Goal: Task Accomplishment & Management: Manage account settings

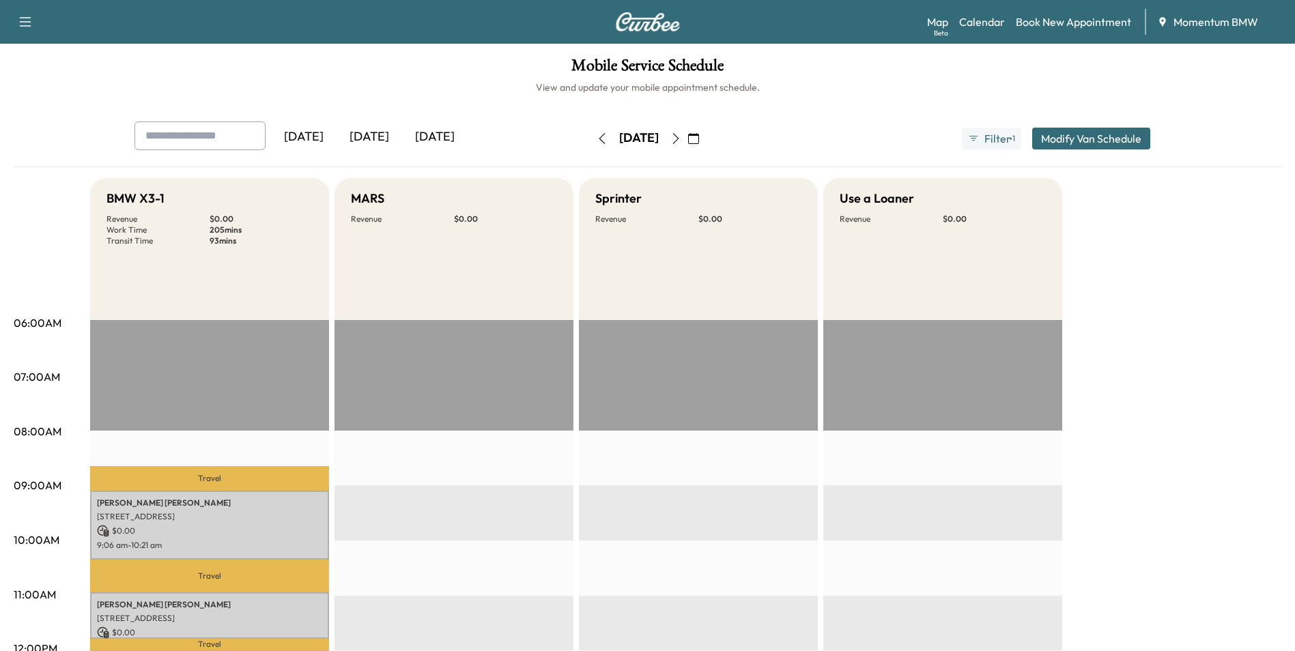
click at [705, 132] on button "button" at bounding box center [693, 139] width 23 height 22
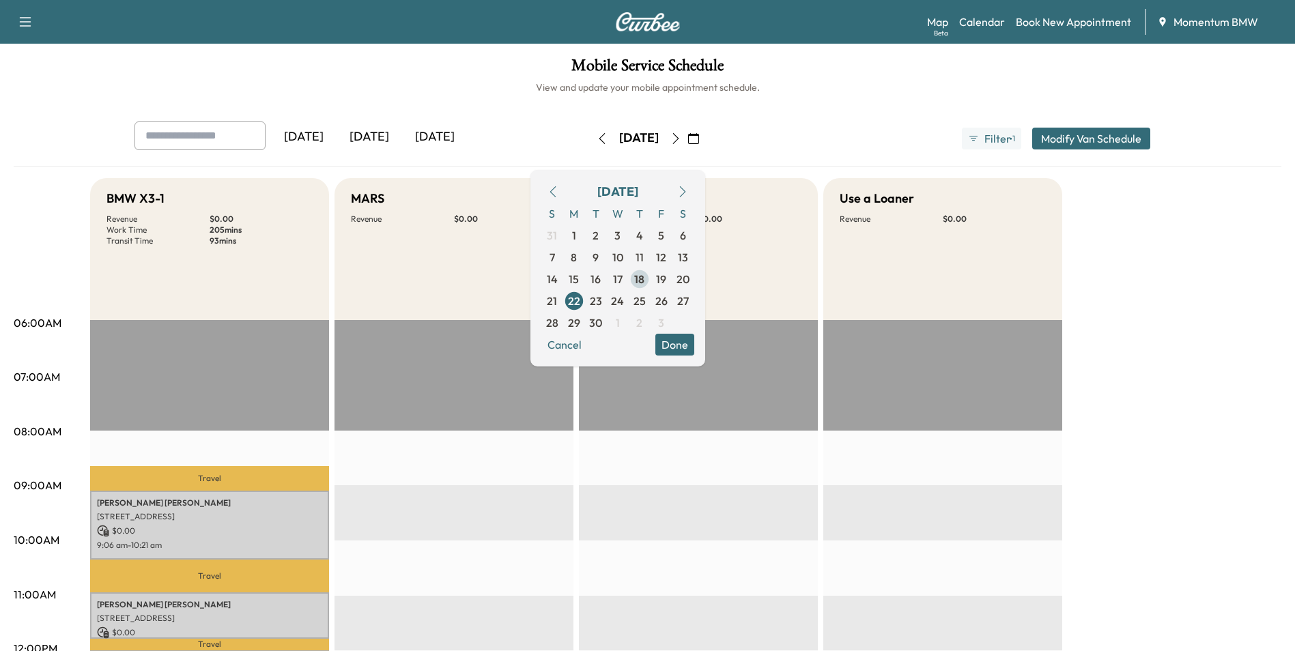
click at [644, 278] on span "18" at bounding box center [639, 279] width 10 height 16
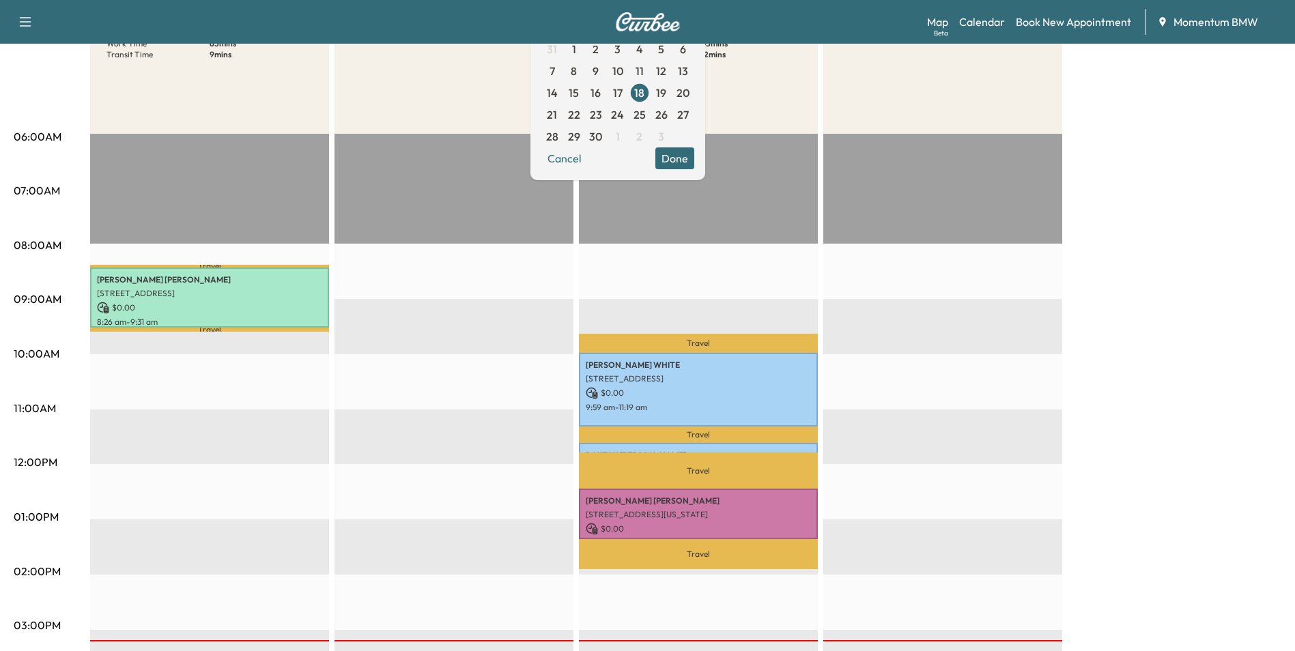
scroll to position [205, 0]
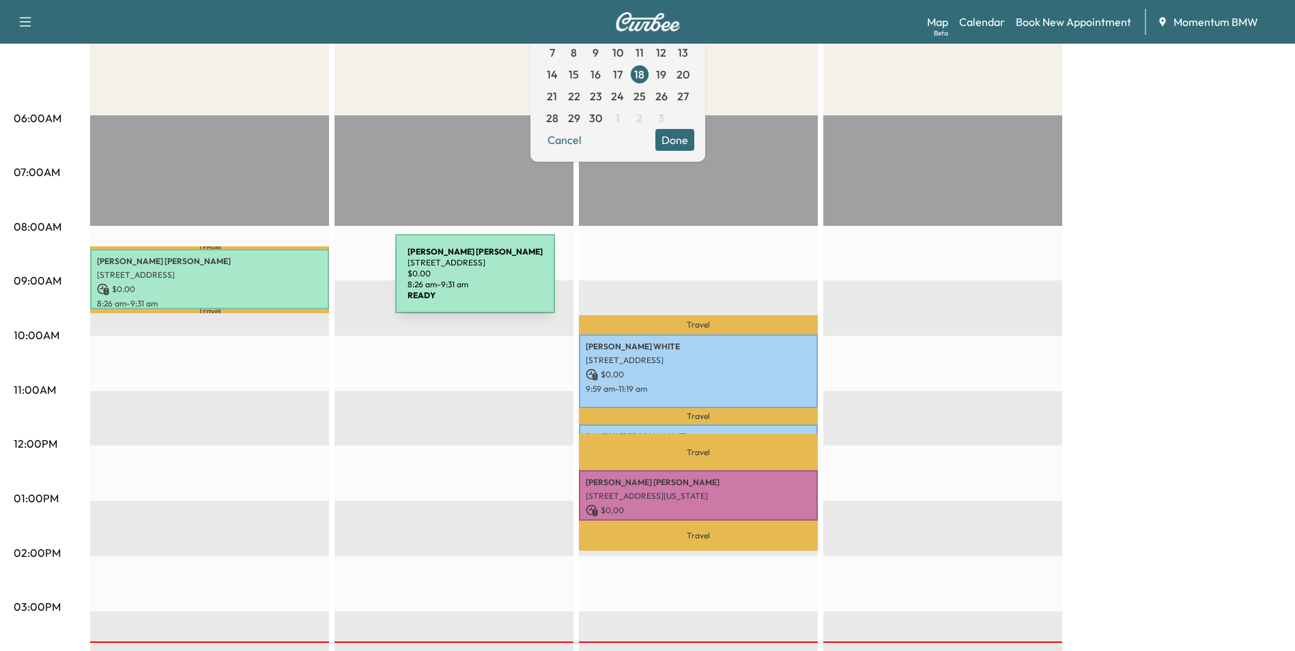
click at [293, 283] on p "$ 0.00" at bounding box center [209, 289] width 225 height 12
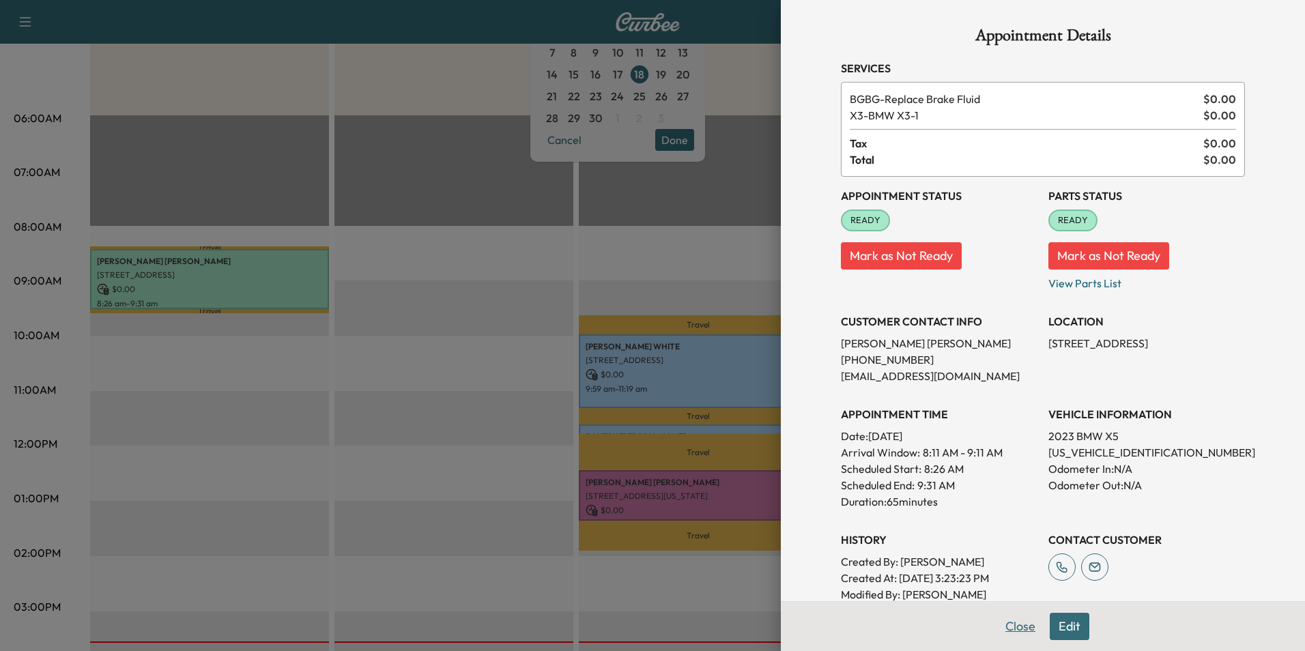
click at [1008, 629] on button "Close" at bounding box center [1020, 626] width 48 height 27
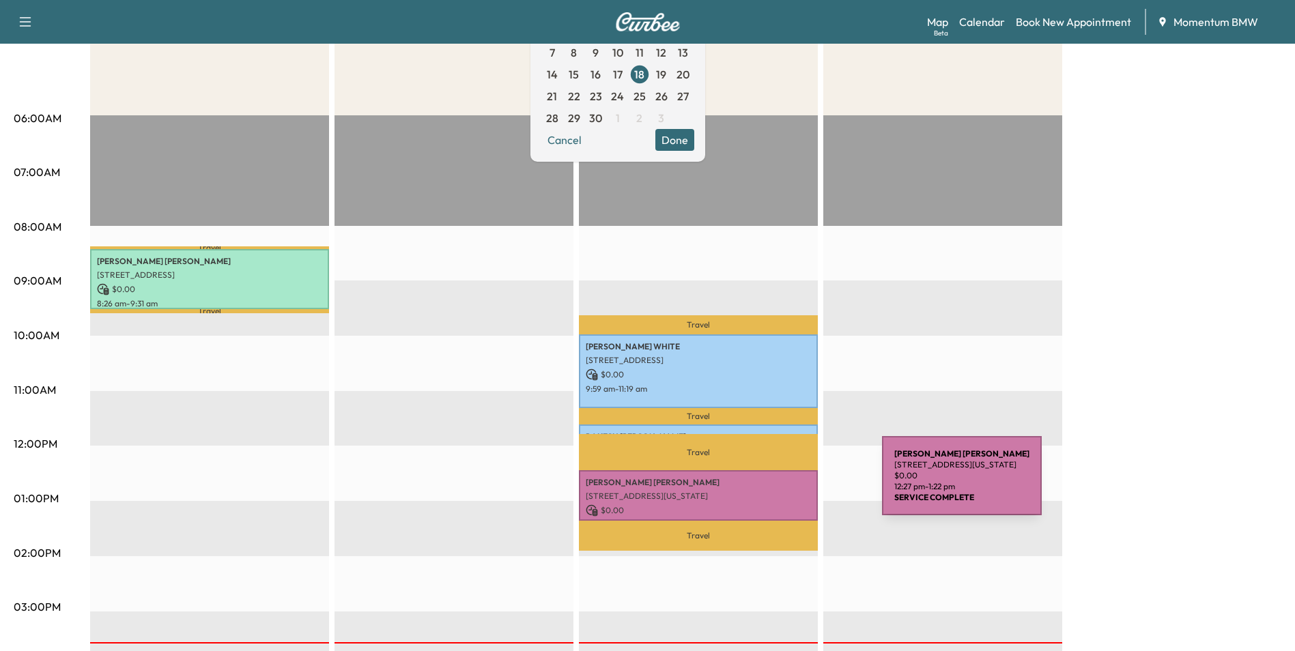
click at [779, 484] on p "[PERSON_NAME]" at bounding box center [698, 482] width 225 height 11
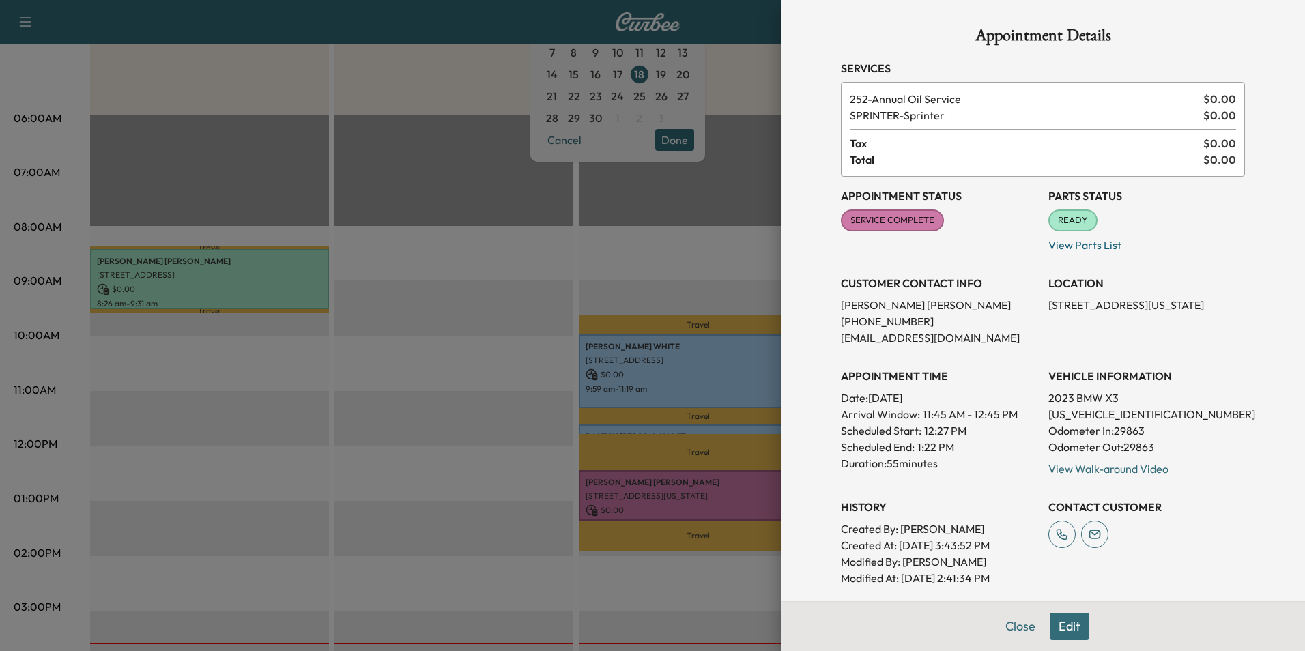
click at [306, 280] on div at bounding box center [652, 325] width 1305 height 651
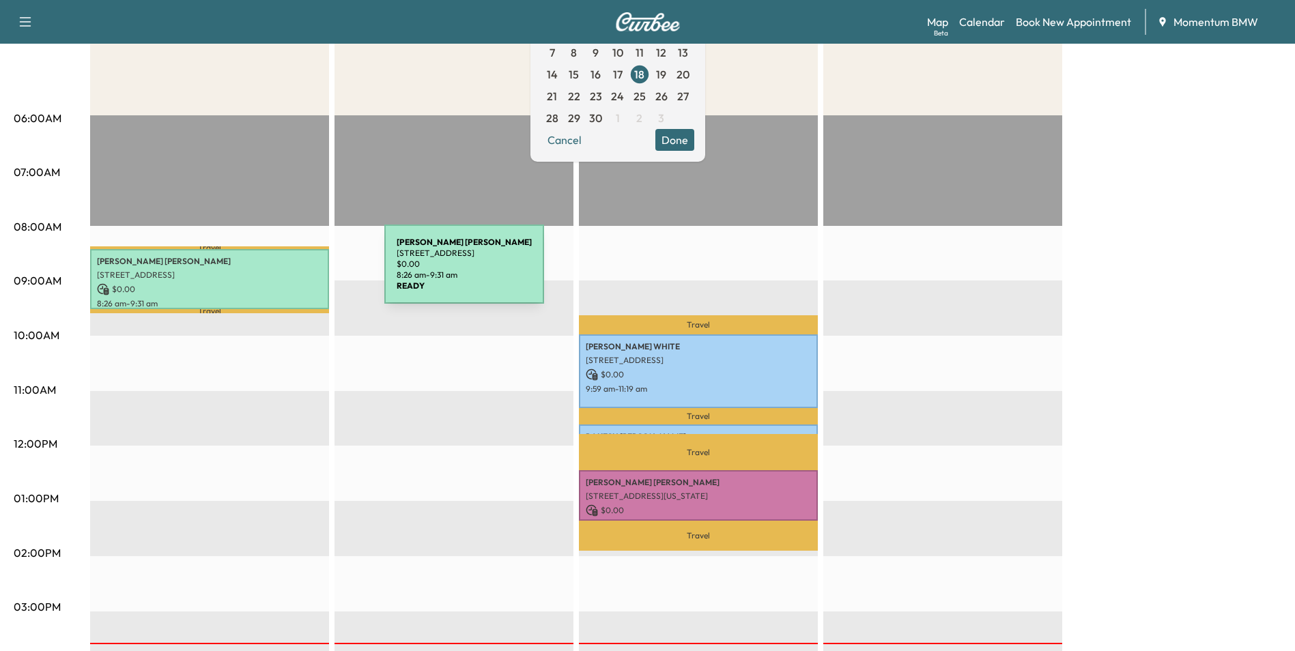
click at [295, 271] on p "[STREET_ADDRESS]" at bounding box center [209, 275] width 225 height 11
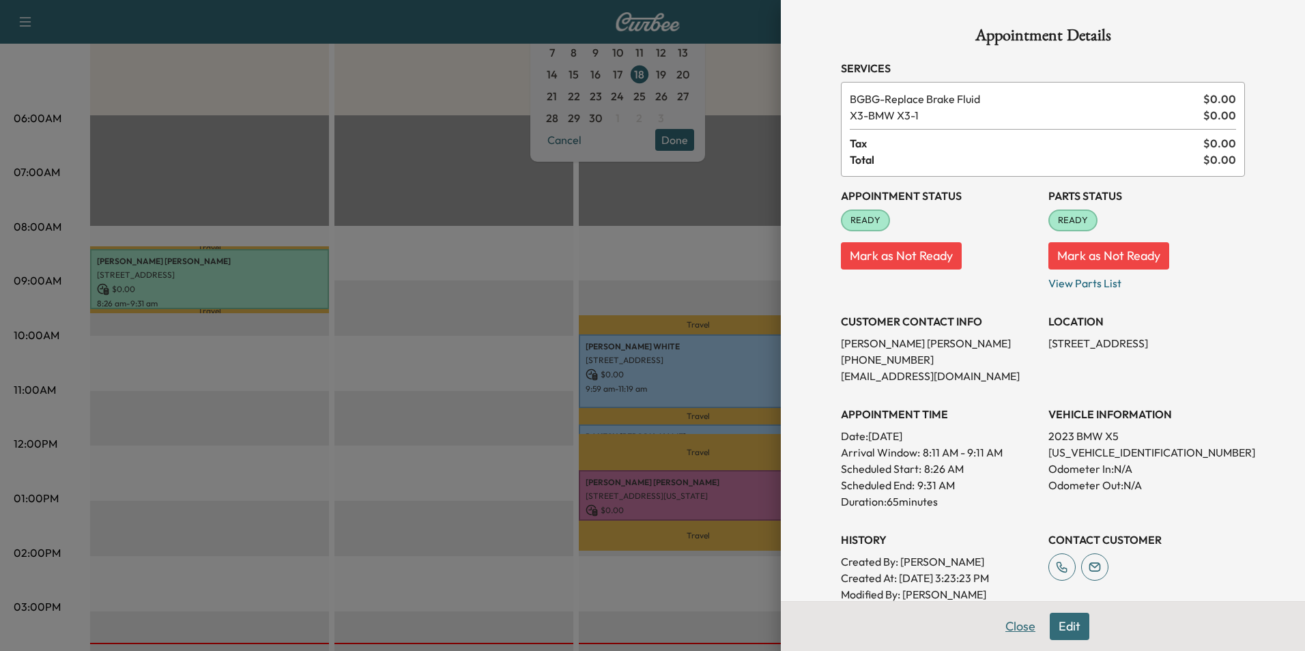
click at [1018, 624] on button "Close" at bounding box center [1020, 626] width 48 height 27
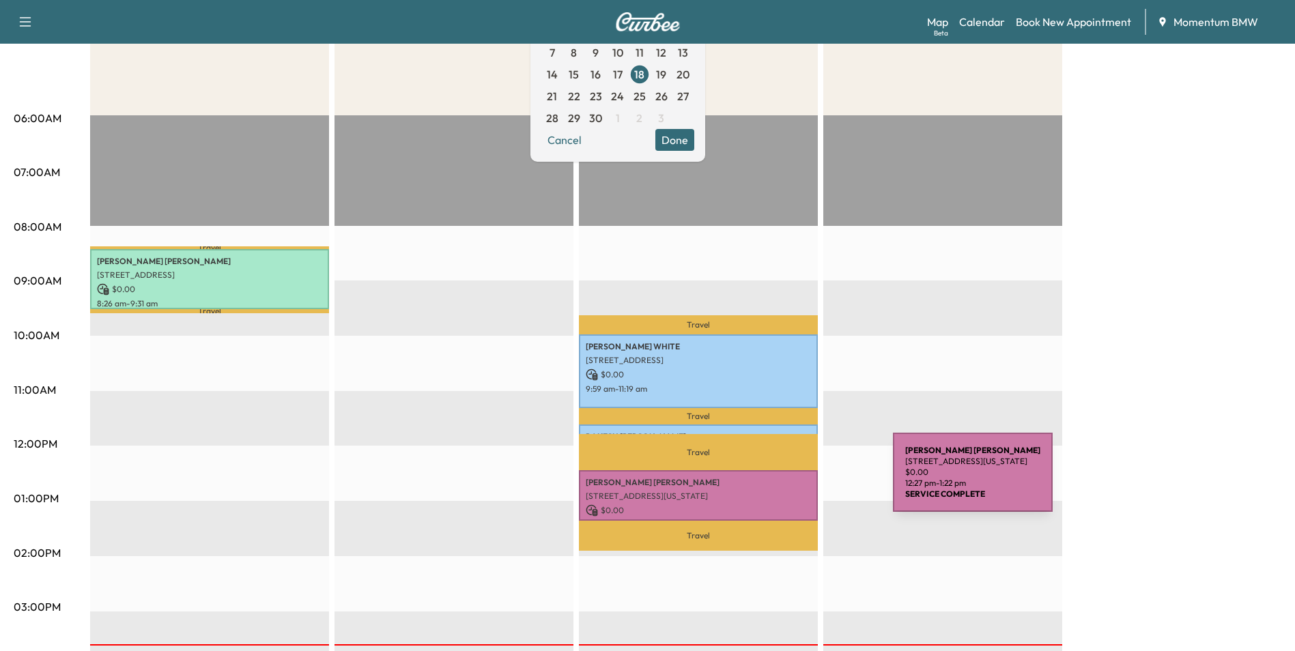
click at [790, 481] on p "[PERSON_NAME]" at bounding box center [698, 482] width 225 height 11
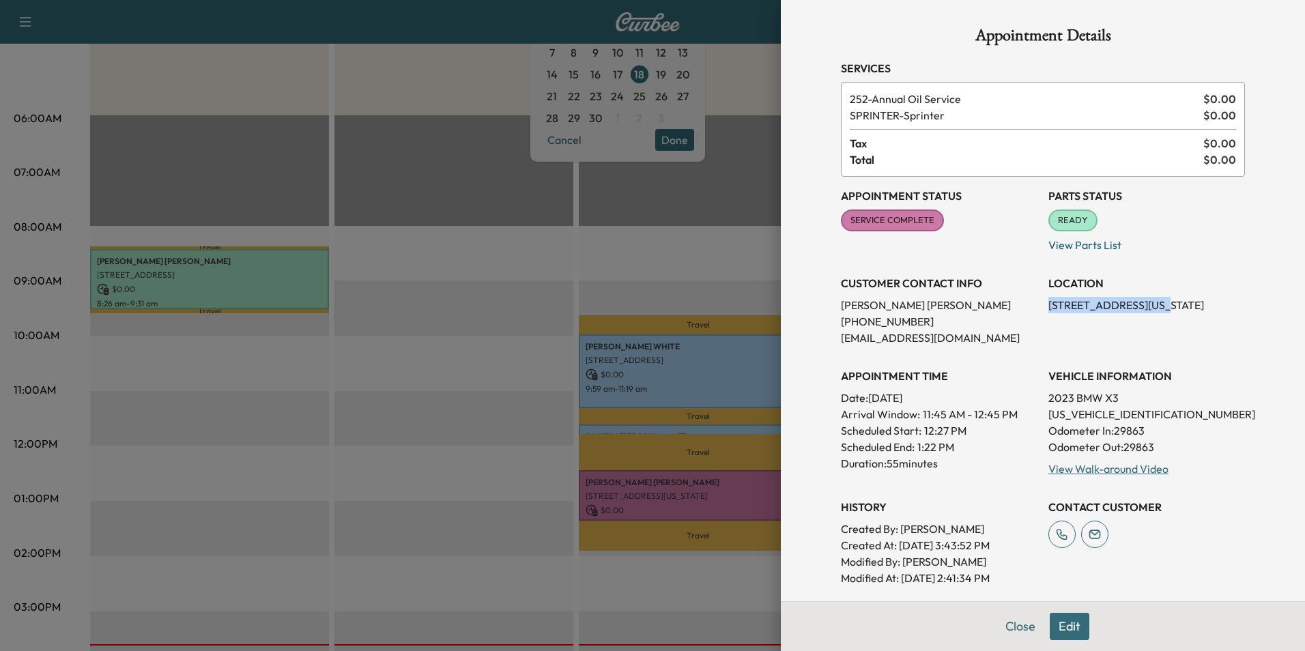
drag, startPoint x: 1144, startPoint y: 306, endPoint x: 1039, endPoint y: 312, distance: 105.2
click at [1048, 312] on p "[STREET_ADDRESS][US_STATE]" at bounding box center [1146, 305] width 197 height 16
drag, startPoint x: 1039, startPoint y: 312, endPoint x: 1106, endPoint y: 304, distance: 68.1
copy p "[STREET_ADDRESS]"
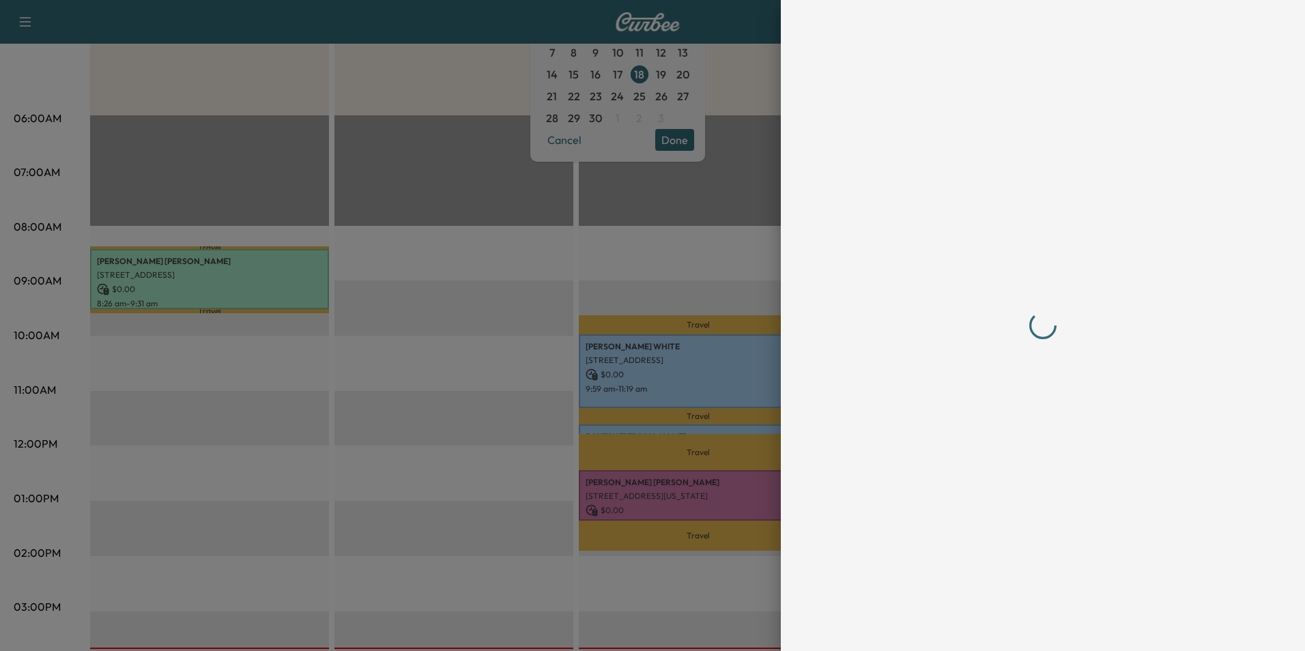
click at [726, 282] on div at bounding box center [652, 325] width 1305 height 651
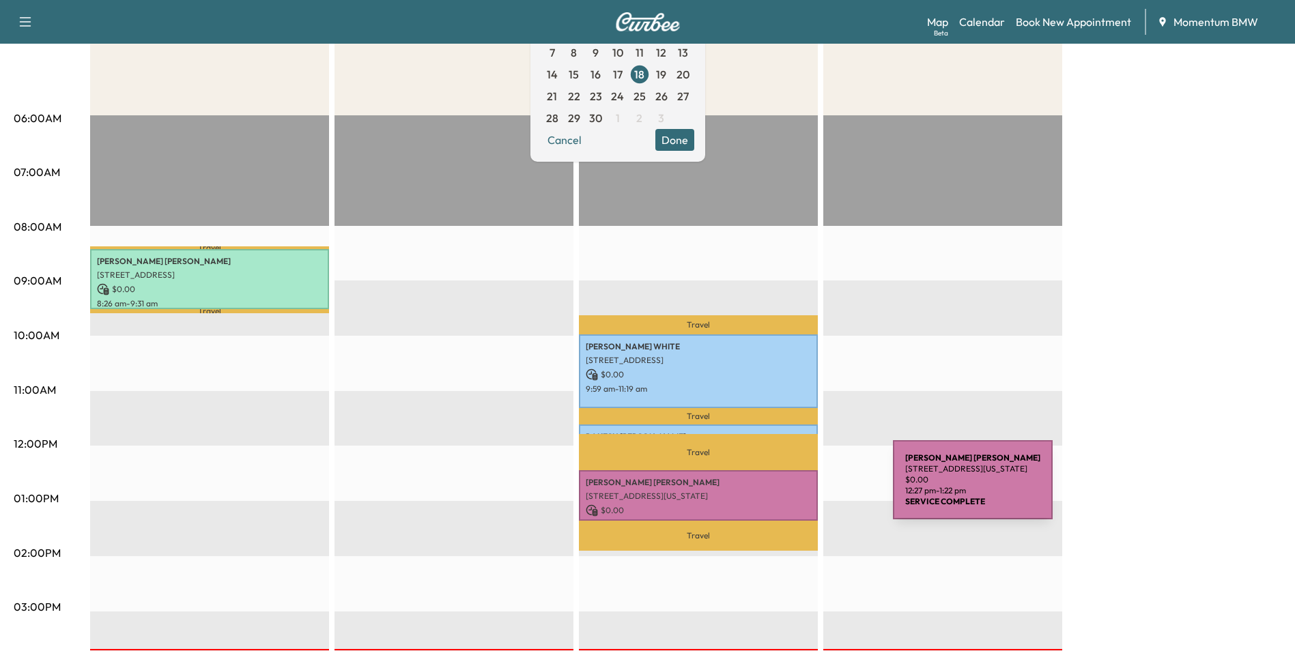
click at [790, 491] on p "[STREET_ADDRESS][US_STATE]" at bounding box center [698, 496] width 225 height 11
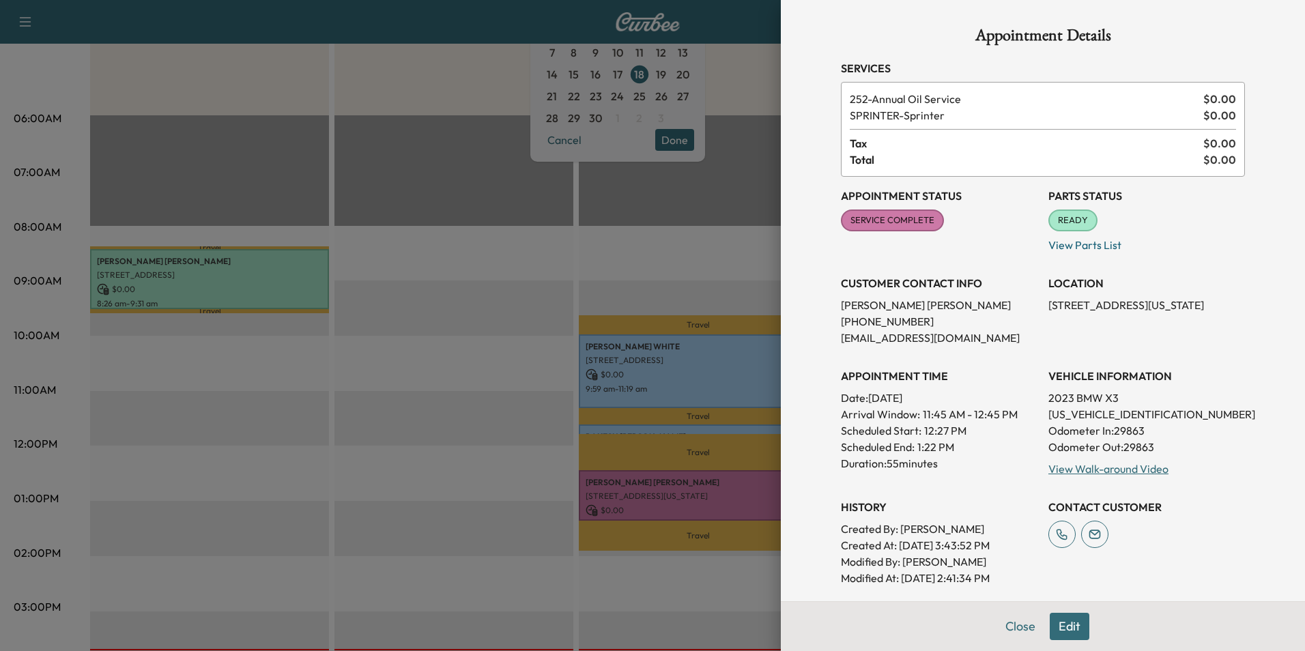
drag, startPoint x: 1231, startPoint y: 302, endPoint x: 1037, endPoint y: 304, distance: 193.8
click at [1037, 304] on div "Appointment Status SERVICE COMPLETE Mark as Not Ready Parts Status READY Mark a…" at bounding box center [1043, 382] width 404 height 410
drag, startPoint x: 1037, startPoint y: 304, endPoint x: 1155, endPoint y: 306, distance: 118.8
drag, startPoint x: 1155, startPoint y: 306, endPoint x: 1013, endPoint y: 302, distance: 142.7
click at [1007, 304] on p "[PERSON_NAME]" at bounding box center [939, 305] width 197 height 16
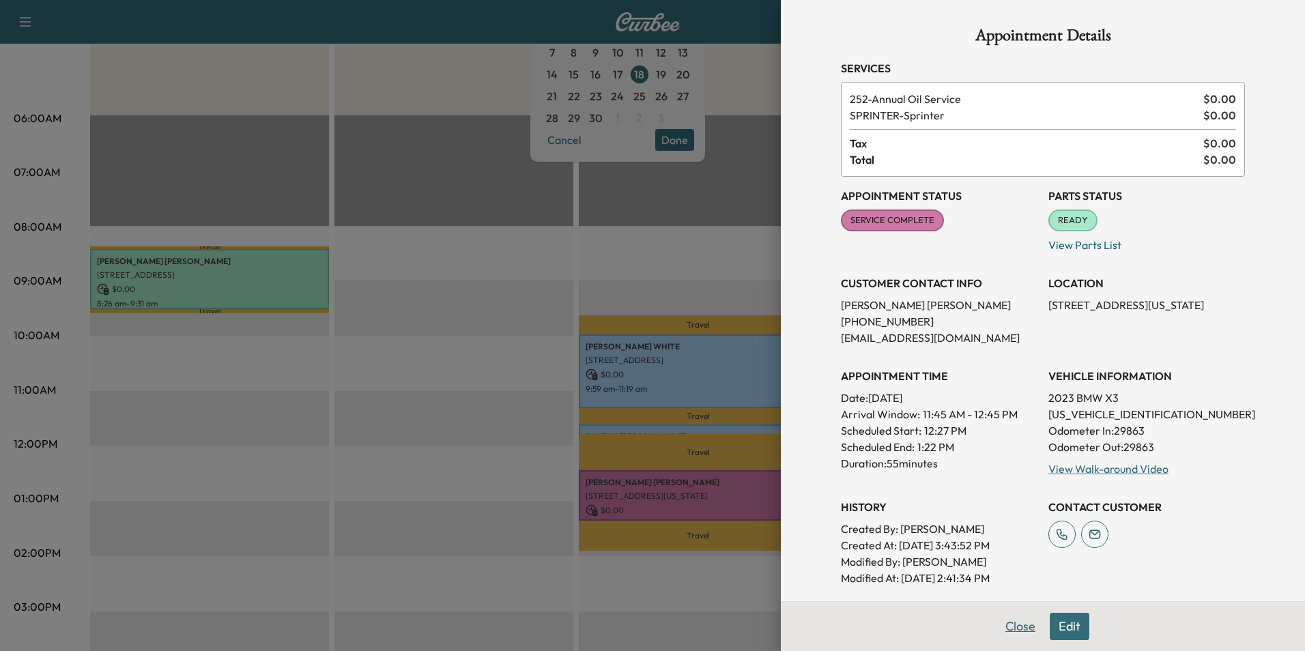
click at [1018, 627] on button "Close" at bounding box center [1020, 626] width 48 height 27
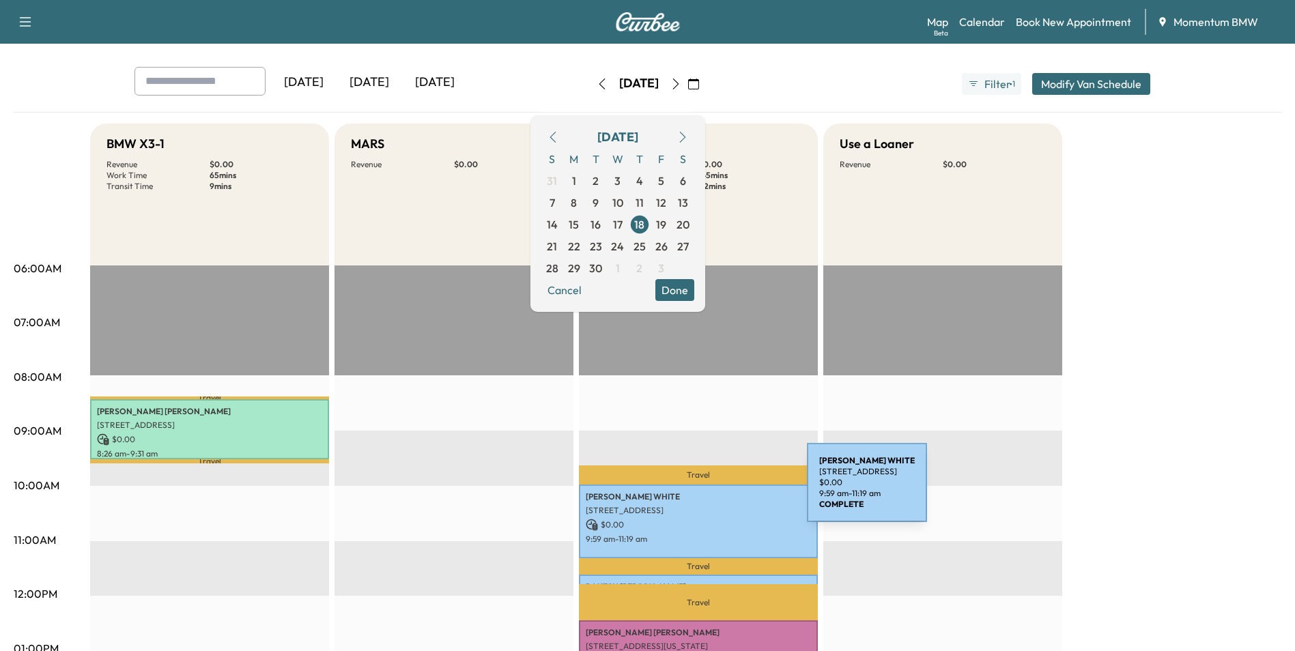
scroll to position [137, 0]
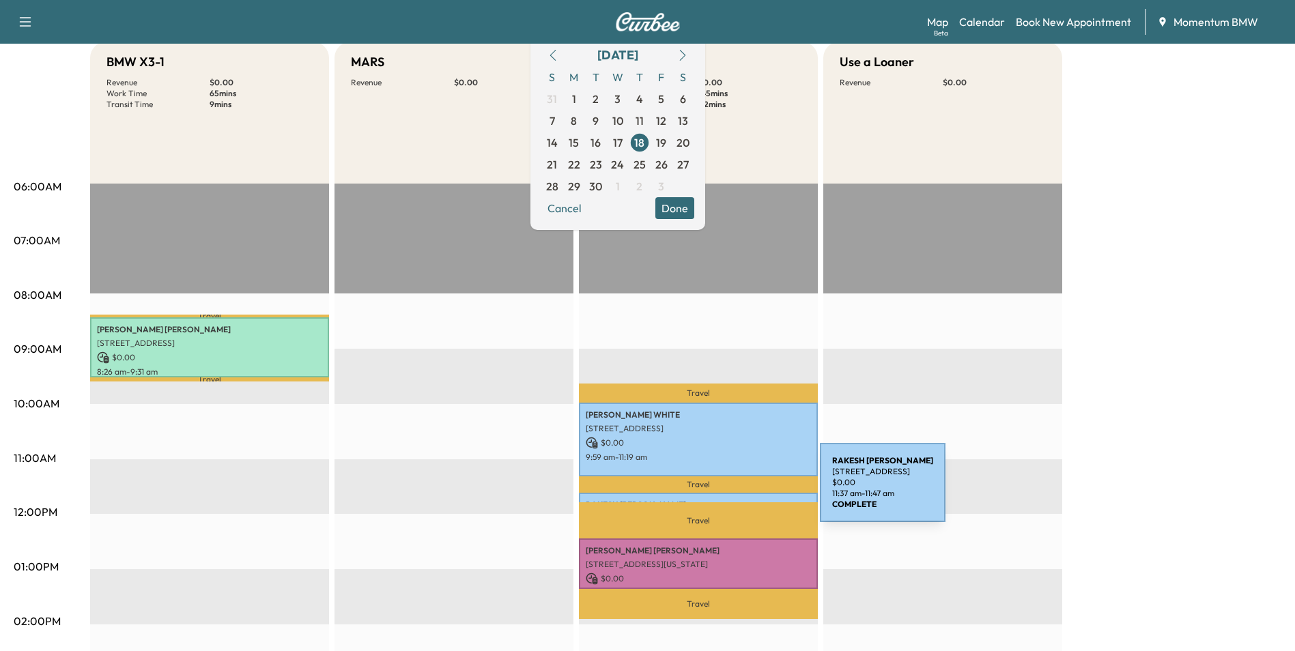
click at [717, 493] on div "[PERSON_NAME] [STREET_ADDRESS] $ 0.00 11:37 am - 11:47 am" at bounding box center [698, 500] width 239 height 14
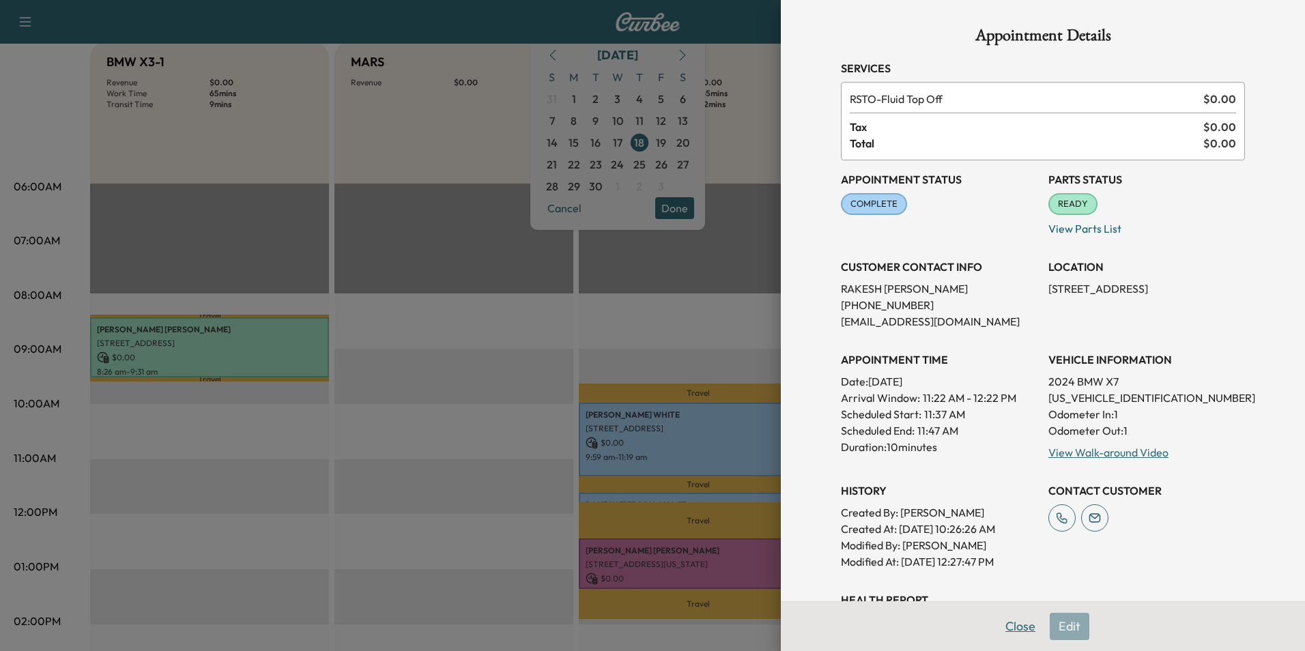
click at [1004, 622] on button "Close" at bounding box center [1020, 626] width 48 height 27
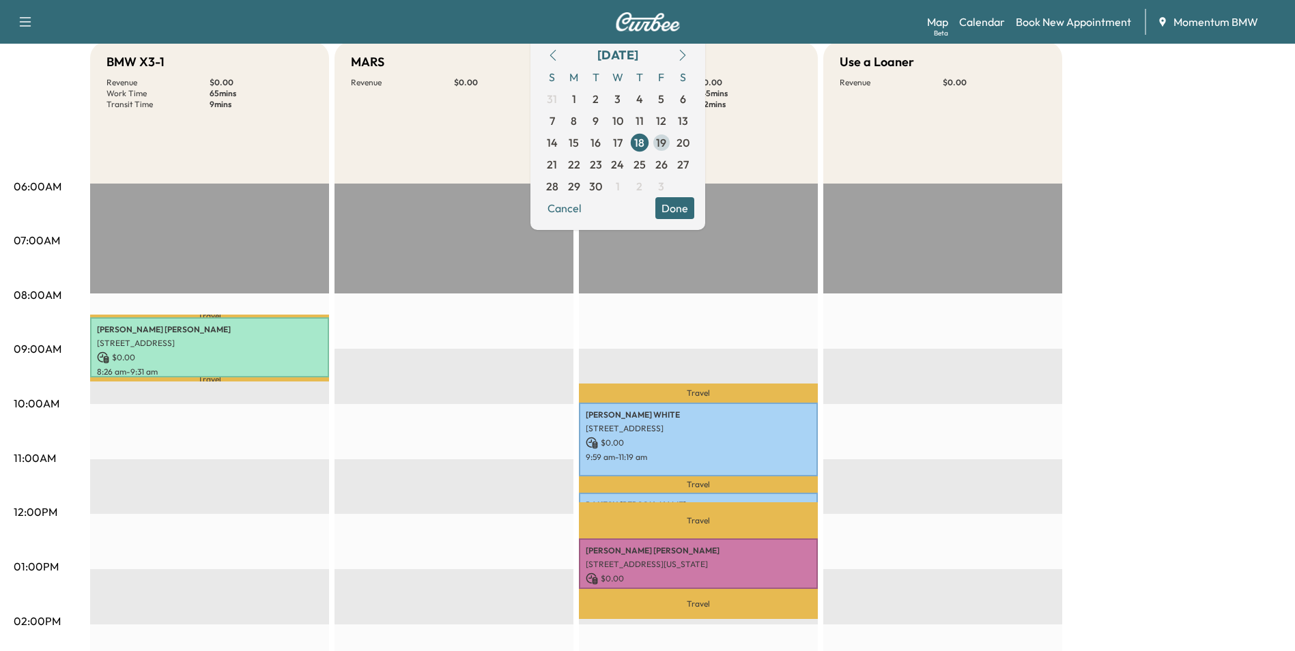
click at [666, 143] on span "19" at bounding box center [661, 142] width 10 height 16
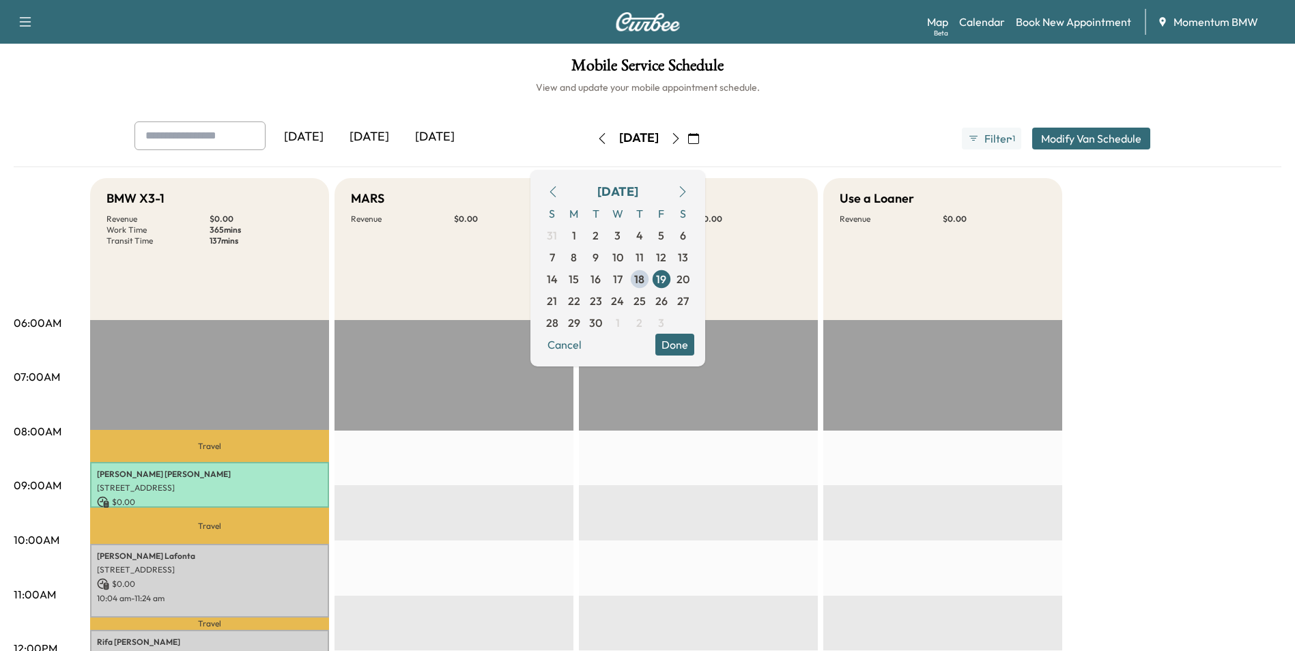
click at [694, 347] on button "Done" at bounding box center [674, 345] width 39 height 22
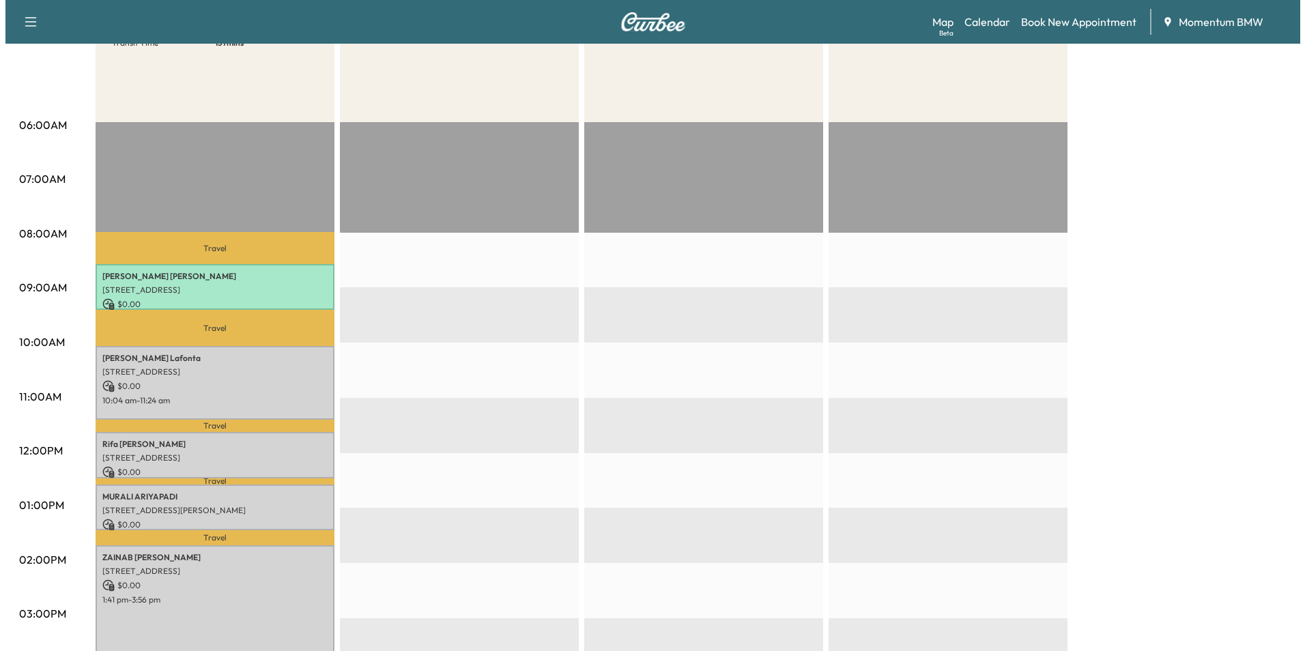
scroll to position [205, 0]
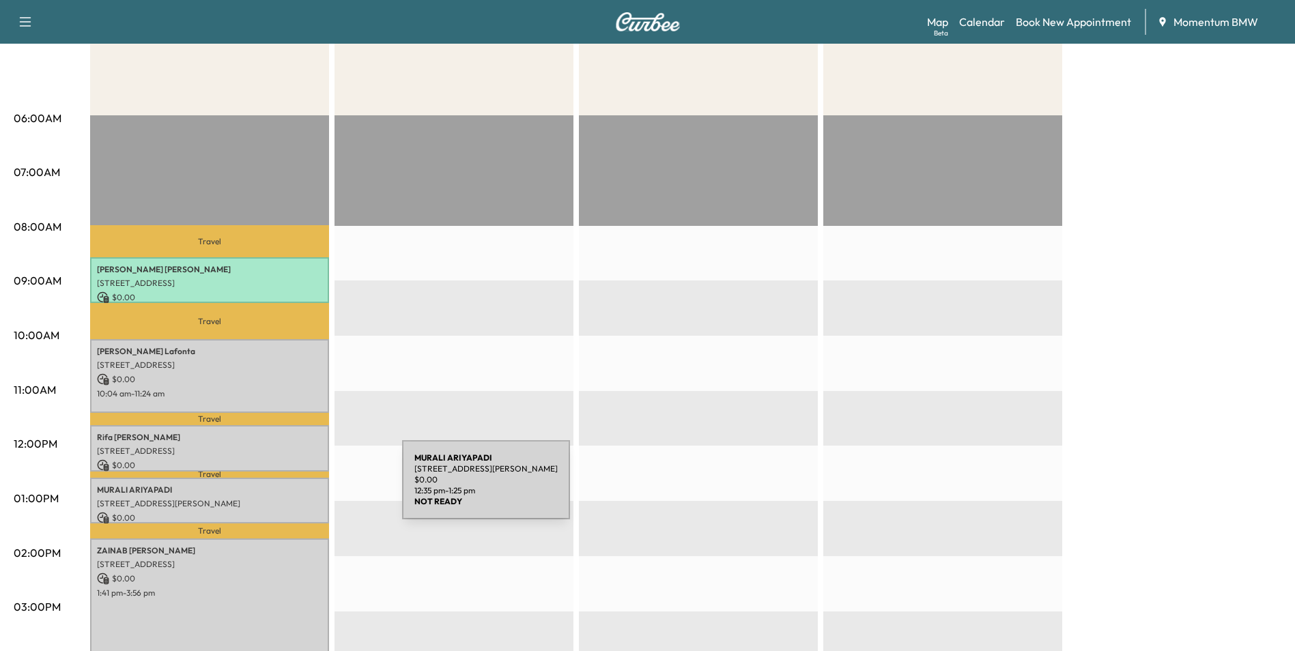
click at [300, 488] on p "[PERSON_NAME]" at bounding box center [209, 490] width 225 height 11
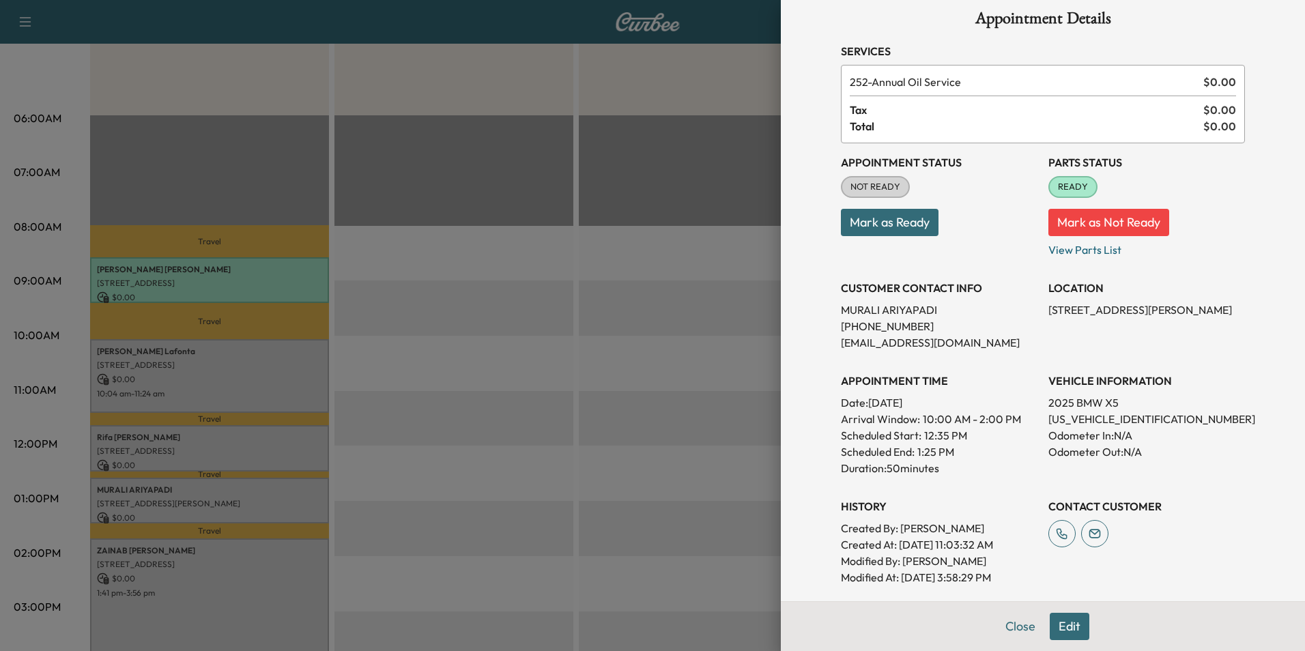
scroll to position [0, 0]
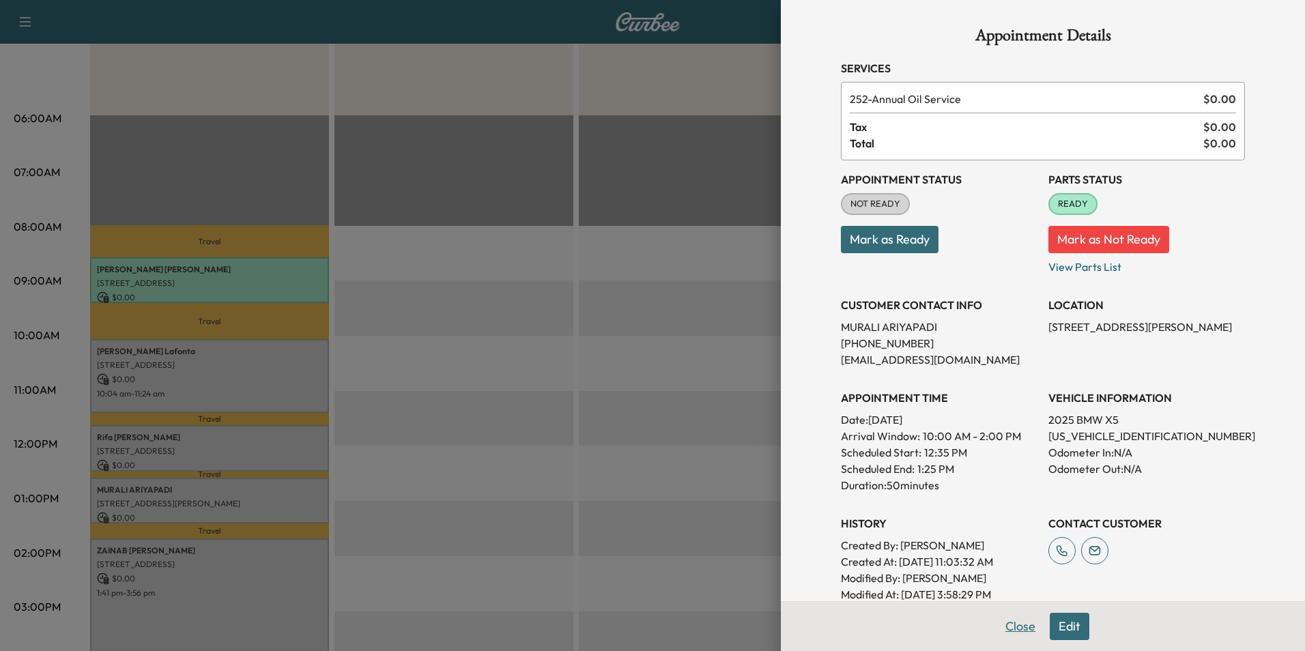
click at [1014, 627] on button "Close" at bounding box center [1020, 626] width 48 height 27
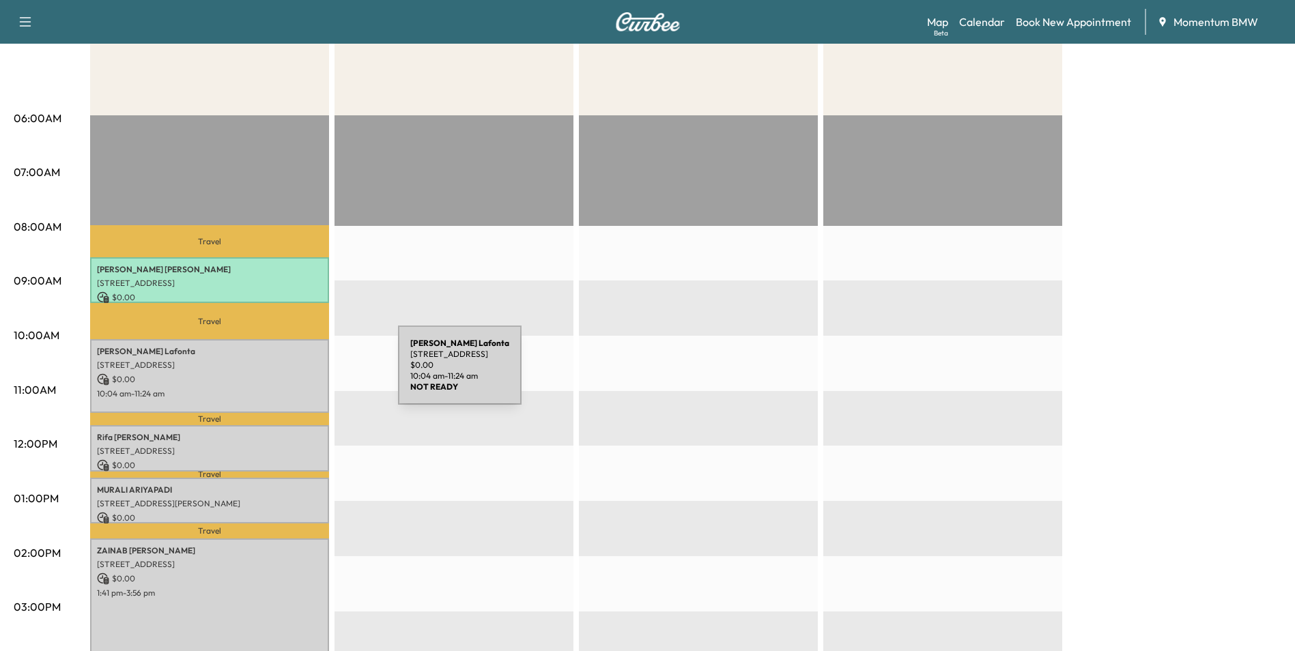
click at [296, 373] on p "$ 0.00" at bounding box center [209, 379] width 225 height 12
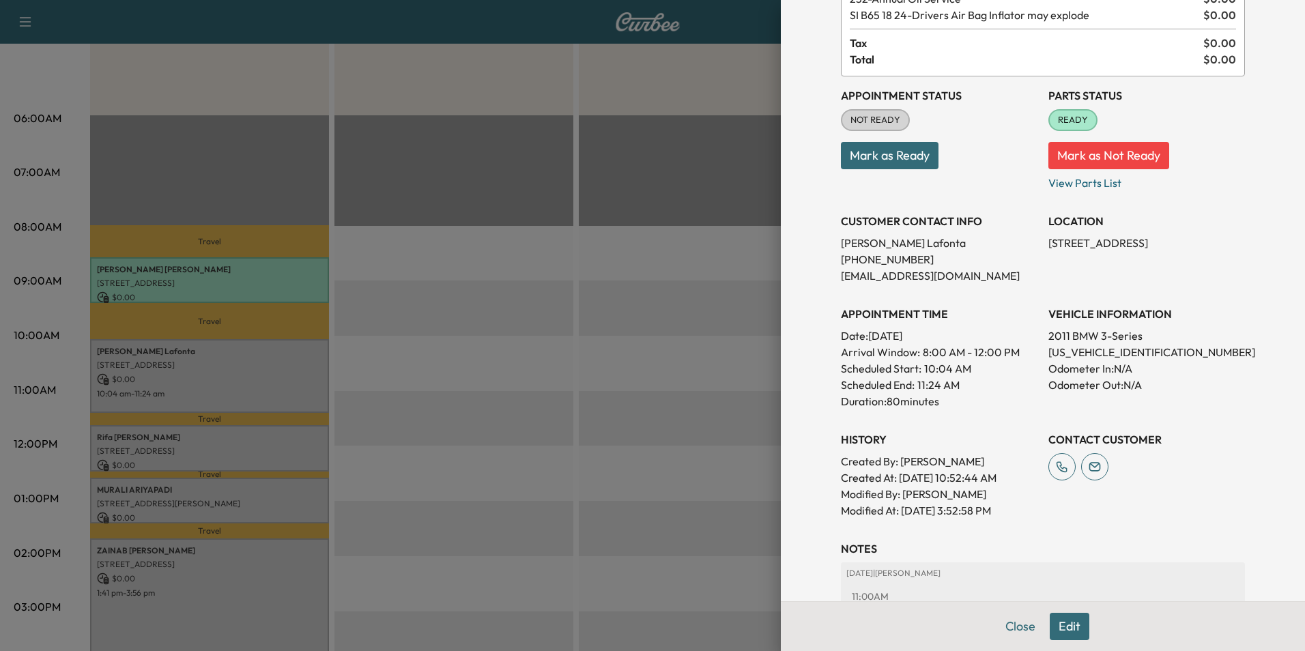
scroll to position [206, 0]
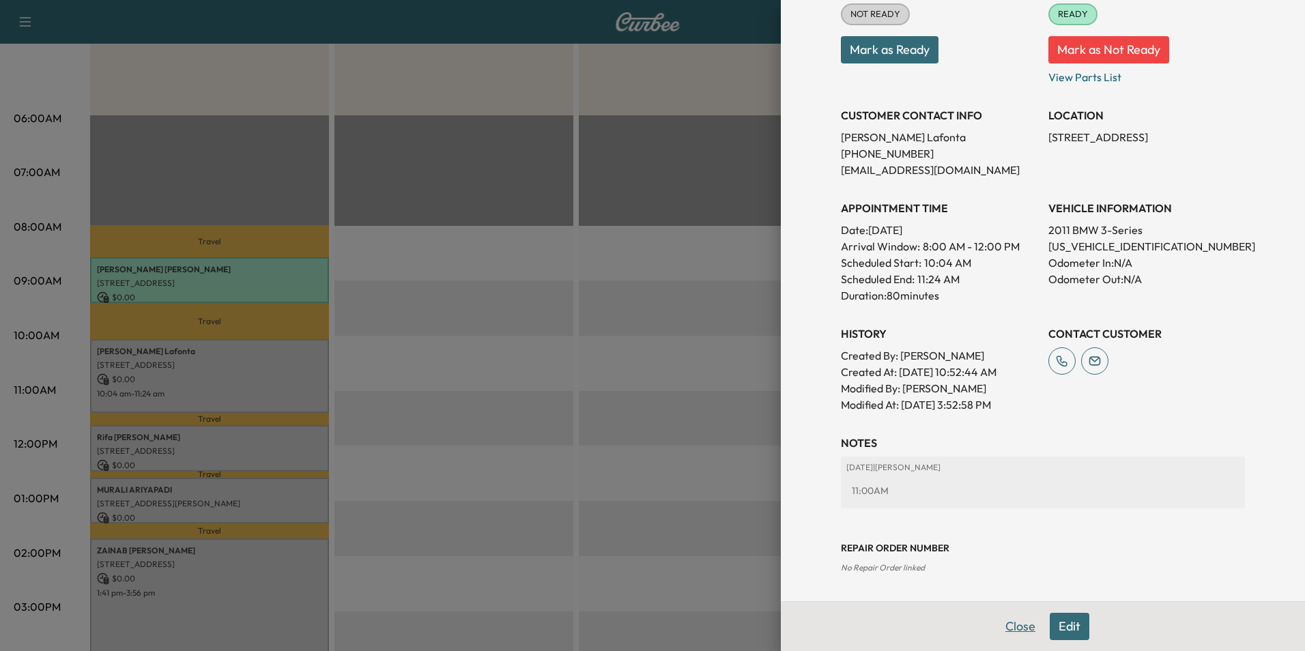
click at [1003, 626] on button "Close" at bounding box center [1020, 626] width 48 height 27
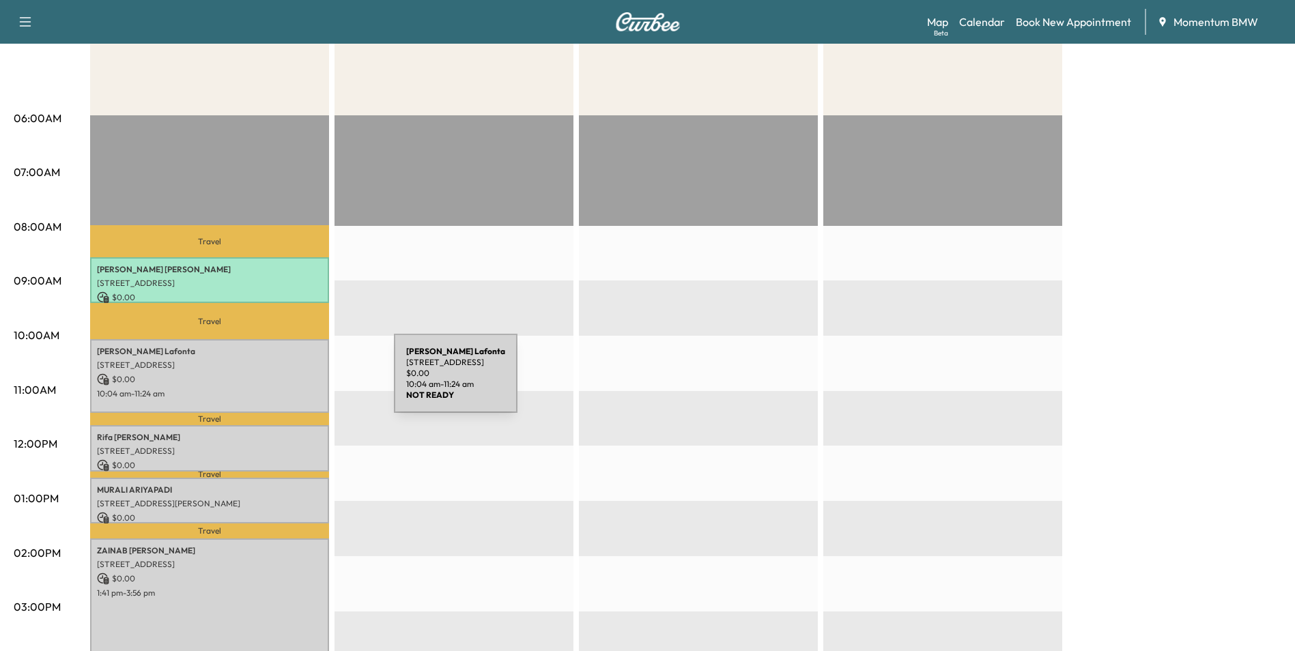
click at [291, 382] on p "$ 0.00" at bounding box center [209, 379] width 225 height 12
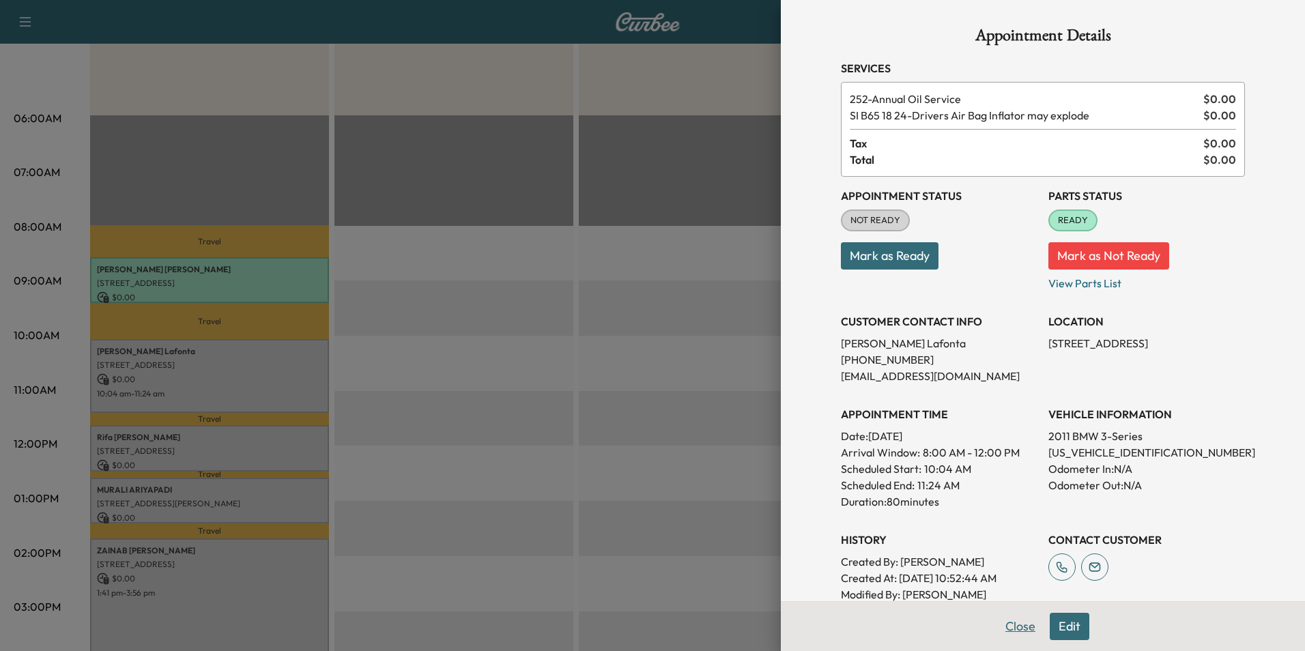
click at [1009, 629] on button "Close" at bounding box center [1020, 626] width 48 height 27
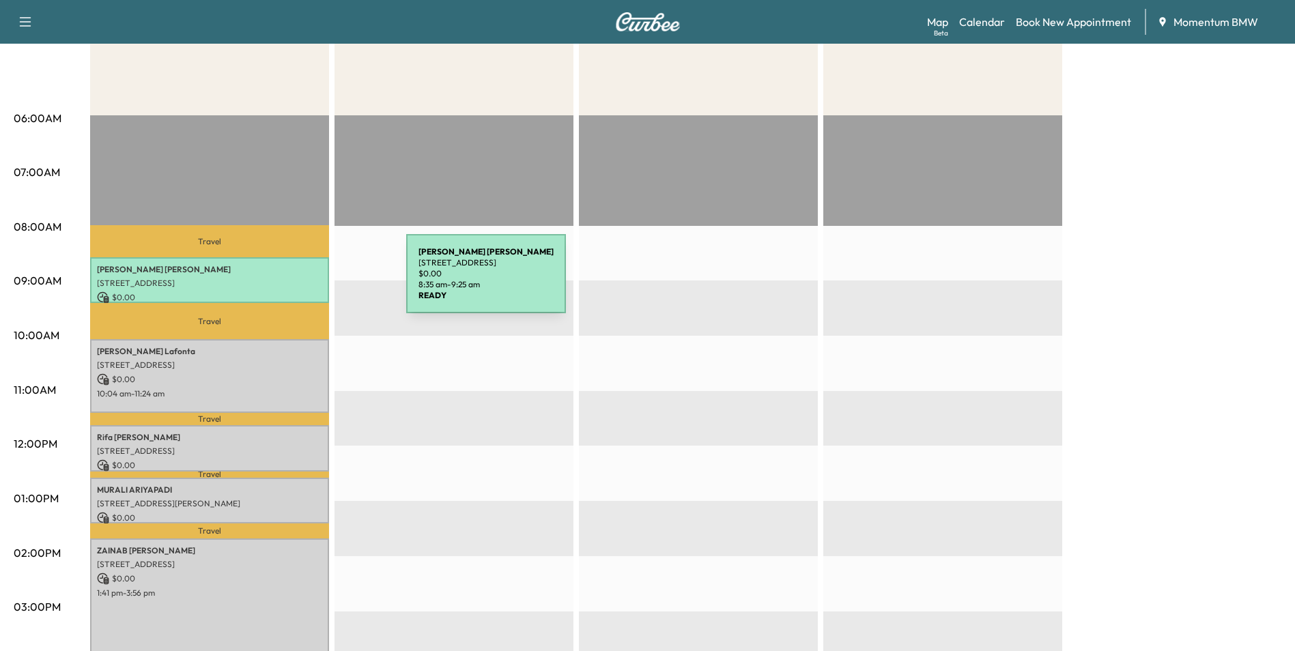
click at [304, 282] on p "[STREET_ADDRESS]" at bounding box center [209, 283] width 225 height 11
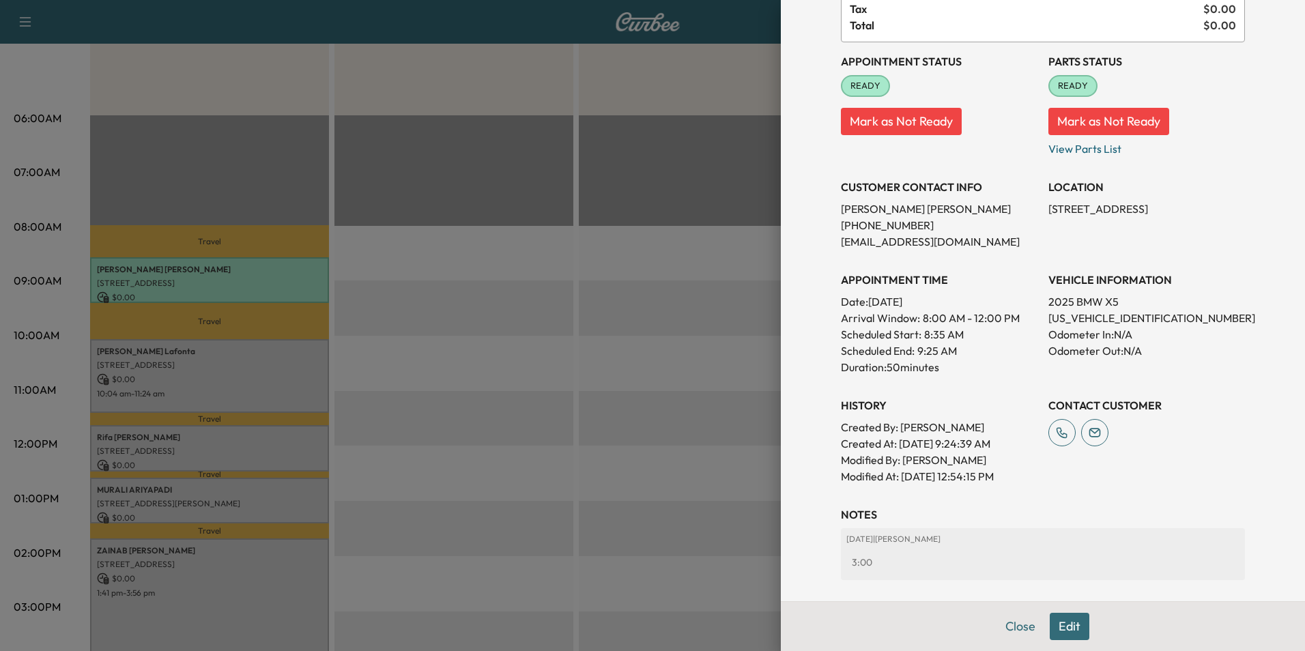
scroll to position [0, 0]
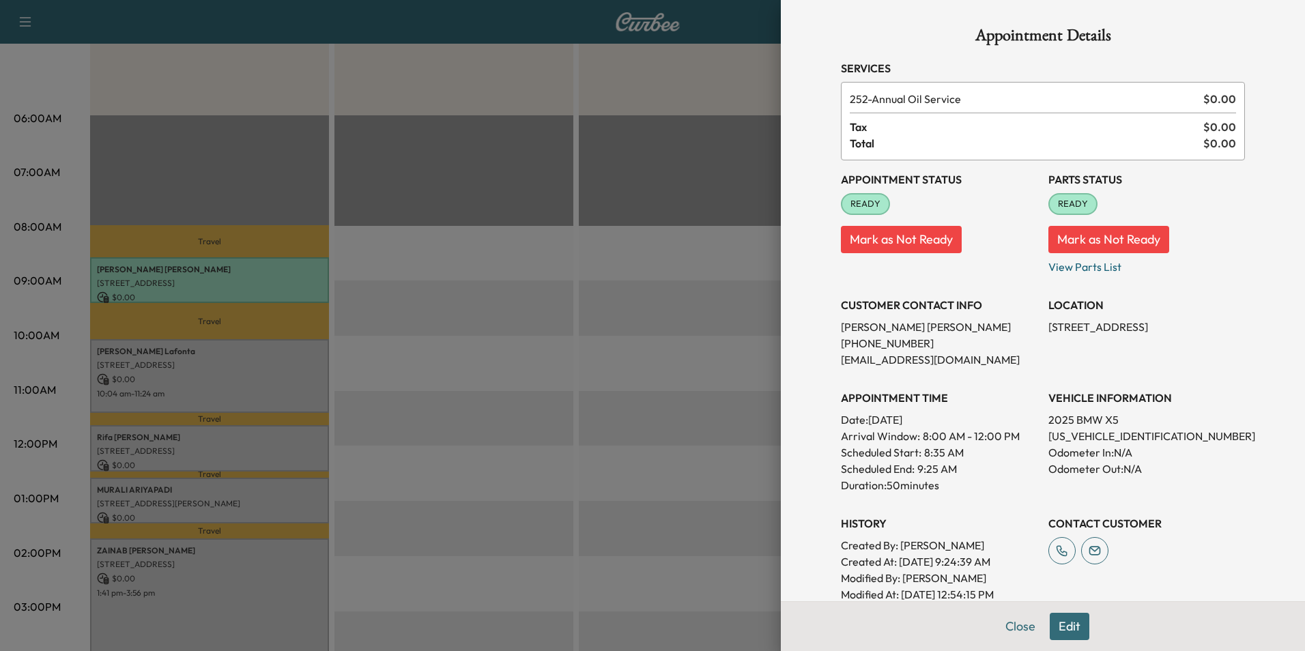
click at [308, 589] on div at bounding box center [652, 325] width 1305 height 651
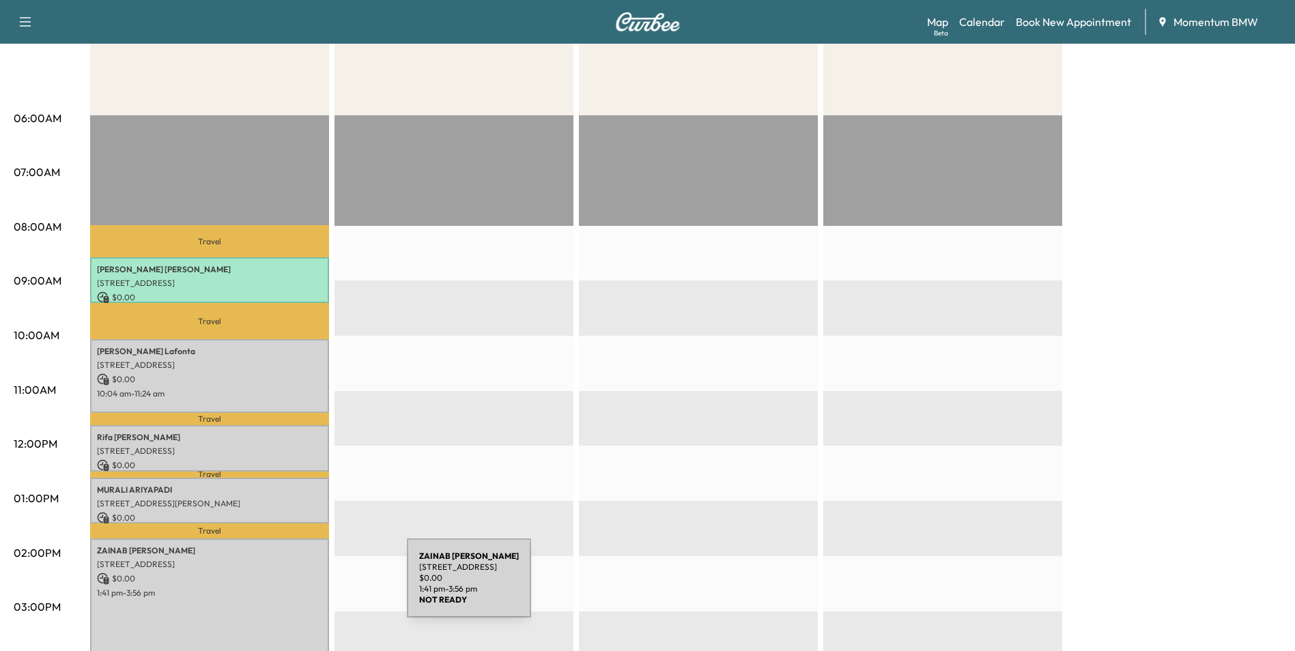
click at [304, 588] on p "1:41 pm - 3:56 pm" at bounding box center [209, 593] width 225 height 11
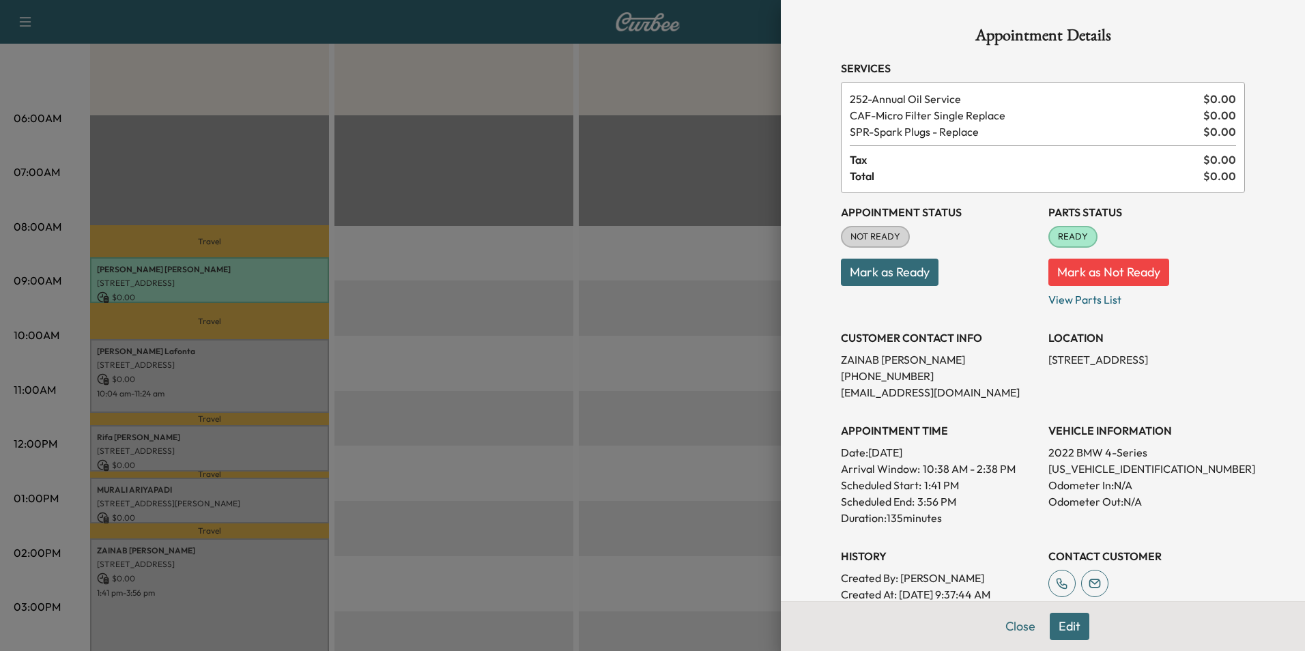
click at [1054, 624] on button "Edit" at bounding box center [1070, 626] width 40 height 27
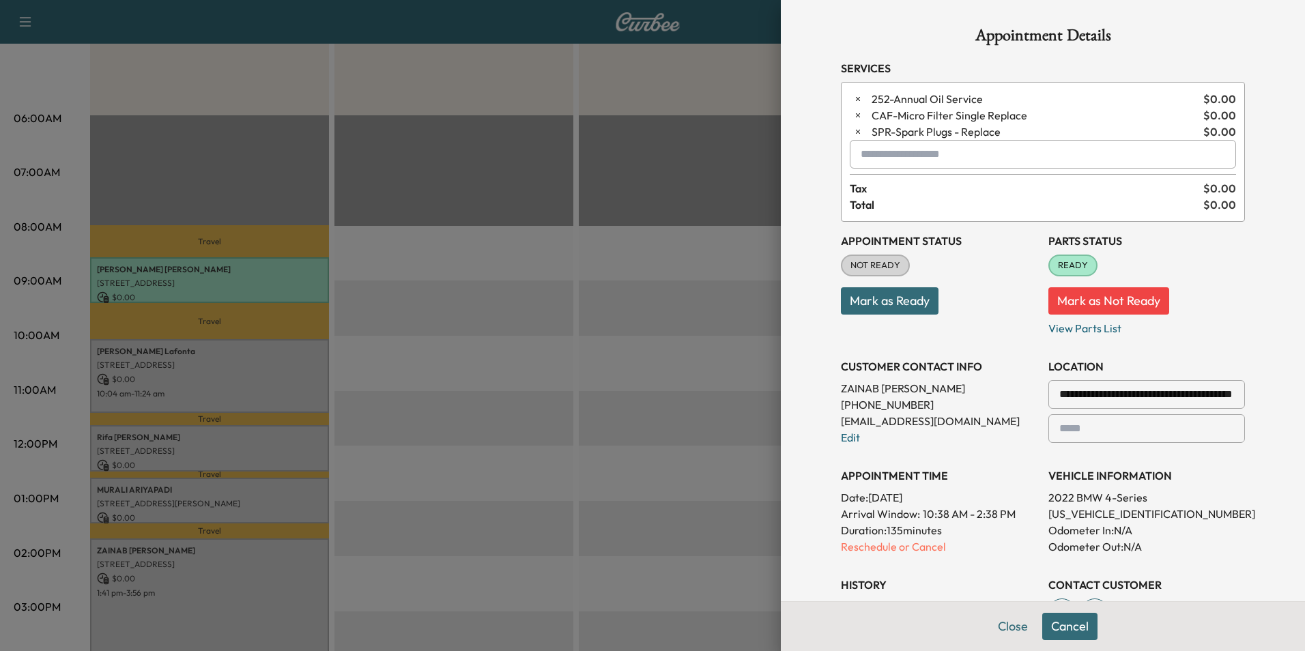
click at [928, 153] on input "text" at bounding box center [1043, 154] width 386 height 29
type input "*"
click at [1006, 627] on button "Close" at bounding box center [1013, 626] width 48 height 27
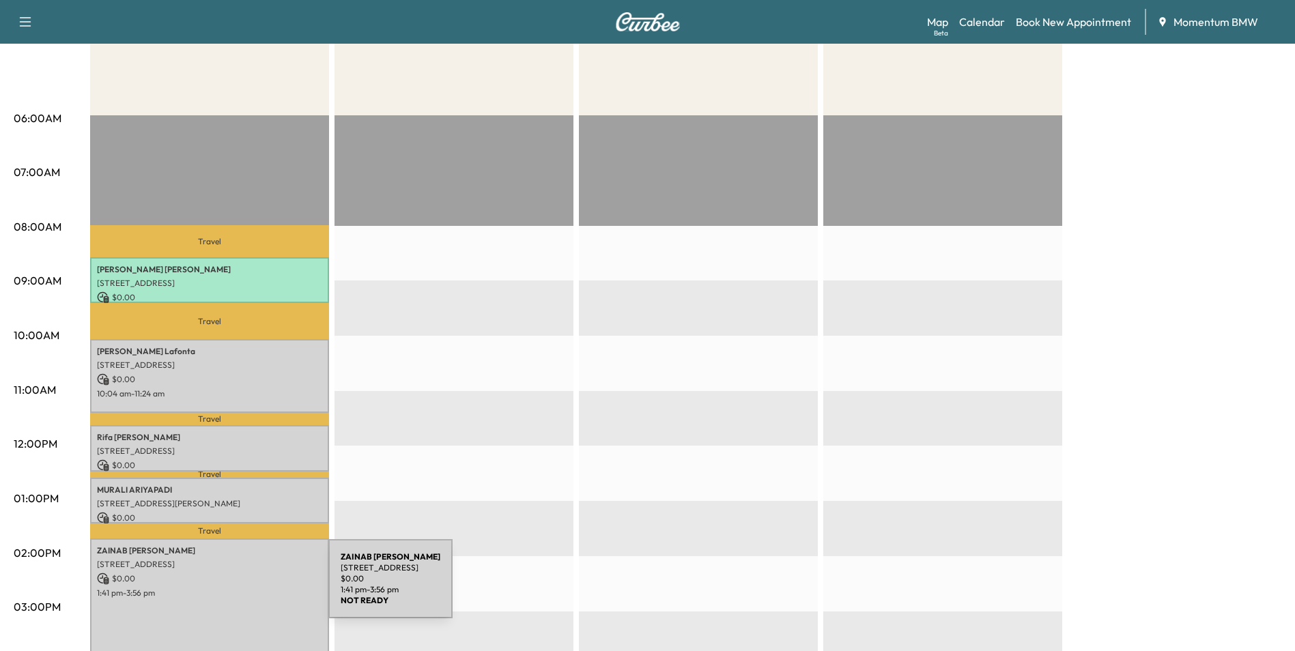
click at [227, 588] on p "1:41 pm - 3:56 pm" at bounding box center [209, 593] width 225 height 11
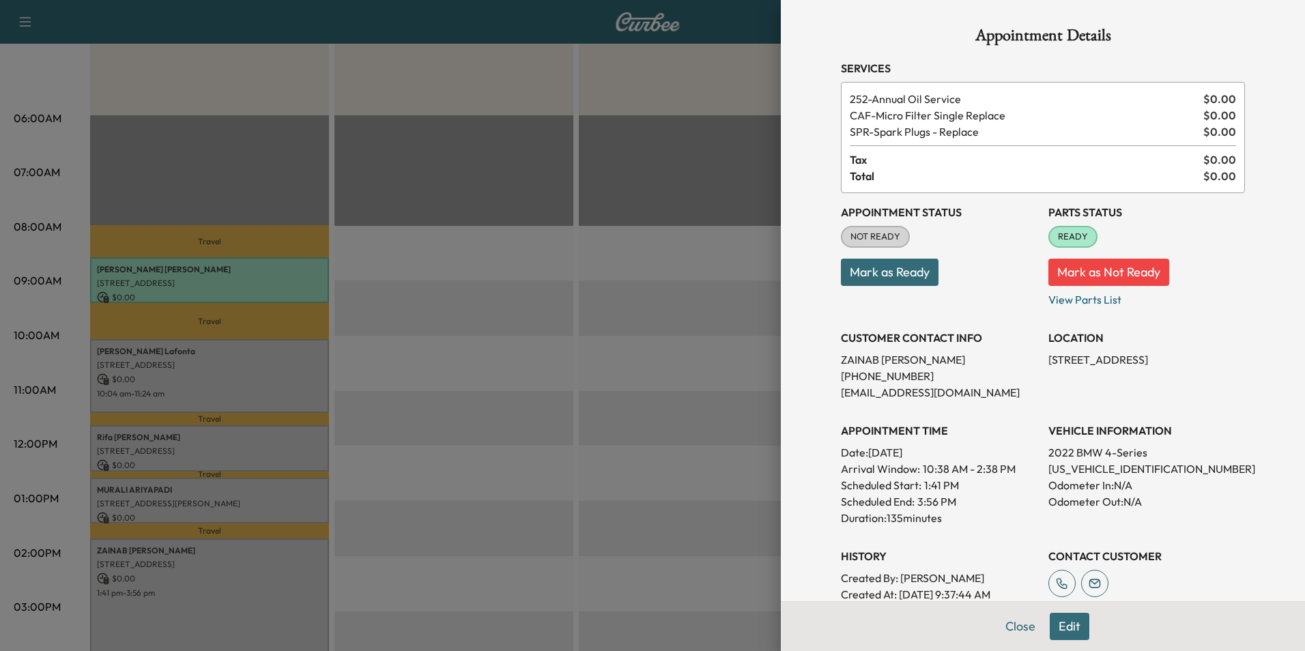
click at [1065, 627] on button "Edit" at bounding box center [1070, 626] width 40 height 27
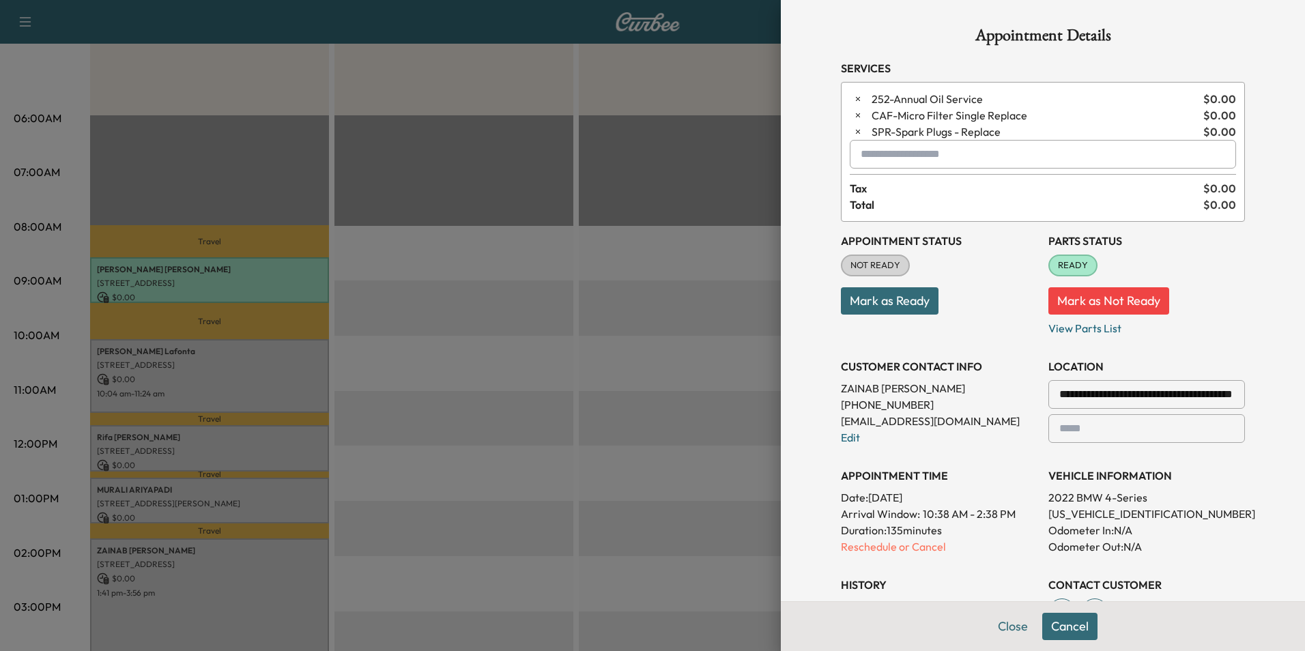
click at [894, 147] on input "text" at bounding box center [1043, 154] width 386 height 29
type input "********"
click at [992, 622] on button "Close" at bounding box center [1013, 626] width 48 height 27
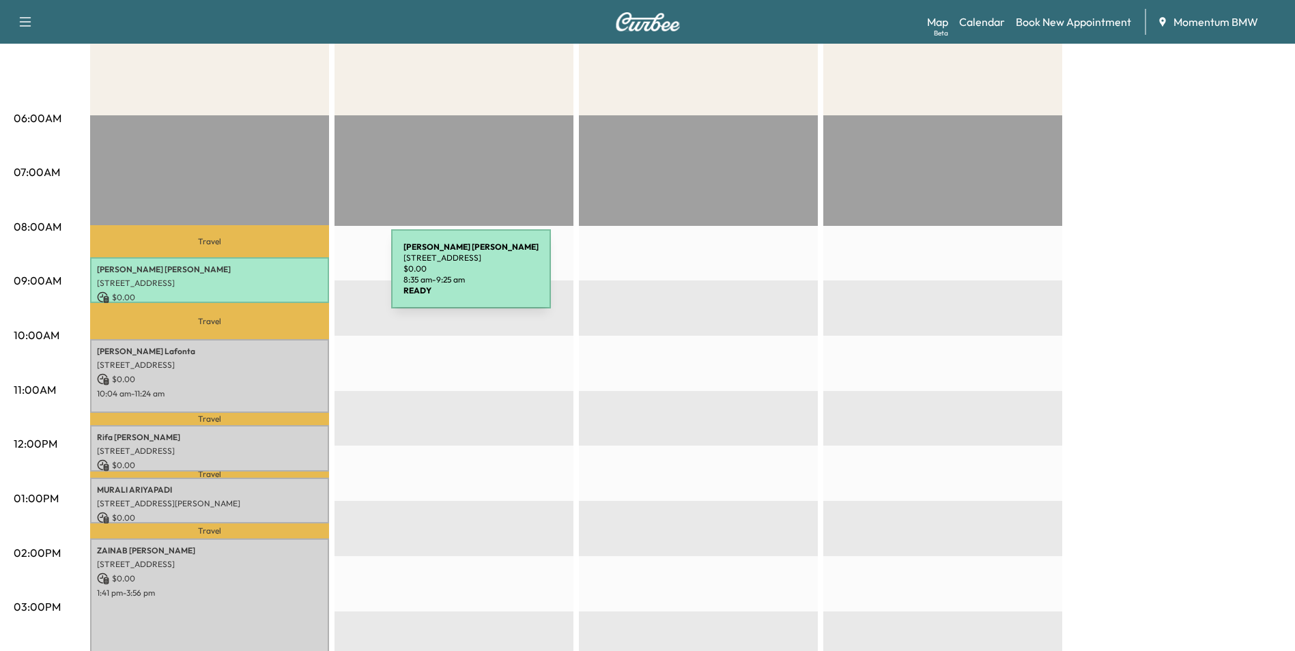
click at [289, 278] on p "[STREET_ADDRESS]" at bounding box center [209, 283] width 225 height 11
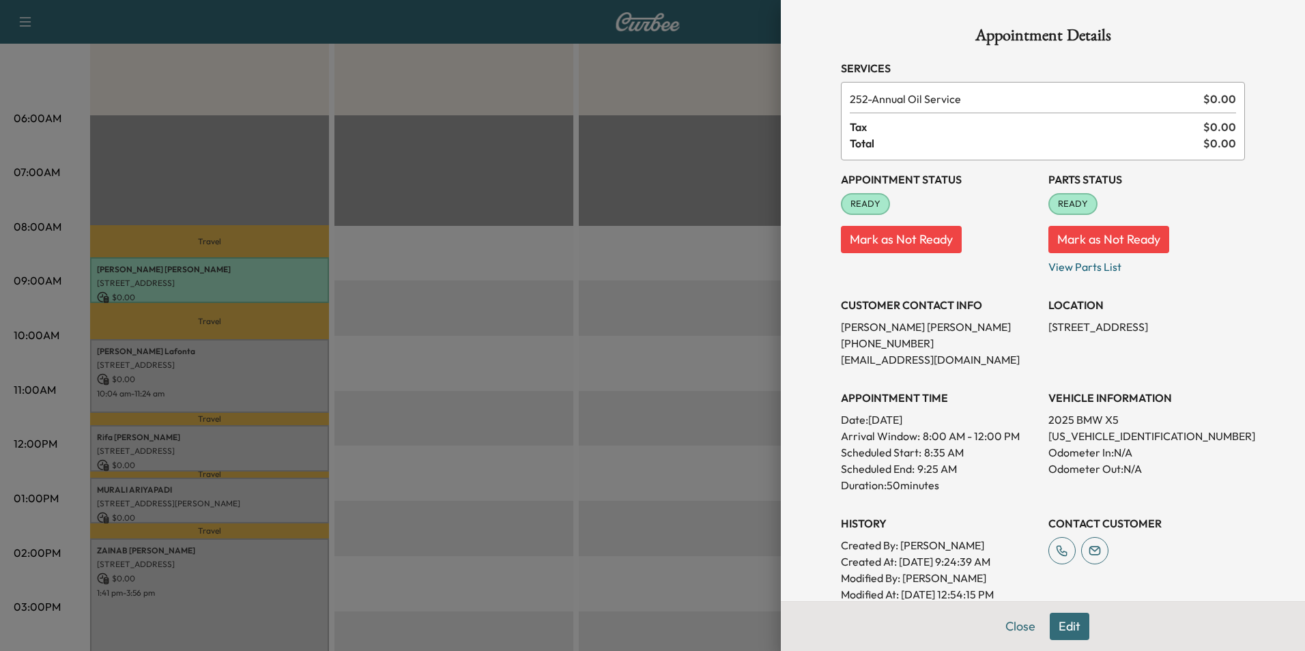
click at [1053, 625] on button "Edit" at bounding box center [1070, 626] width 40 height 27
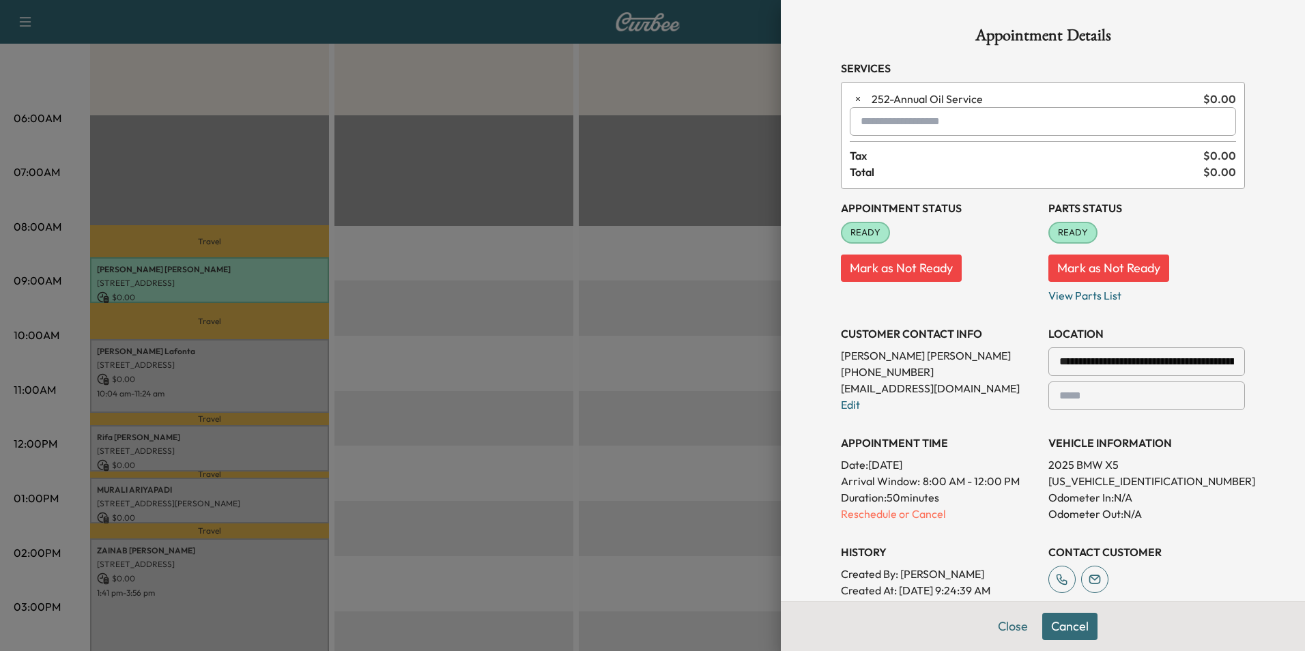
click at [870, 118] on input "text" at bounding box center [1043, 121] width 386 height 29
type input "*"
click at [1005, 627] on button "Close" at bounding box center [1013, 626] width 48 height 27
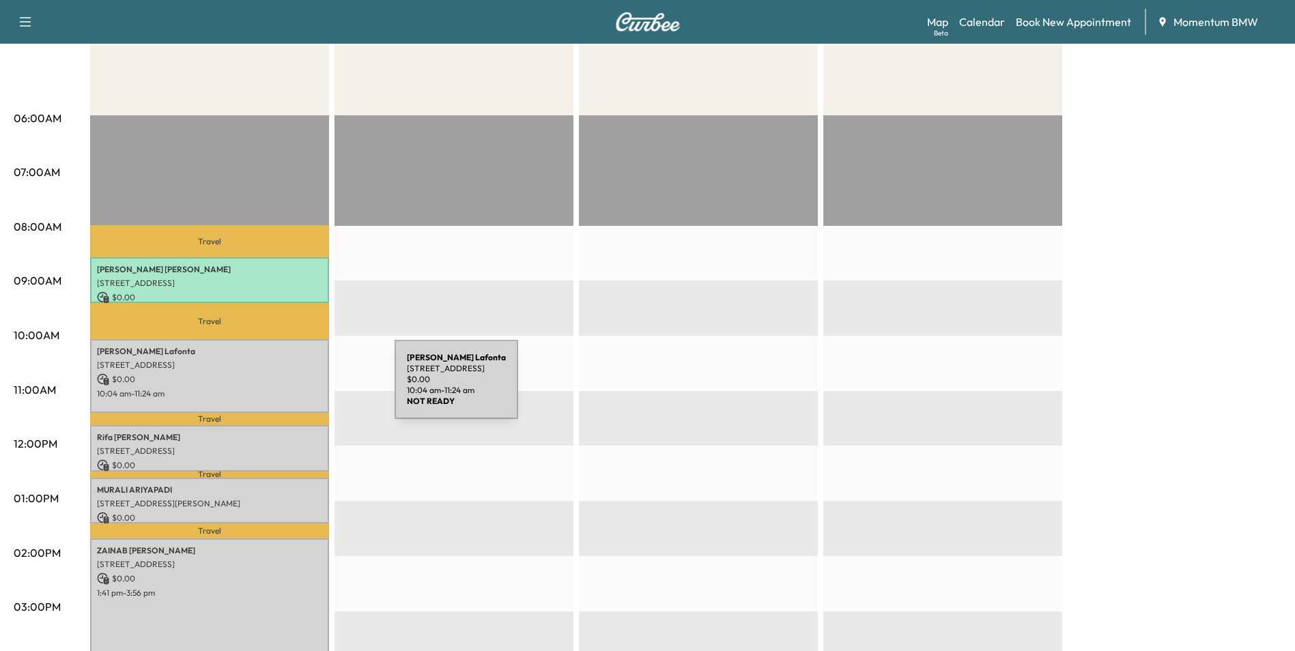
click at [292, 388] on p "10:04 am - 11:24 am" at bounding box center [209, 393] width 225 height 11
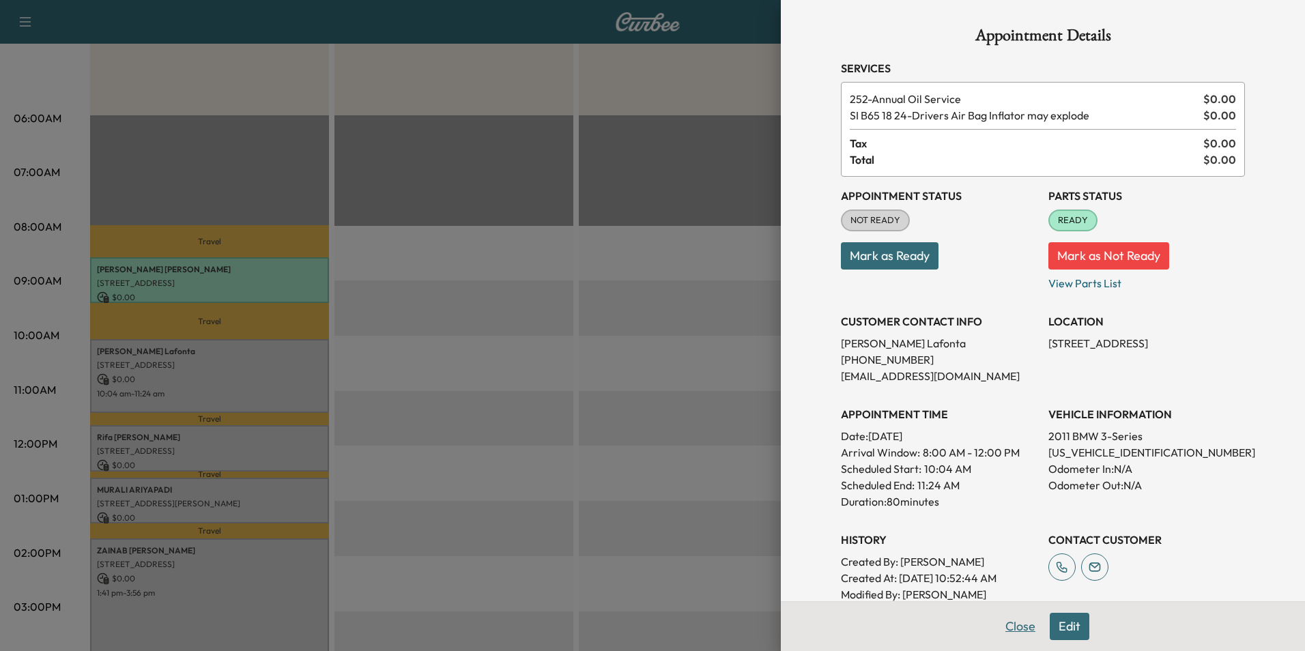
click at [1008, 627] on button "Close" at bounding box center [1020, 626] width 48 height 27
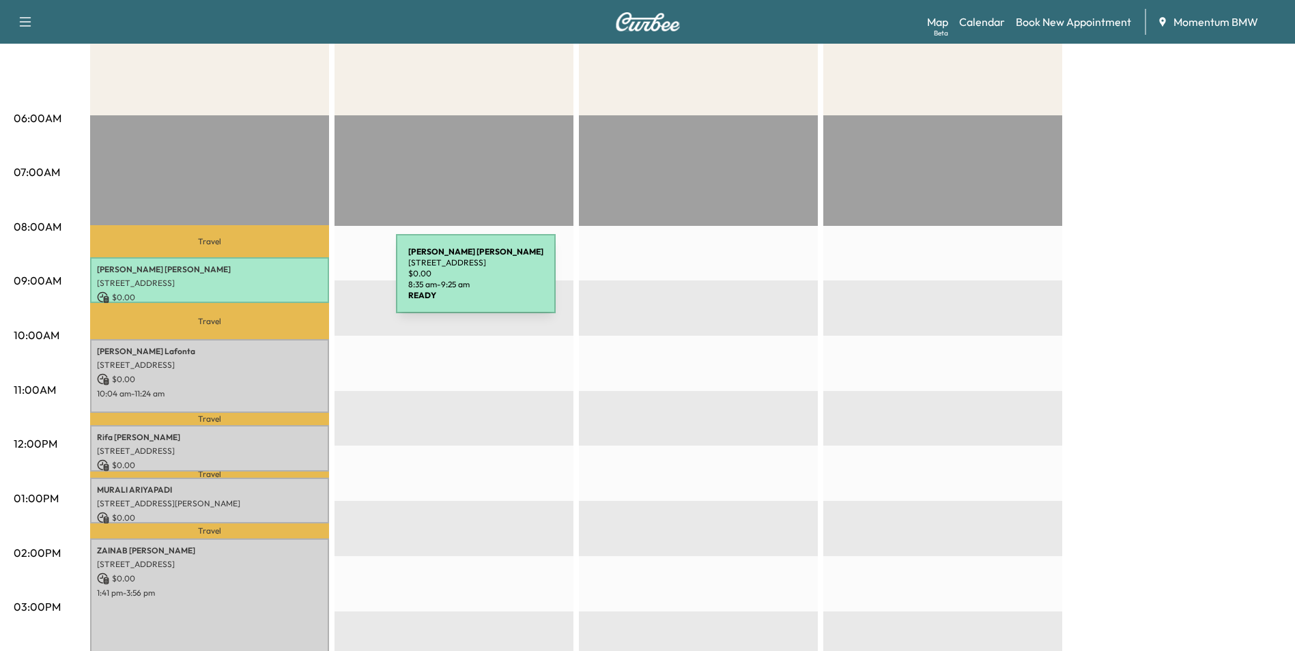
click at [293, 282] on p "[STREET_ADDRESS]" at bounding box center [209, 283] width 225 height 11
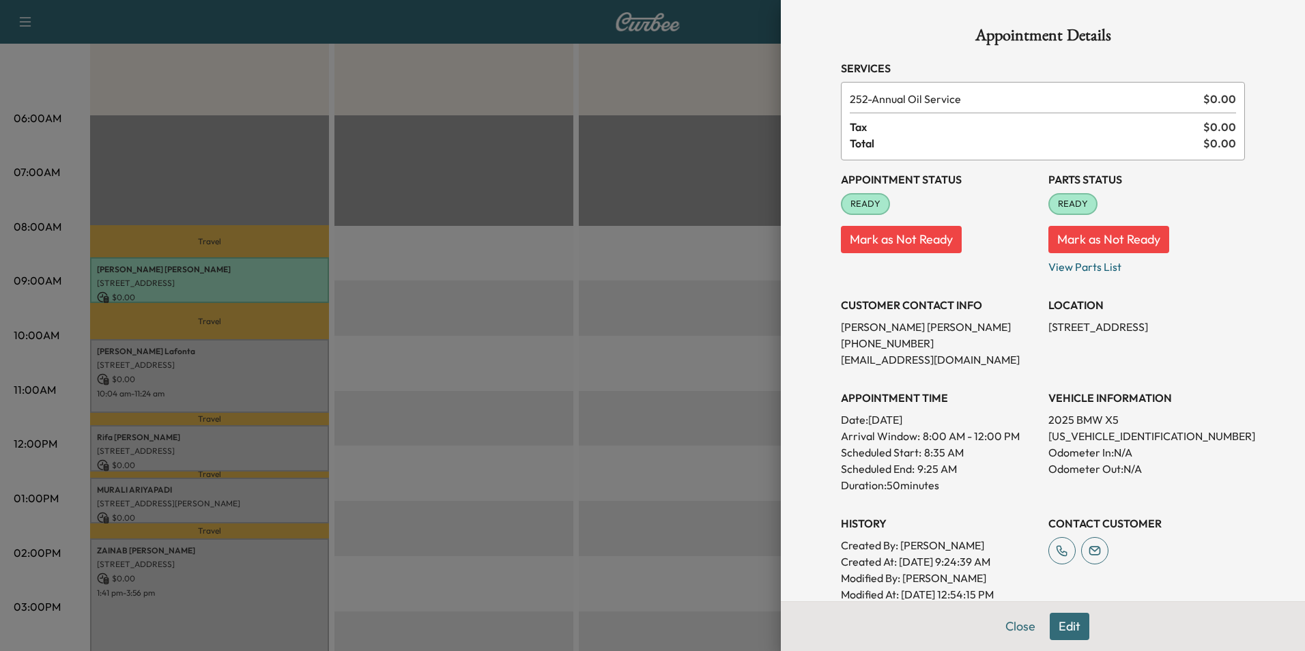
click at [1051, 628] on button "Edit" at bounding box center [1070, 626] width 40 height 27
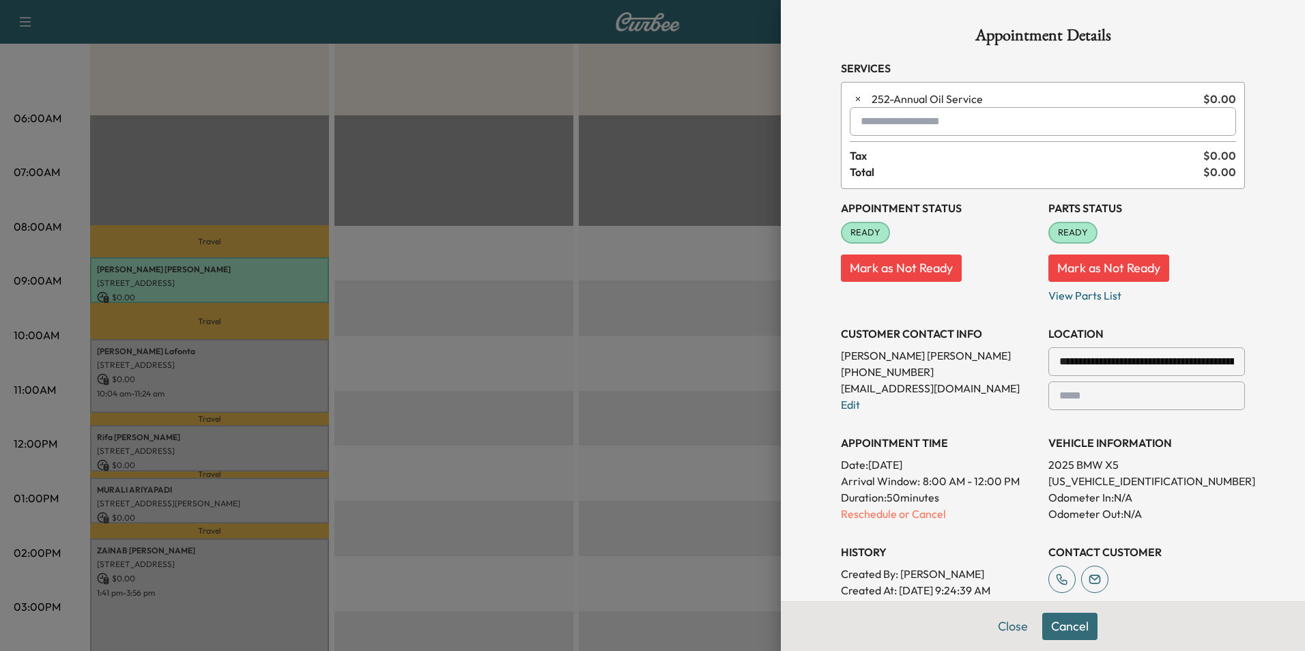
click at [1058, 623] on button "Cancel" at bounding box center [1069, 626] width 55 height 27
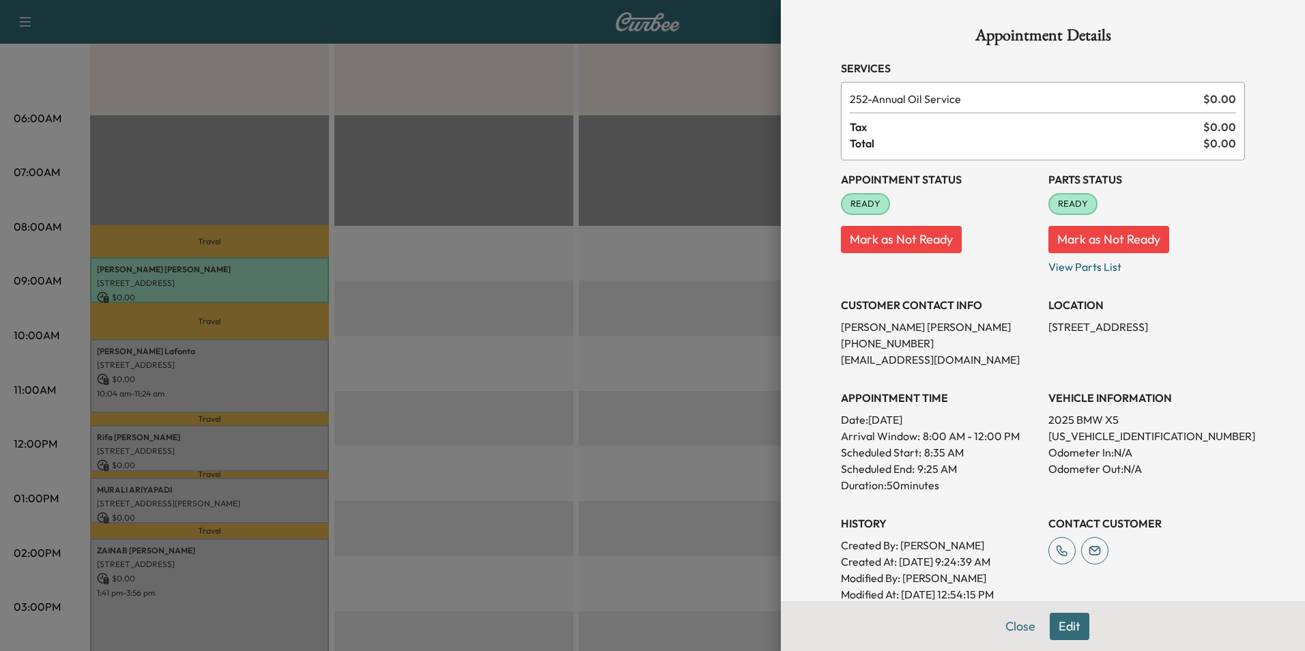
click at [1058, 624] on button "Edit" at bounding box center [1070, 626] width 40 height 27
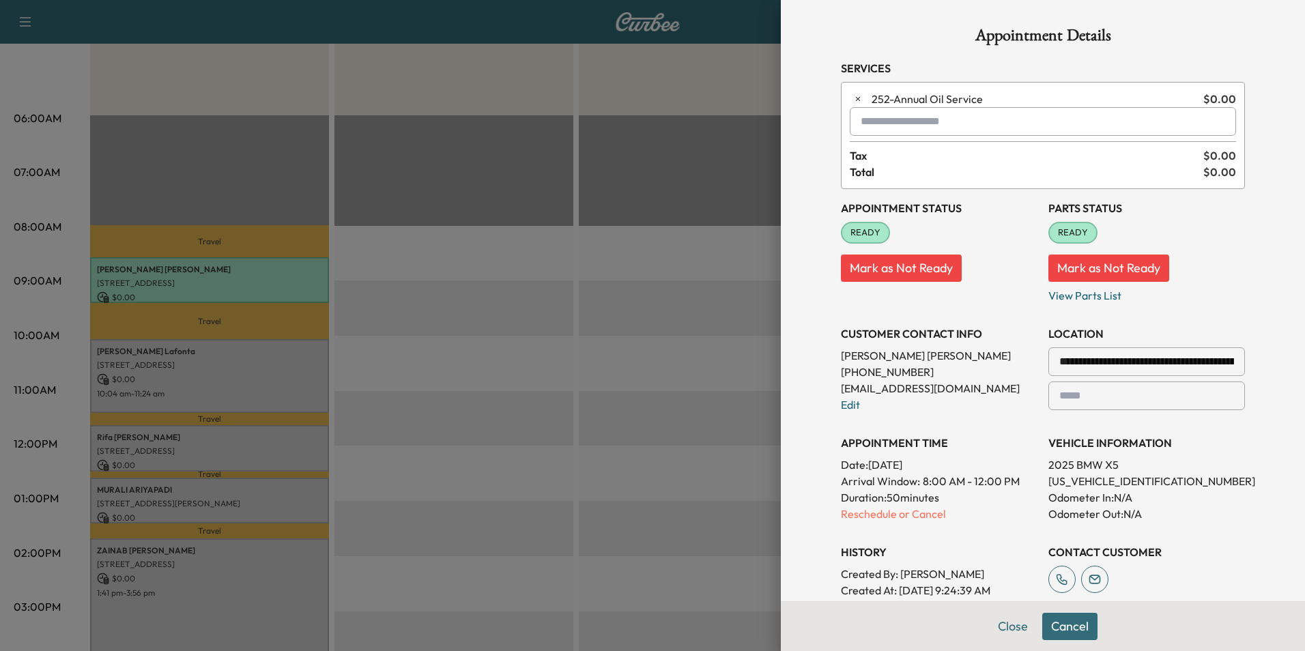
click at [883, 119] on input "text" at bounding box center [1043, 121] width 386 height 29
type input "***"
click at [1003, 631] on button "Close" at bounding box center [1013, 626] width 48 height 27
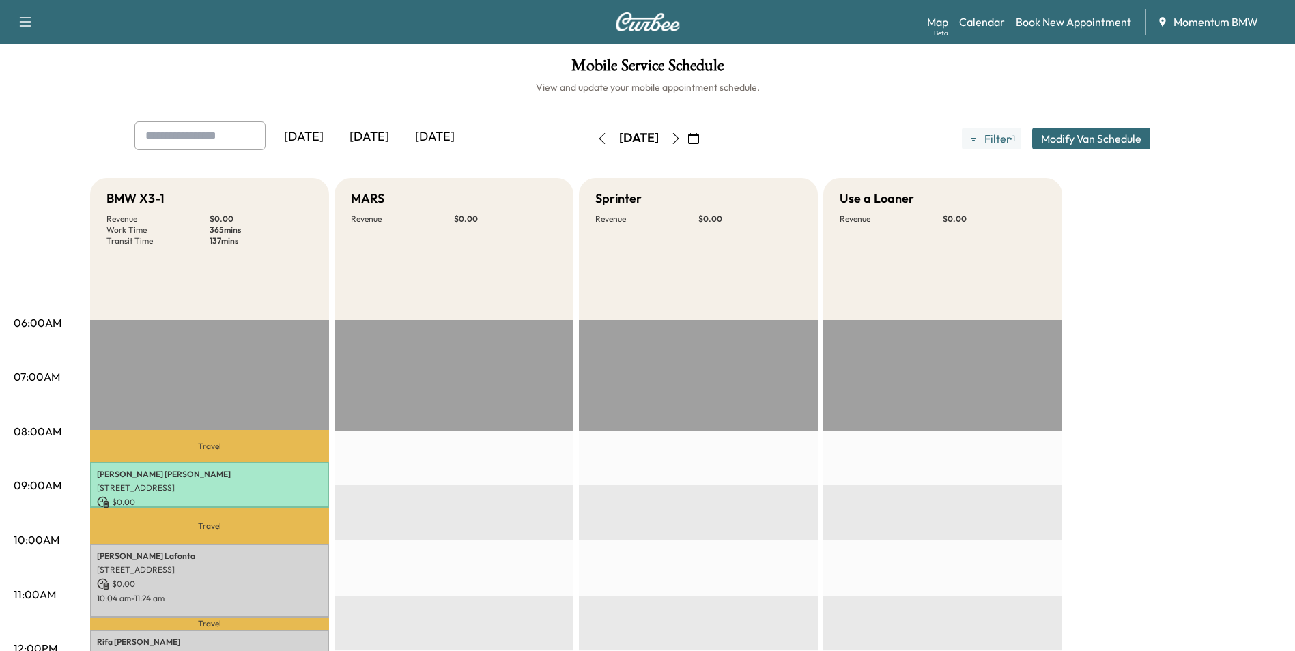
click at [1082, 139] on button "Modify Van Schedule" at bounding box center [1091, 139] width 118 height 22
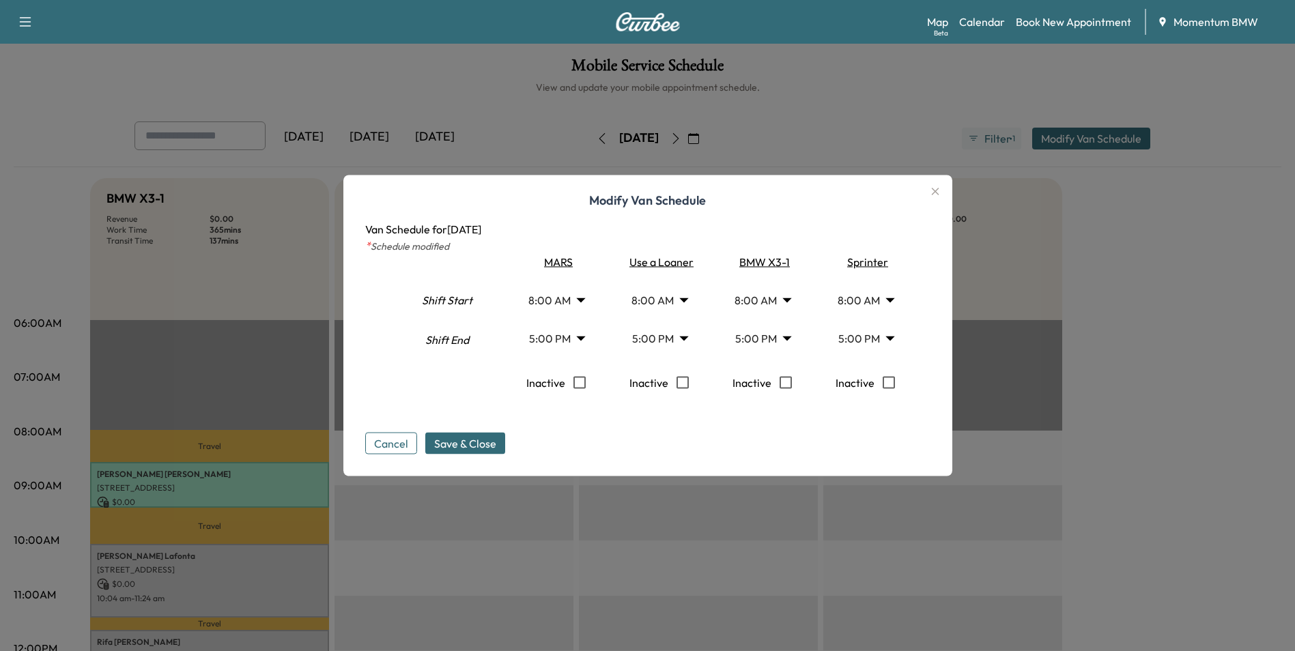
click at [407, 436] on button "Cancel" at bounding box center [391, 444] width 52 height 22
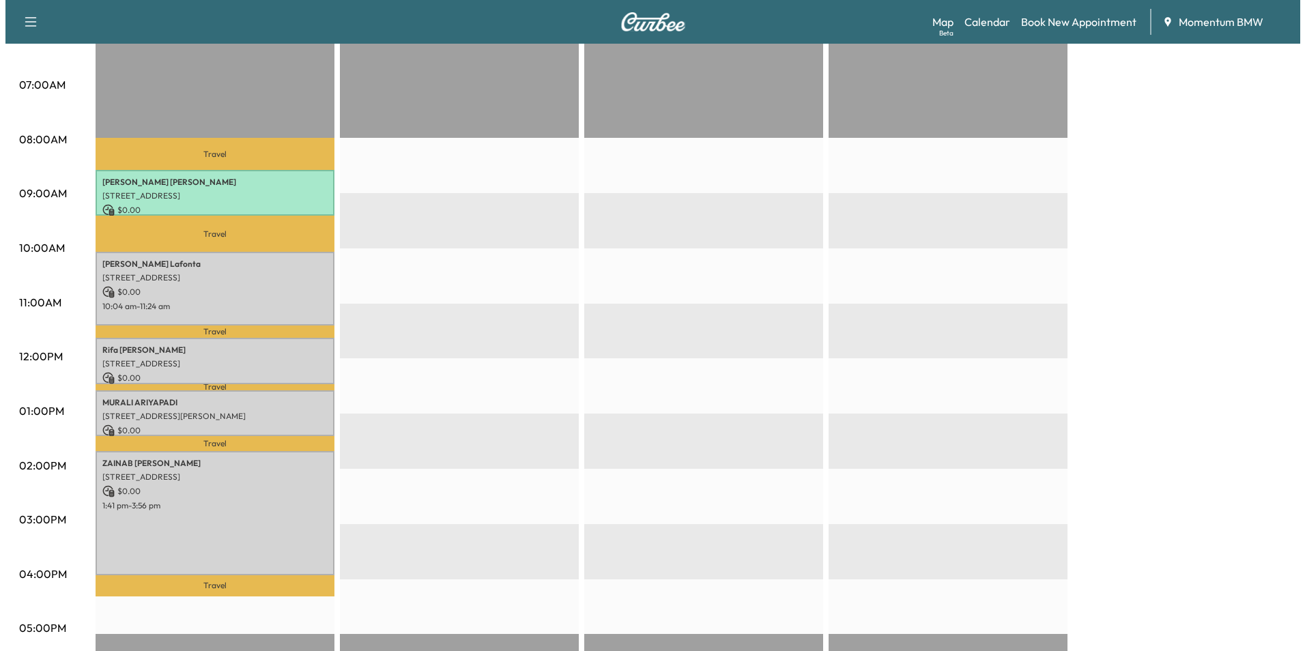
scroll to position [341, 0]
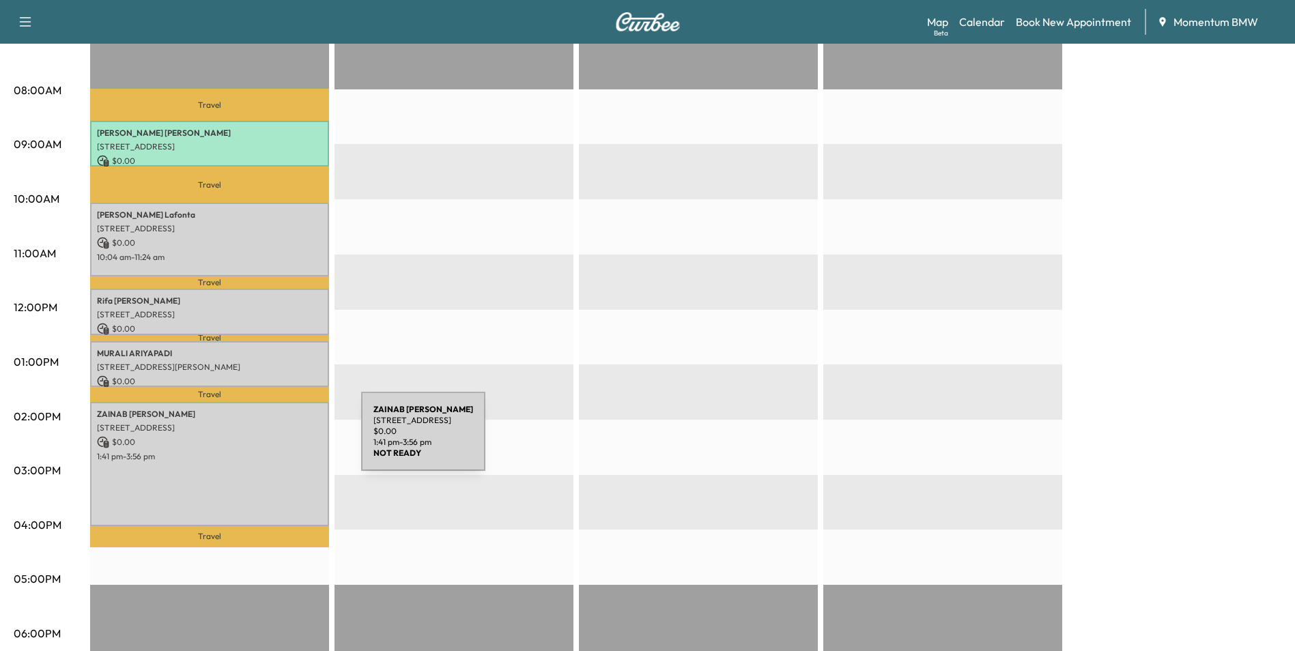
click at [258, 440] on p "$ 0.00" at bounding box center [209, 442] width 225 height 12
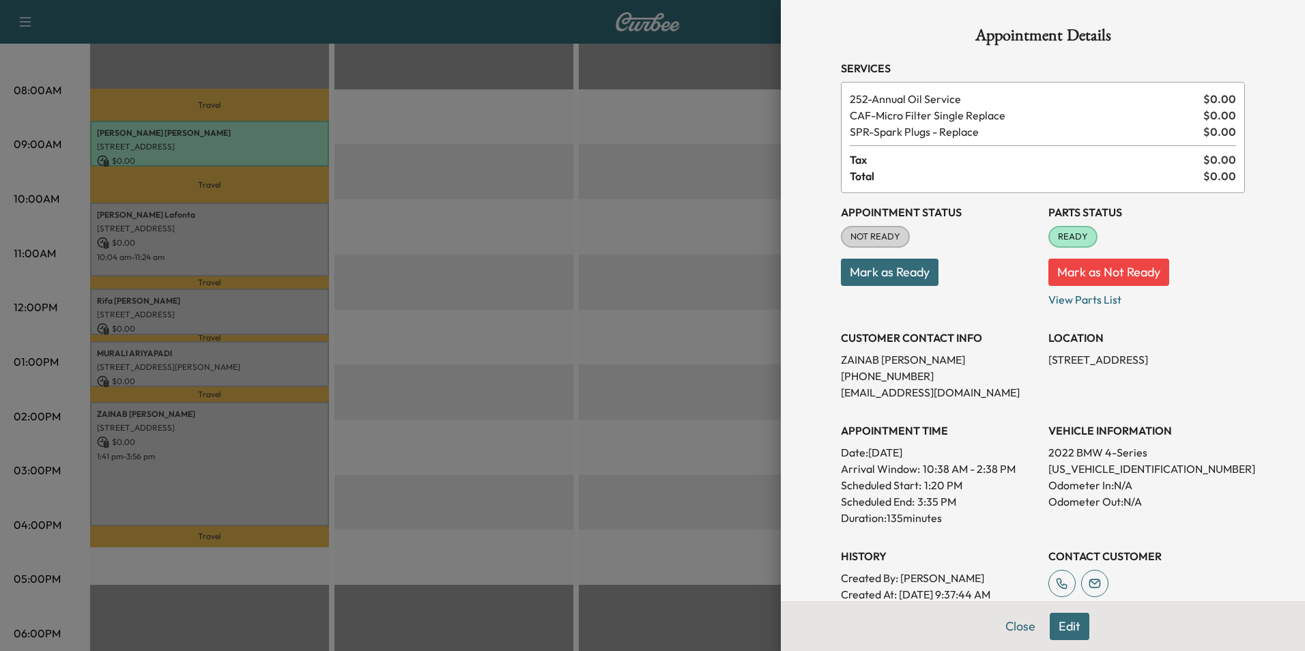
click at [1058, 623] on button "Edit" at bounding box center [1070, 626] width 40 height 27
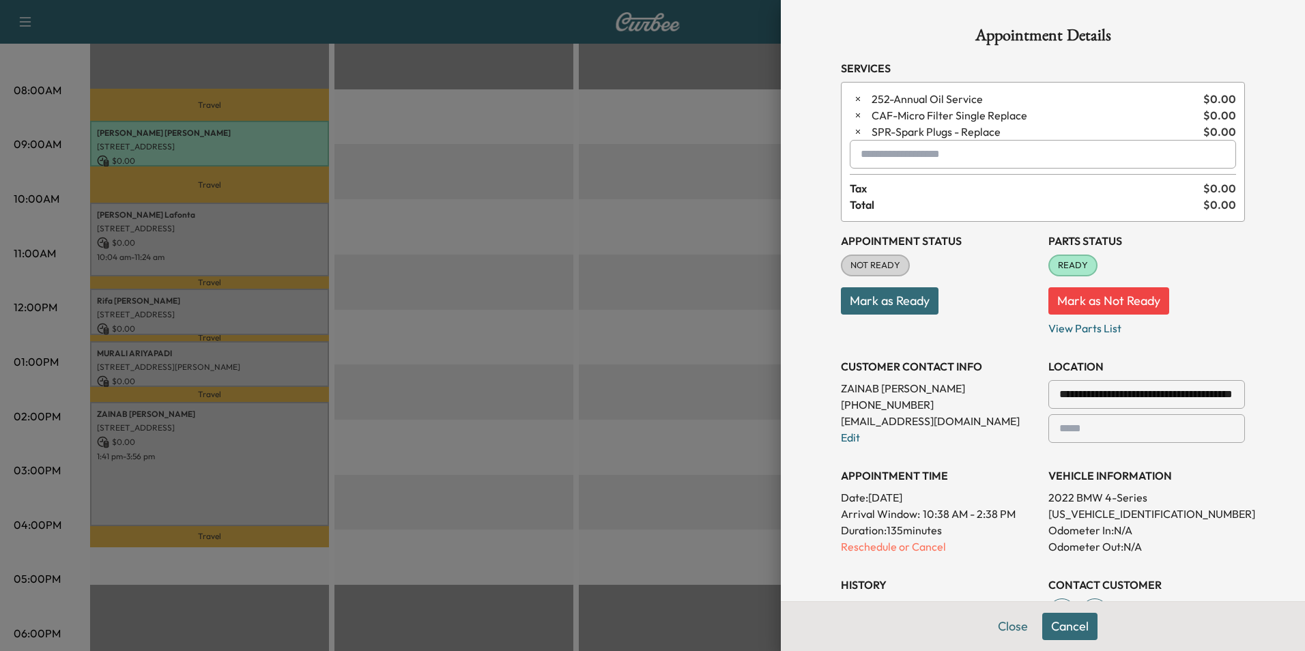
click at [951, 161] on input "text" at bounding box center [1043, 154] width 386 height 29
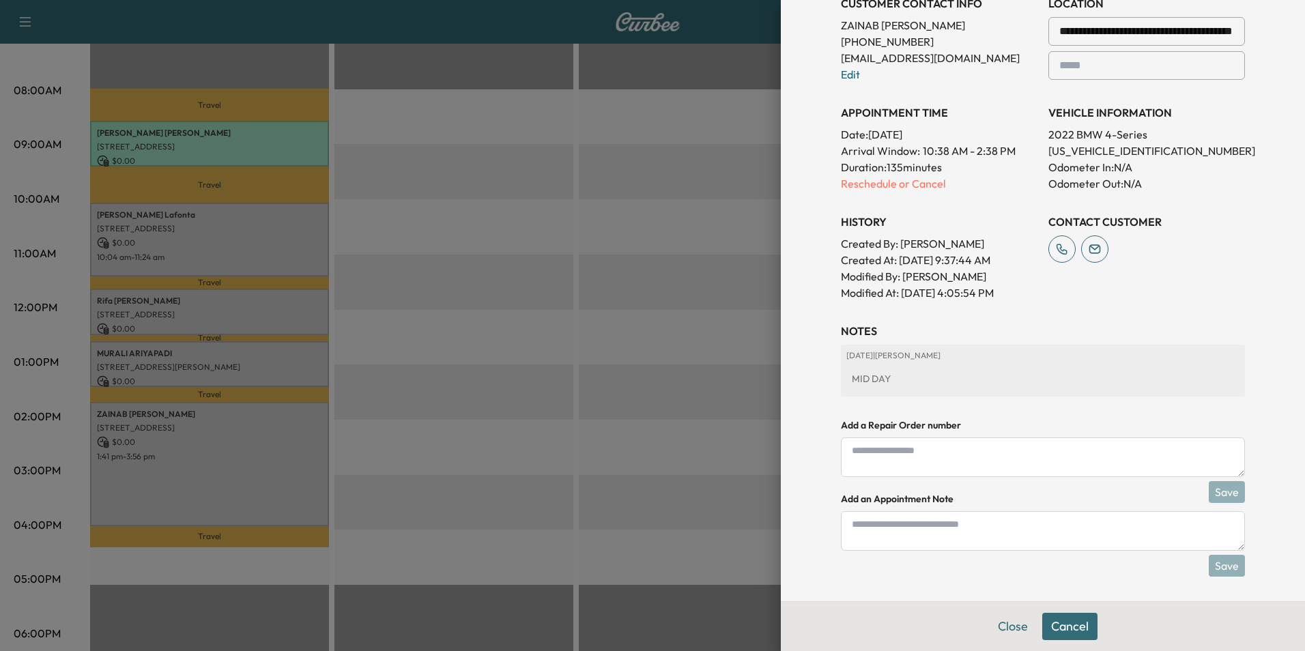
scroll to position [366, 0]
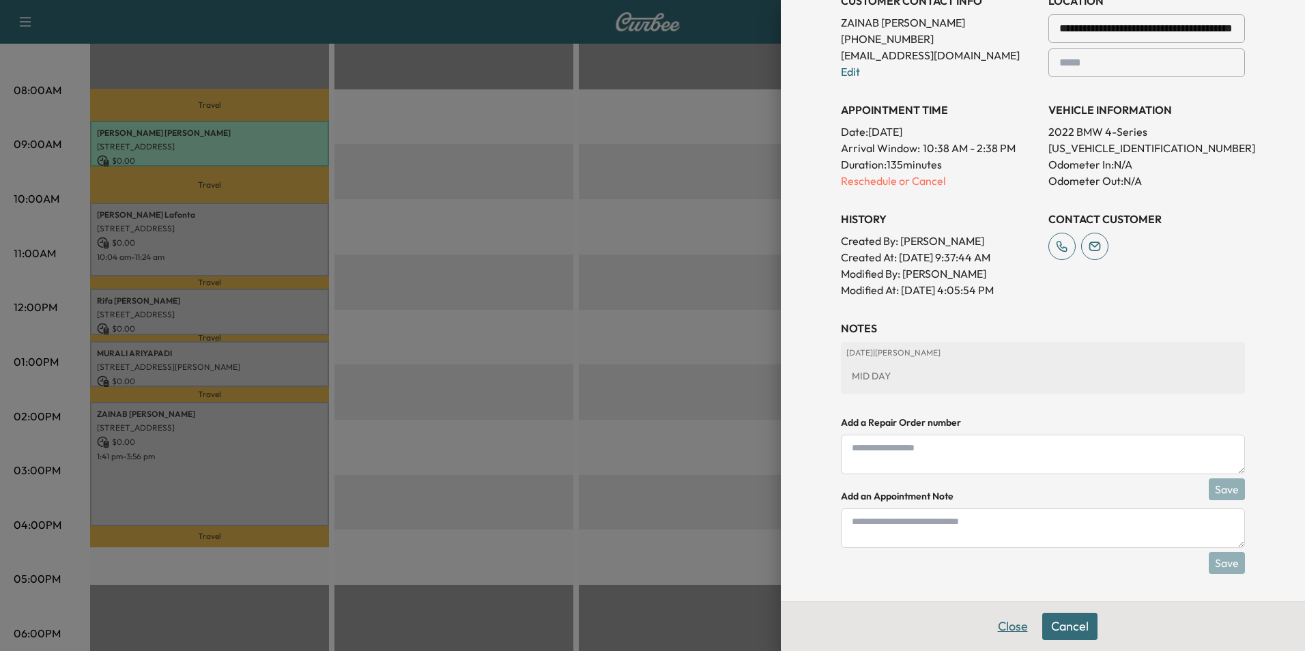
type input "***"
click at [1011, 631] on button "Close" at bounding box center [1013, 626] width 48 height 27
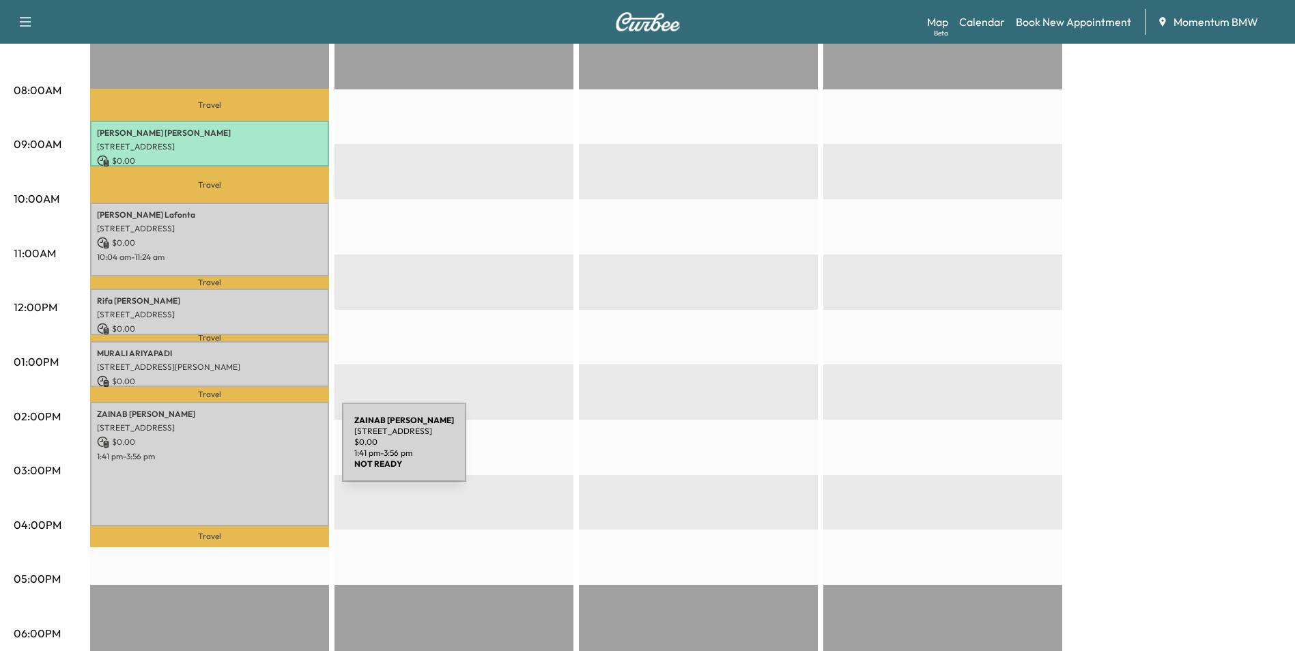
click at [240, 451] on p "1:41 pm - 3:56 pm" at bounding box center [209, 456] width 225 height 11
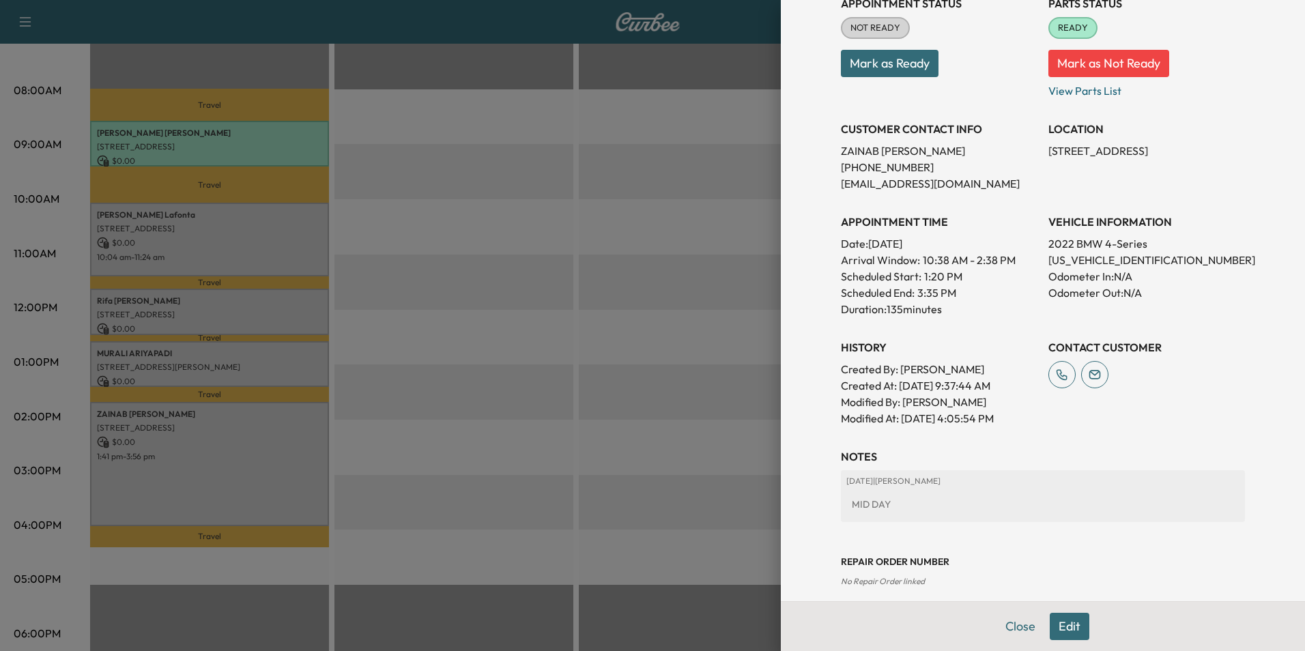
scroll to position [222, 0]
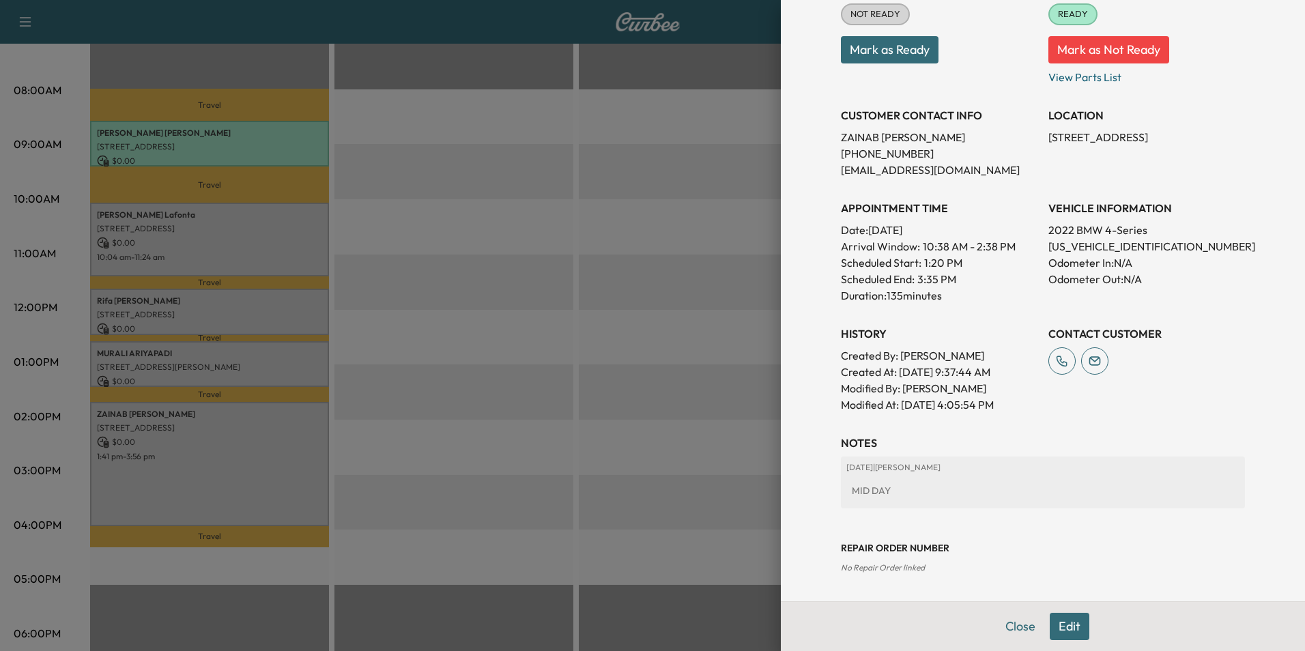
click at [1067, 628] on button "Edit" at bounding box center [1070, 626] width 40 height 27
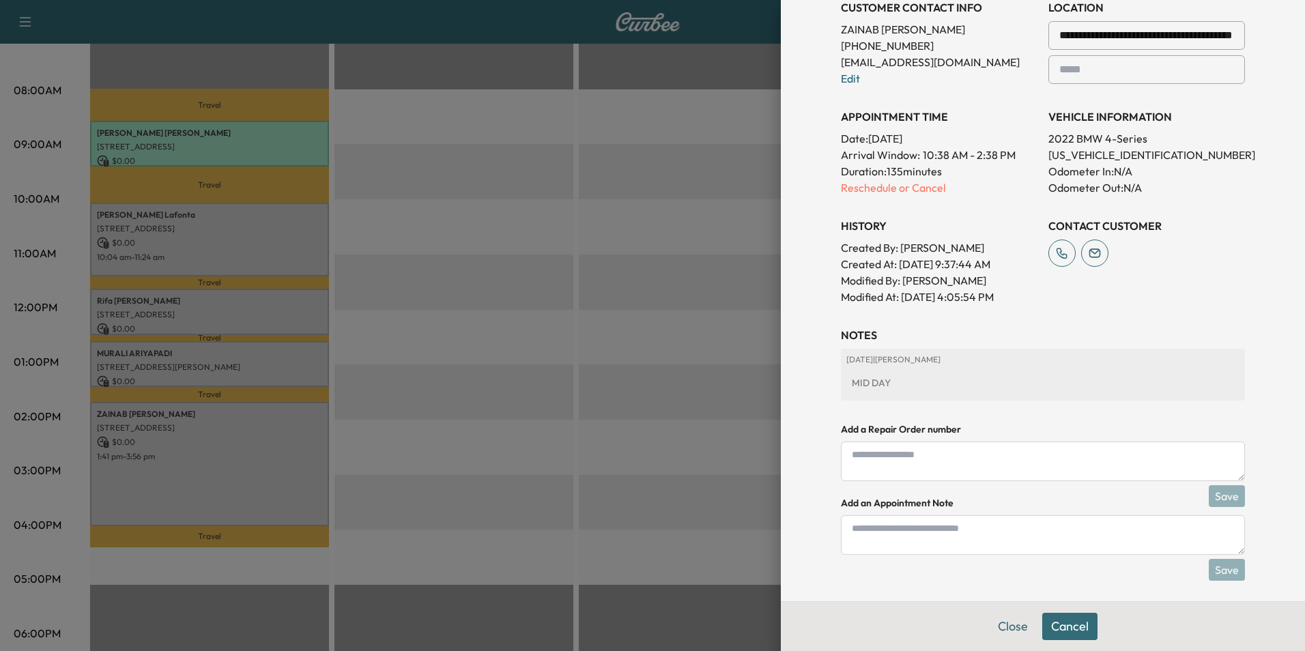
scroll to position [366, 0]
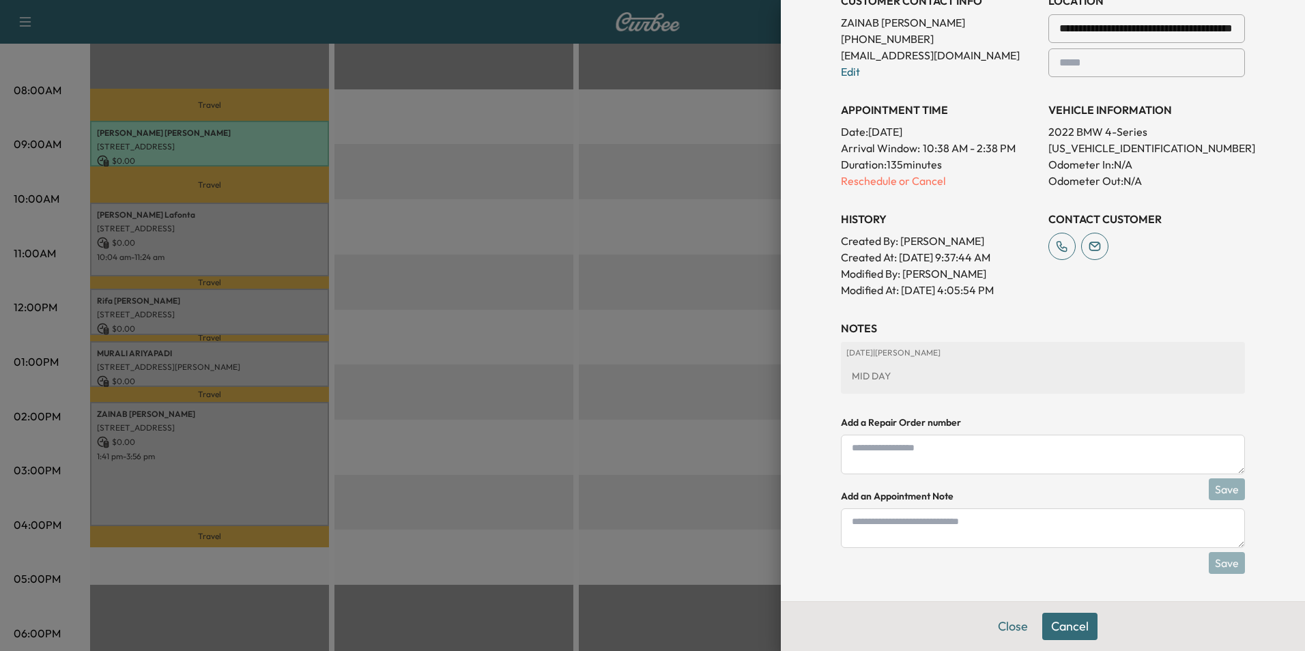
click at [997, 453] on textarea at bounding box center [1043, 455] width 404 height 40
click at [1001, 532] on textarea at bounding box center [1043, 528] width 404 height 40
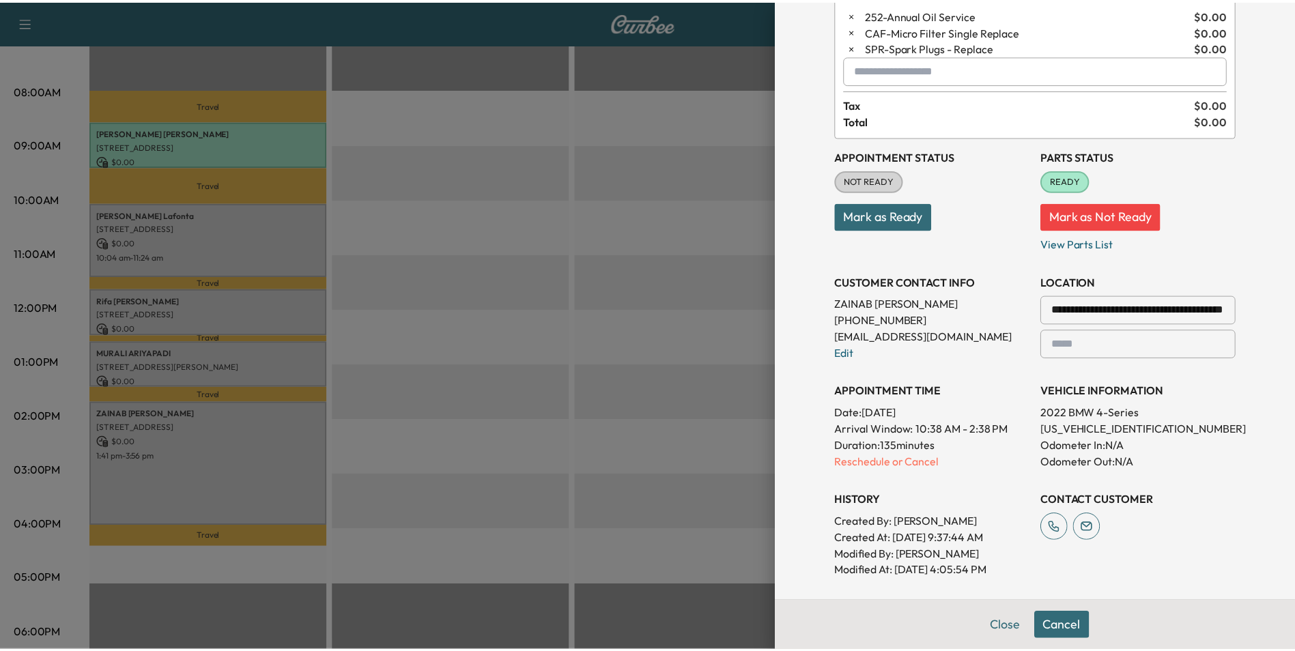
scroll to position [0, 0]
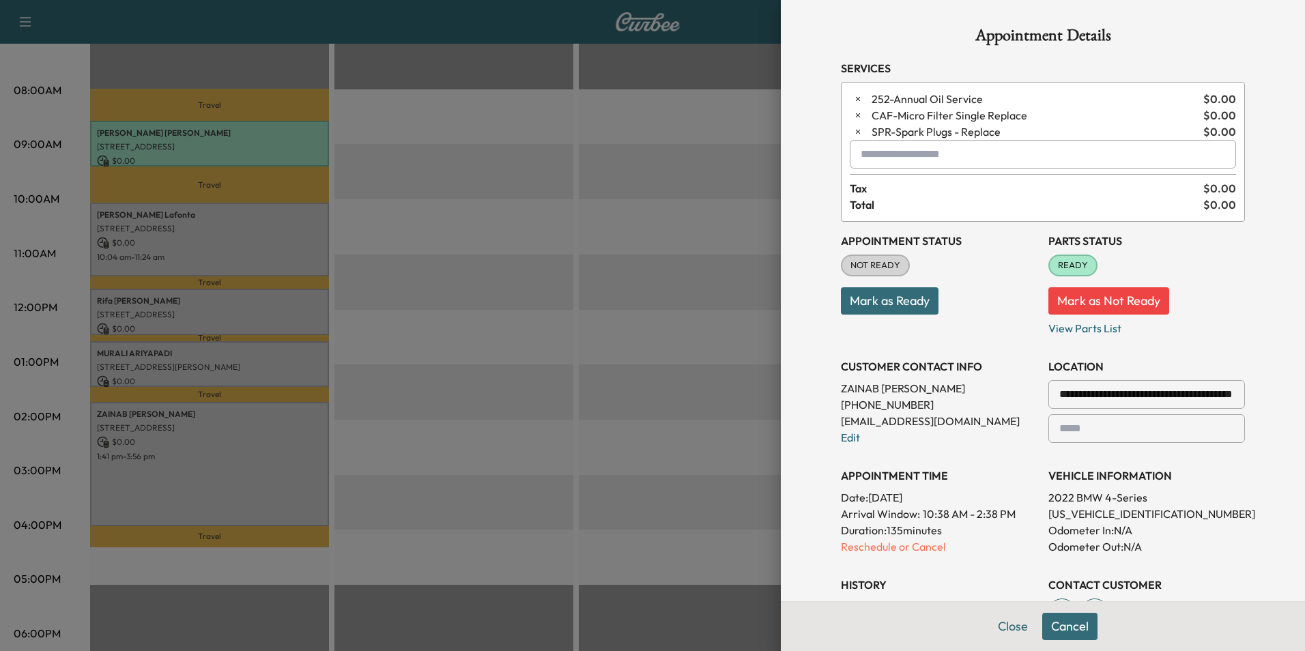
click at [958, 152] on input "text" at bounding box center [1043, 154] width 386 height 29
click at [945, 155] on input "********" at bounding box center [1043, 154] width 386 height 29
click at [880, 187] on div "No results" at bounding box center [1032, 186] width 385 height 35
click at [917, 158] on input "********" at bounding box center [1043, 154] width 386 height 29
type input "********"
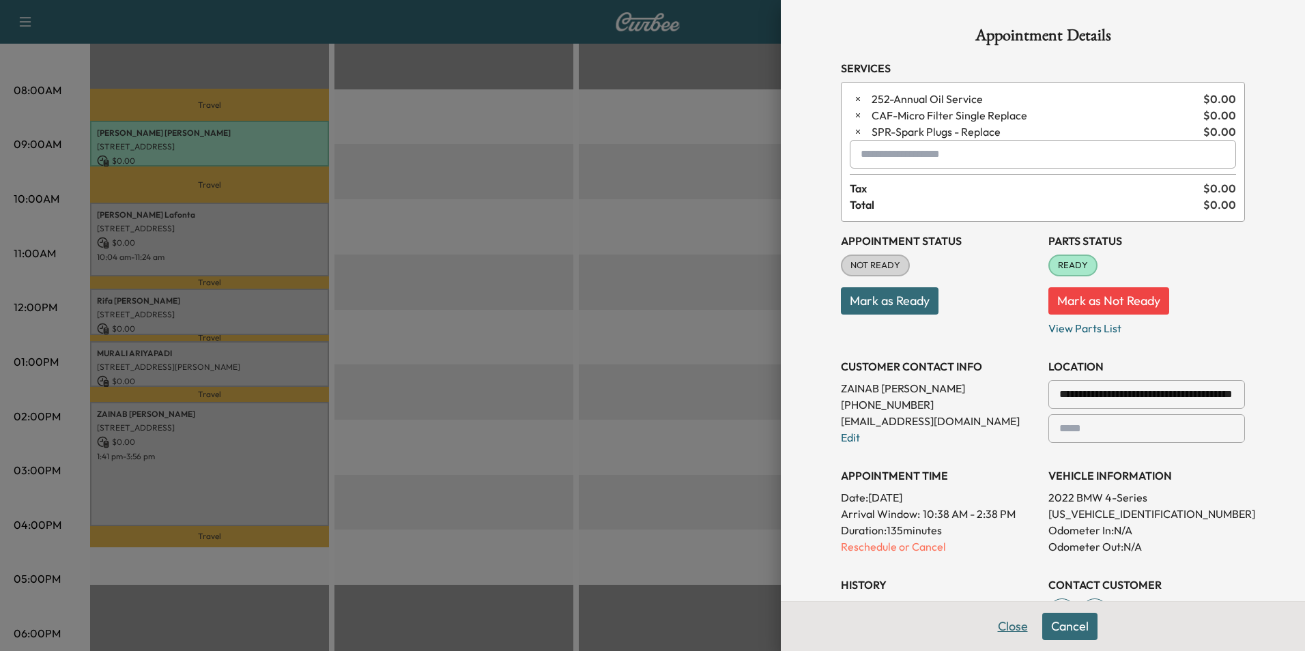
click at [992, 626] on button "Close" at bounding box center [1013, 626] width 48 height 27
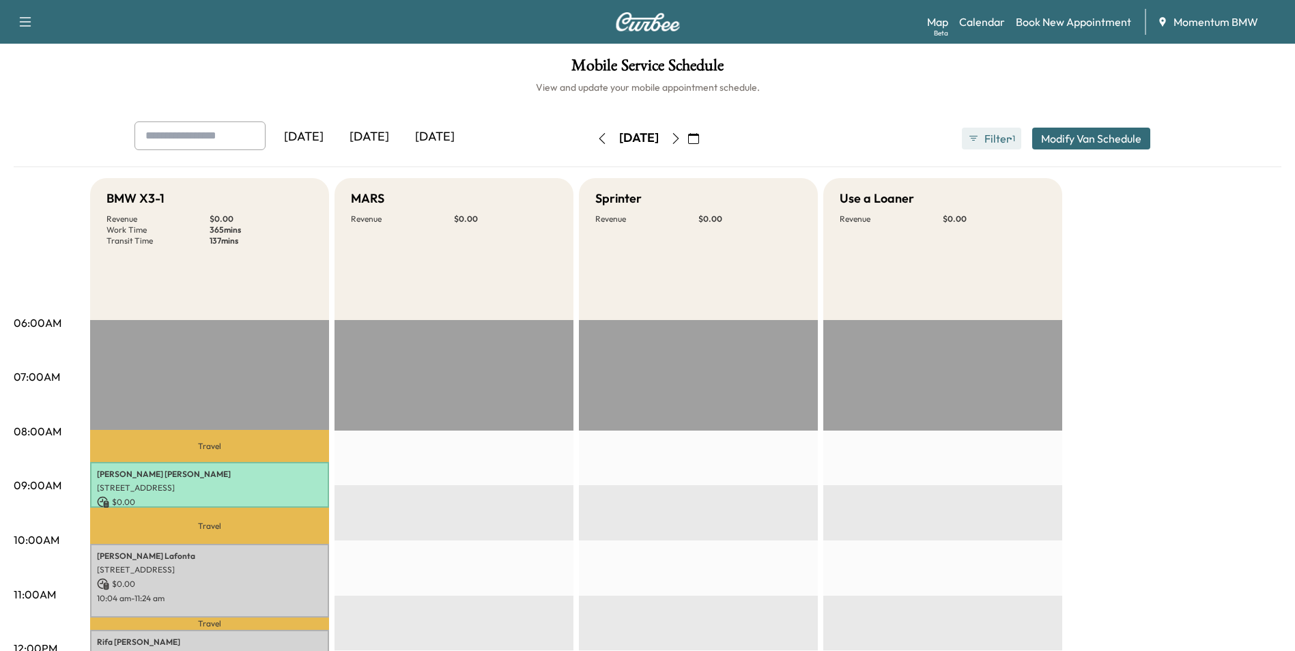
click at [979, 135] on button "Filter ● 1" at bounding box center [991, 139] width 59 height 22
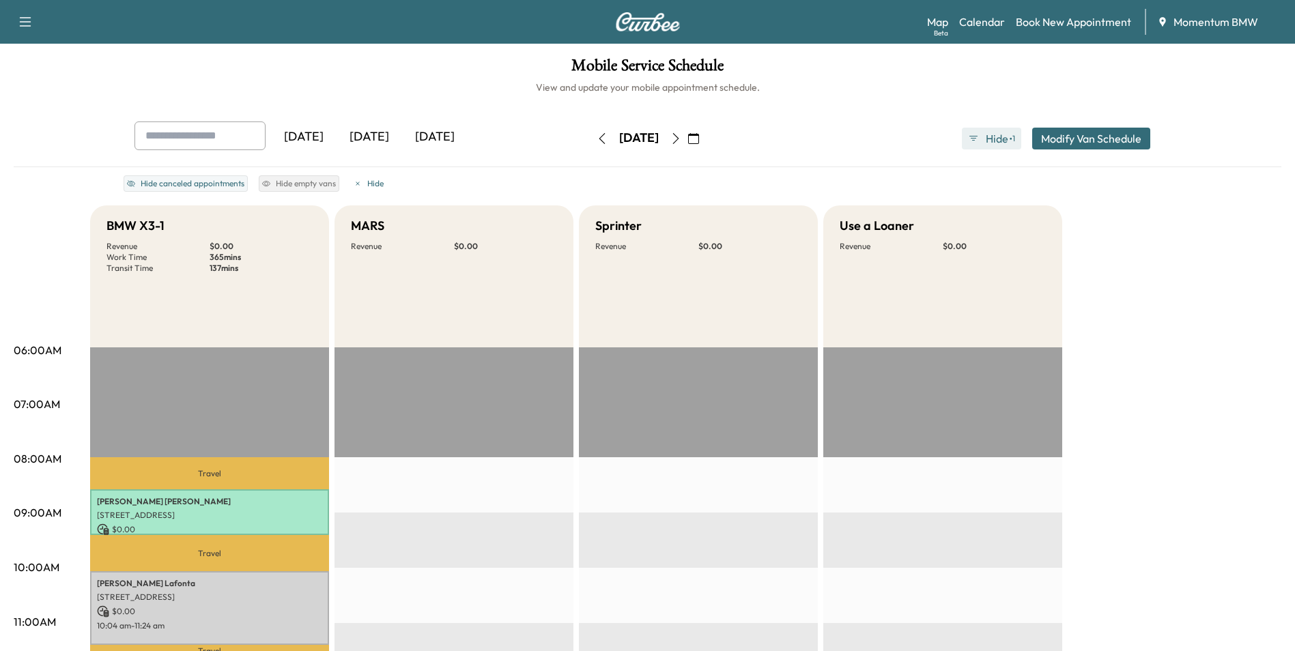
click at [979, 139] on button "Hide ● 1" at bounding box center [991, 139] width 59 height 22
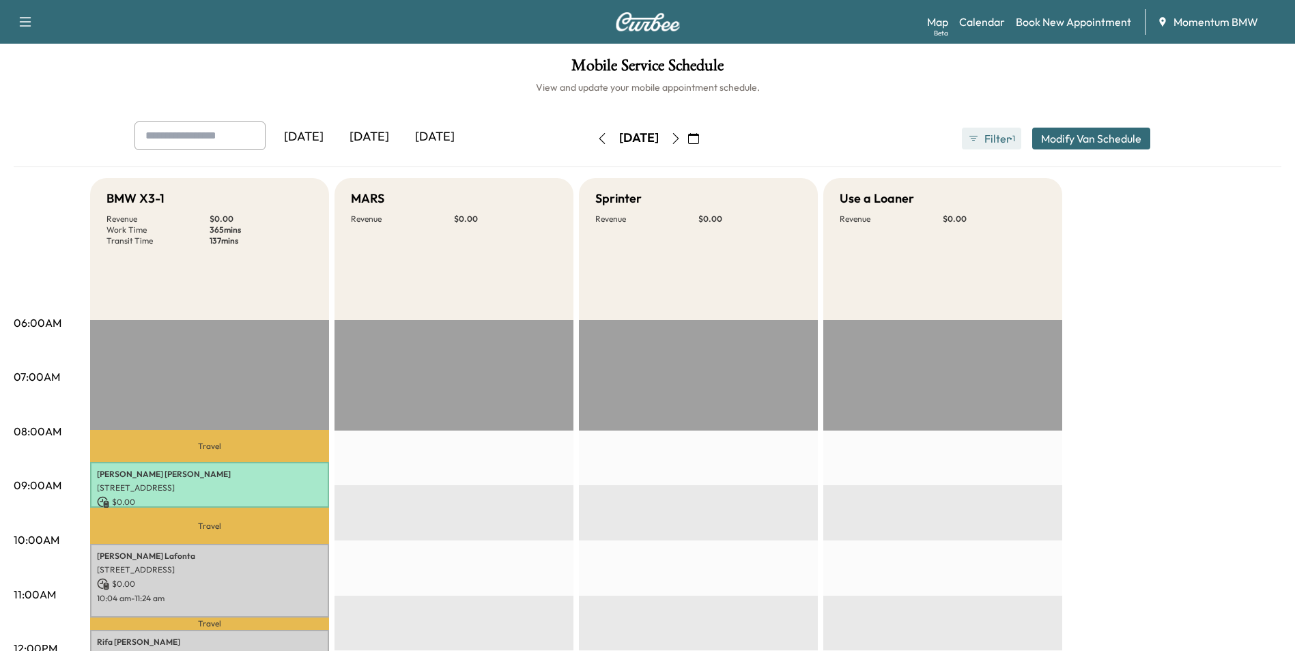
click at [979, 139] on button "Filter ● 1" at bounding box center [991, 139] width 59 height 22
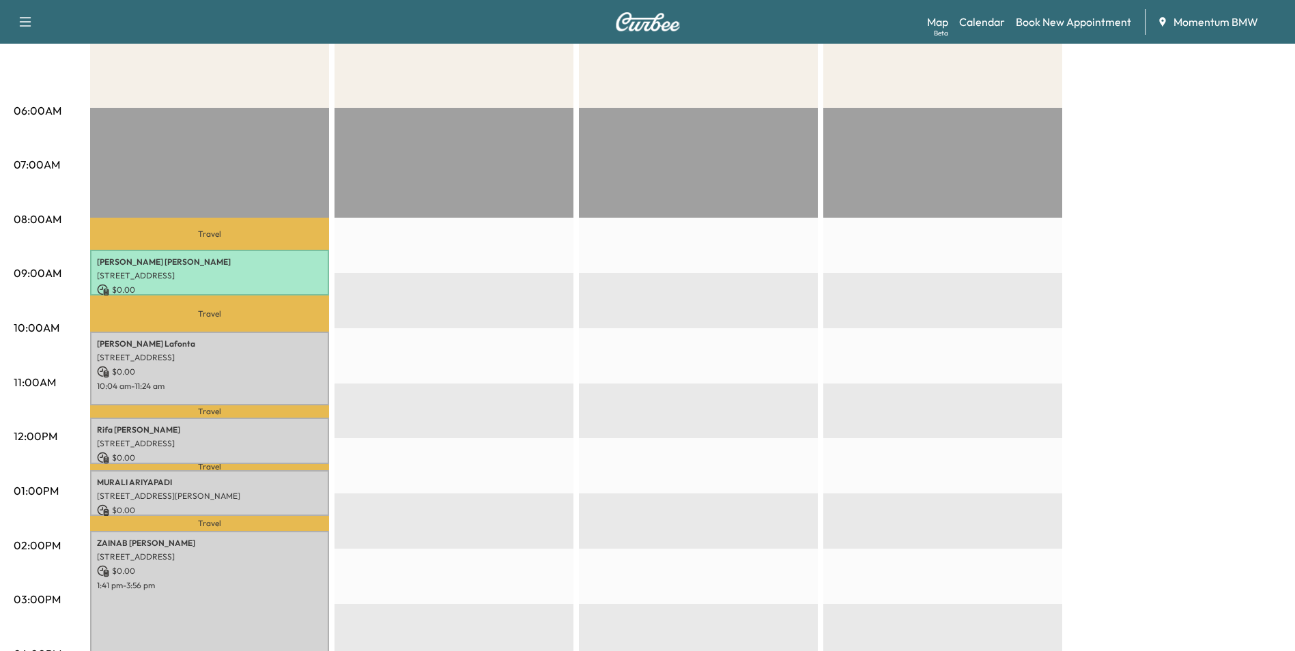
scroll to position [341, 0]
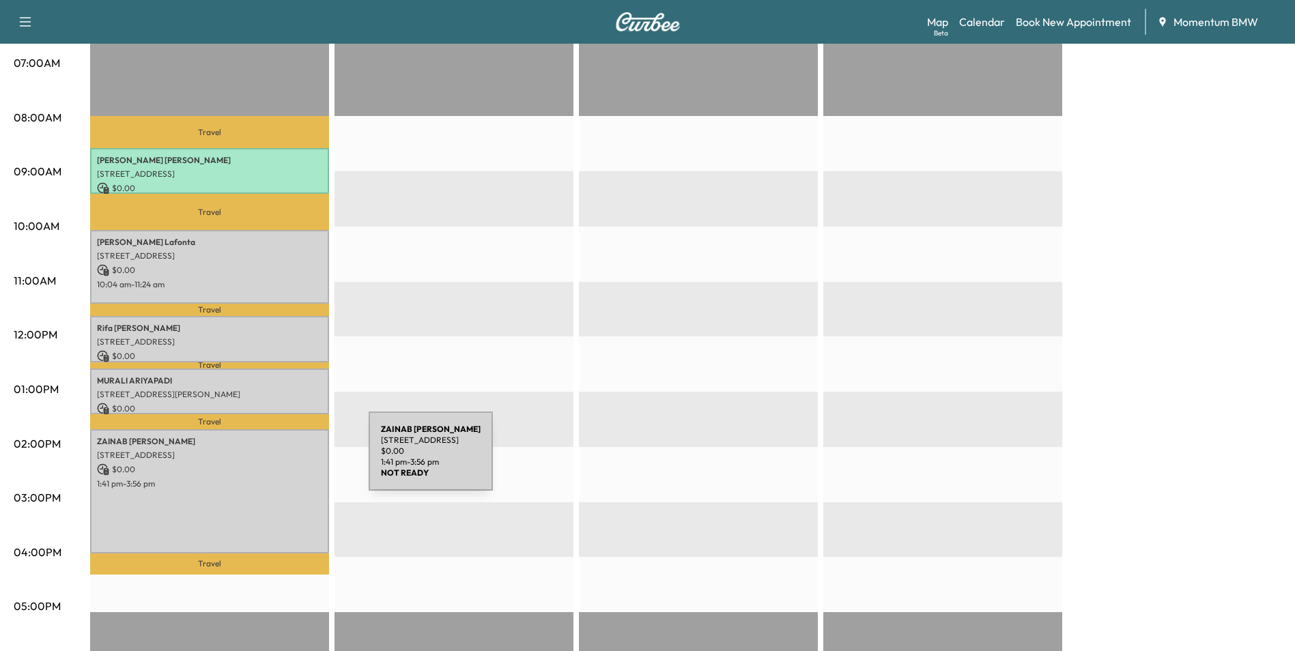
click at [266, 463] on p "$ 0.00" at bounding box center [209, 469] width 225 height 12
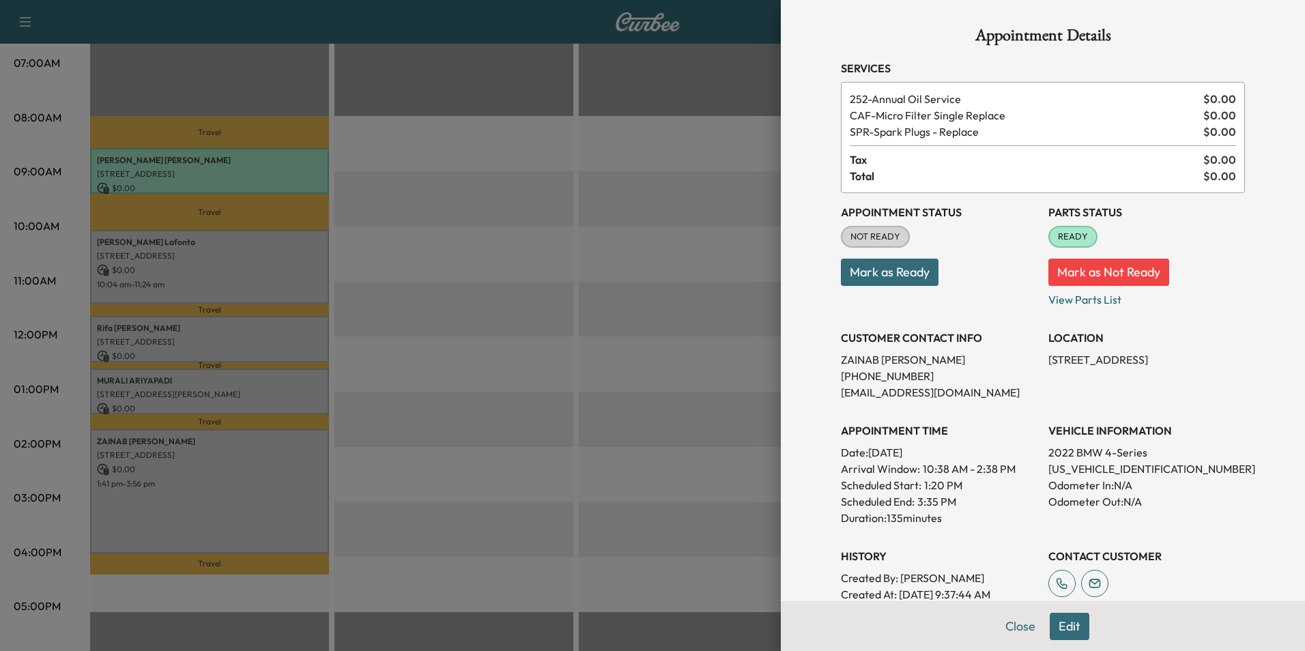
click at [1057, 623] on button "Edit" at bounding box center [1070, 626] width 40 height 27
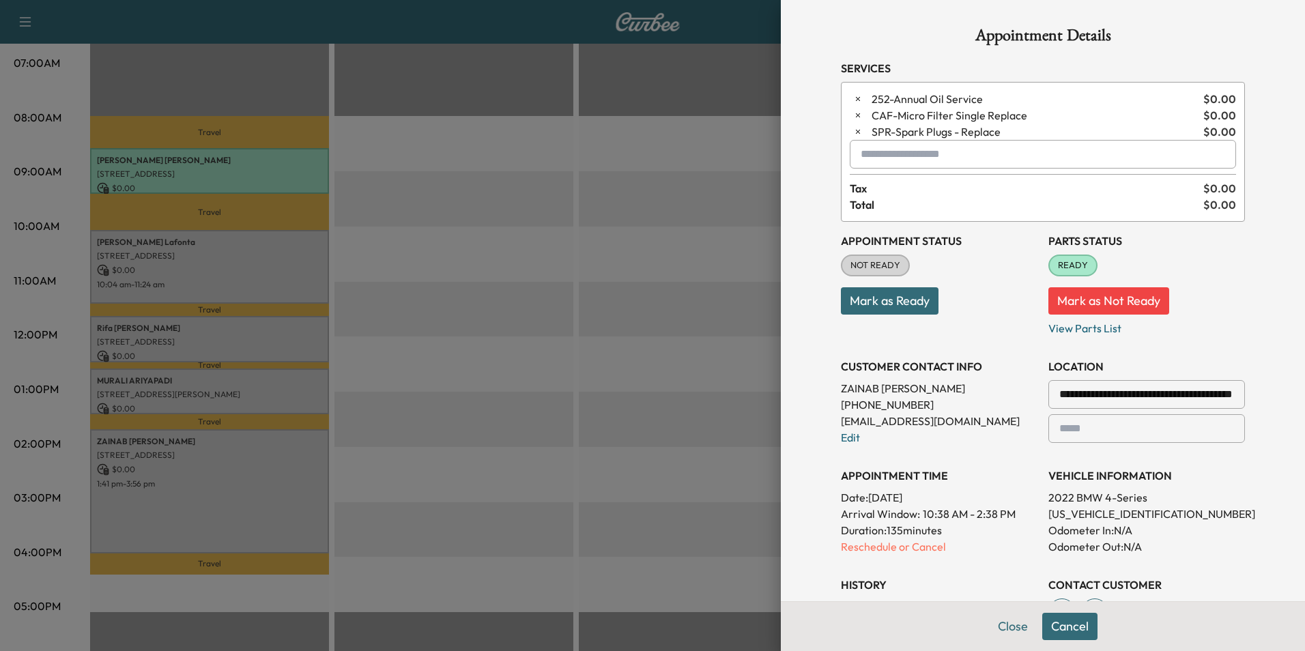
click at [944, 162] on input "text" at bounding box center [1043, 154] width 386 height 29
type input "********"
click at [1009, 625] on button "Close" at bounding box center [1013, 626] width 48 height 27
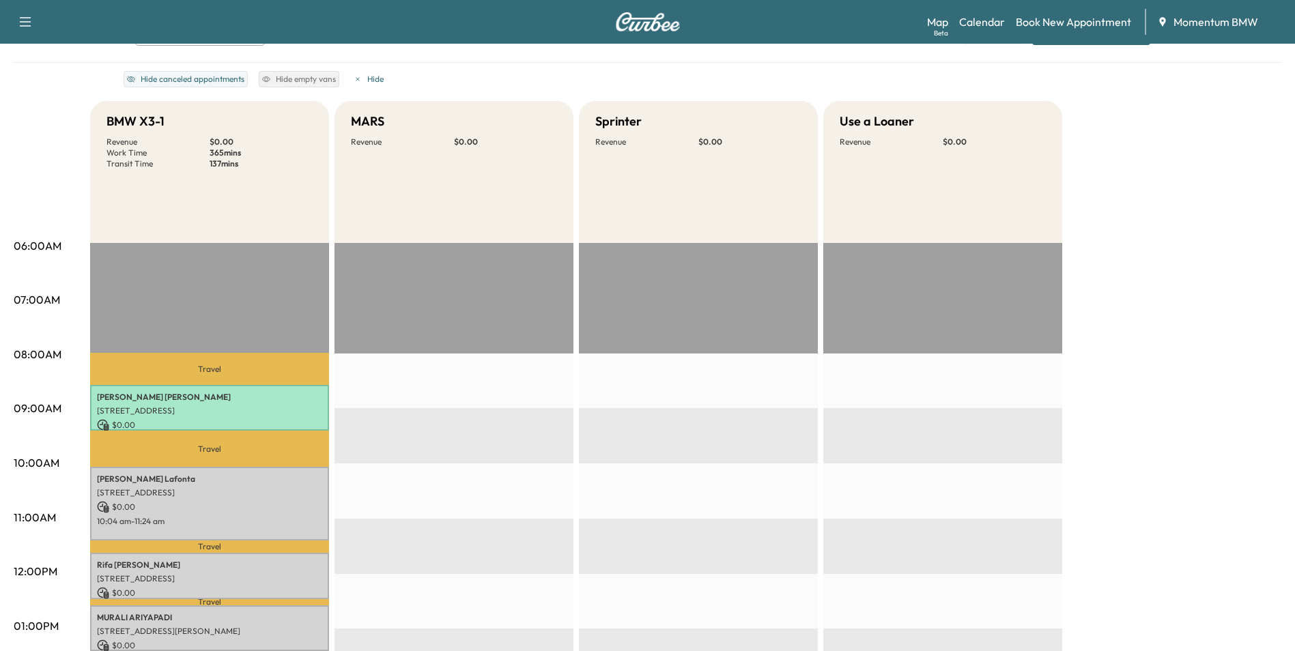
scroll to position [68, 0]
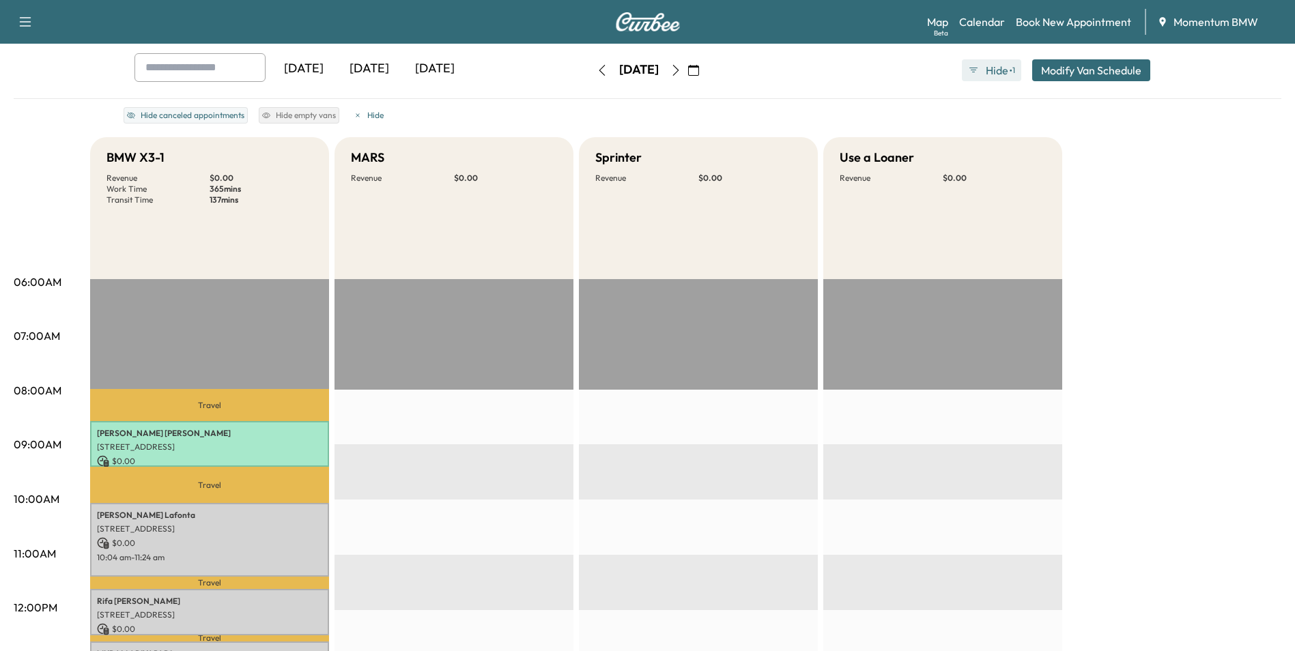
click at [992, 74] on span "Hide" at bounding box center [996, 70] width 25 height 16
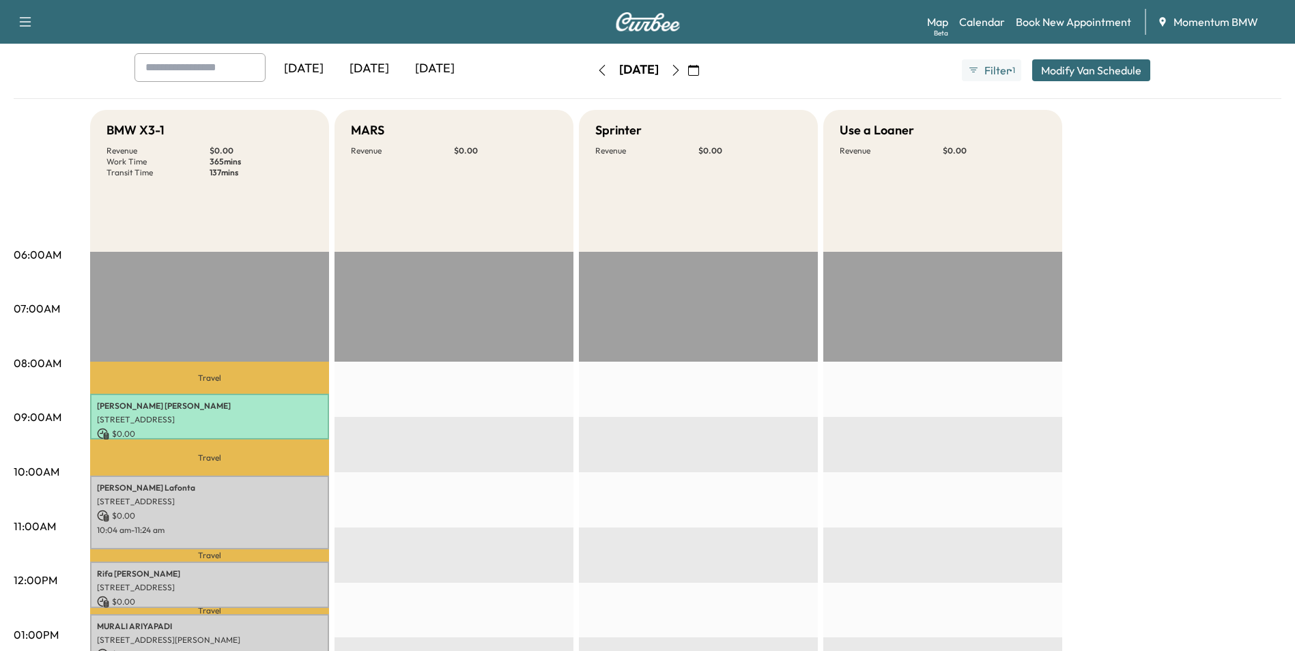
scroll to position [0, 0]
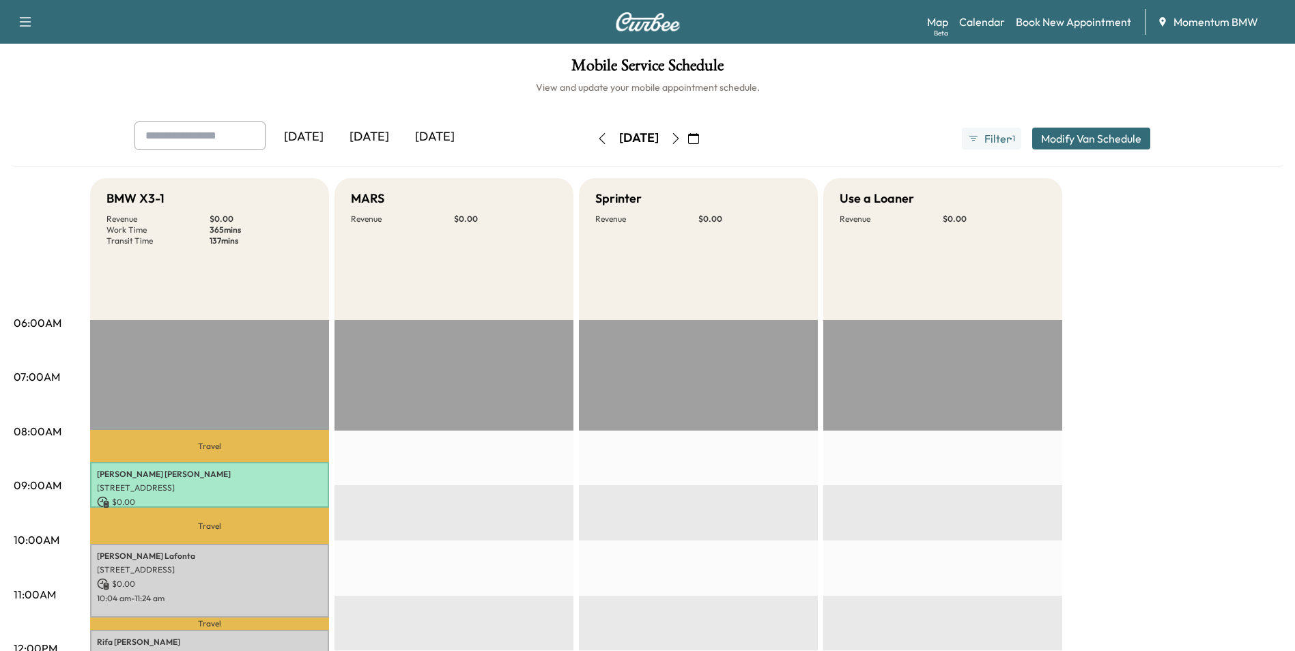
click at [699, 141] on icon "button" at bounding box center [693, 138] width 11 height 11
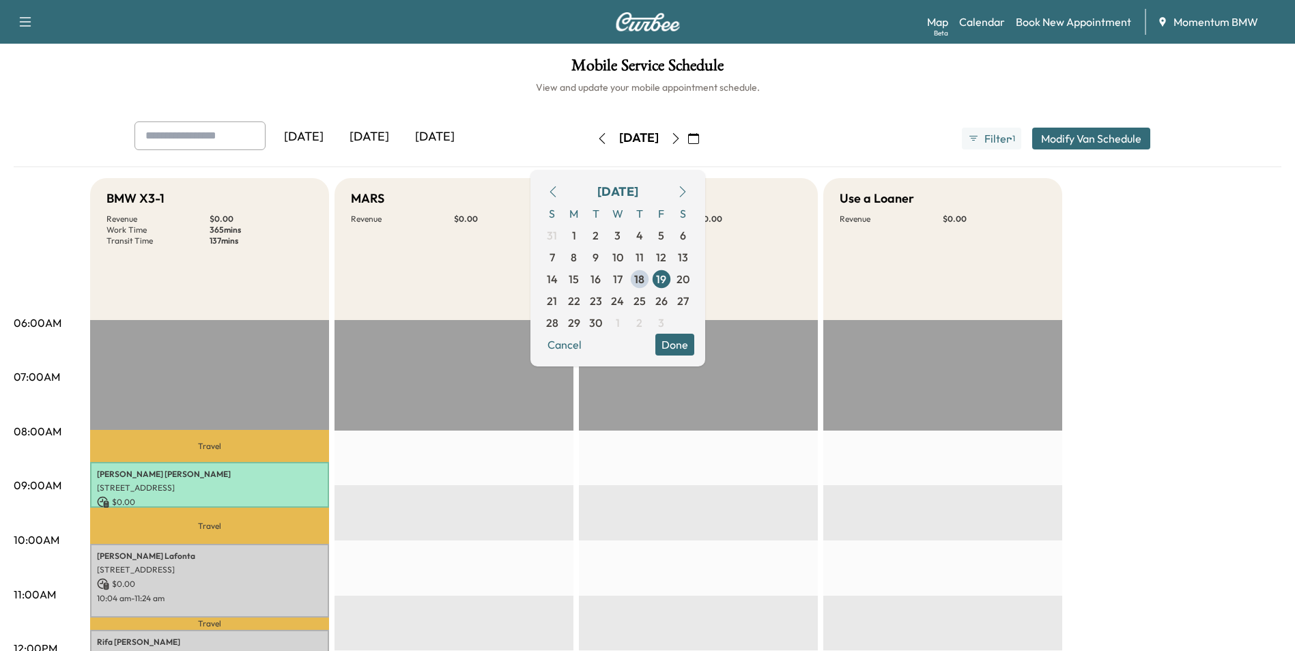
click at [580, 306] on span "22" at bounding box center [574, 301] width 12 height 16
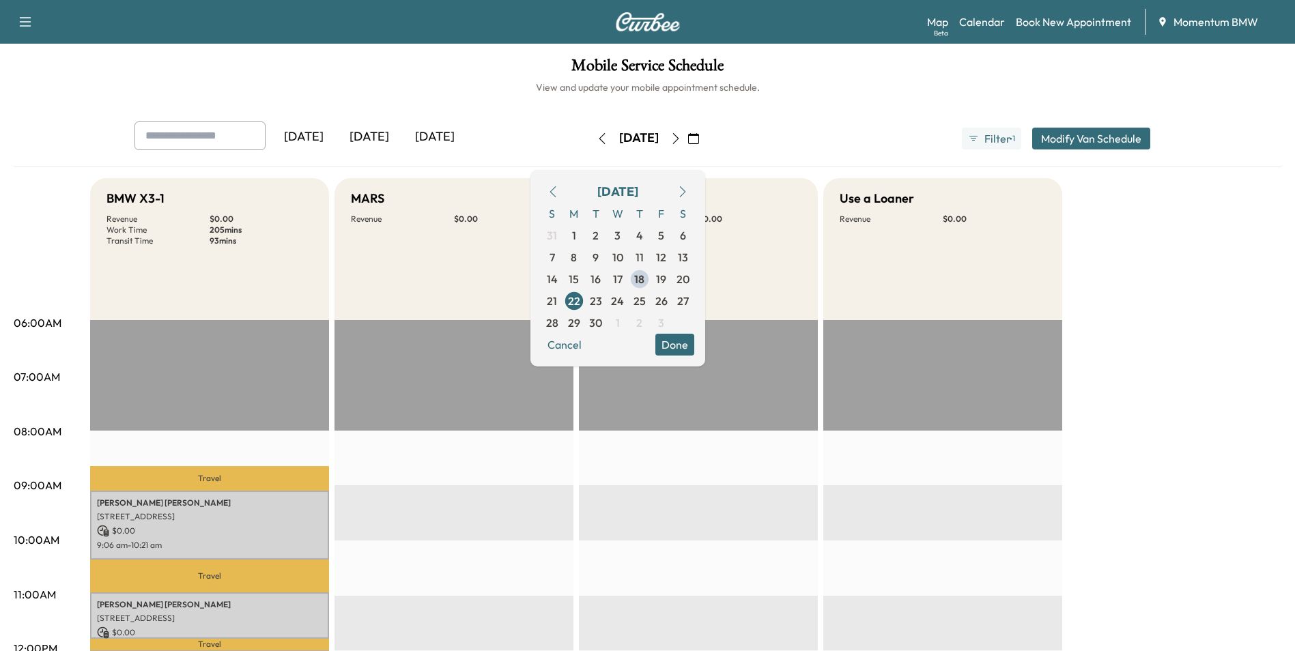
click at [694, 347] on button "Done" at bounding box center [674, 345] width 39 height 22
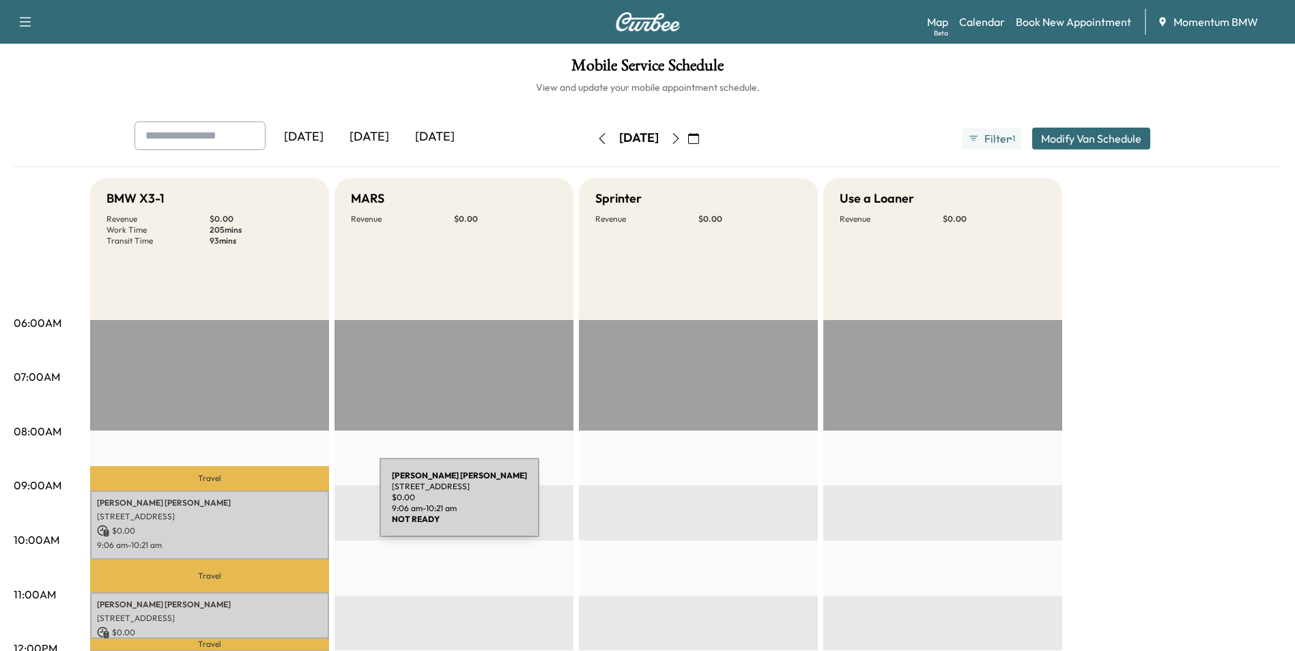
click at [277, 506] on p "[PERSON_NAME]" at bounding box center [209, 503] width 225 height 11
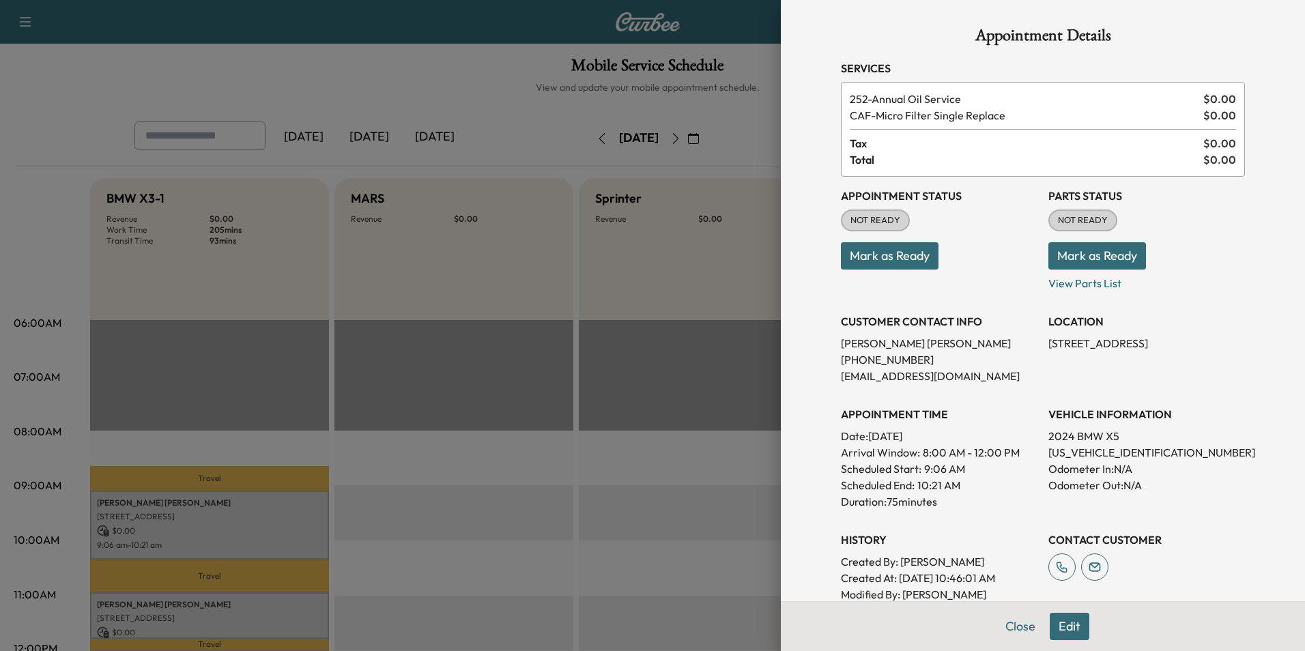
click at [1060, 633] on button "Edit" at bounding box center [1070, 626] width 40 height 27
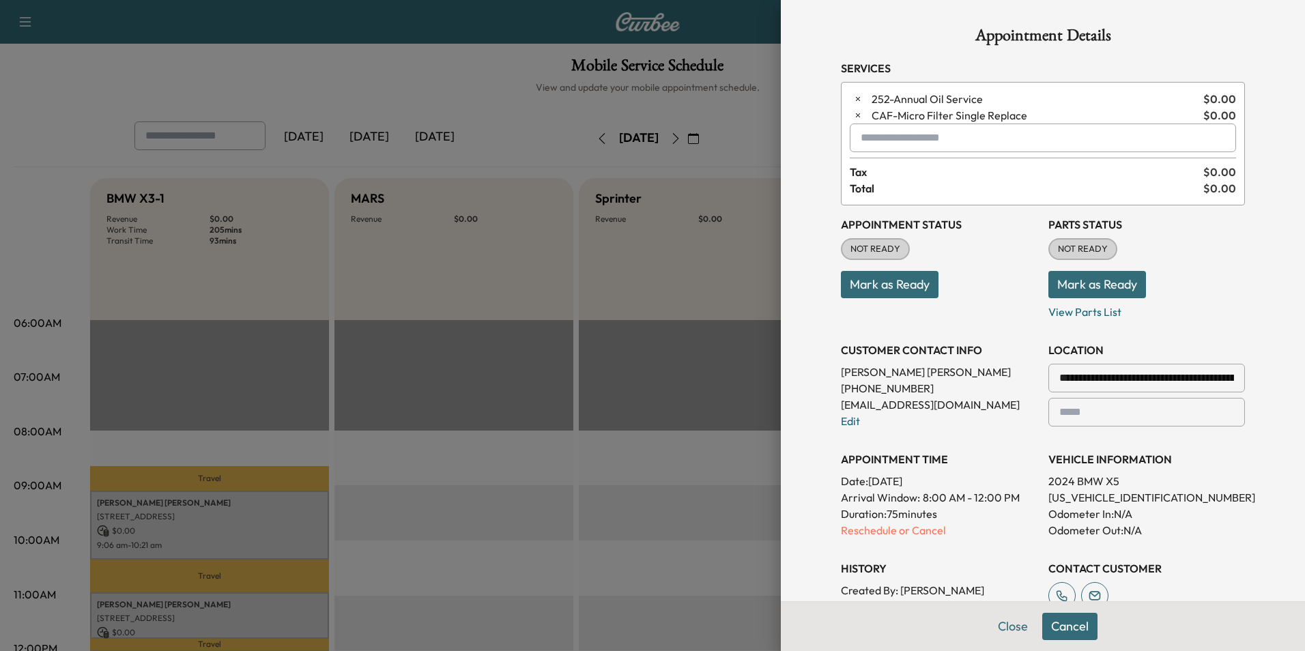
click at [938, 141] on input "text" at bounding box center [1043, 138] width 386 height 29
type input "********"
click at [1001, 624] on button "Close" at bounding box center [1013, 626] width 48 height 27
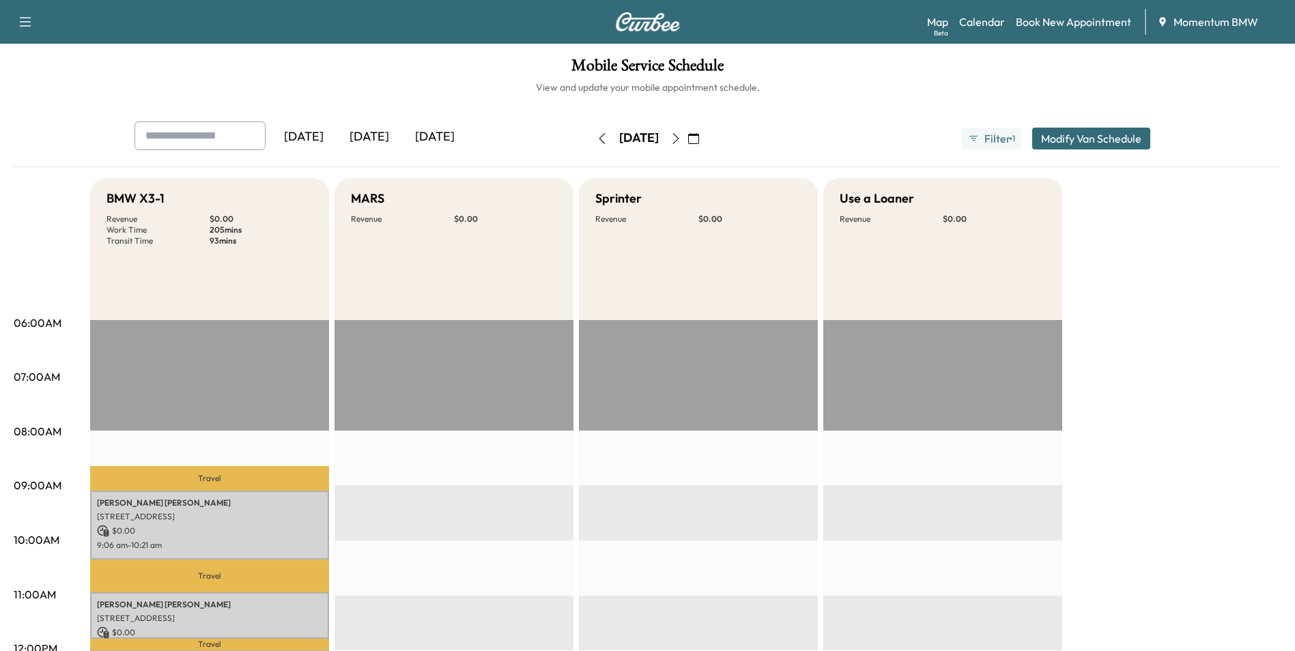
click at [597, 139] on icon "button" at bounding box center [602, 138] width 11 height 11
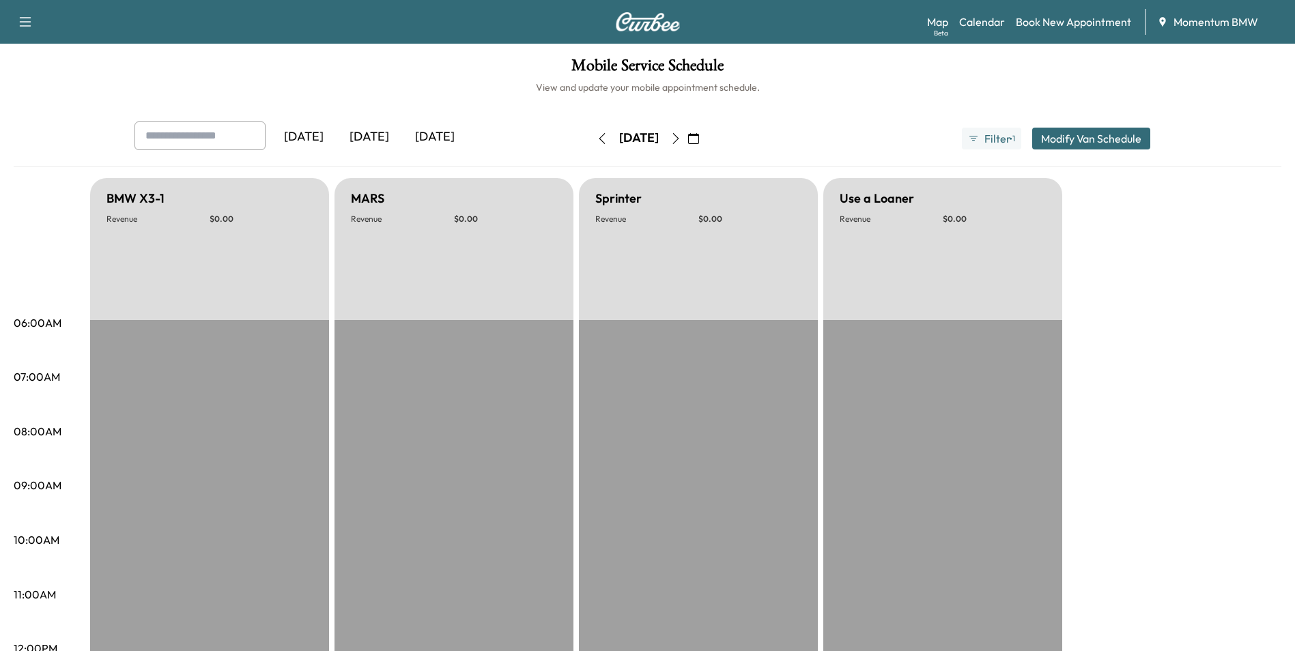
click at [597, 139] on icon "button" at bounding box center [602, 138] width 11 height 11
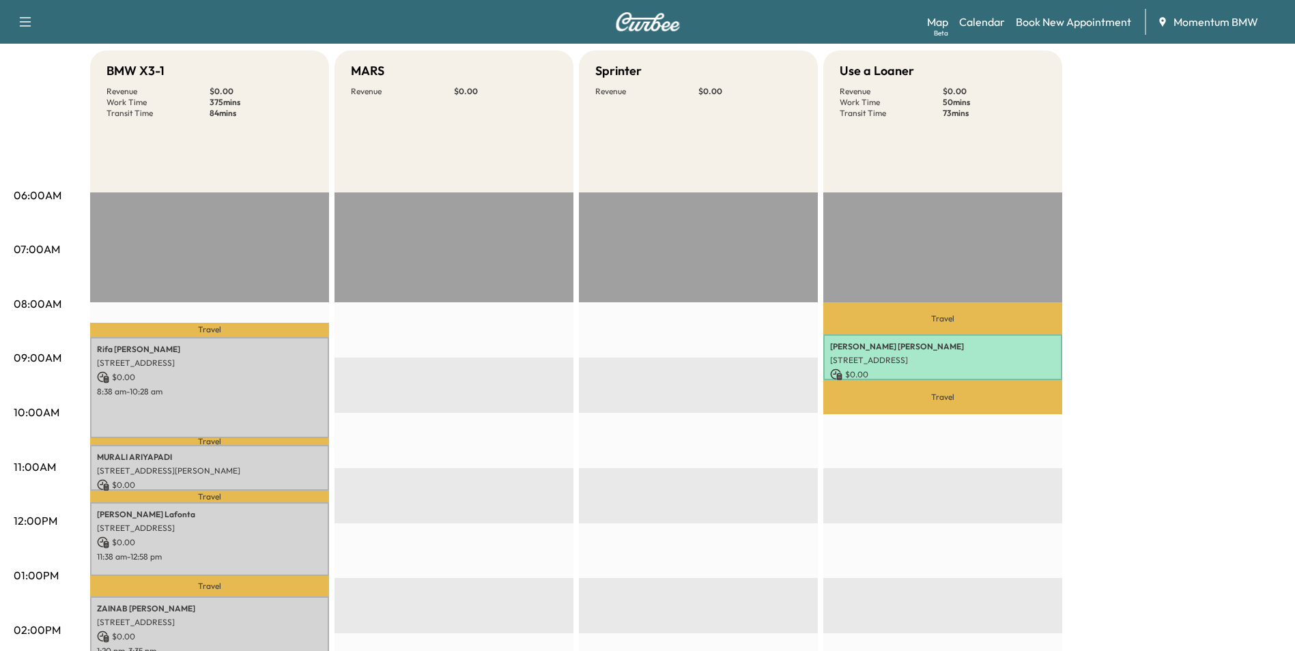
scroll to position [137, 0]
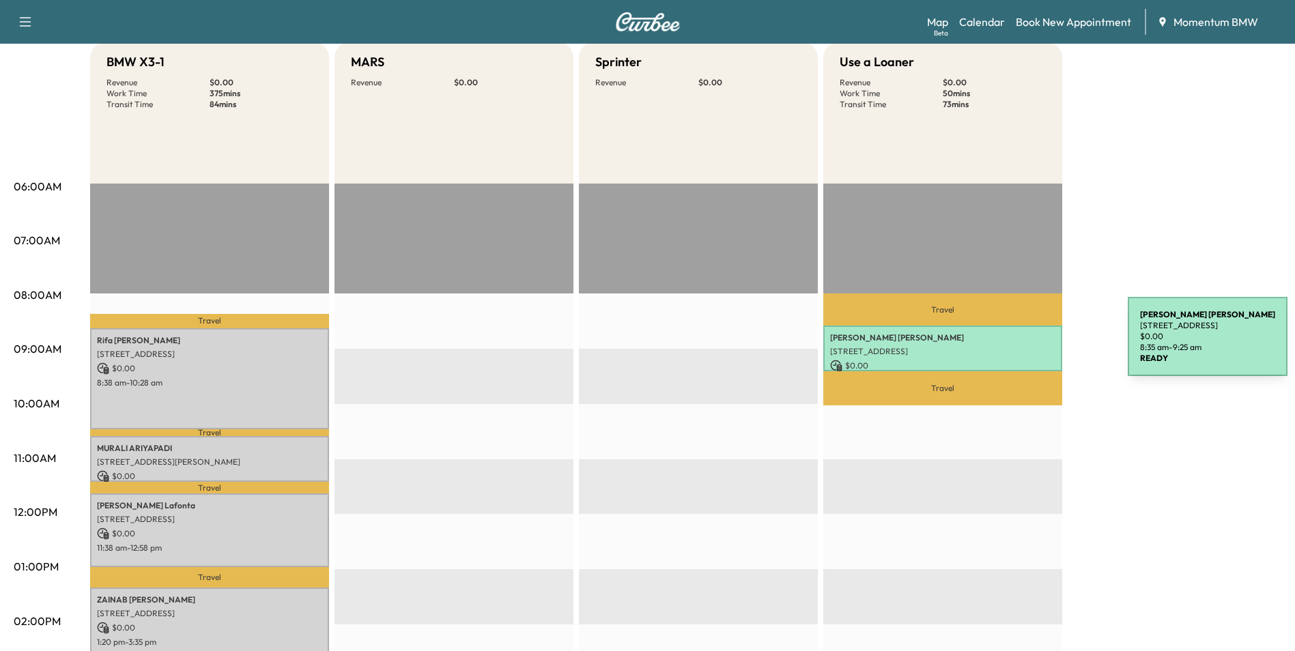
drag, startPoint x: 1025, startPoint y: 345, endPoint x: 995, endPoint y: 344, distance: 30.0
click at [995, 346] on p "[STREET_ADDRESS]" at bounding box center [942, 351] width 225 height 11
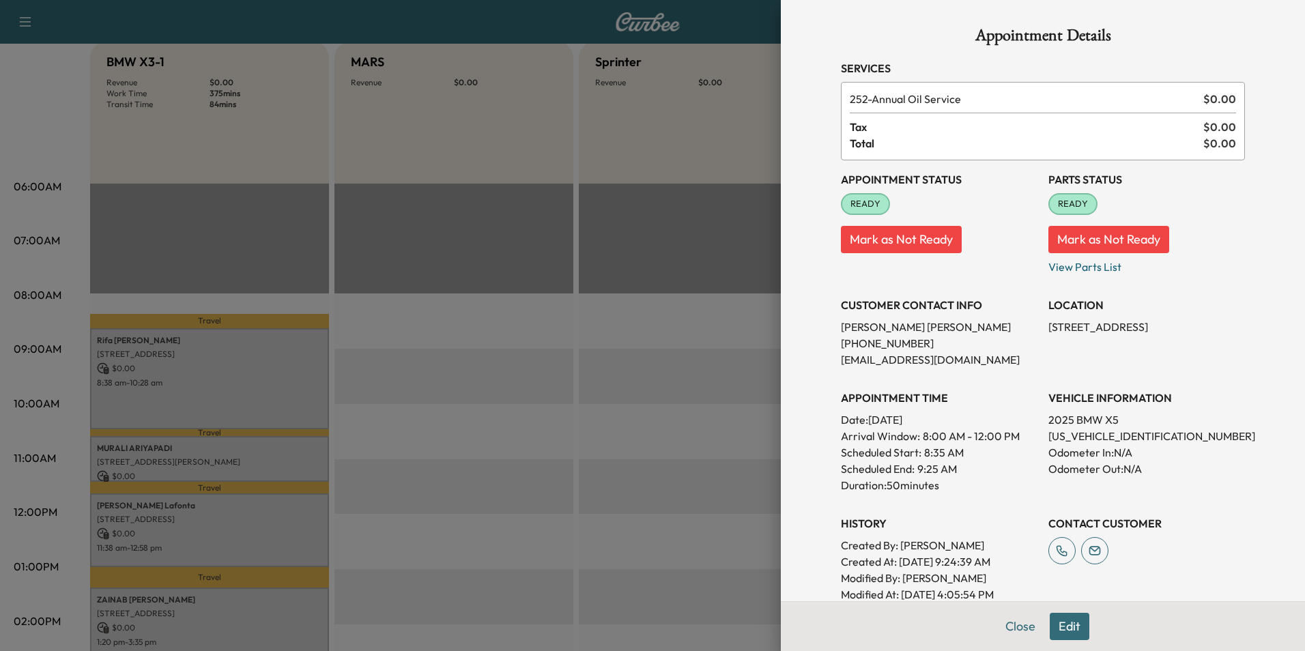
click at [1054, 623] on button "Edit" at bounding box center [1070, 626] width 40 height 27
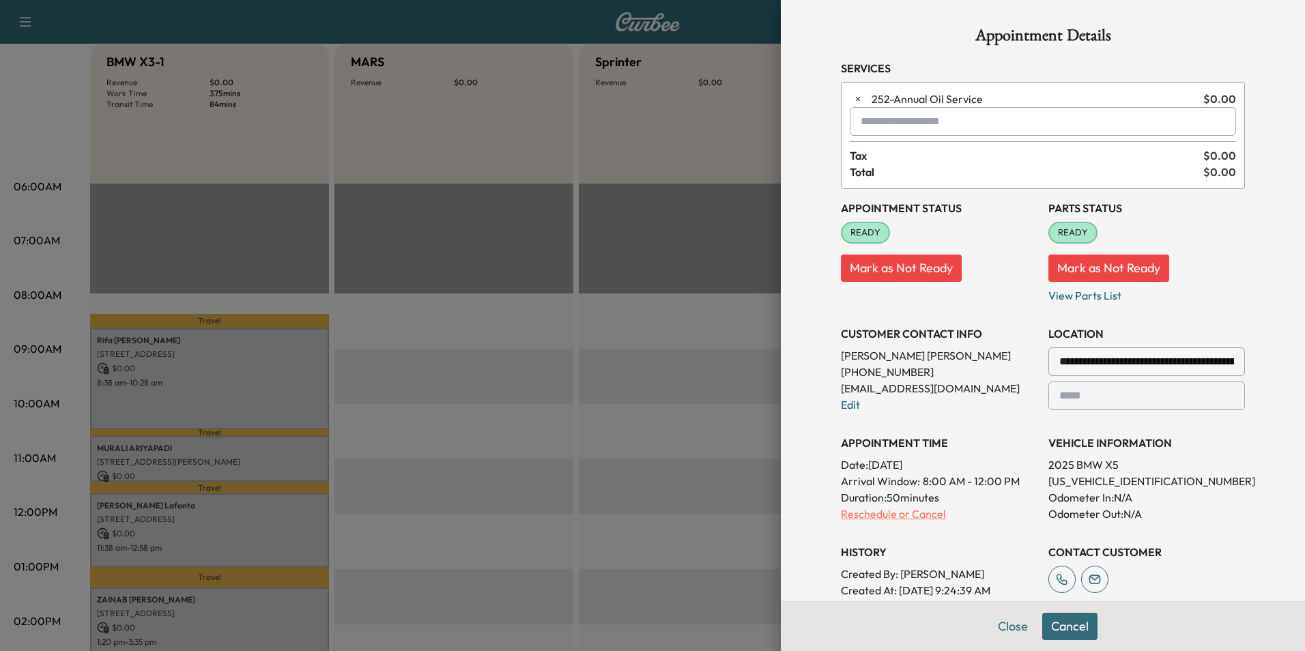
click at [878, 518] on p "Reschedule or Cancel" at bounding box center [939, 514] width 197 height 16
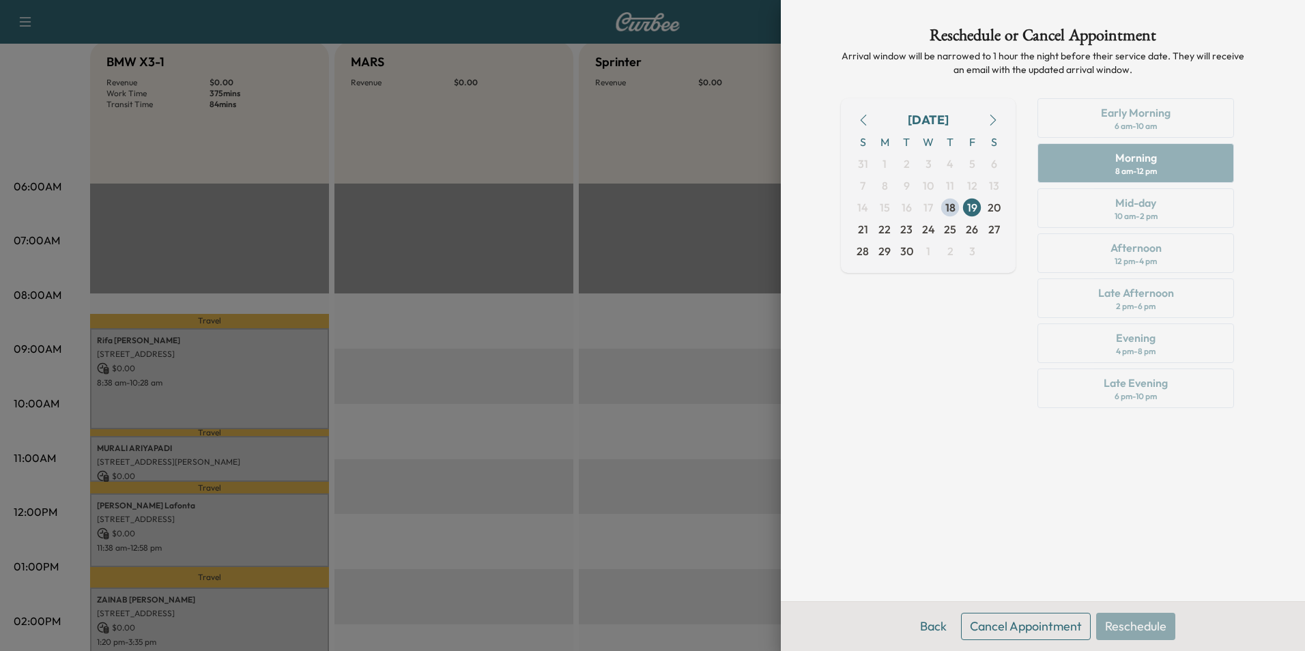
click at [1005, 626] on button "Cancel Appointment" at bounding box center [1026, 626] width 130 height 27
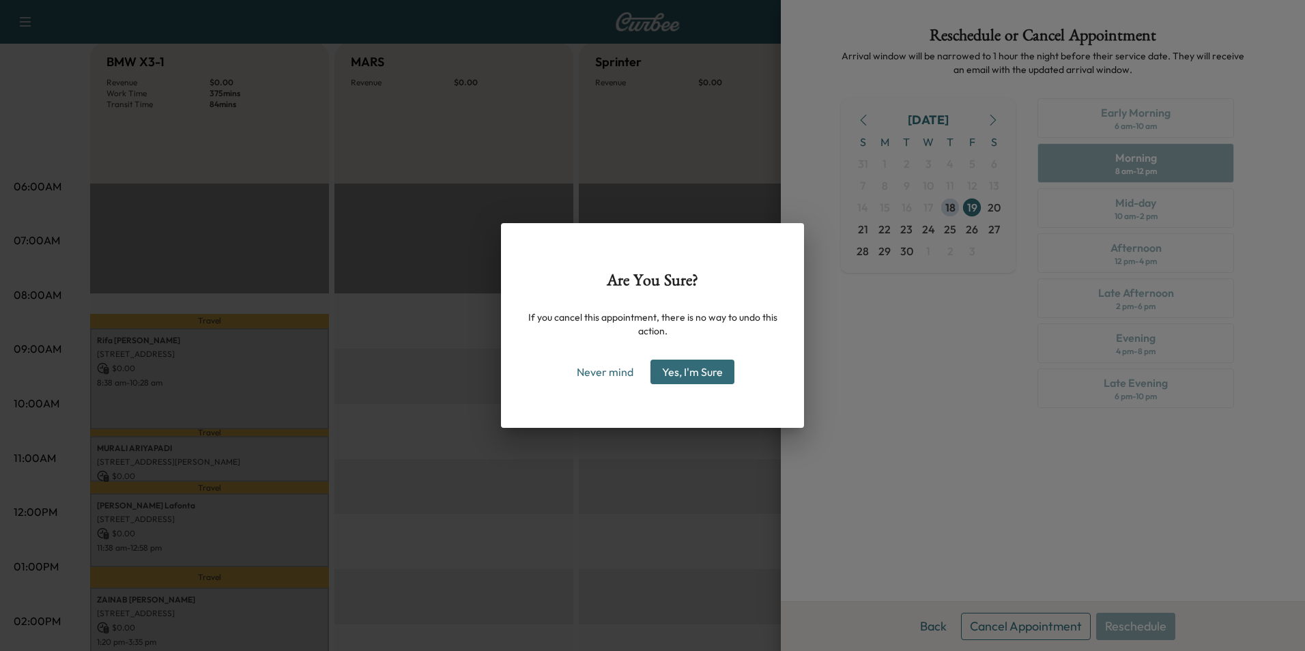
click at [706, 377] on button "Yes, I'm Sure" at bounding box center [692, 372] width 84 height 25
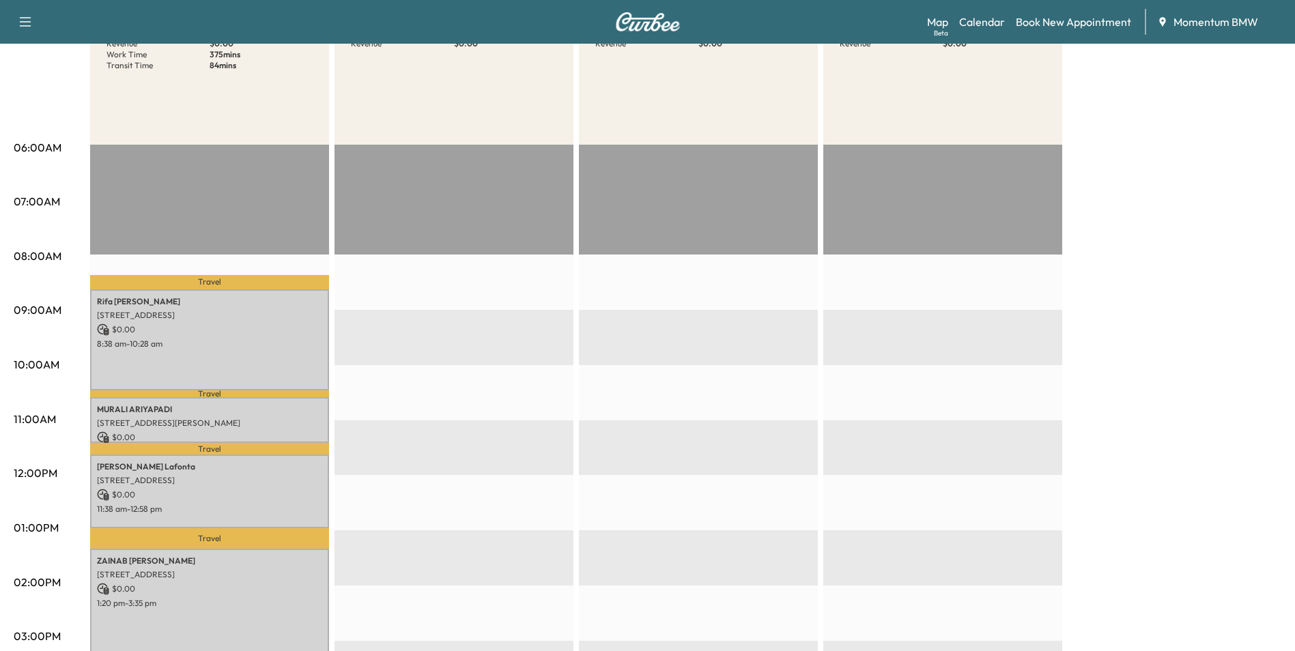
scroll to position [0, 0]
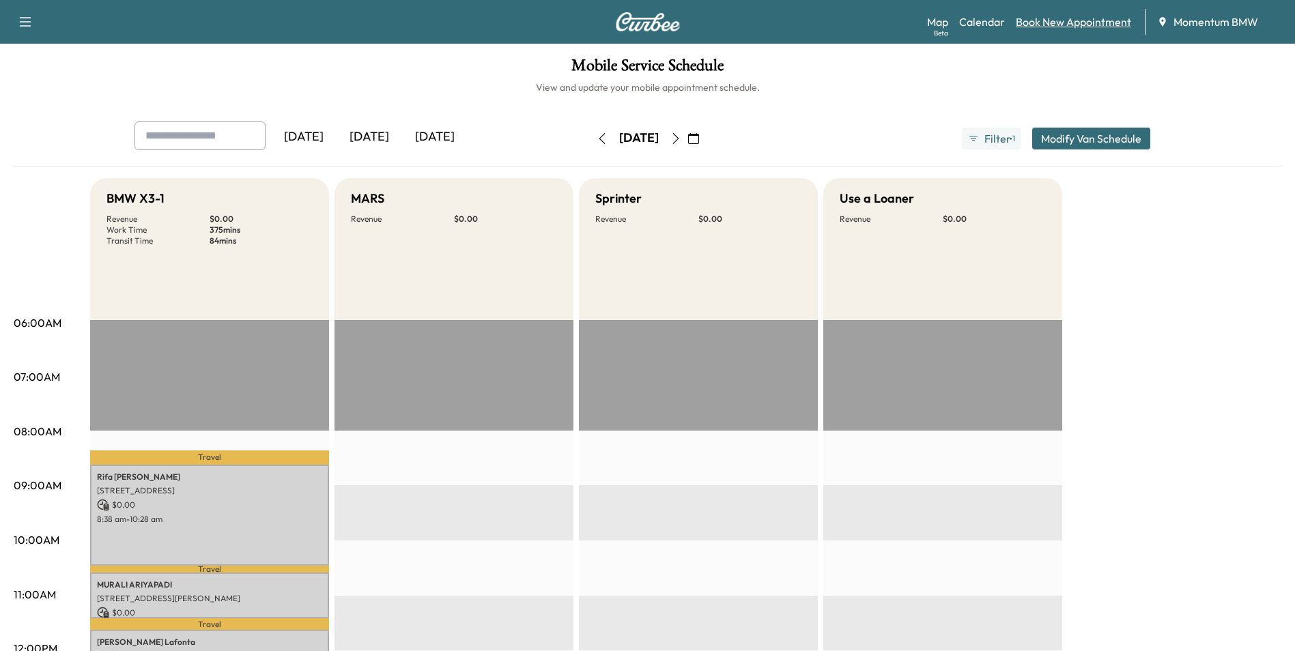
click at [1080, 25] on link "Book New Appointment" at bounding box center [1073, 22] width 115 height 16
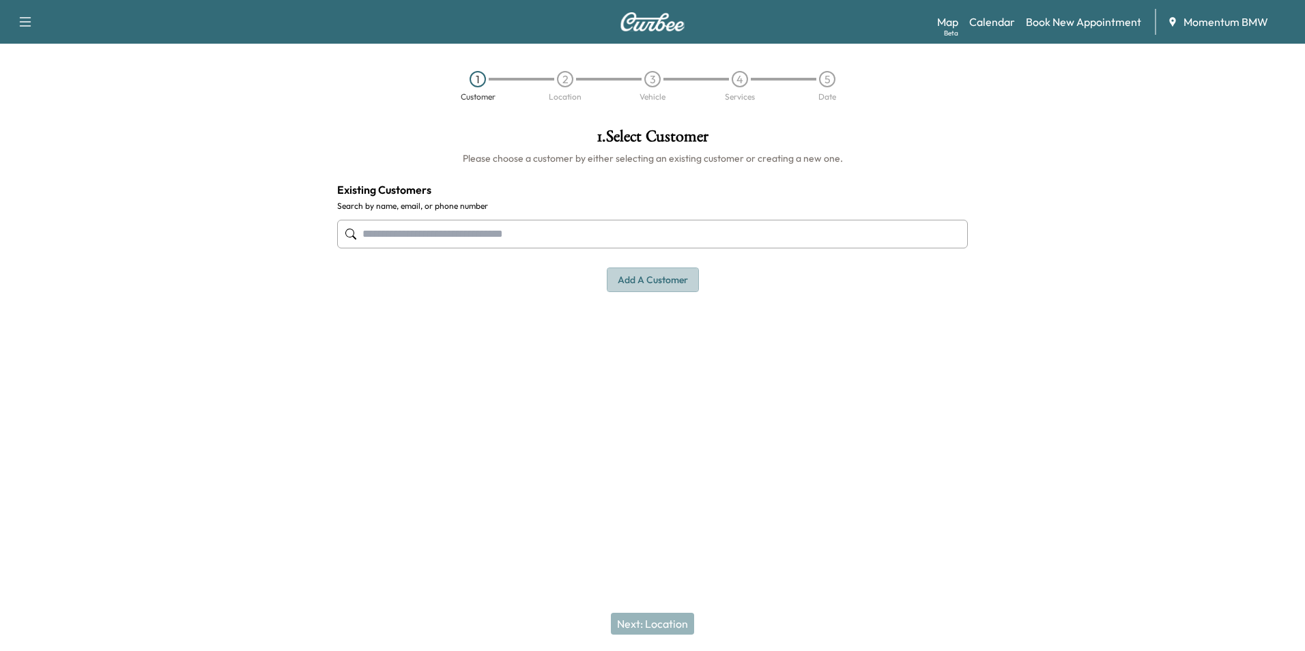
click at [664, 284] on button "Add a customer" at bounding box center [653, 280] width 92 height 25
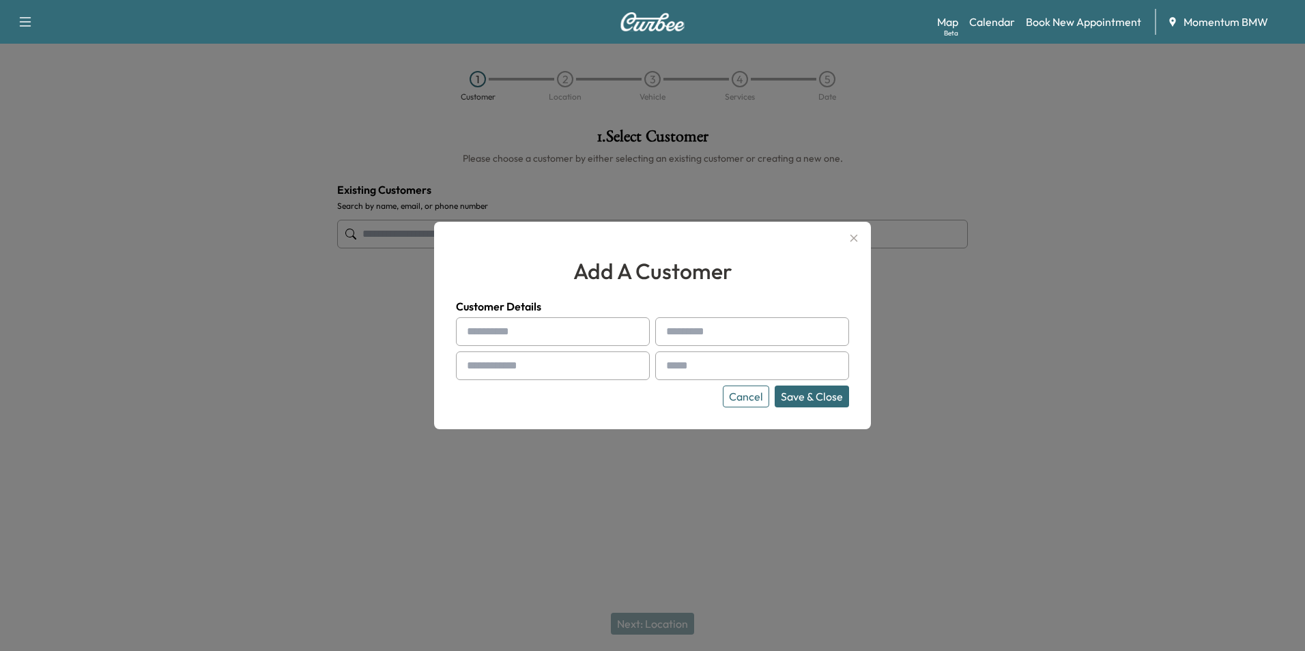
click at [501, 330] on input "text" at bounding box center [553, 331] width 194 height 29
type input "****"
type input "*****"
type input "**********"
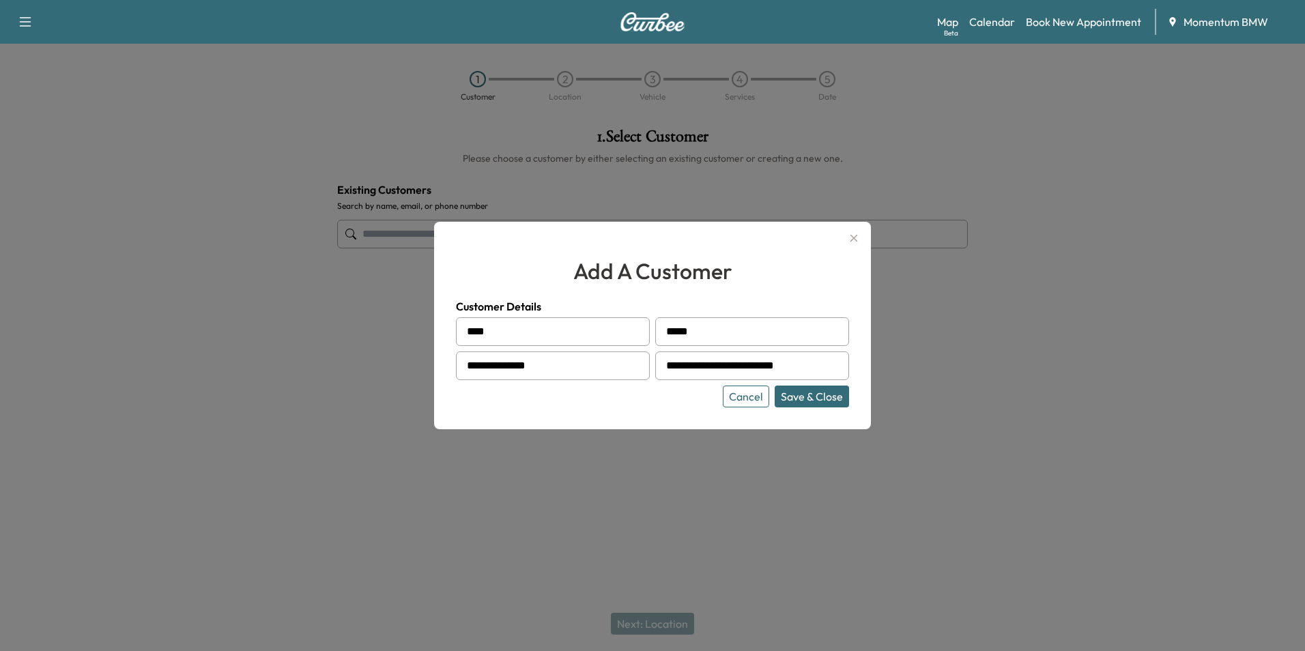
click at [816, 399] on button "Save & Close" at bounding box center [812, 397] width 74 height 22
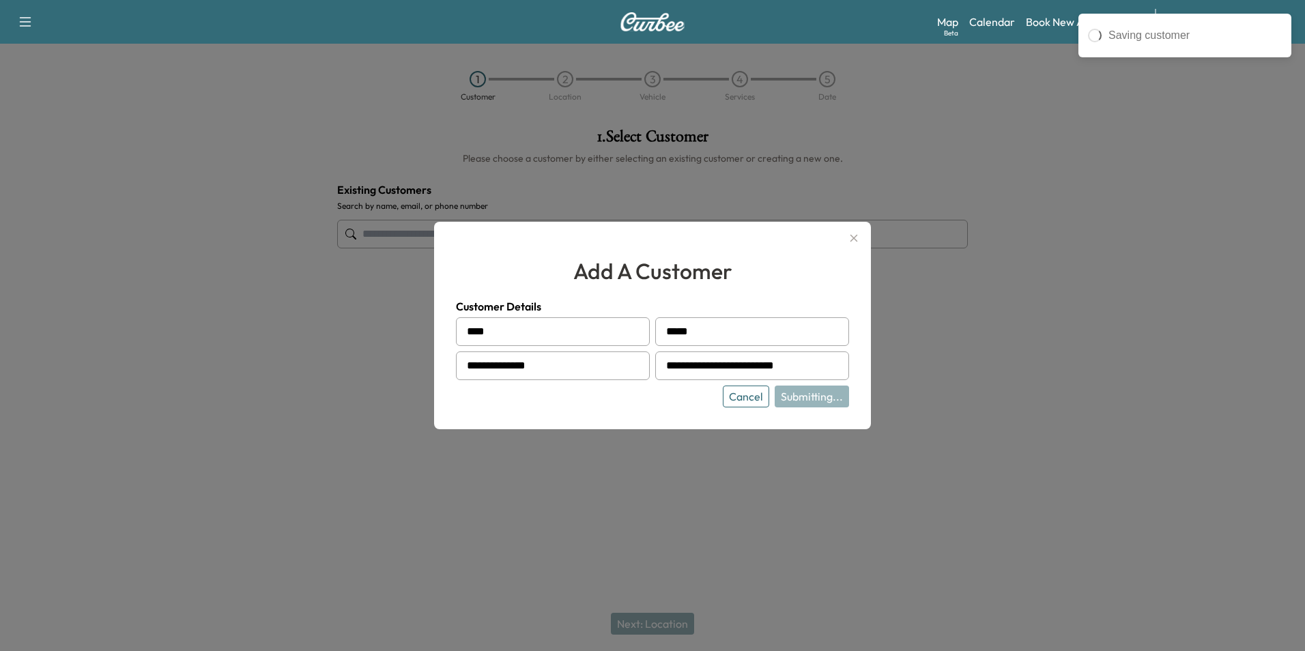
type input "**********"
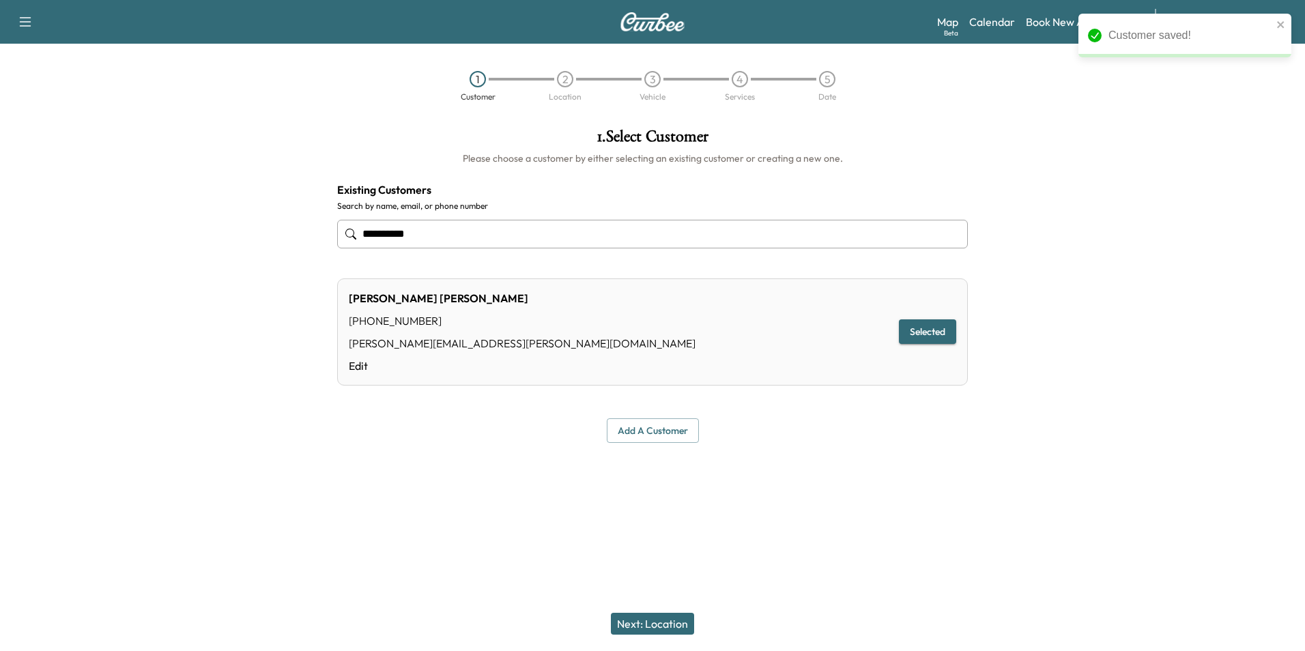
click at [657, 622] on button "Next: Location" at bounding box center [652, 624] width 83 height 22
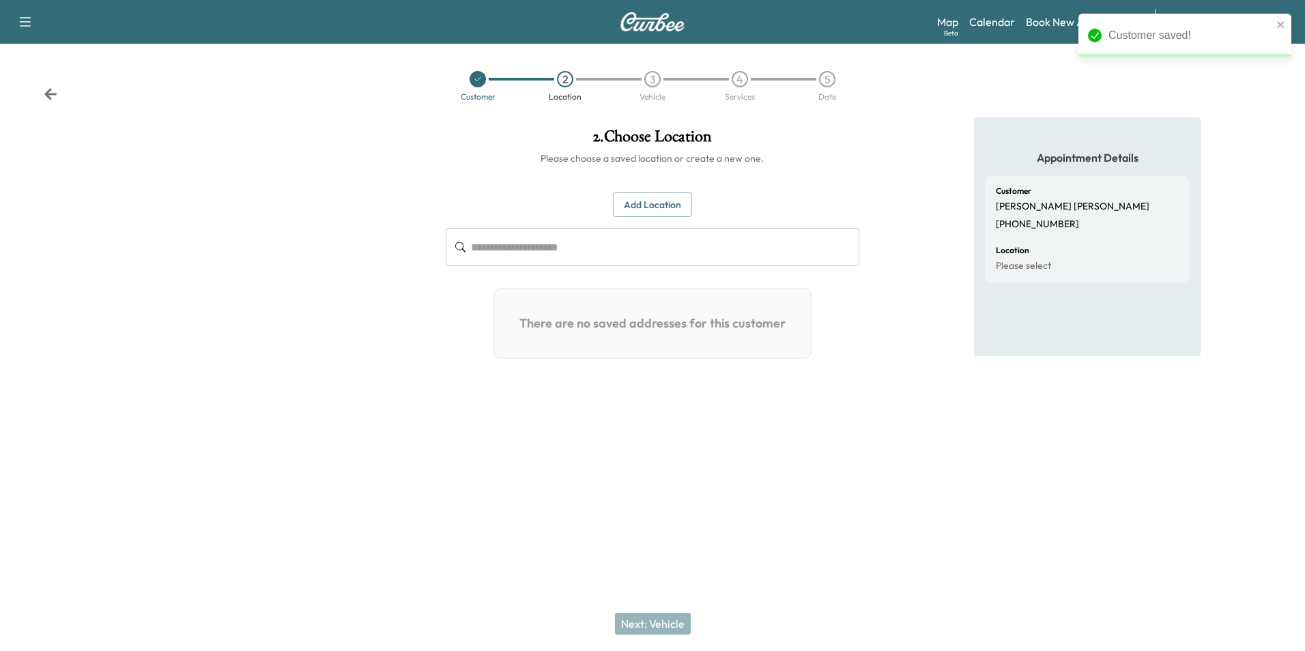
click at [650, 203] on button "Add Location" at bounding box center [652, 204] width 79 height 25
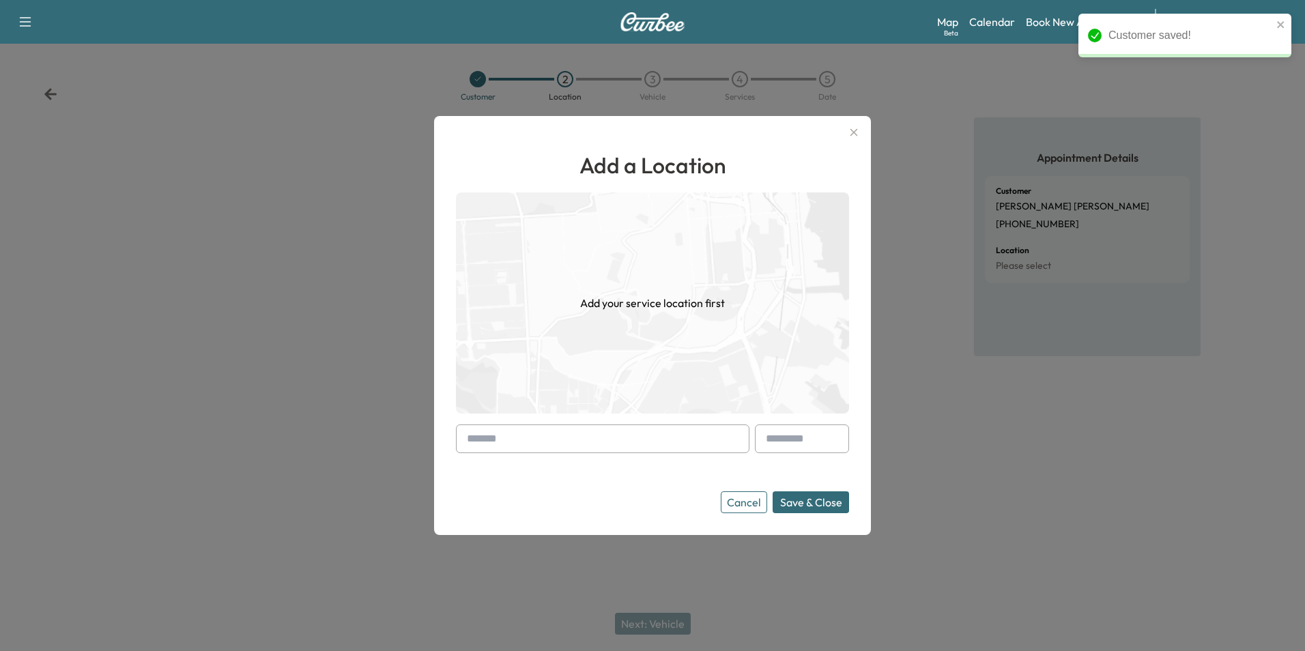
click at [483, 437] on input "text" at bounding box center [602, 439] width 293 height 29
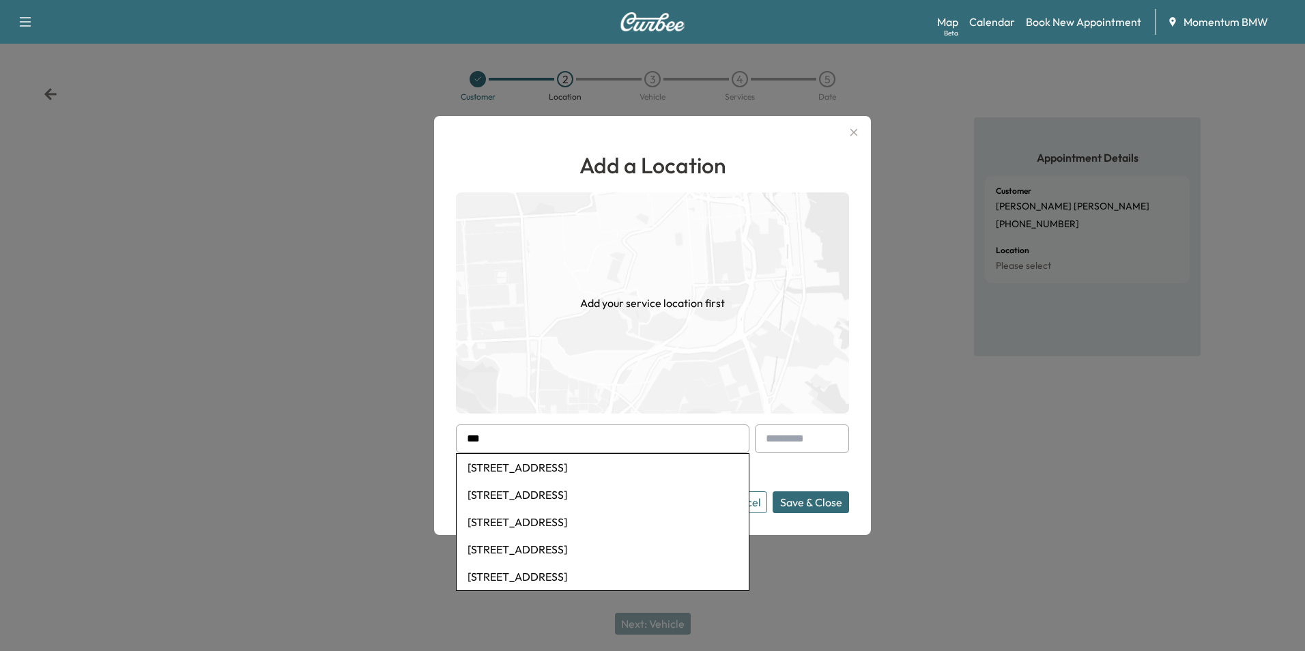
click at [551, 489] on li "[STREET_ADDRESS]" at bounding box center [603, 494] width 292 height 27
type input "**********"
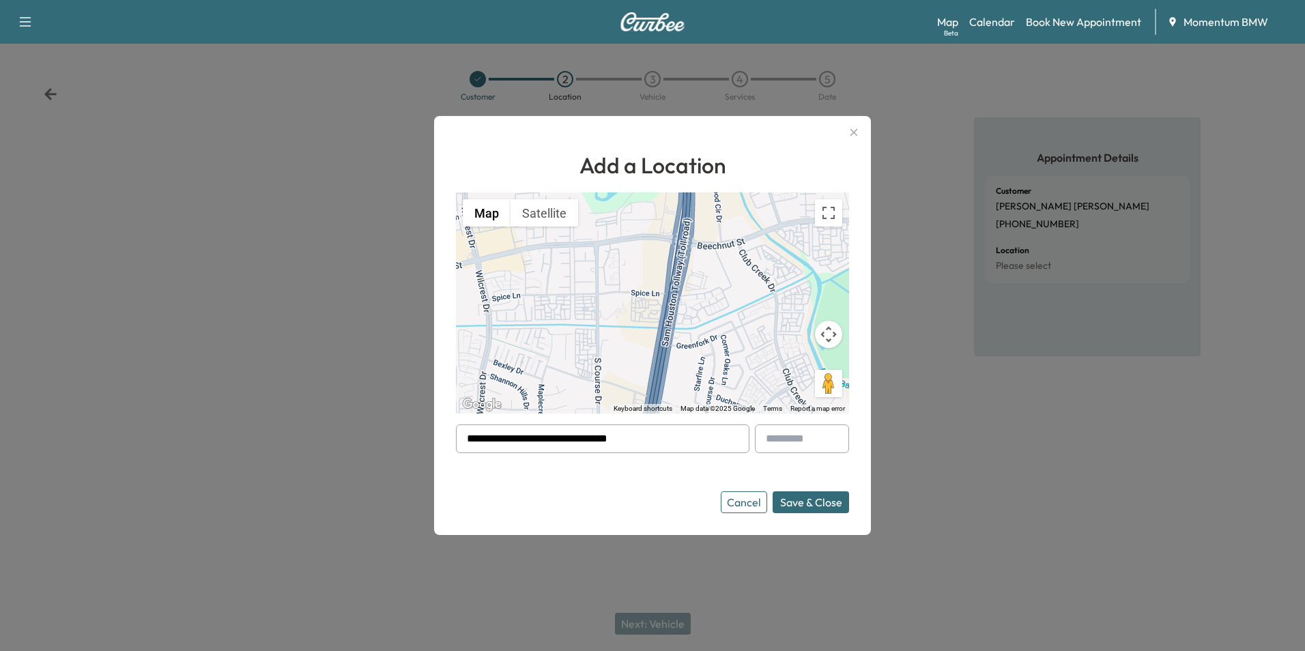
click at [820, 501] on button "Save & Close" at bounding box center [811, 502] width 76 height 22
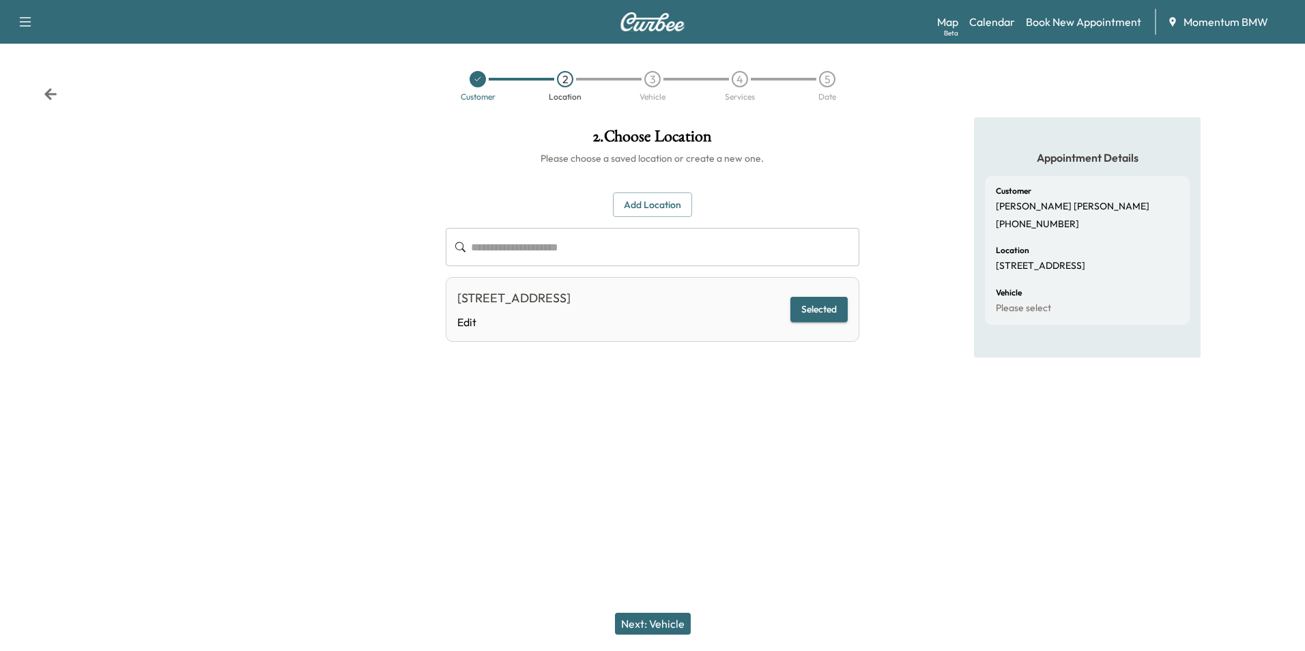
click at [655, 625] on button "Next: Vehicle" at bounding box center [653, 624] width 76 height 22
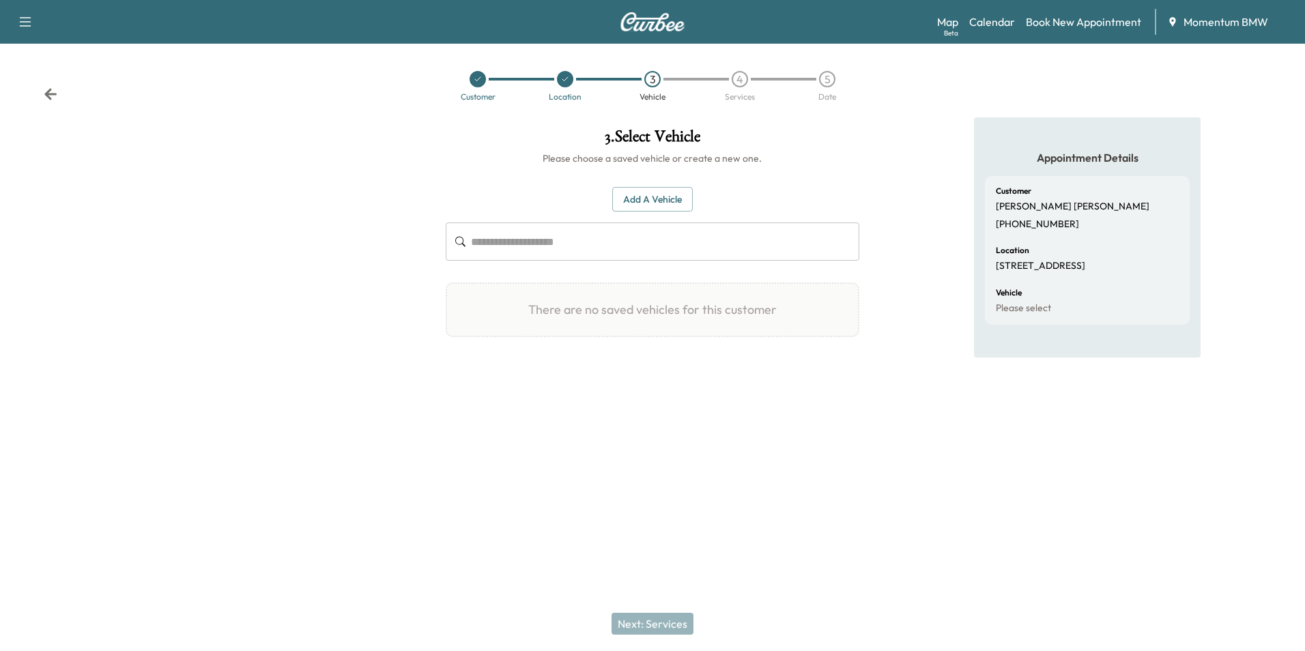
click at [621, 236] on input "text" at bounding box center [665, 241] width 388 height 38
click at [524, 240] on input "text" at bounding box center [665, 241] width 388 height 38
paste input "**********"
type input "**********"
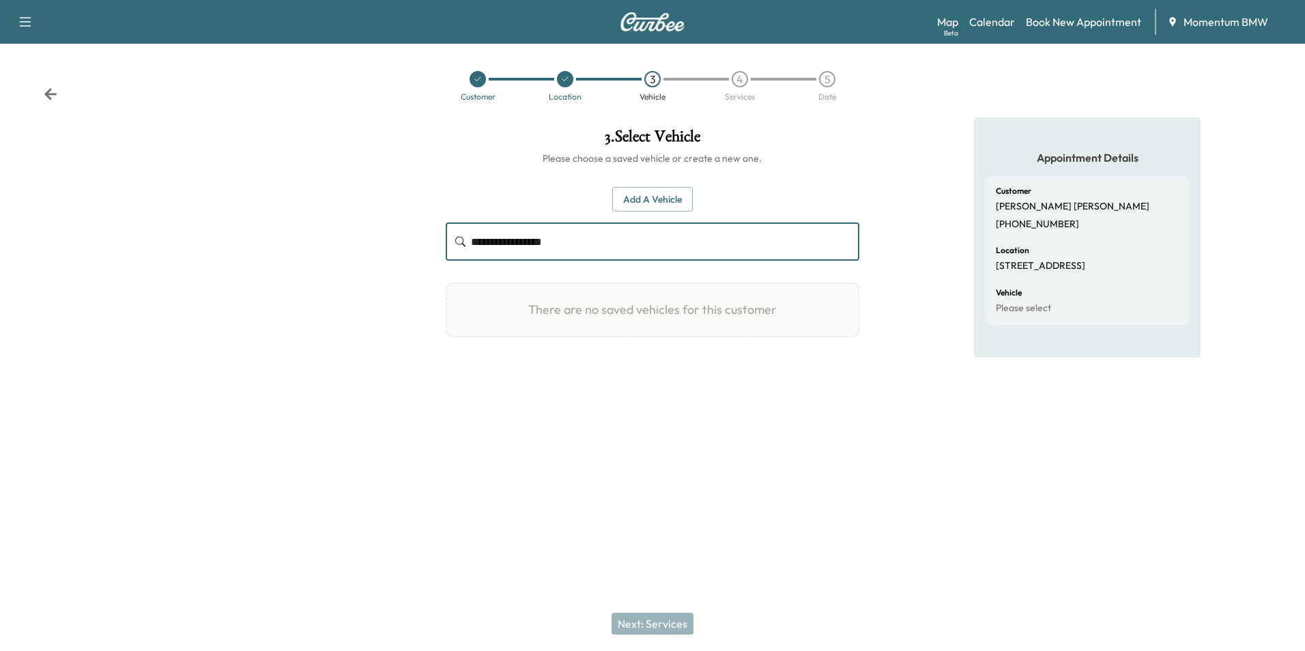
drag, startPoint x: 591, startPoint y: 242, endPoint x: 468, endPoint y: 233, distance: 123.9
click at [468, 233] on div "**********" at bounding box center [652, 241] width 413 height 38
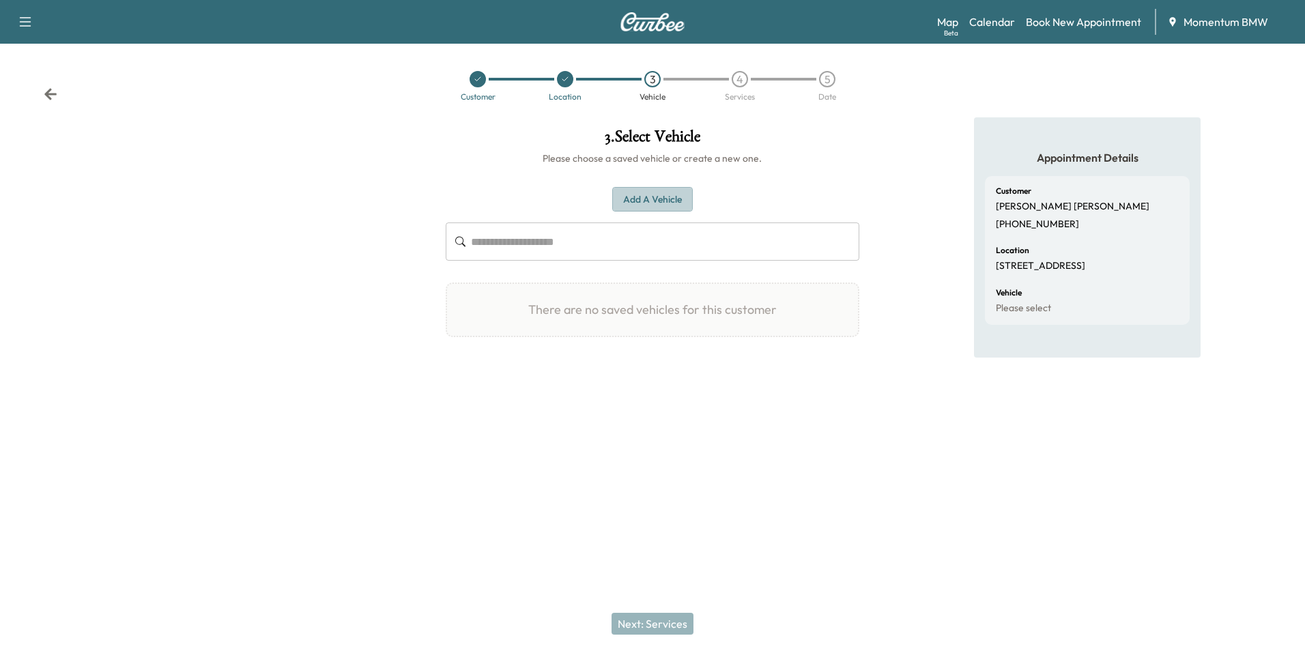
click at [641, 192] on button "Add a Vehicle" at bounding box center [652, 199] width 81 height 25
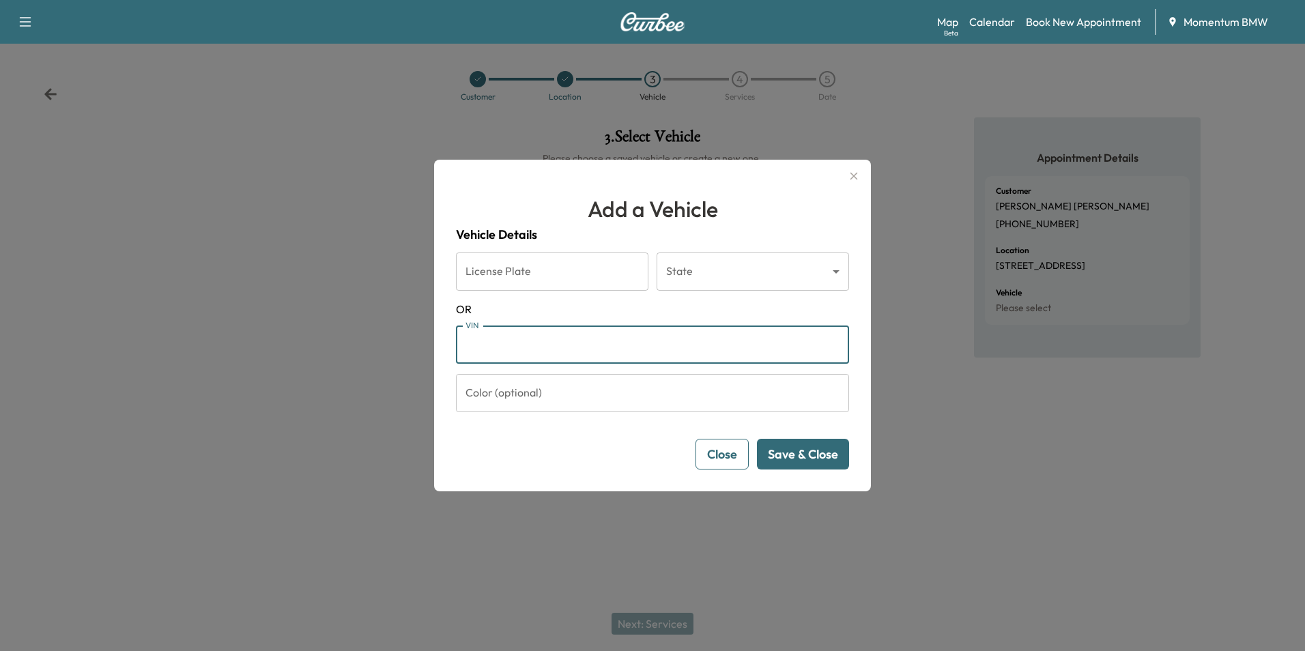
click at [502, 347] on input "VIN" at bounding box center [652, 345] width 393 height 38
paste input "**********"
type input "**********"
click at [824, 456] on button "Save & Close" at bounding box center [803, 454] width 92 height 31
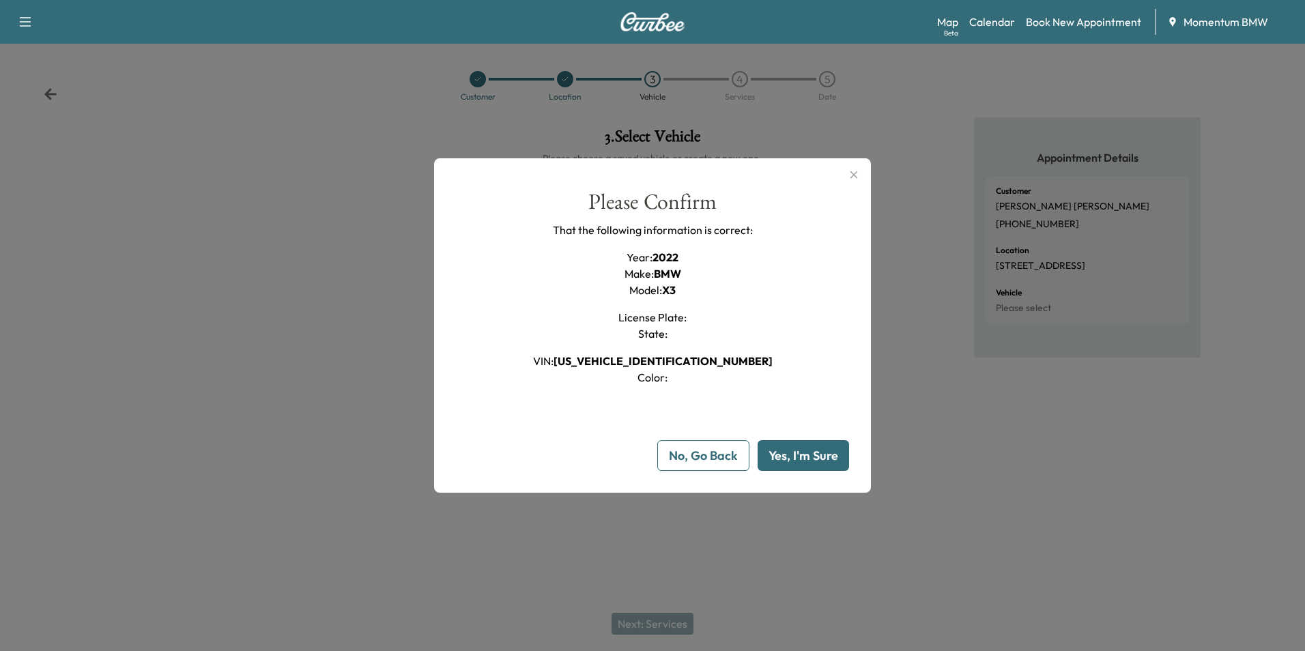
click at [824, 456] on button "Yes, I'm Sure" at bounding box center [803, 455] width 91 height 31
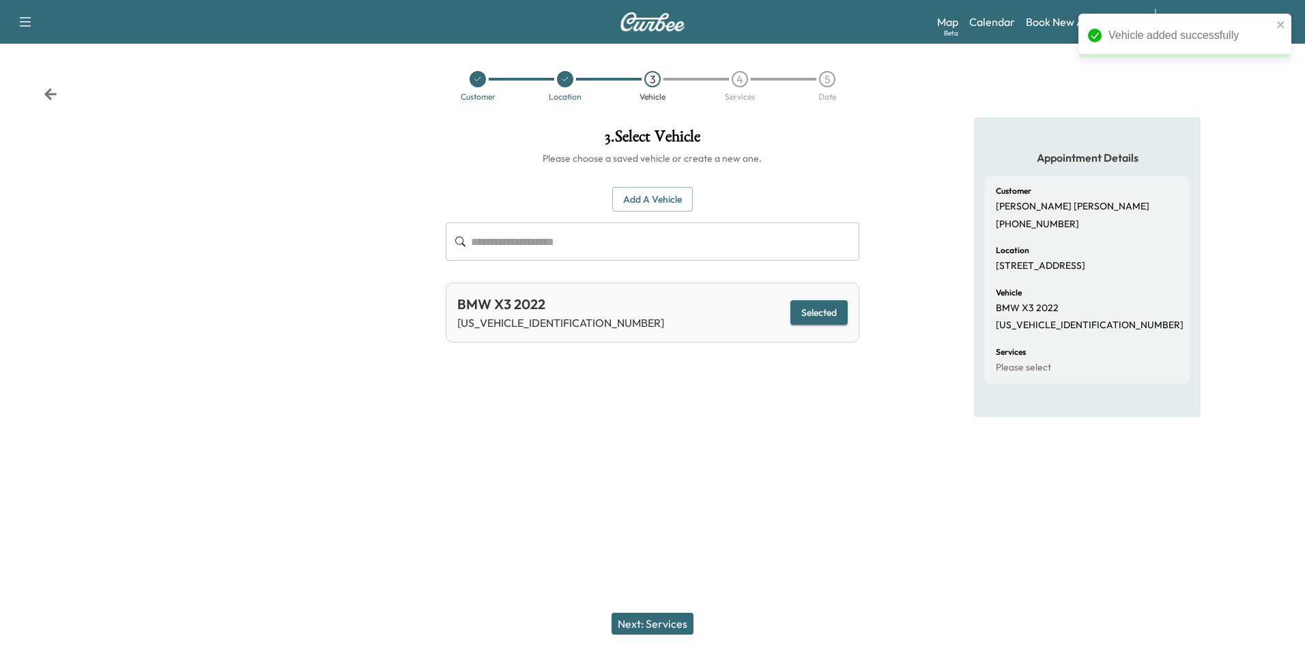
click at [659, 620] on button "Next: Services" at bounding box center [653, 624] width 82 height 22
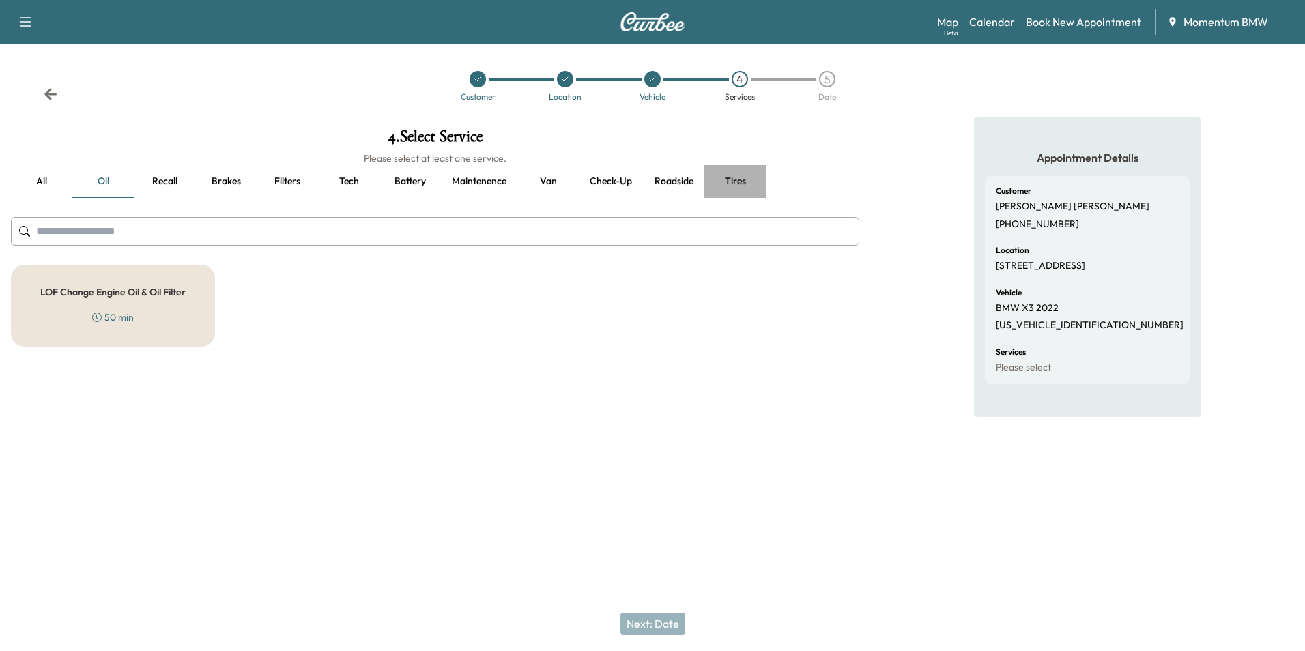
click at [740, 181] on button "Tires" at bounding box center [734, 181] width 61 height 33
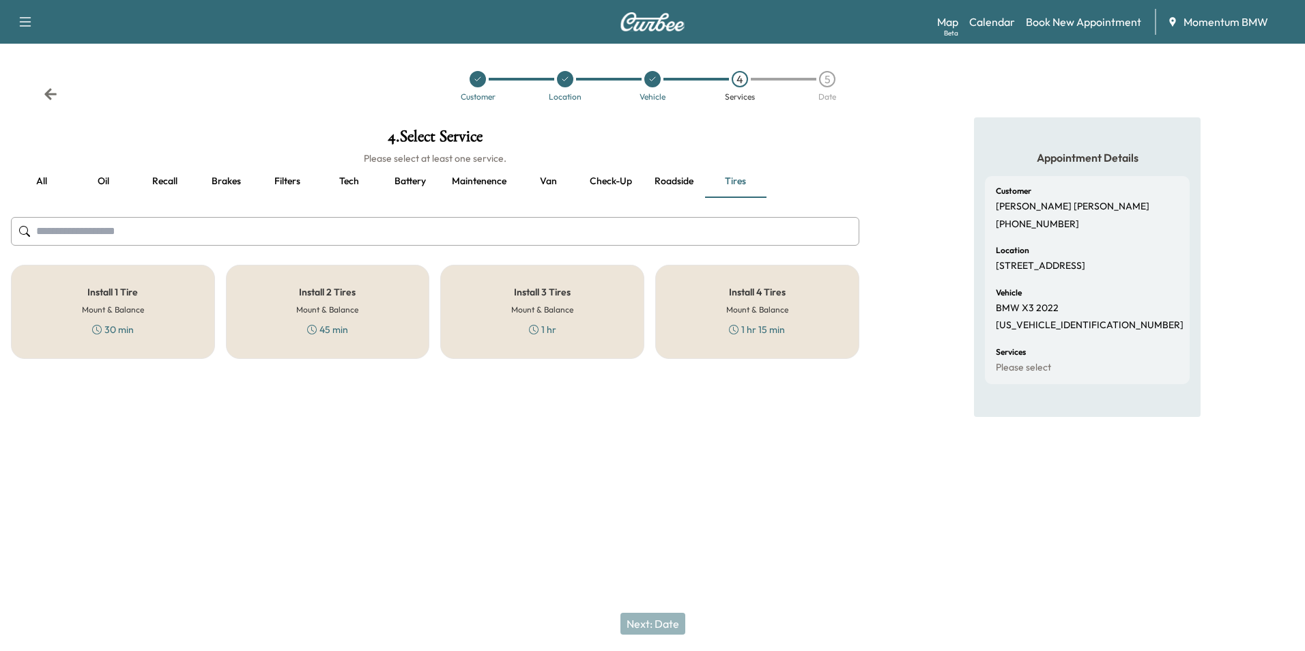
click at [379, 320] on div "Install 2 Tires Mount & Balance 45 min" at bounding box center [328, 312] width 204 height 94
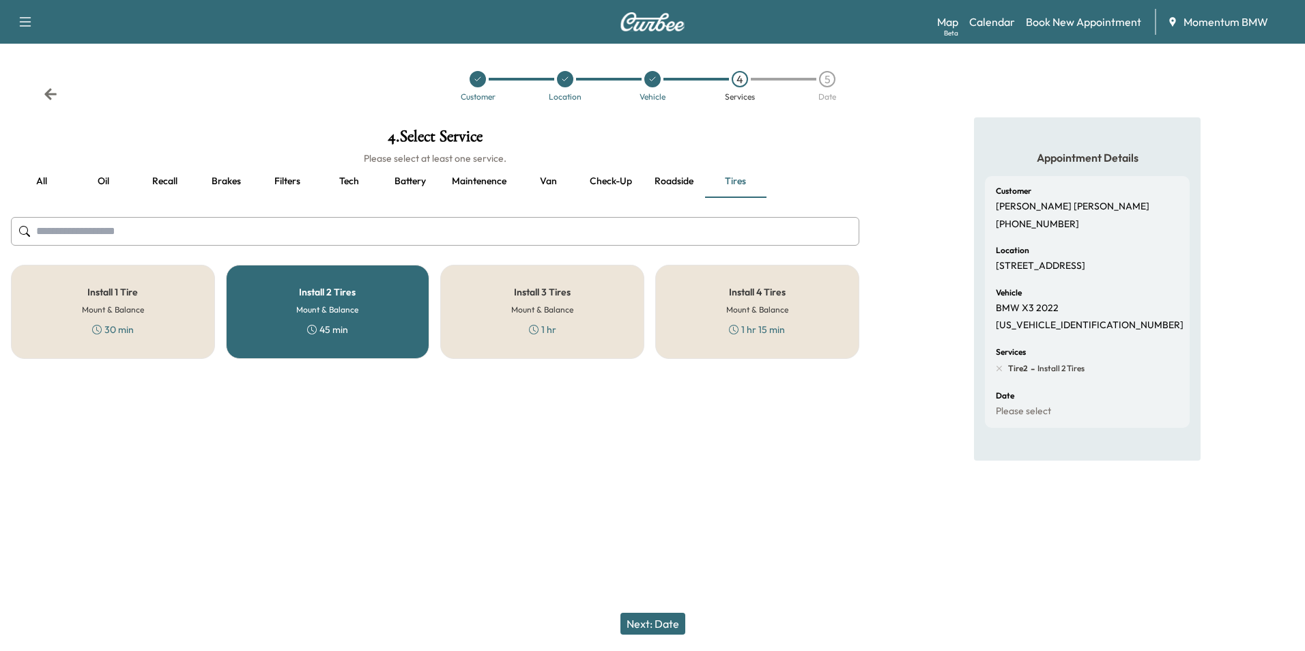
click at [652, 622] on button "Next: Date" at bounding box center [652, 624] width 65 height 22
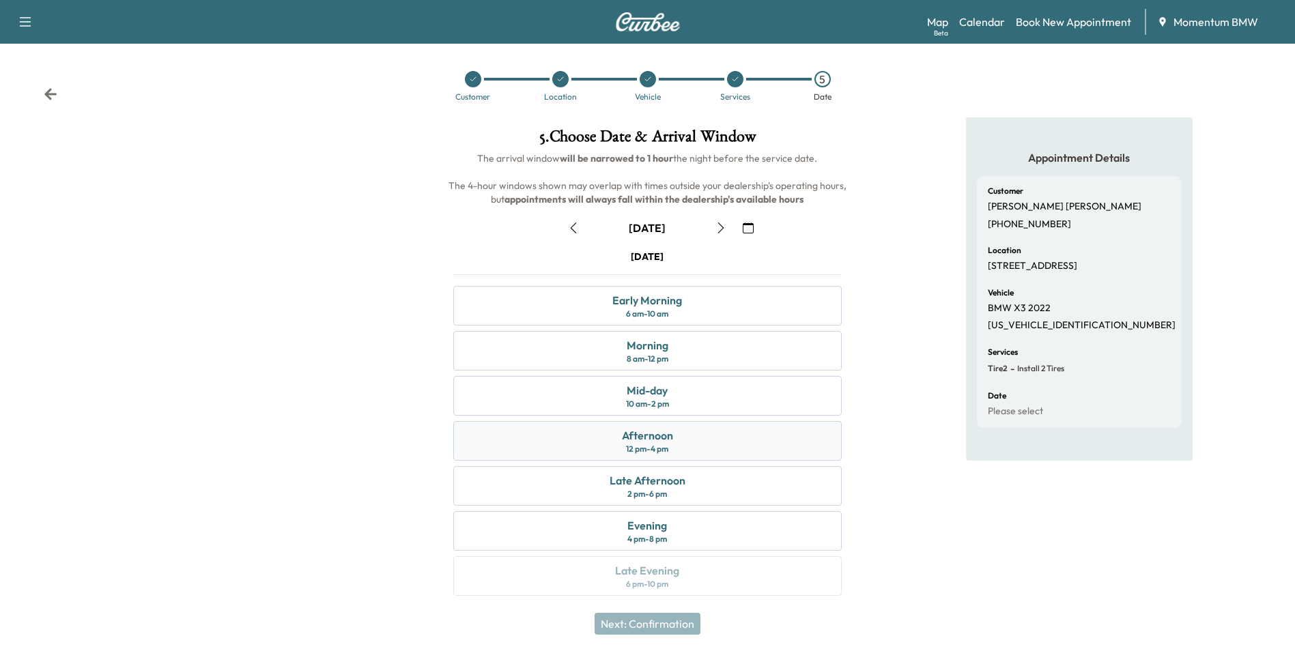
click at [648, 444] on div "12 pm - 4 pm" at bounding box center [647, 449] width 42 height 11
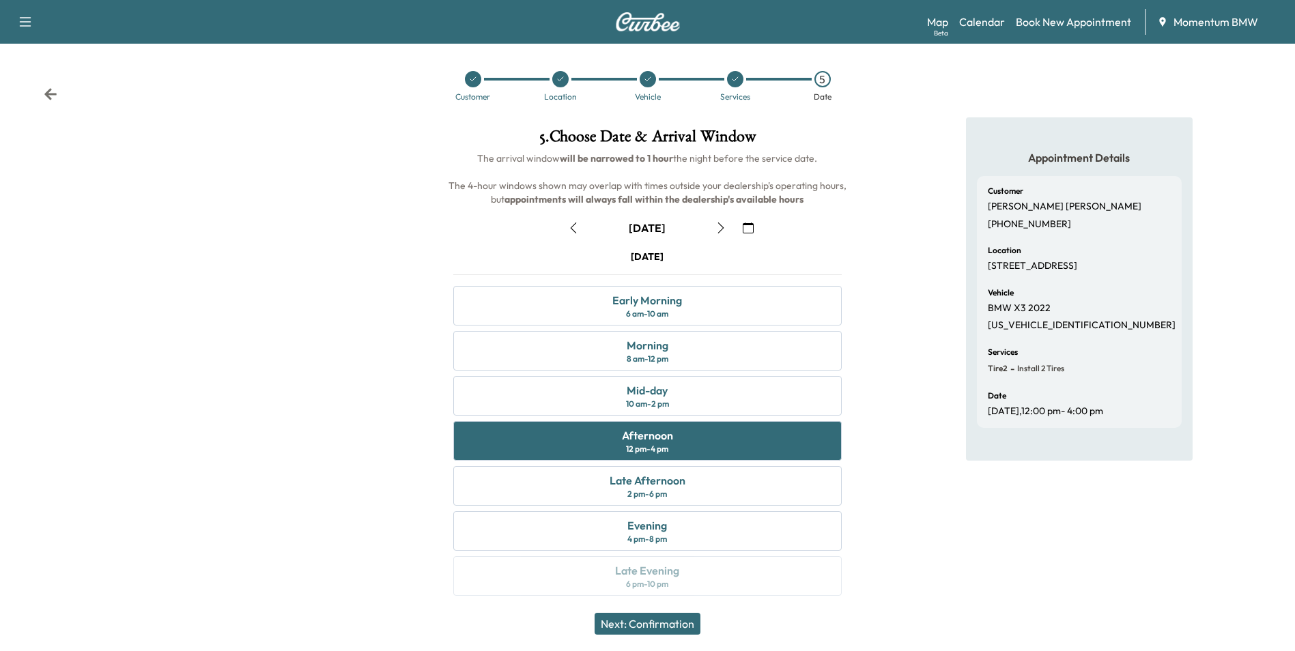
click at [659, 623] on button "Next: Confirmation" at bounding box center [647, 624] width 106 height 22
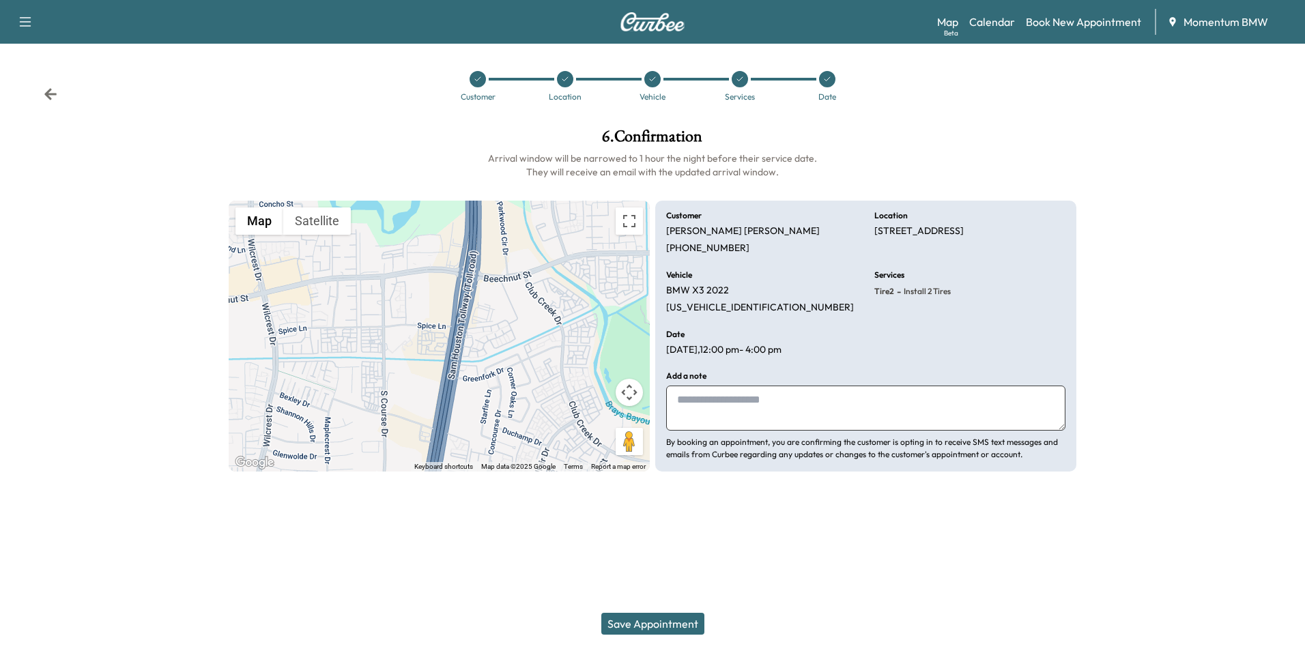
click at [655, 624] on button "Save Appointment" at bounding box center [652, 624] width 103 height 22
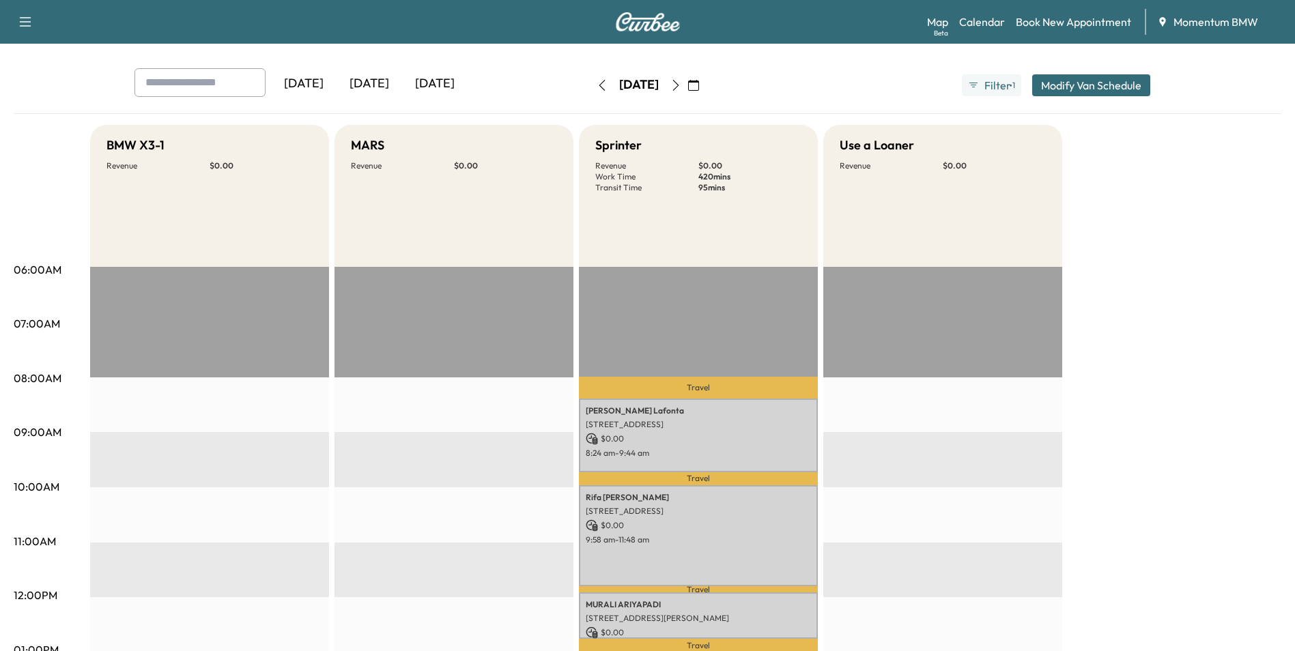
scroll to position [137, 0]
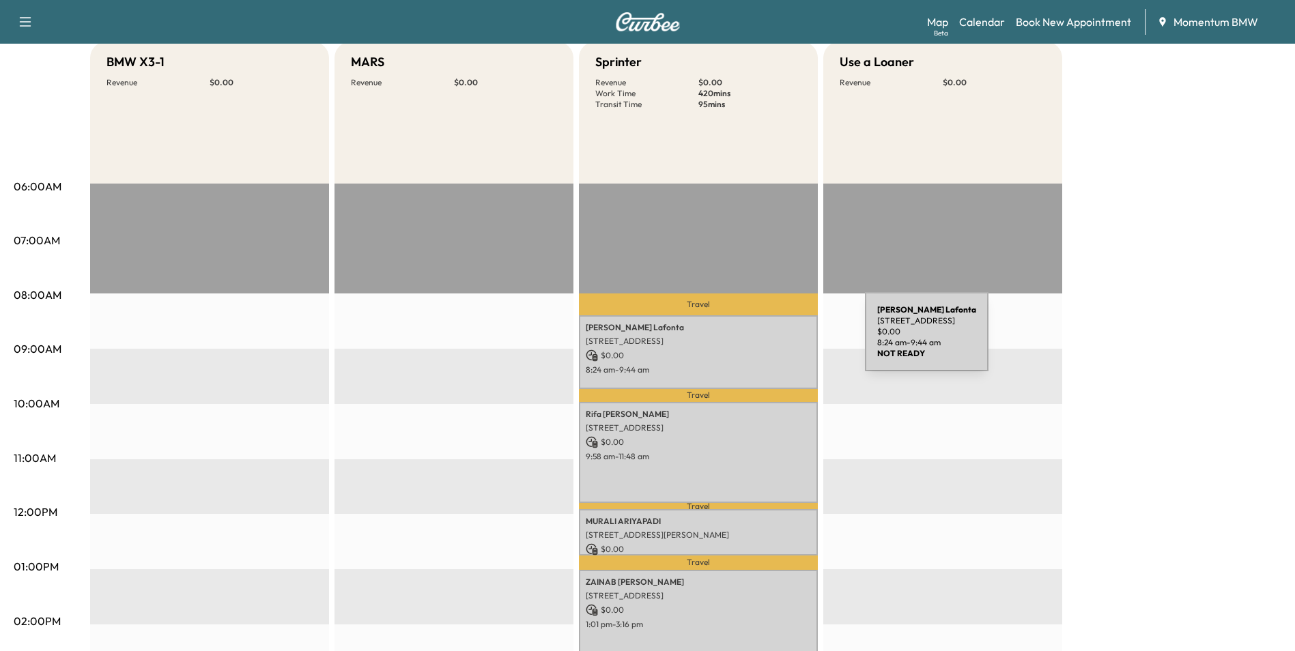
click at [762, 341] on p "[STREET_ADDRESS]" at bounding box center [698, 341] width 225 height 11
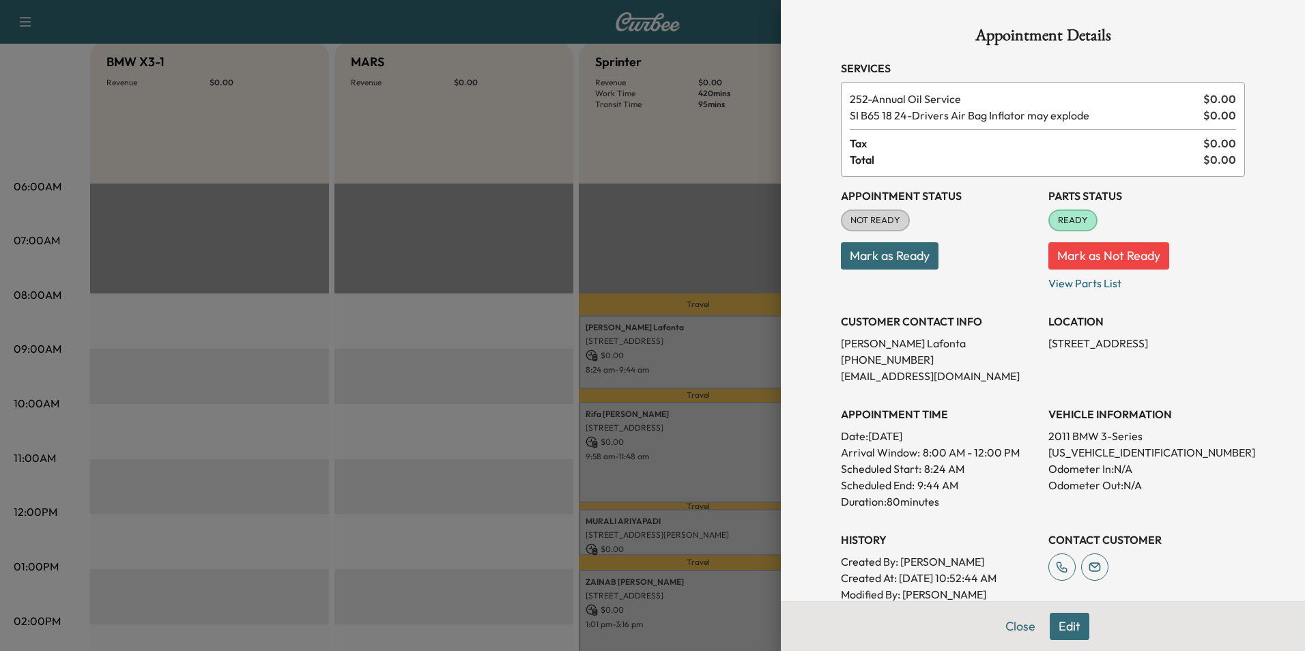
click at [1061, 627] on button "Edit" at bounding box center [1070, 626] width 40 height 27
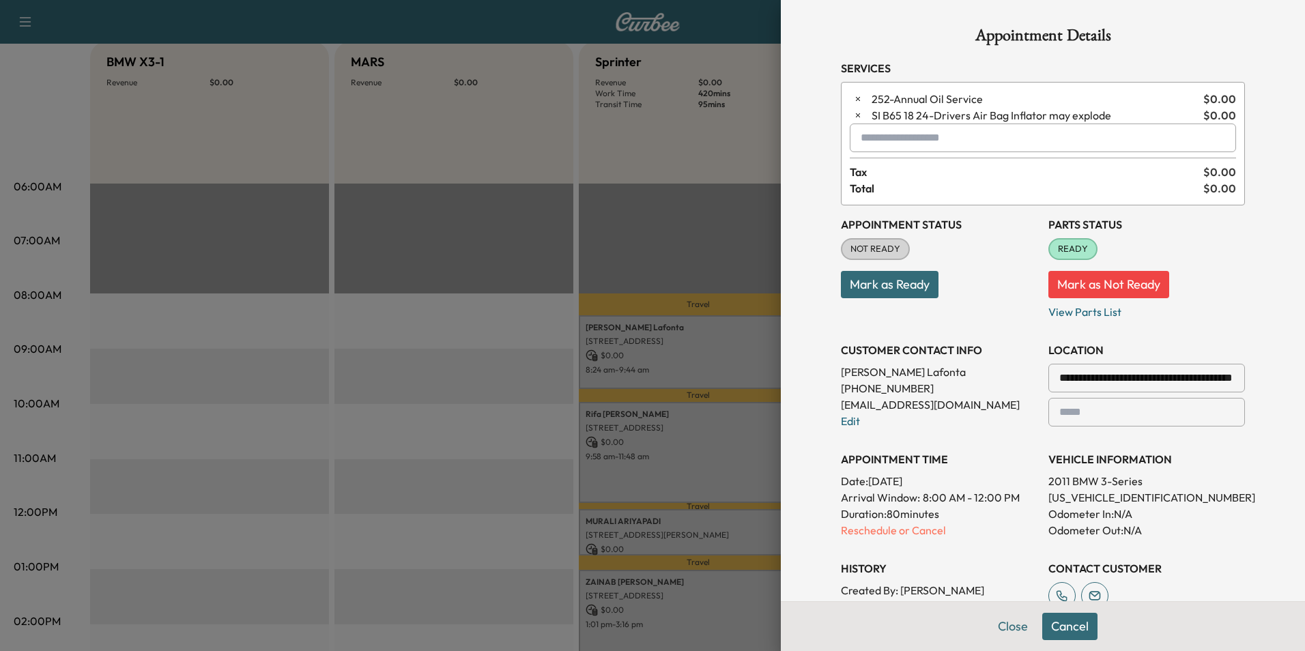
click at [886, 143] on input "text" at bounding box center [1043, 138] width 386 height 29
type input "*"
click at [996, 622] on button "Close" at bounding box center [1013, 626] width 48 height 27
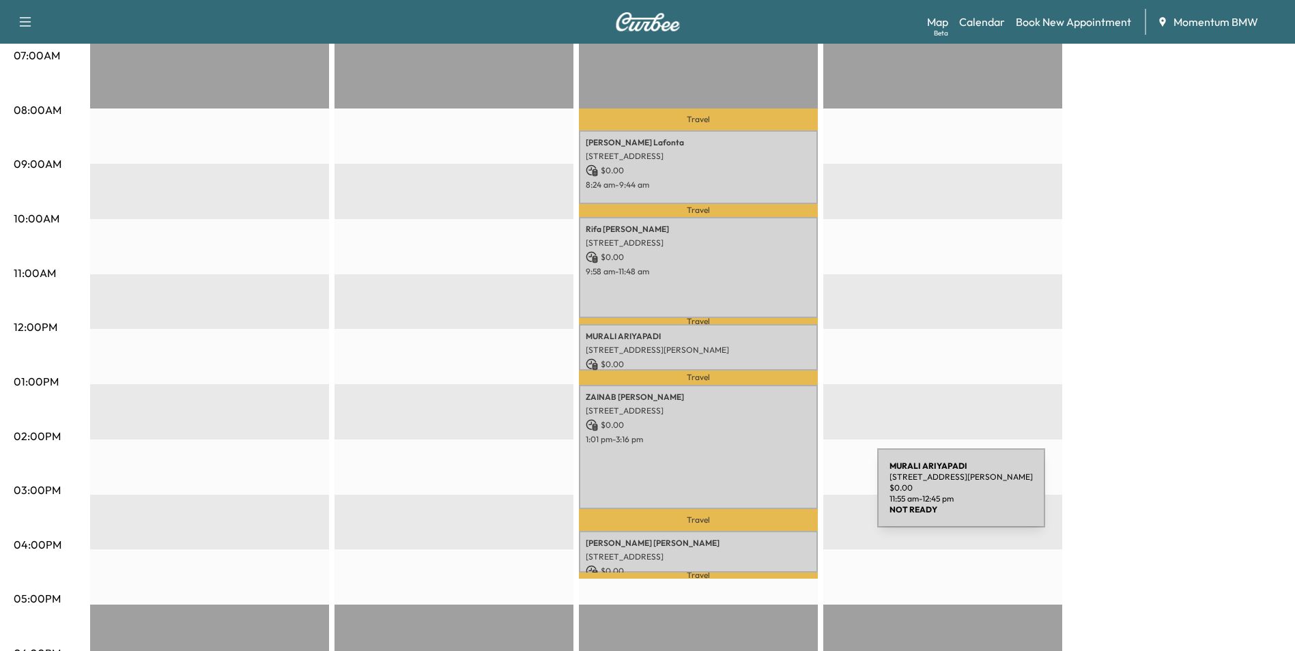
scroll to position [341, 0]
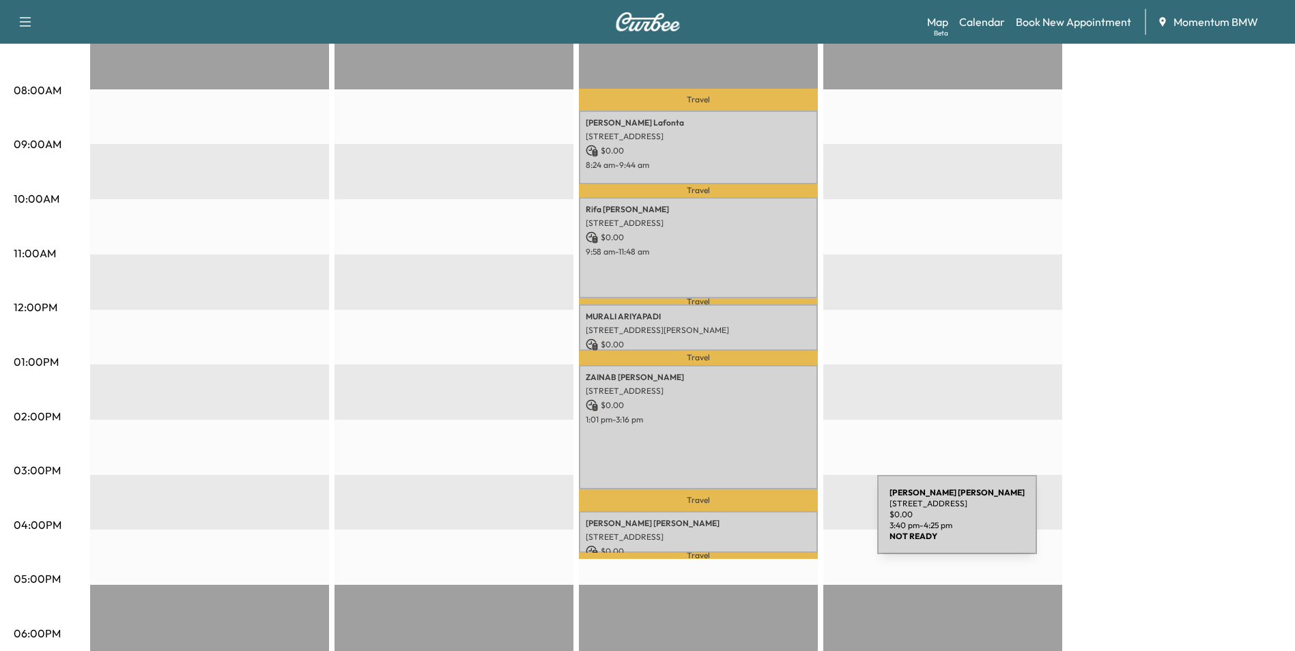
click at [775, 523] on p "[PERSON_NAME]" at bounding box center [698, 523] width 225 height 11
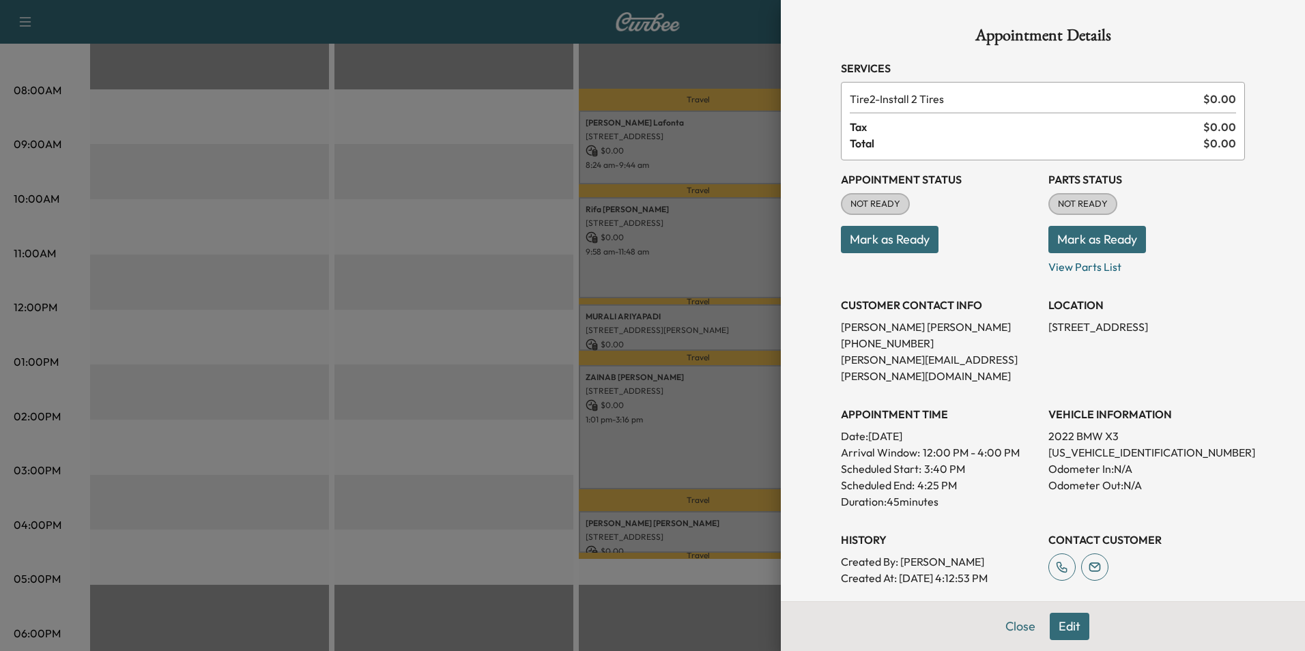
click at [1022, 621] on button "Close" at bounding box center [1020, 626] width 48 height 27
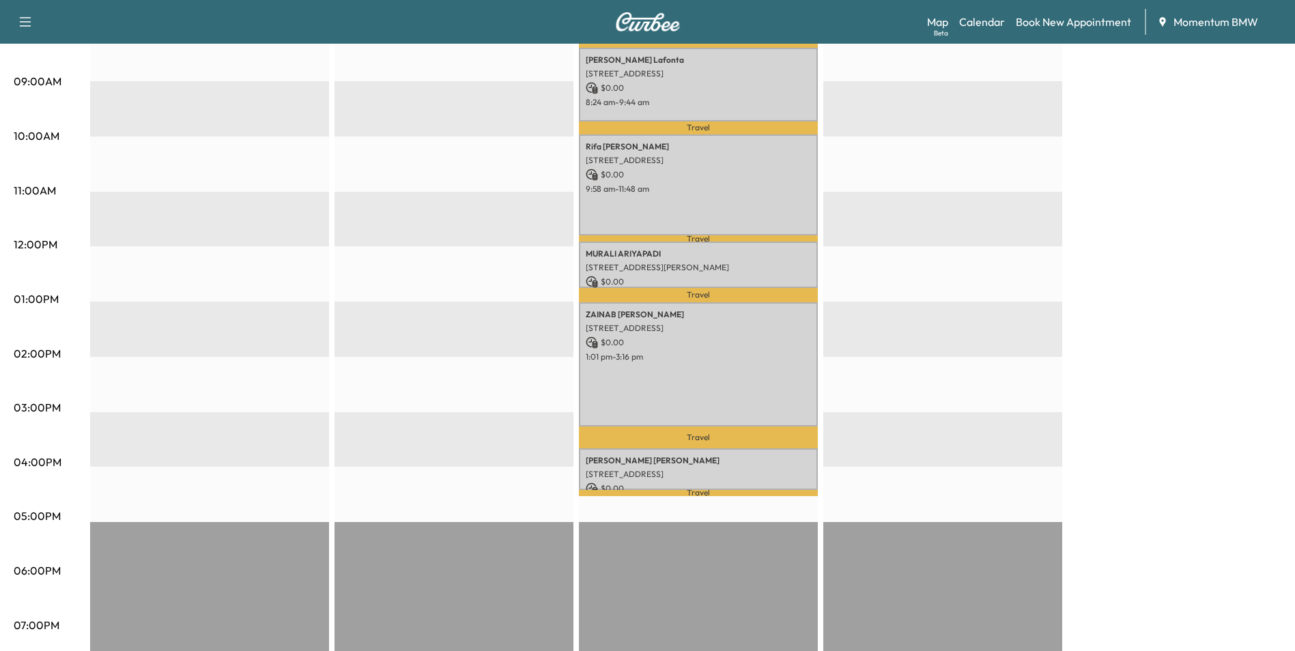
scroll to position [410, 0]
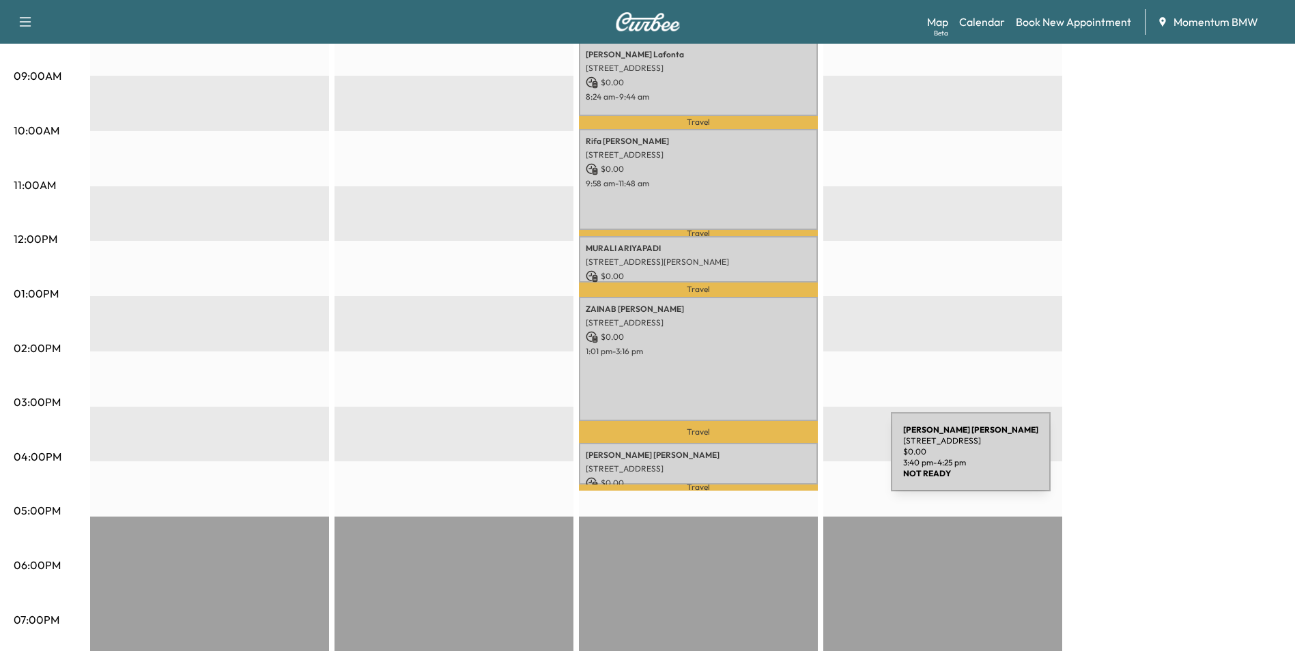
click at [788, 463] on p "[STREET_ADDRESS]" at bounding box center [698, 468] width 225 height 11
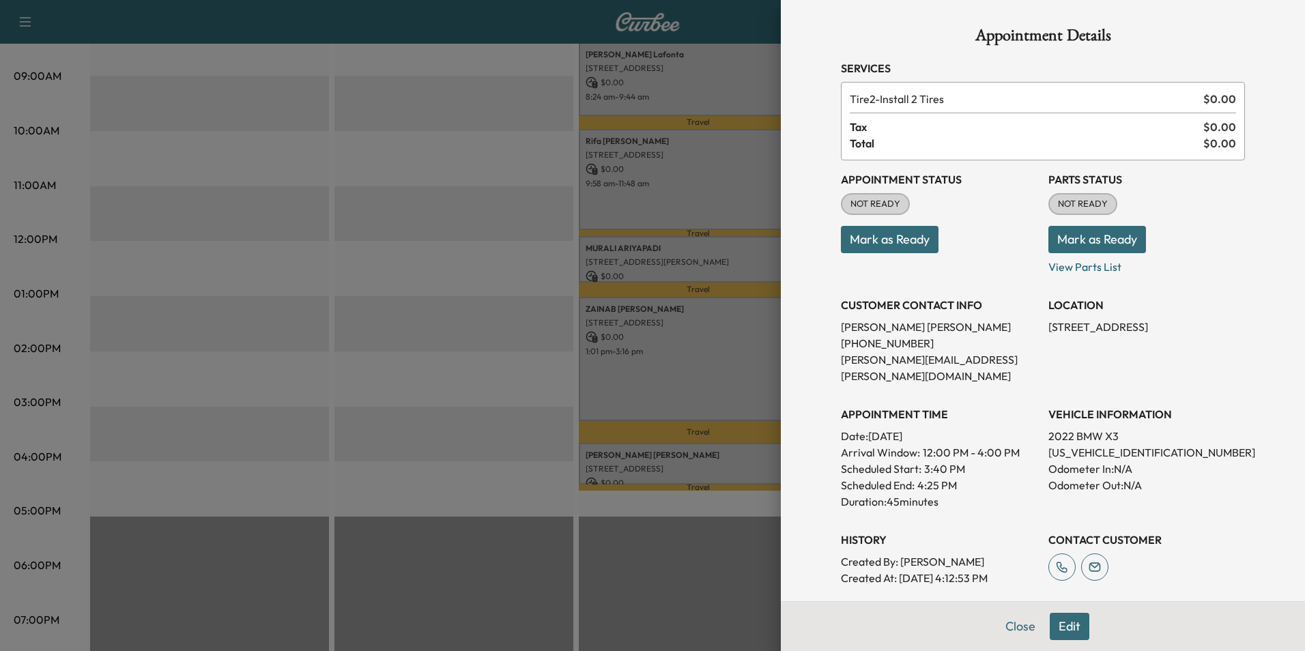
click at [1060, 629] on button "Edit" at bounding box center [1070, 626] width 40 height 27
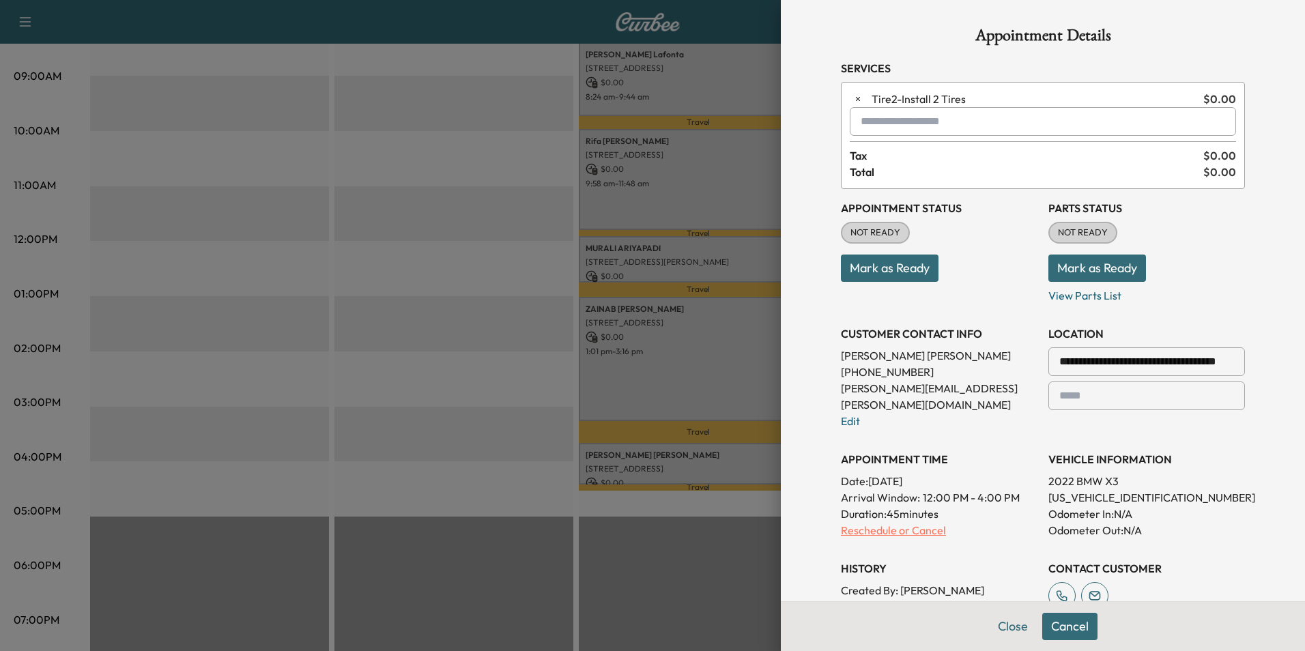
click at [872, 522] on p "Reschedule or Cancel" at bounding box center [939, 530] width 197 height 16
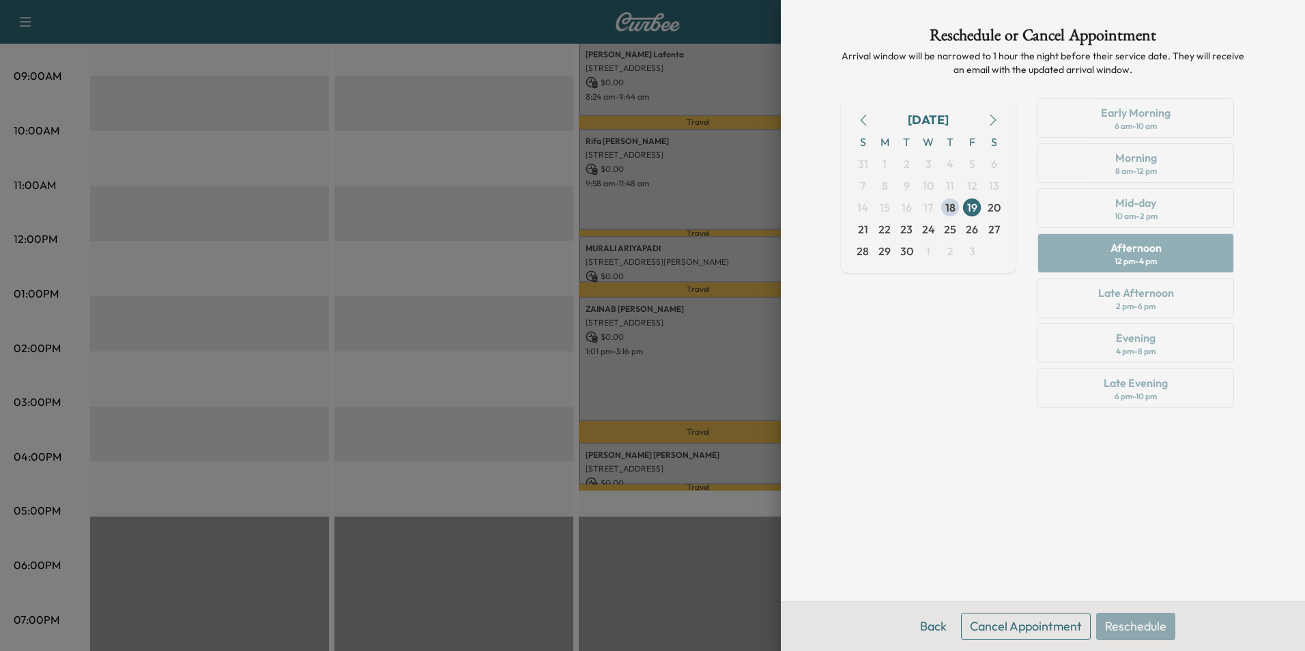
click at [1001, 629] on button "Cancel Appointment" at bounding box center [1026, 626] width 130 height 27
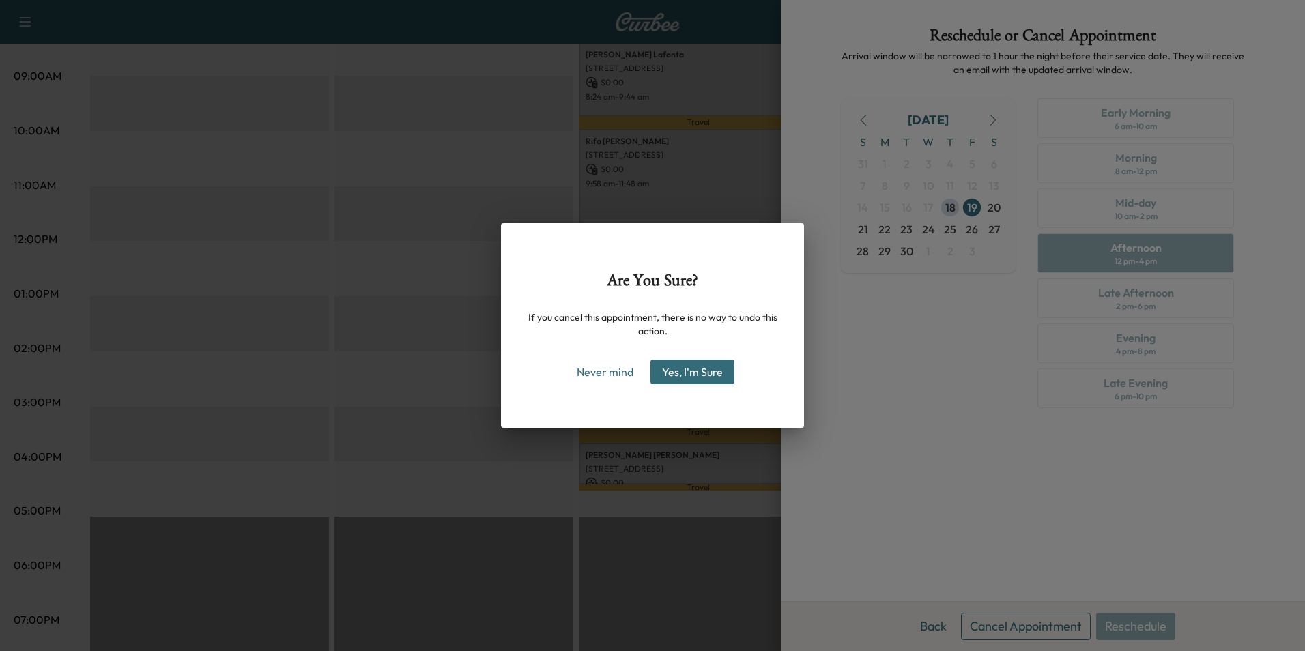
click at [687, 372] on button "Yes, I'm Sure" at bounding box center [692, 372] width 84 height 25
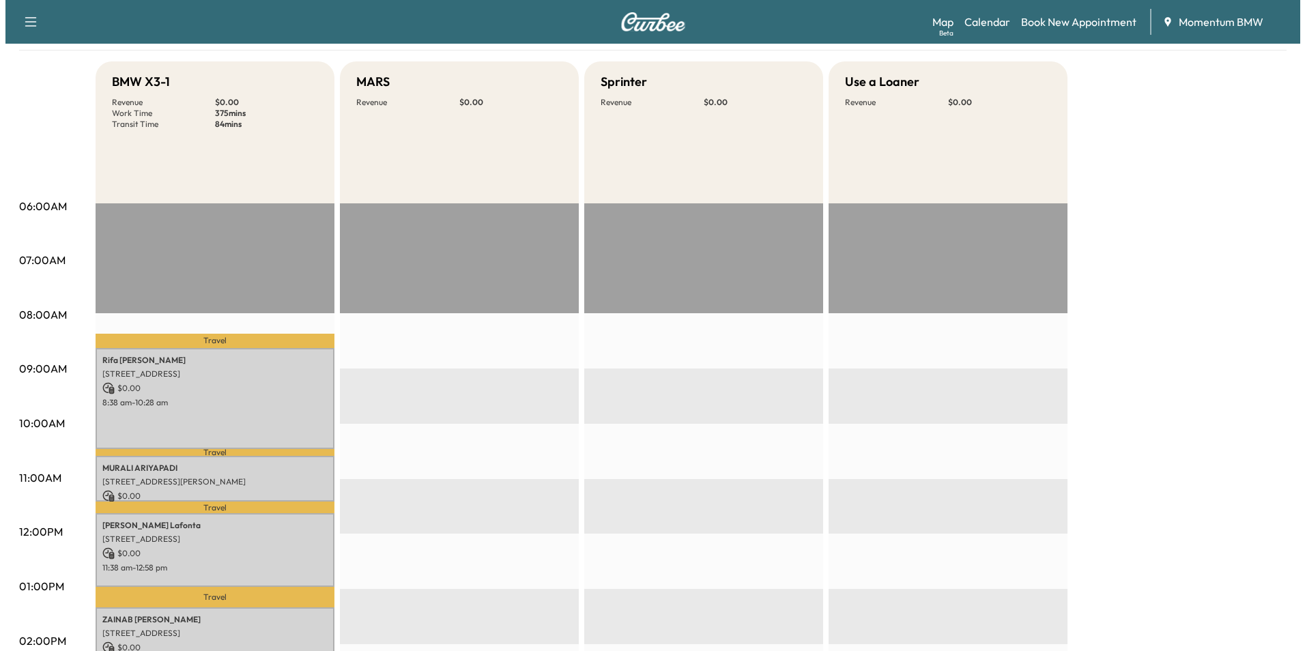
scroll to position [273, 0]
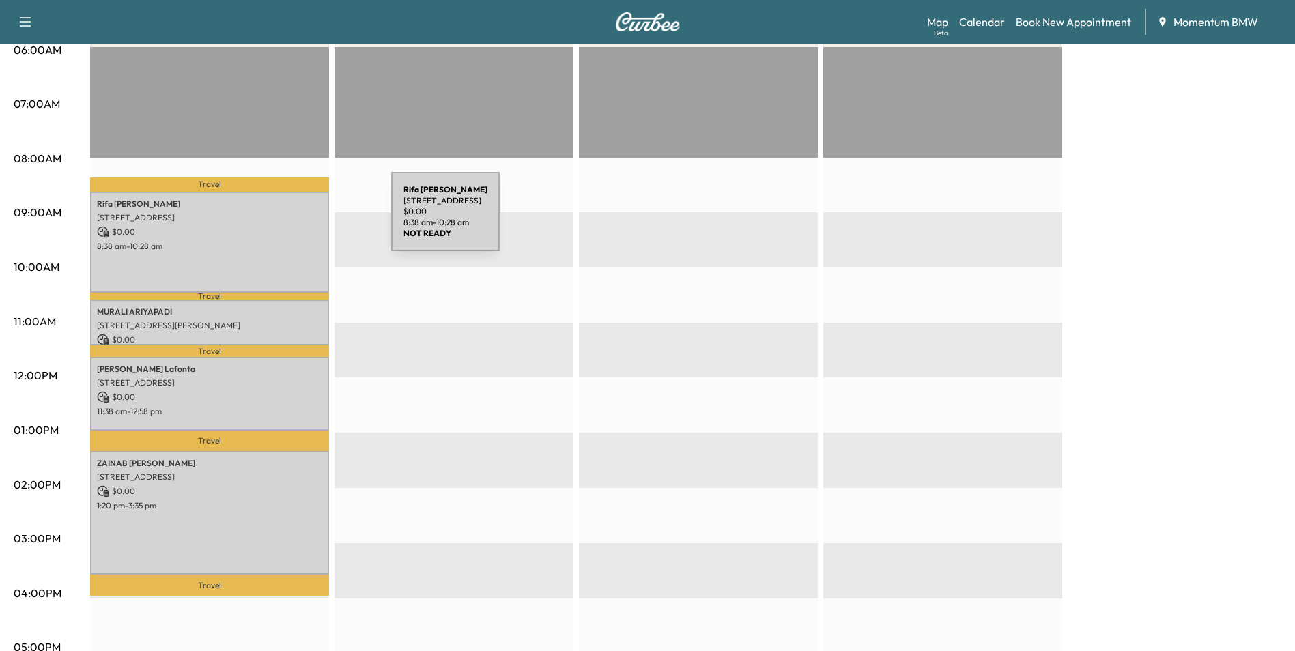
click at [289, 220] on p "[STREET_ADDRESS]" at bounding box center [209, 217] width 225 height 11
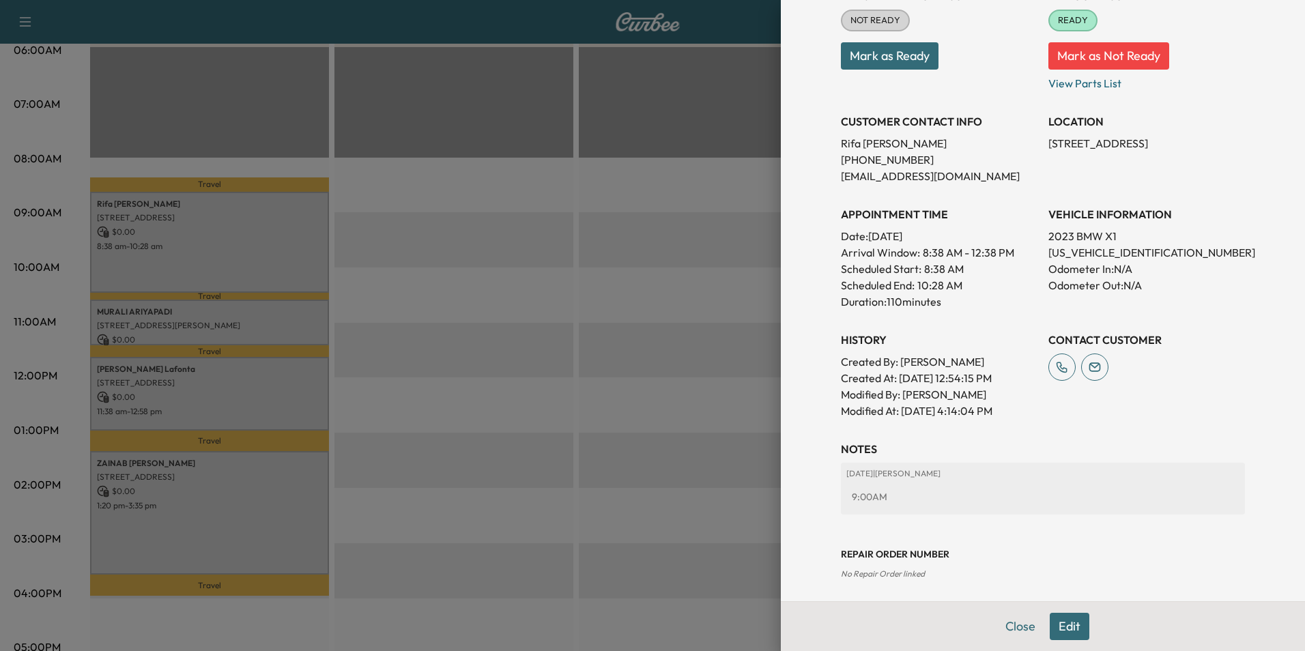
scroll to position [206, 0]
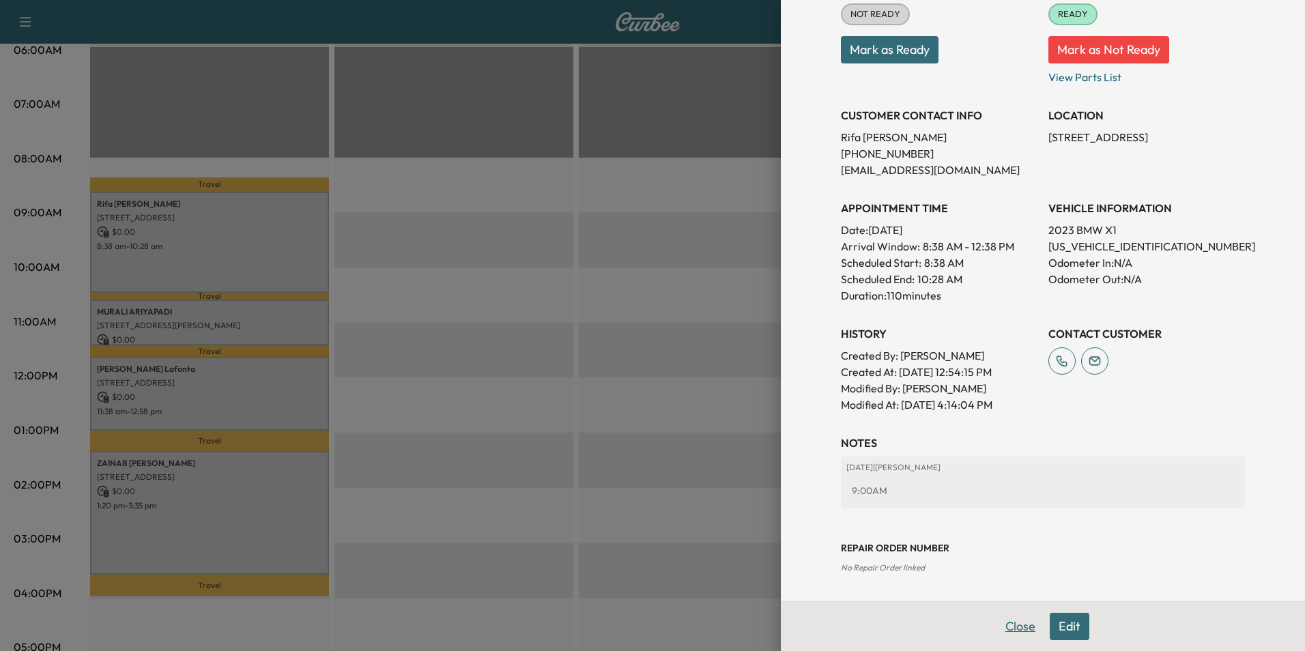
click at [1009, 621] on button "Close" at bounding box center [1020, 626] width 48 height 27
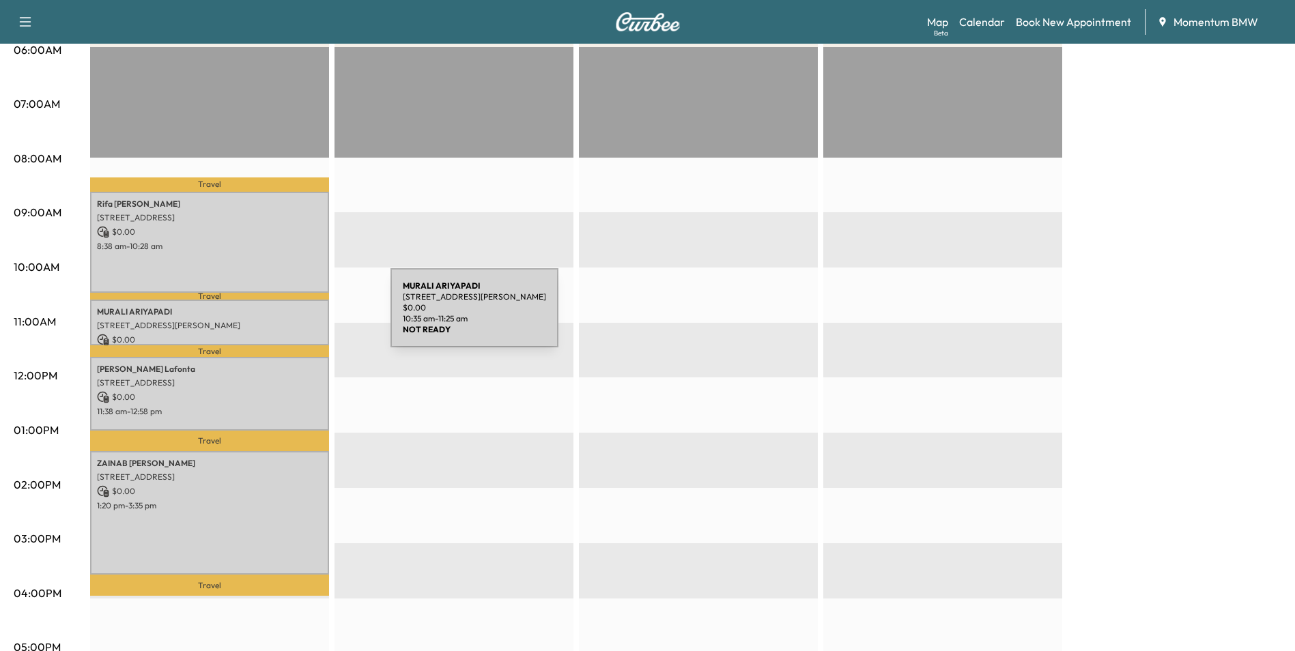
click at [288, 315] on div "MURALI ARIYAPADI [STREET_ADDRESS][PERSON_NAME] $ 0.00 10:35 am - 11:25 am" at bounding box center [209, 323] width 239 height 46
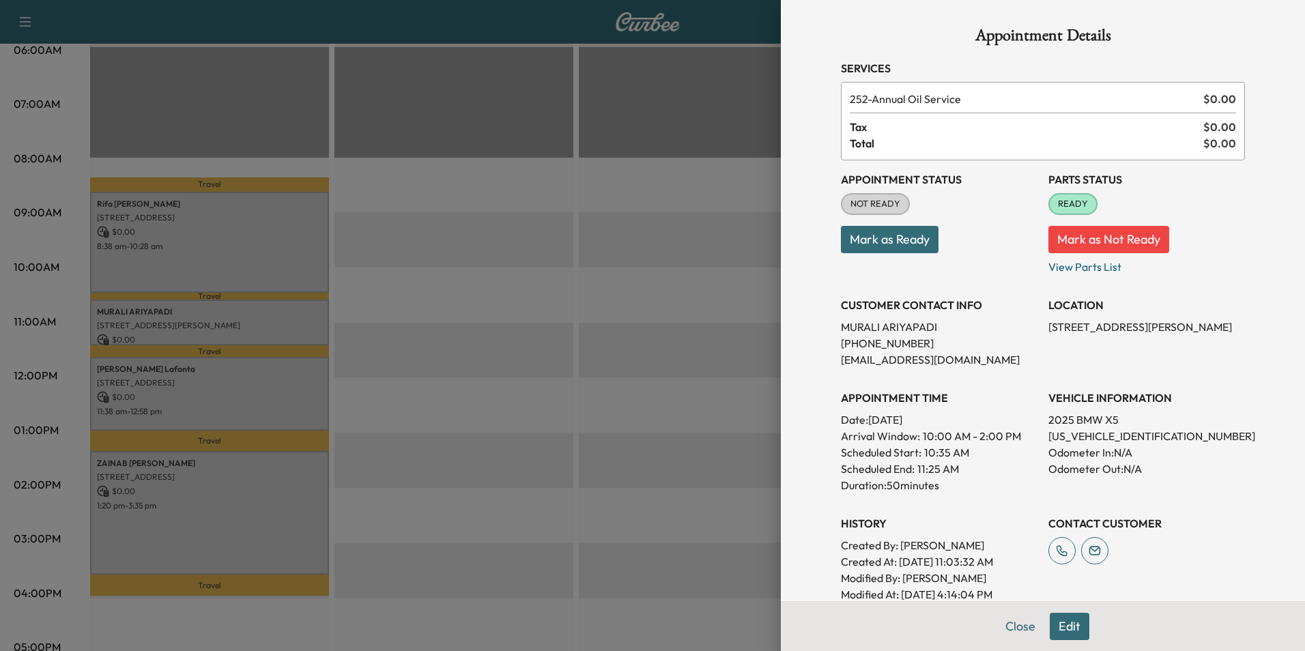
scroll to position [190, 0]
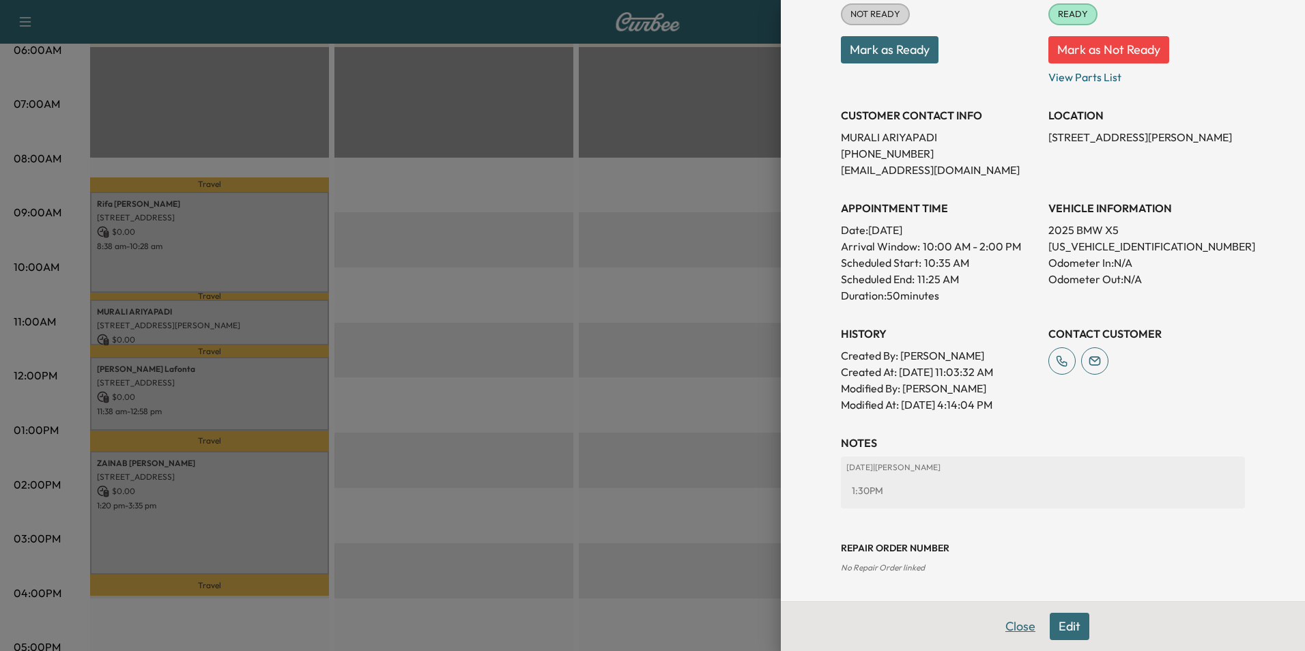
click at [1006, 629] on button "Close" at bounding box center [1020, 626] width 48 height 27
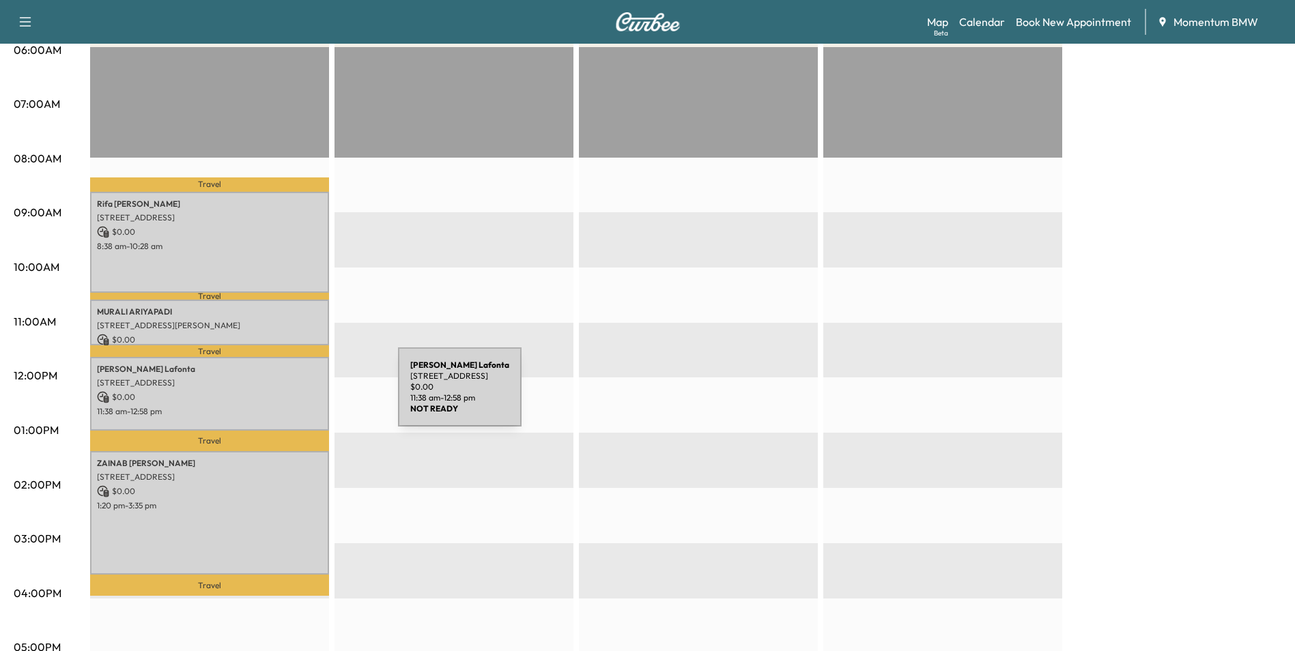
click at [293, 394] on p "$ 0.00" at bounding box center [209, 397] width 225 height 12
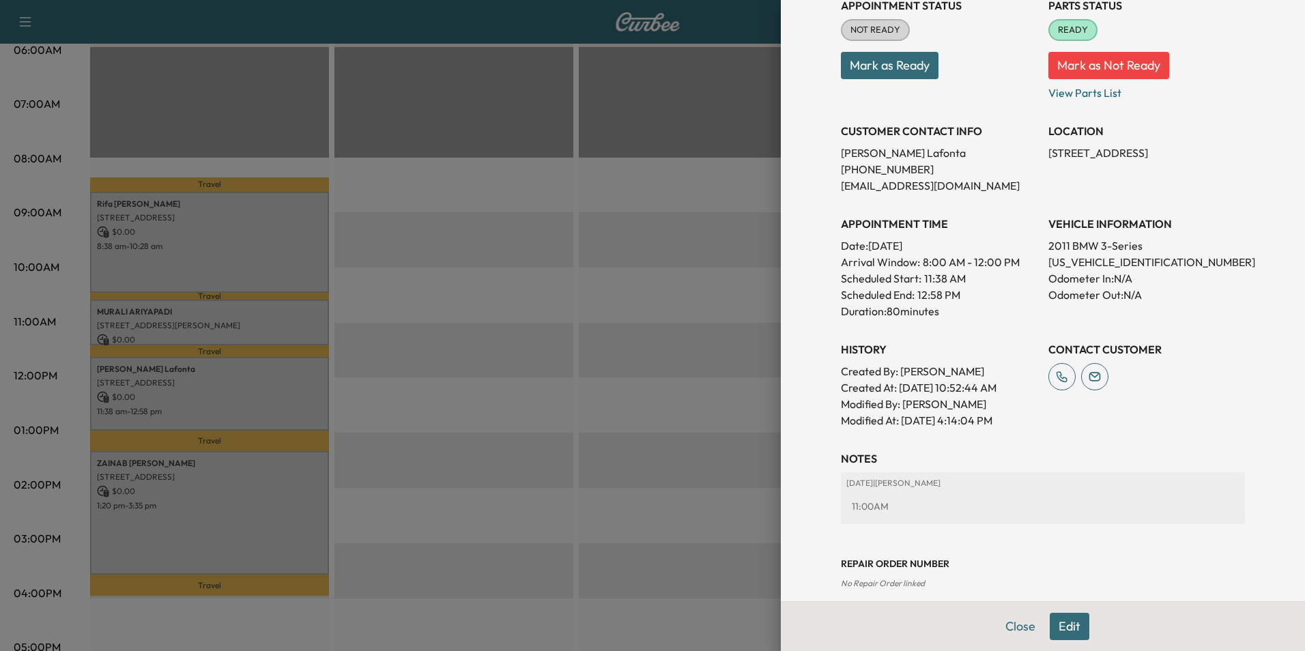
scroll to position [206, 0]
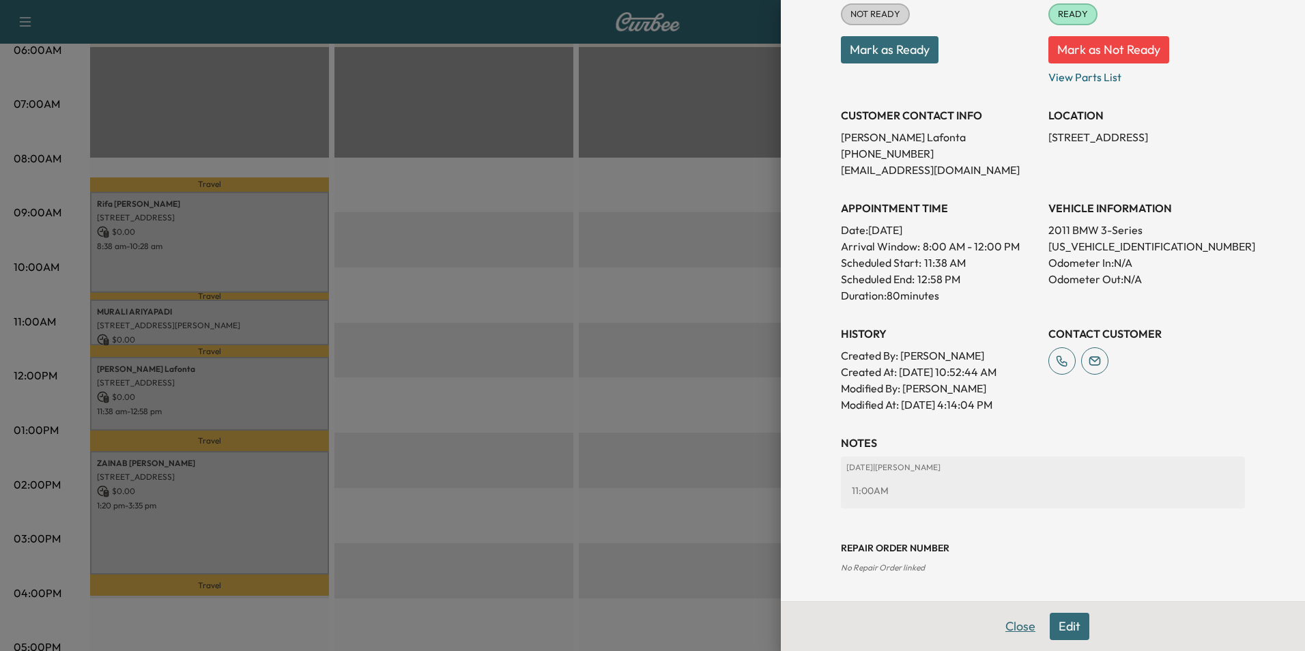
click at [1009, 625] on button "Close" at bounding box center [1020, 626] width 48 height 27
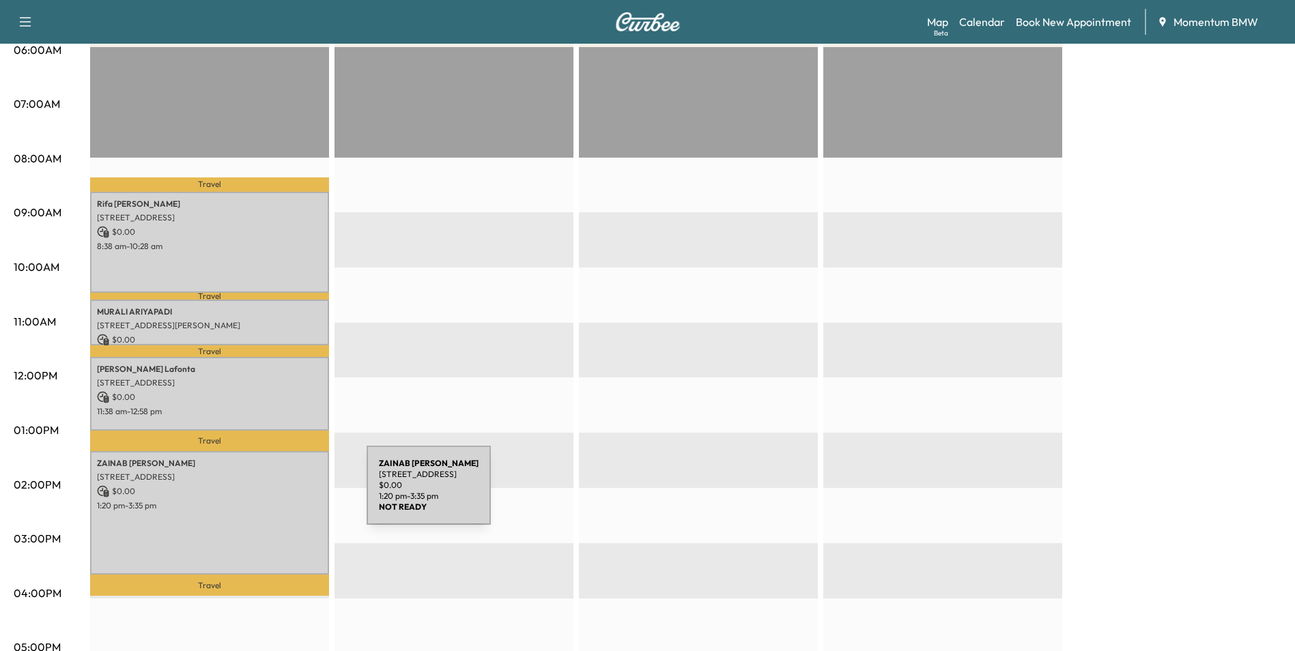
click at [265, 495] on div "[PERSON_NAME] [STREET_ADDRESS] $ 0.00 1:20 pm - 3:35 pm" at bounding box center [209, 513] width 239 height 124
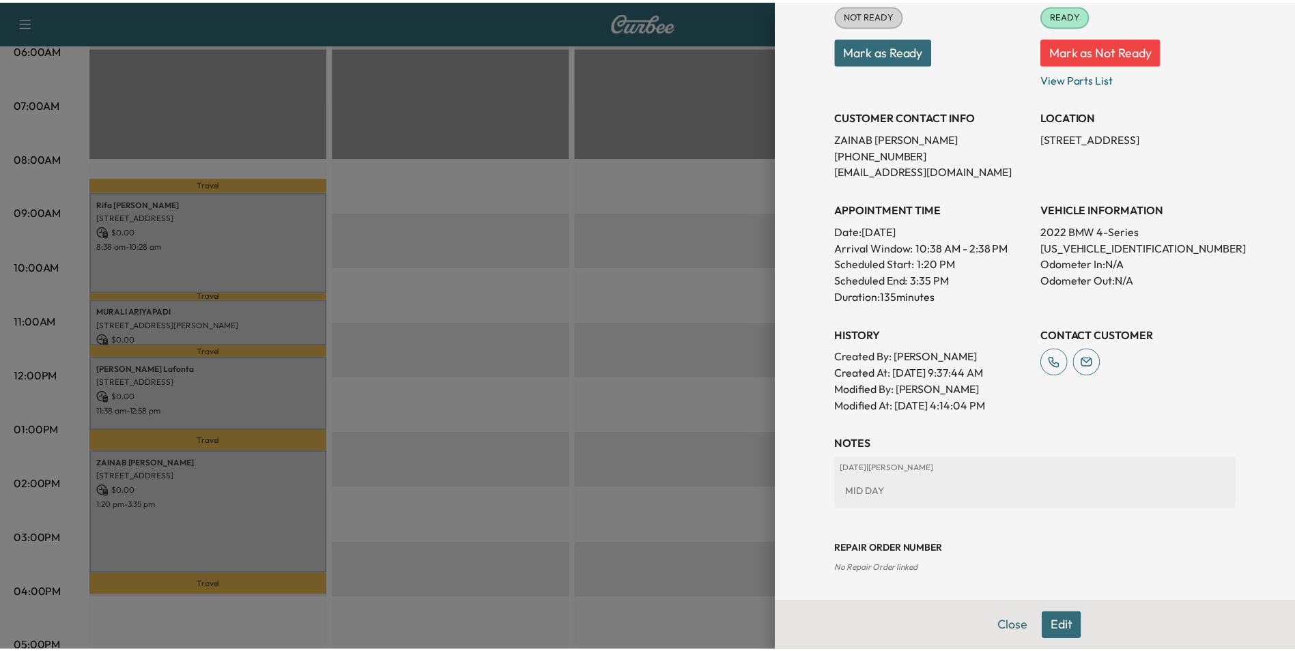
scroll to position [222, 0]
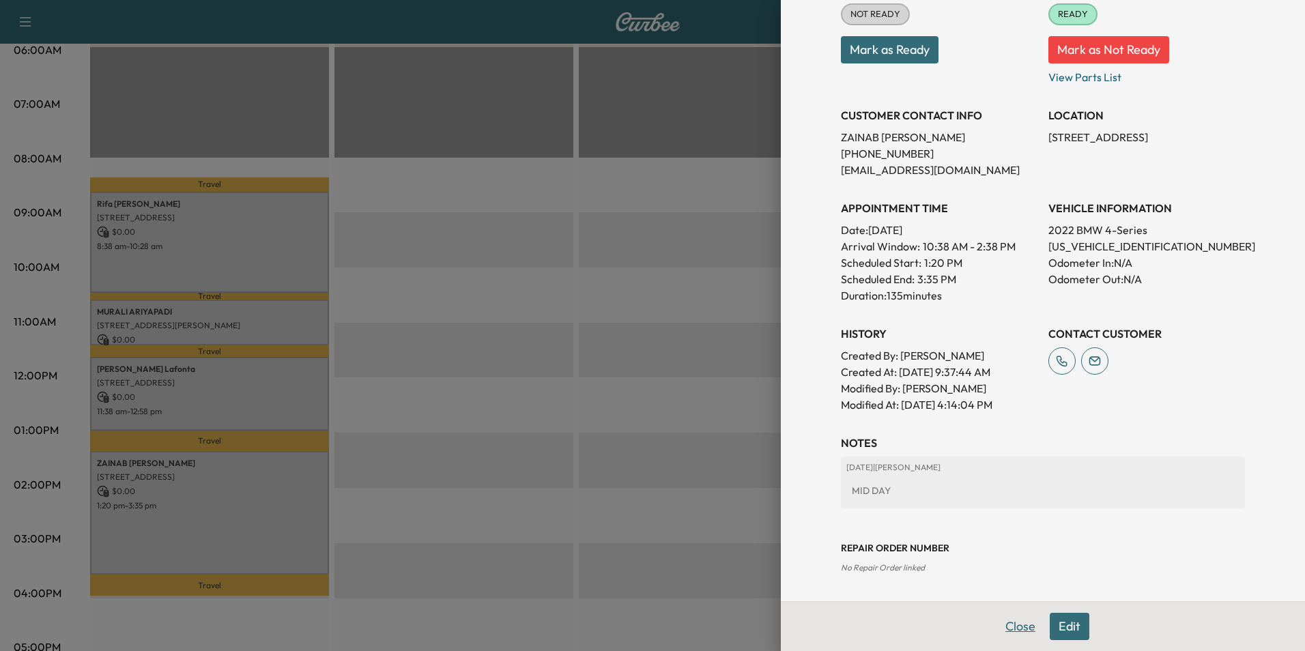
click at [998, 624] on button "Close" at bounding box center [1020, 626] width 48 height 27
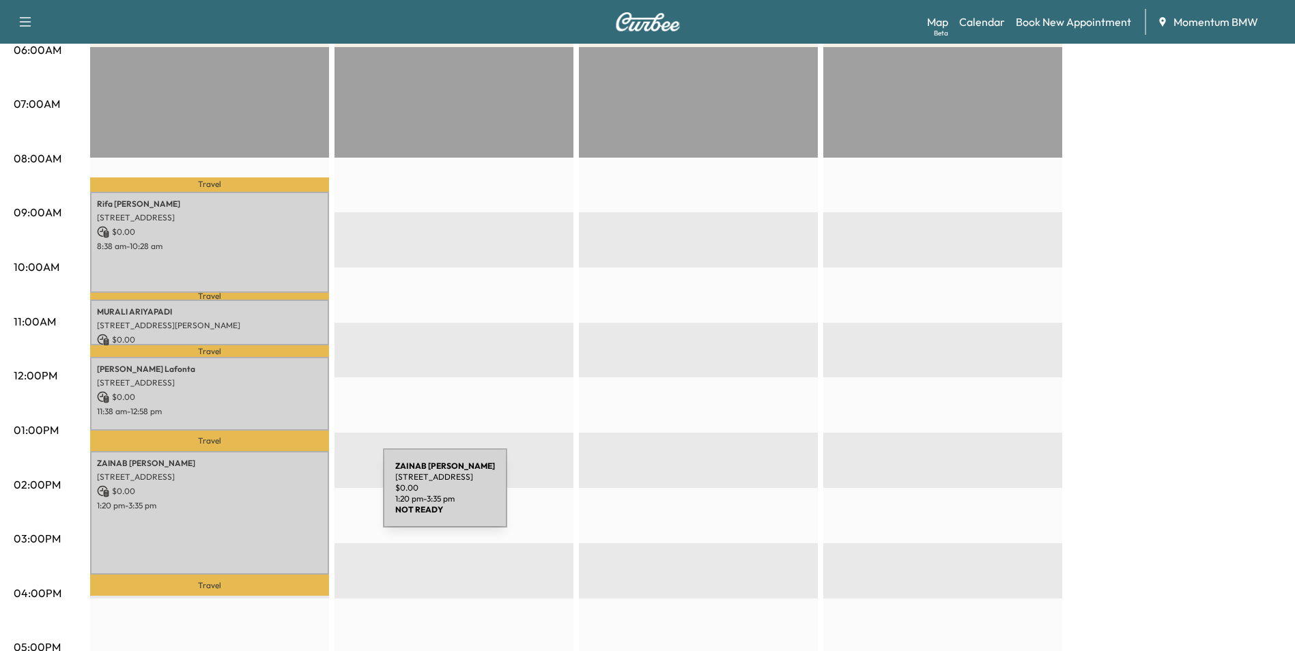
click at [281, 500] on p "1:20 pm - 3:35 pm" at bounding box center [209, 505] width 225 height 11
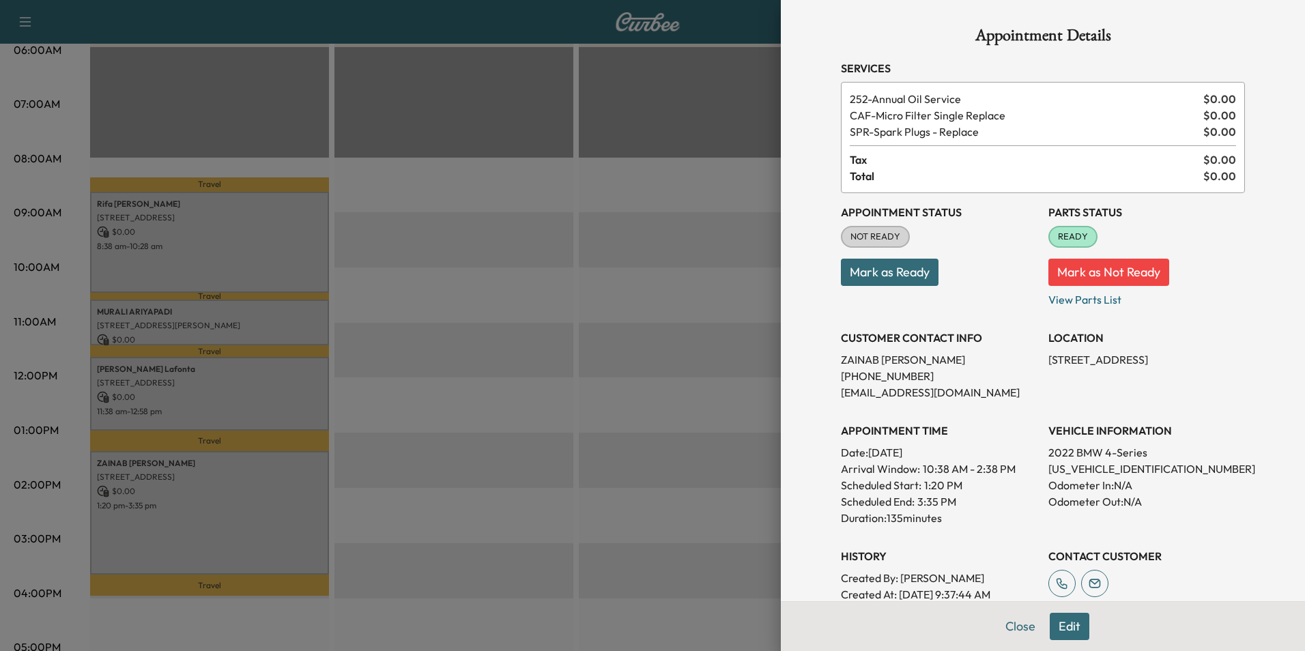
click at [1059, 633] on button "Edit" at bounding box center [1070, 626] width 40 height 27
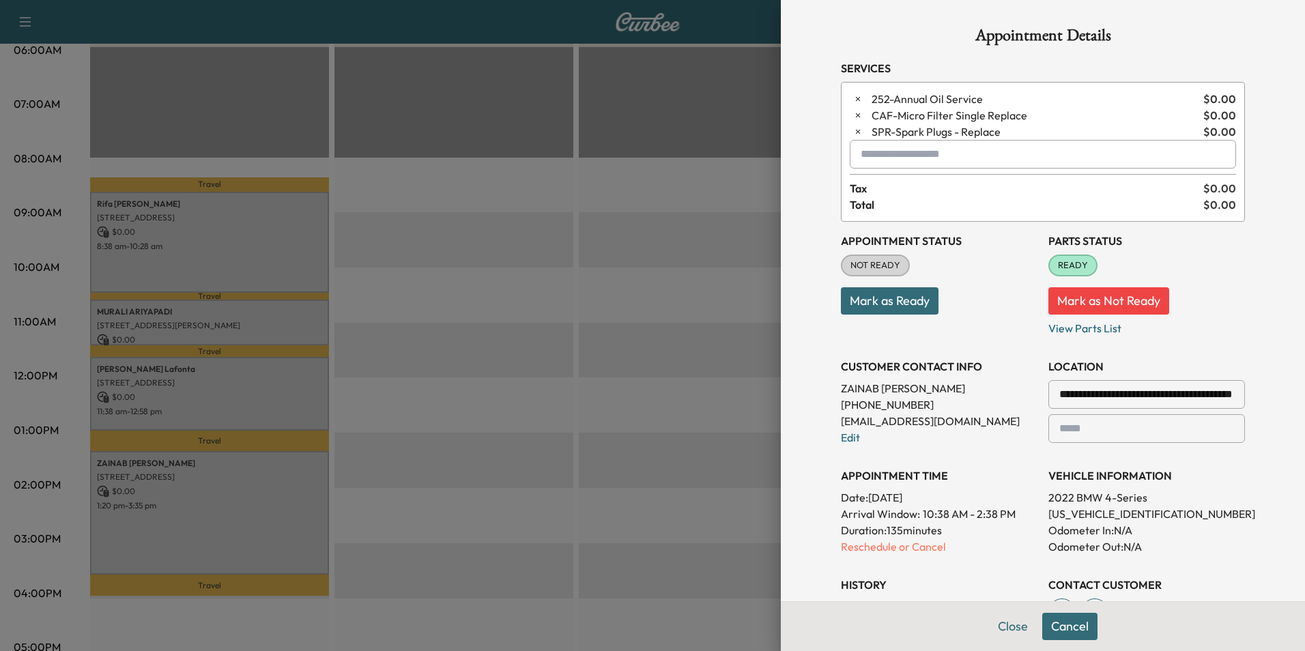
click at [1006, 156] on input "text" at bounding box center [1043, 154] width 386 height 29
click at [940, 192] on p "SPRINTER - Sprinter" at bounding box center [995, 189] width 298 height 19
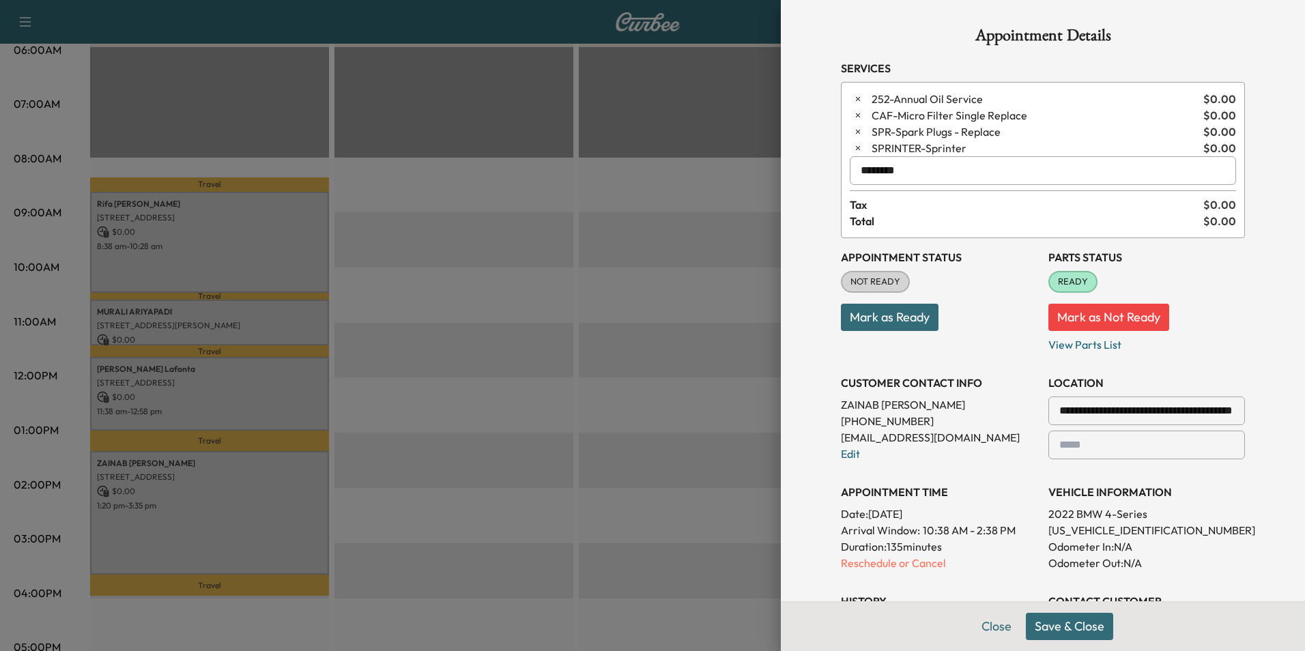
type input "********"
click at [1078, 630] on button "Save & Close" at bounding box center [1069, 626] width 87 height 27
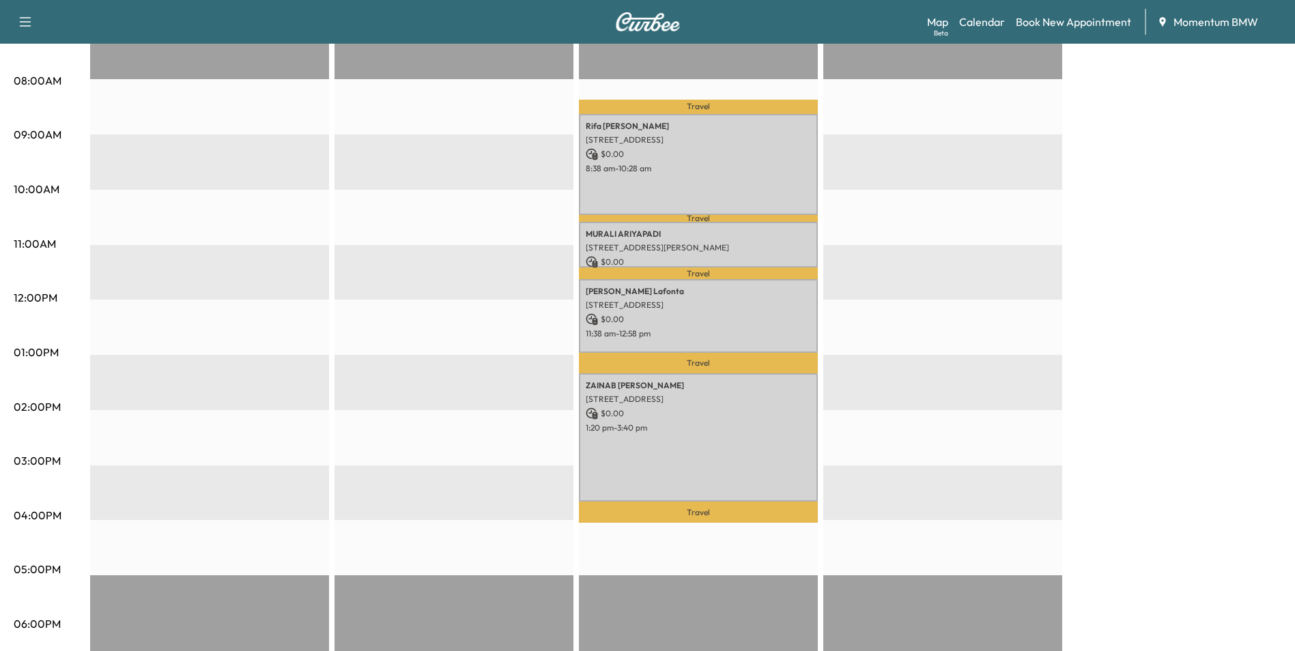
scroll to position [410, 0]
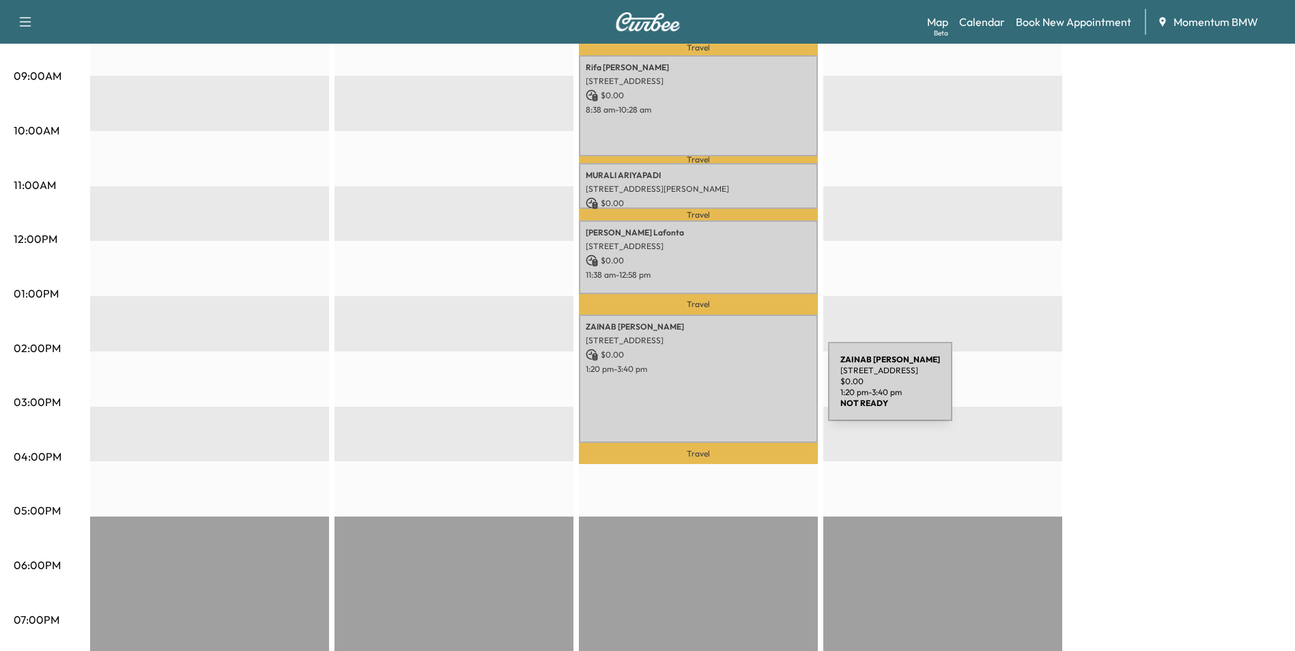
click at [725, 390] on div "[PERSON_NAME] [STREET_ADDRESS] $ 0.00 1:20 pm - 3:40 pm" at bounding box center [698, 379] width 239 height 128
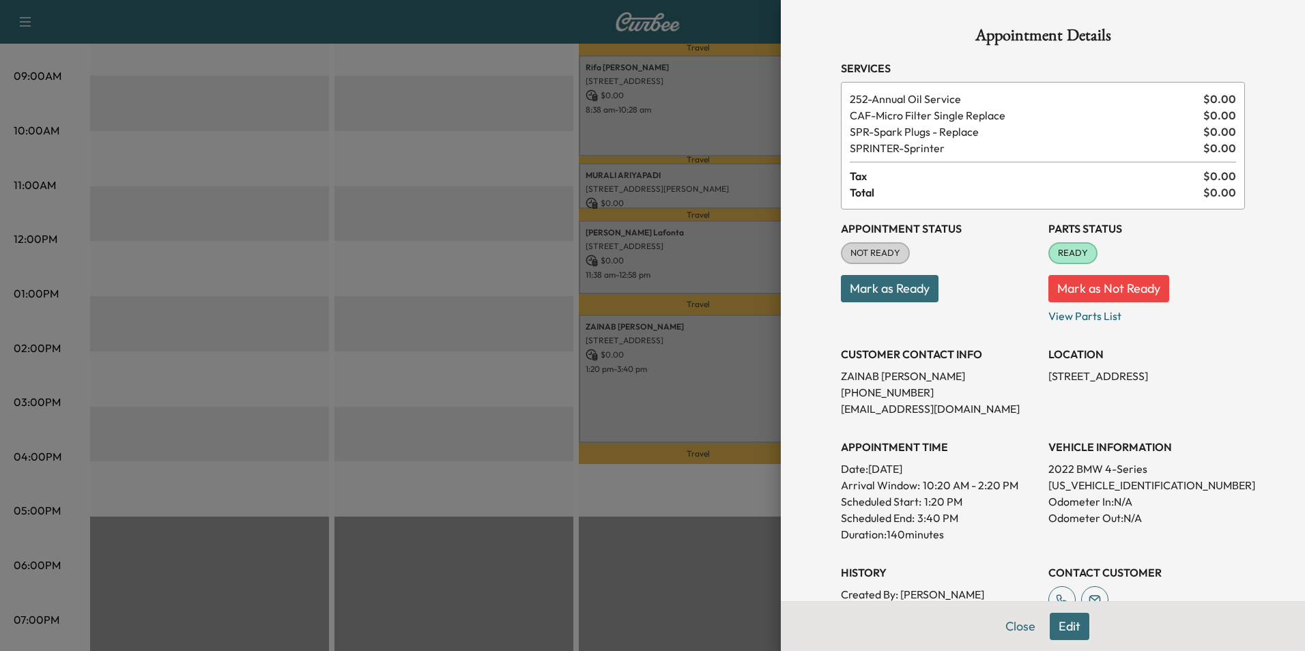
click at [899, 293] on button "Mark as Ready" at bounding box center [890, 288] width 98 height 27
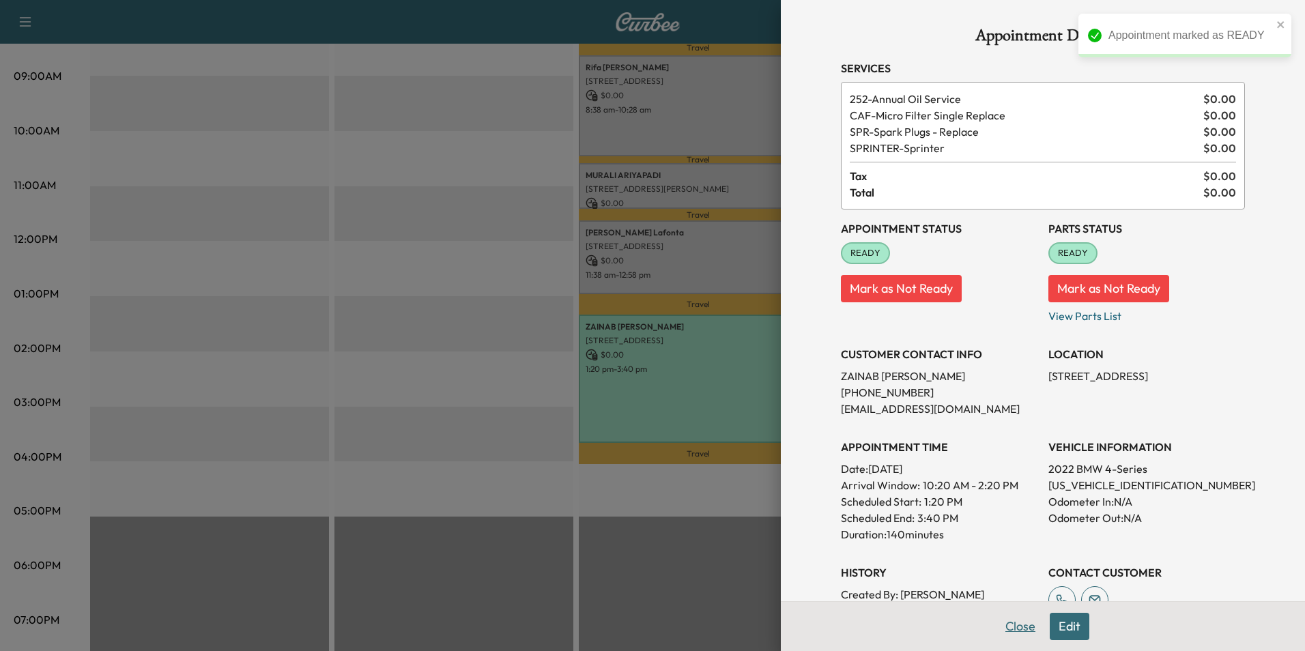
click at [1018, 627] on button "Close" at bounding box center [1020, 626] width 48 height 27
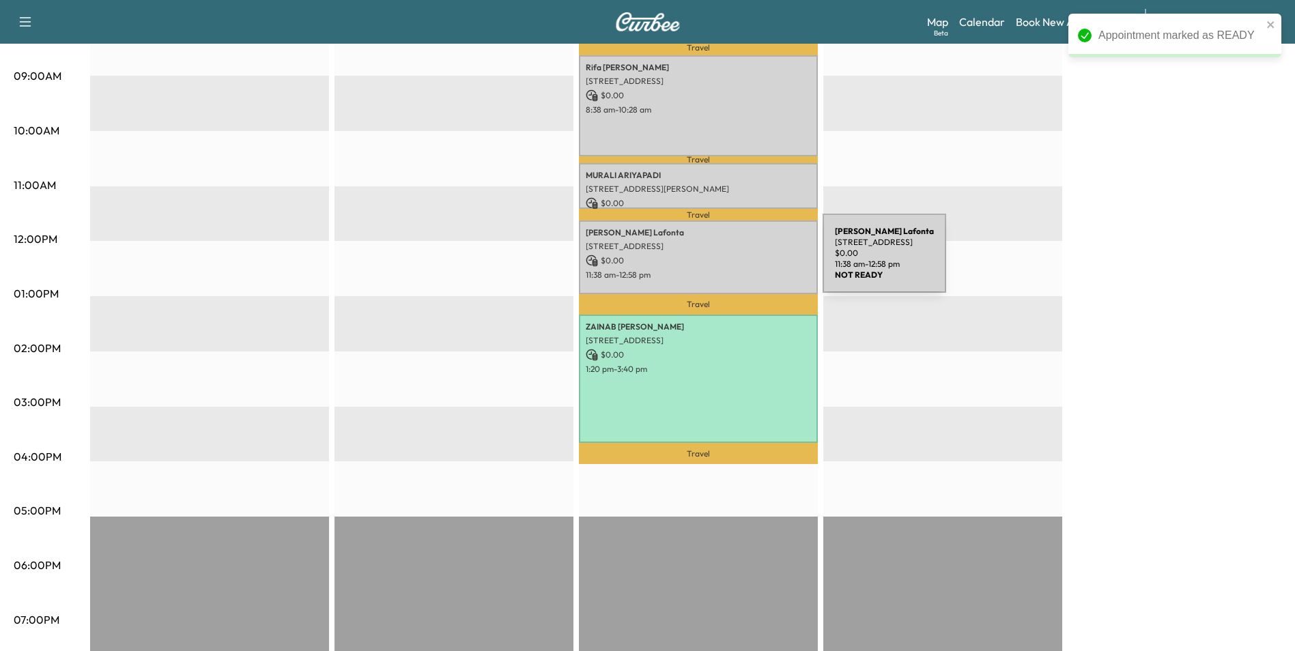
click at [720, 262] on p "$ 0.00" at bounding box center [698, 261] width 225 height 12
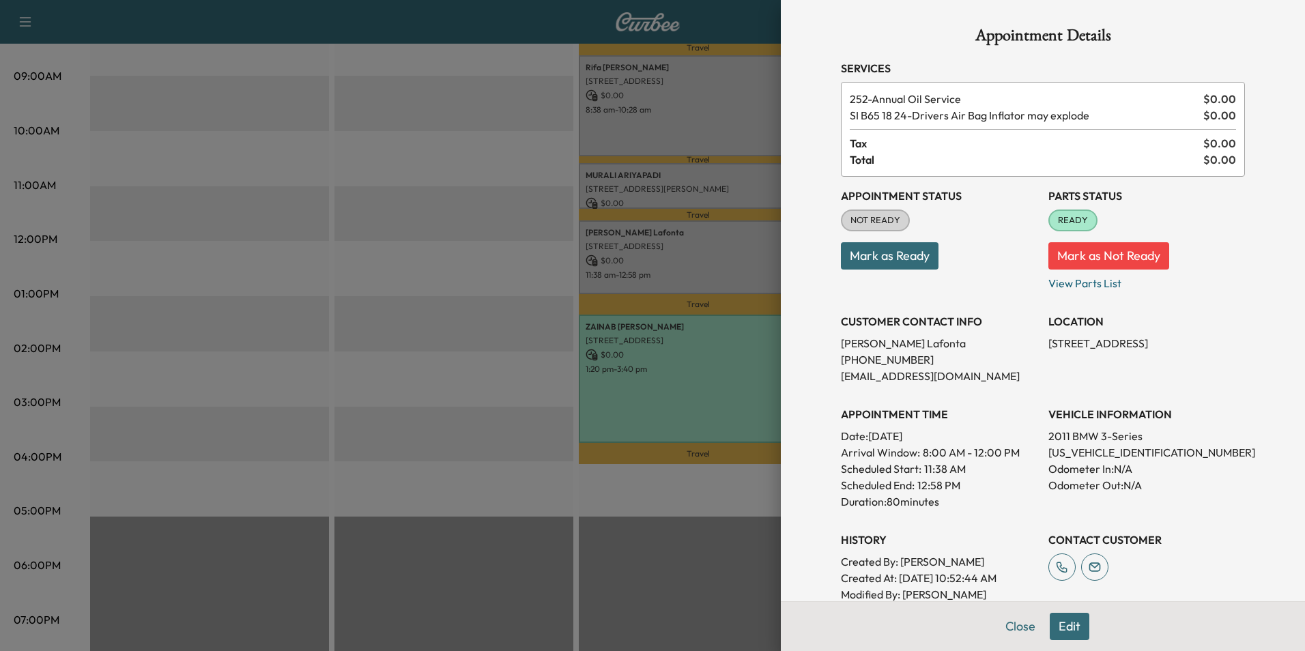
click at [1063, 626] on button "Edit" at bounding box center [1070, 626] width 40 height 27
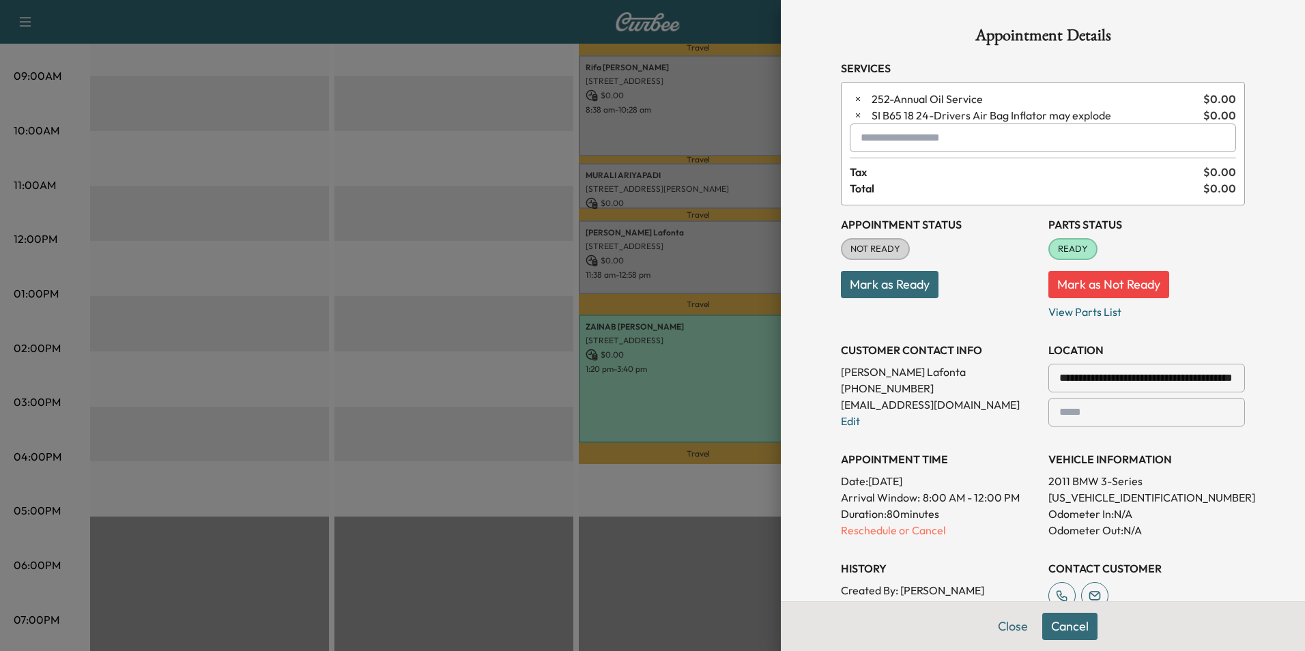
click at [930, 137] on input "text" at bounding box center [1043, 138] width 386 height 29
type input "*"
type input "********"
click at [1009, 640] on div "Close Cancel" at bounding box center [1043, 626] width 524 height 50
click at [1002, 628] on button "Close" at bounding box center [1013, 626] width 48 height 27
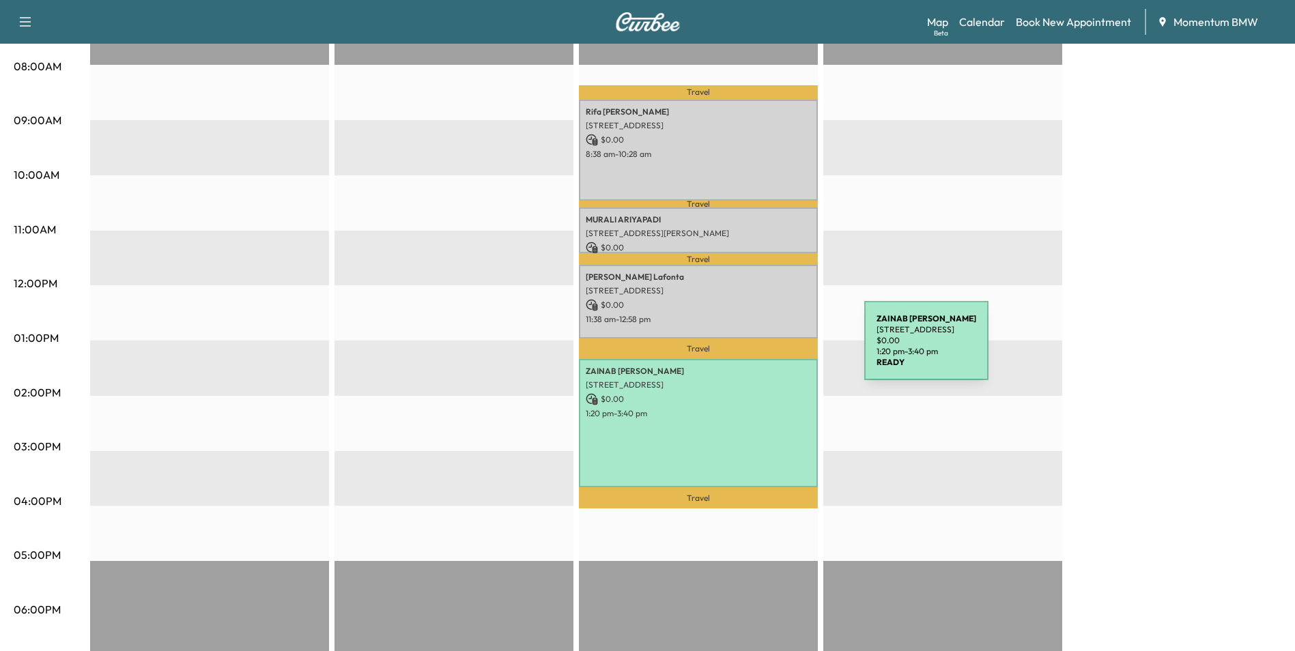
scroll to position [341, 0]
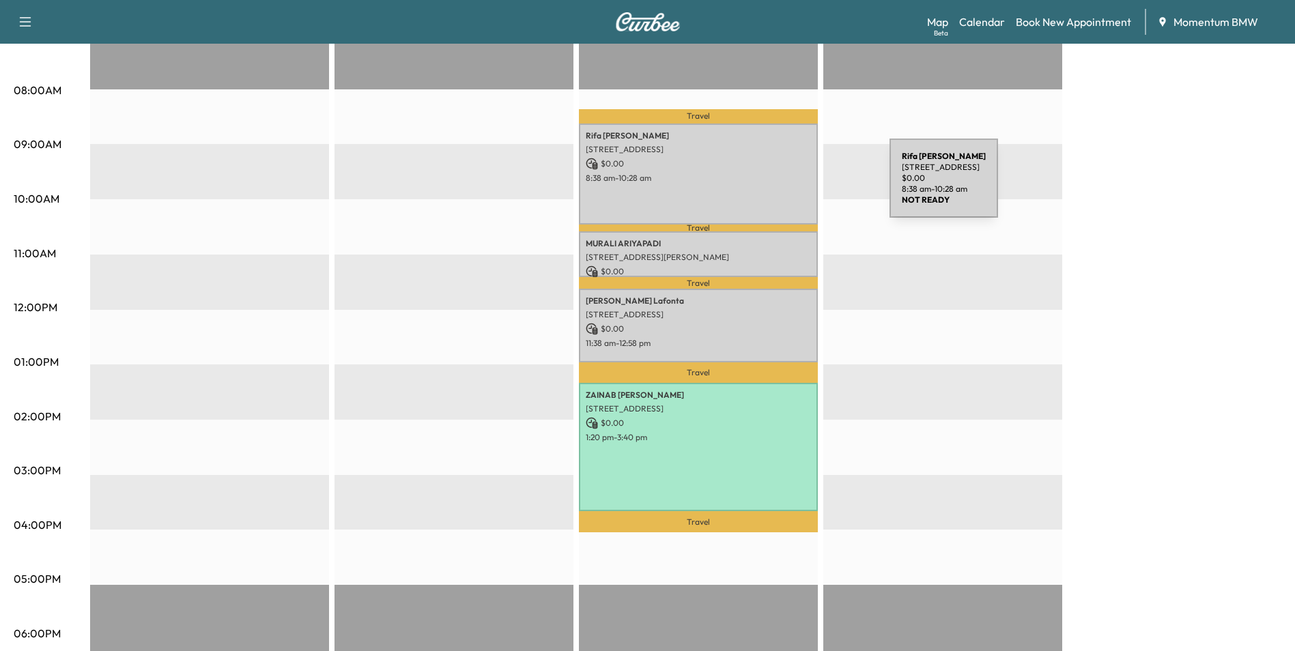
click at [787, 186] on div "Rifa [PERSON_NAME] [STREET_ADDRESS] $ 0.00 8:38 am - 10:28 am" at bounding box center [698, 174] width 239 height 101
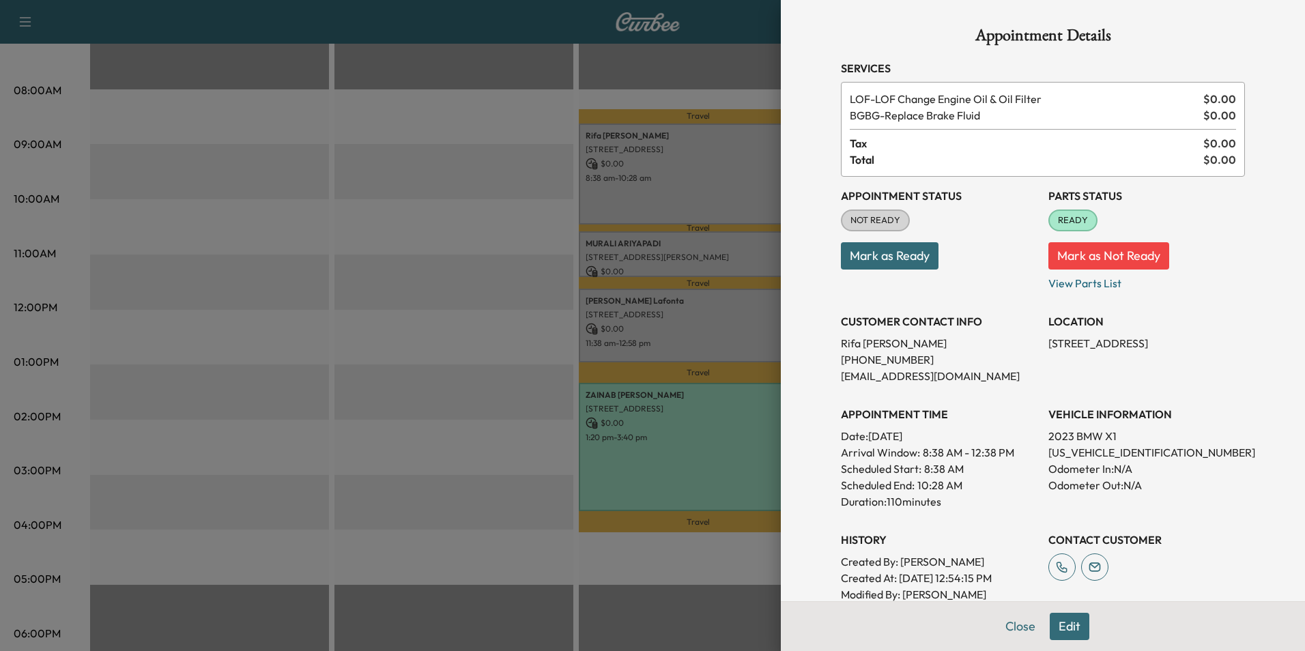
click at [1066, 632] on button "Edit" at bounding box center [1070, 626] width 40 height 27
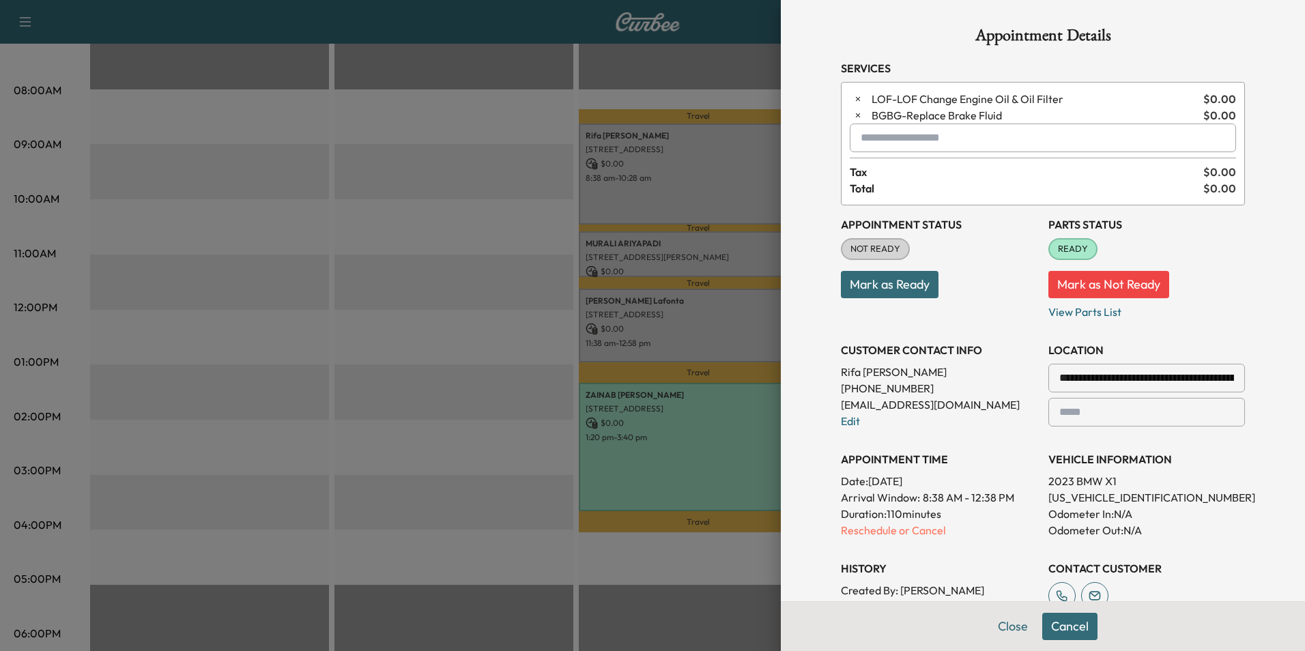
click at [905, 144] on input "text" at bounding box center [1043, 138] width 386 height 29
click at [905, 172] on p "X3 - BMW X3-1" at bounding box center [995, 173] width 298 height 19
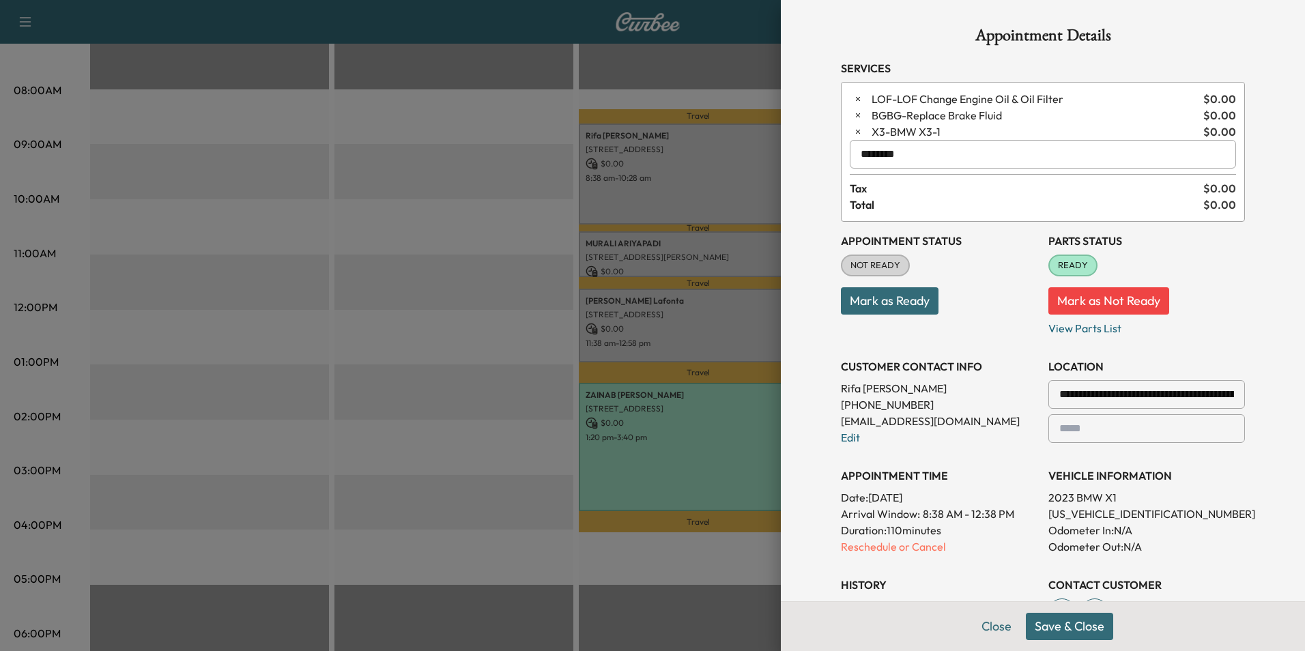
type input "********"
click at [1084, 633] on button "Save & Close" at bounding box center [1069, 626] width 87 height 27
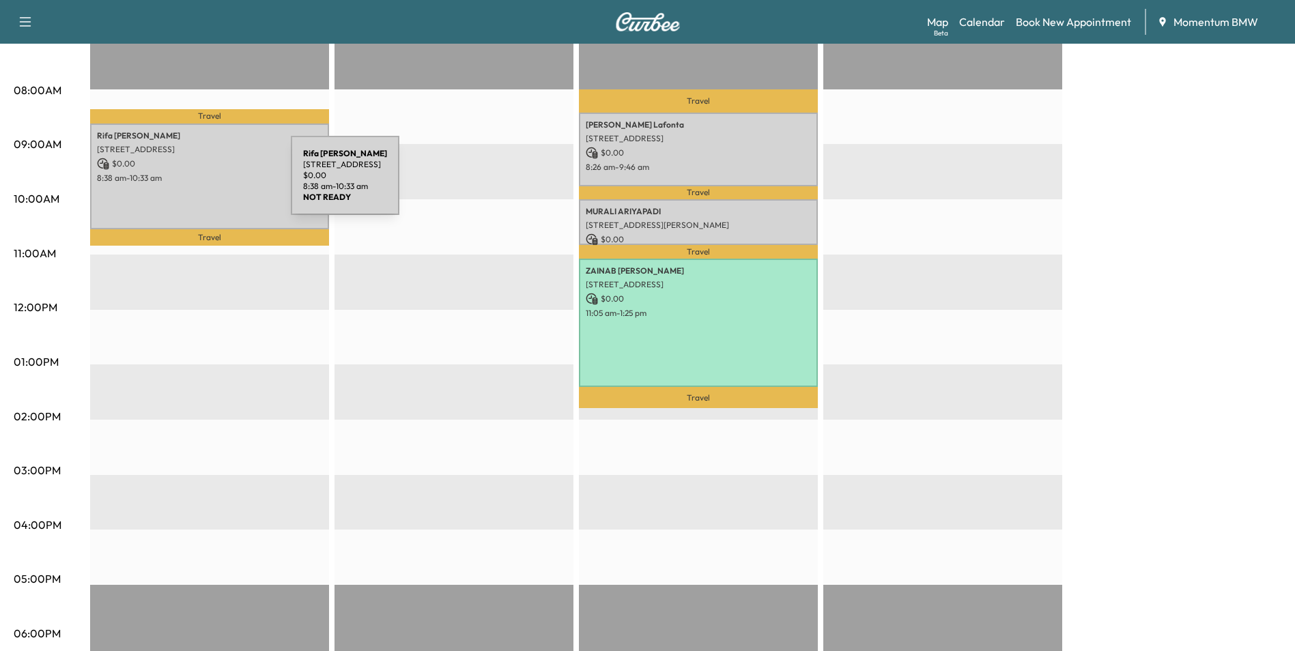
click at [188, 184] on div "Rifa [PERSON_NAME] [STREET_ADDRESS] $ 0.00 8:38 am - 10:33 am" at bounding box center [209, 177] width 239 height 106
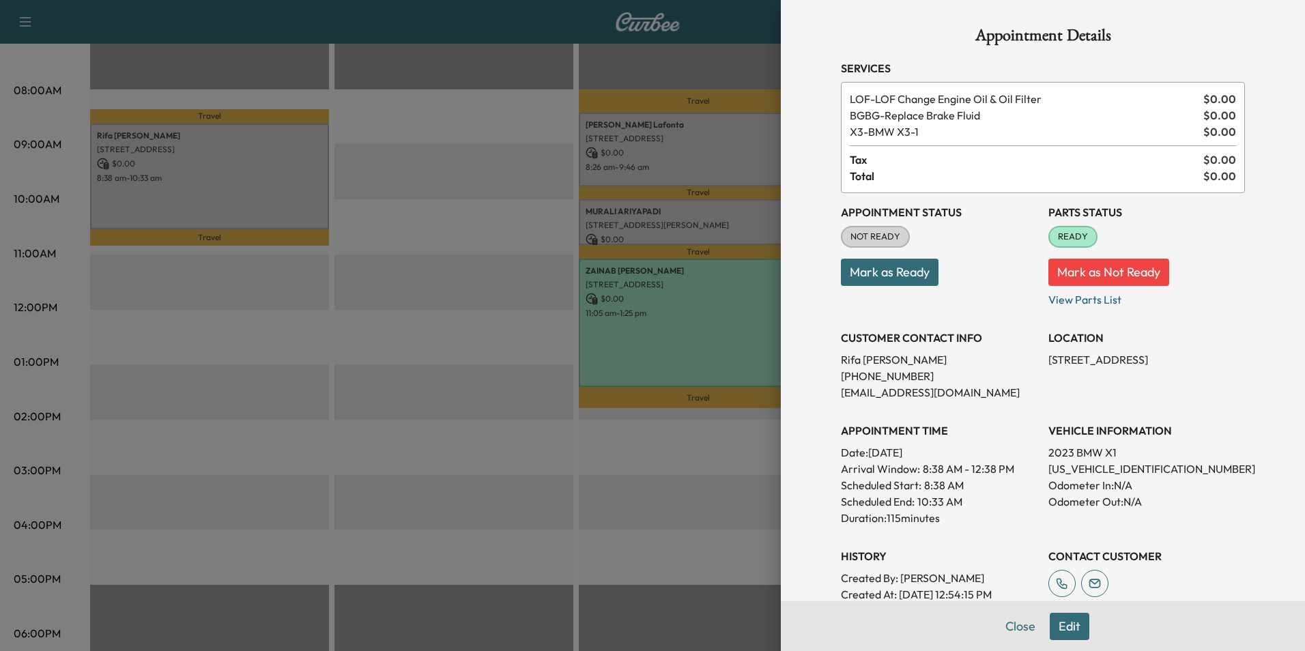
click at [901, 272] on button "Mark as Ready" at bounding box center [890, 272] width 98 height 27
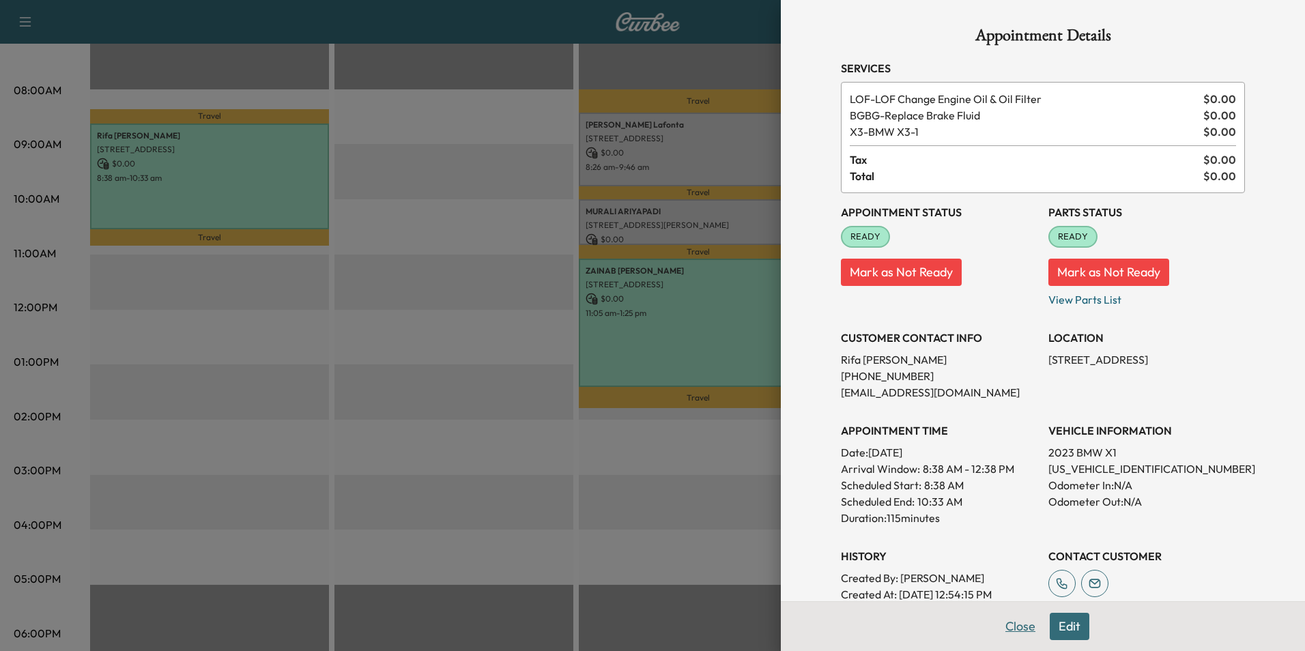
click at [1010, 628] on button "Close" at bounding box center [1020, 626] width 48 height 27
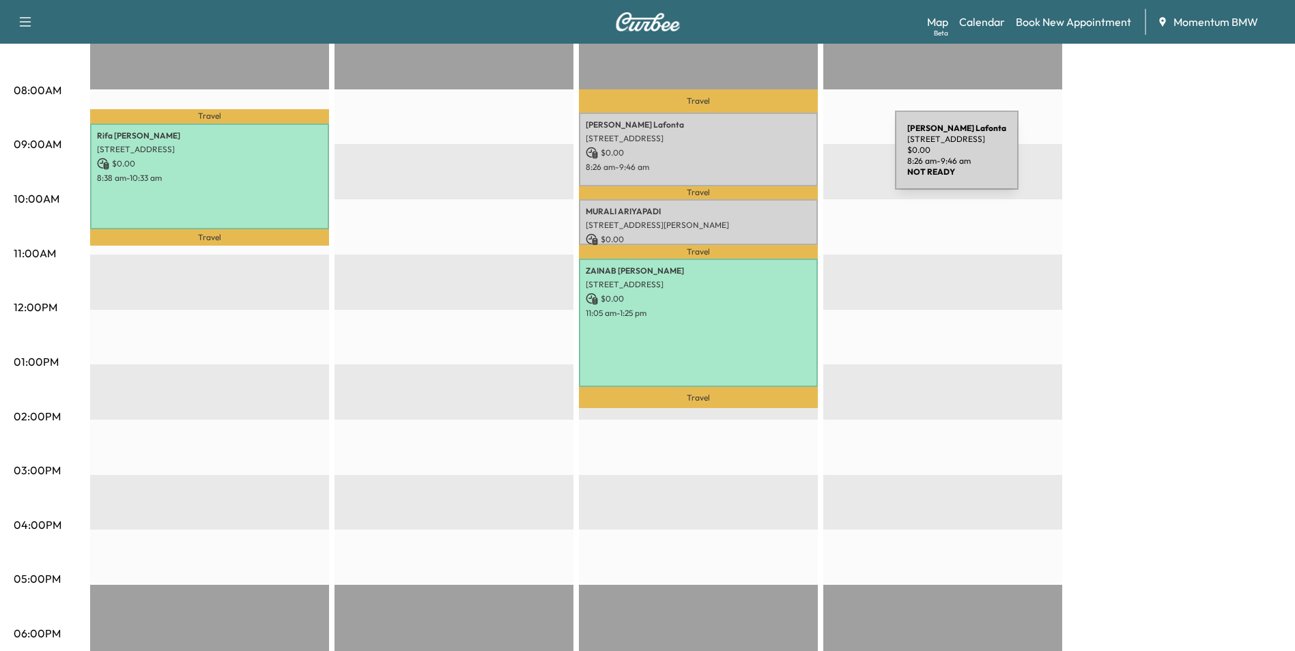
click at [792, 158] on div "[PERSON_NAME] [STREET_ADDRESS] $ 0.00 8:26 am - 9:46 am" at bounding box center [698, 150] width 239 height 74
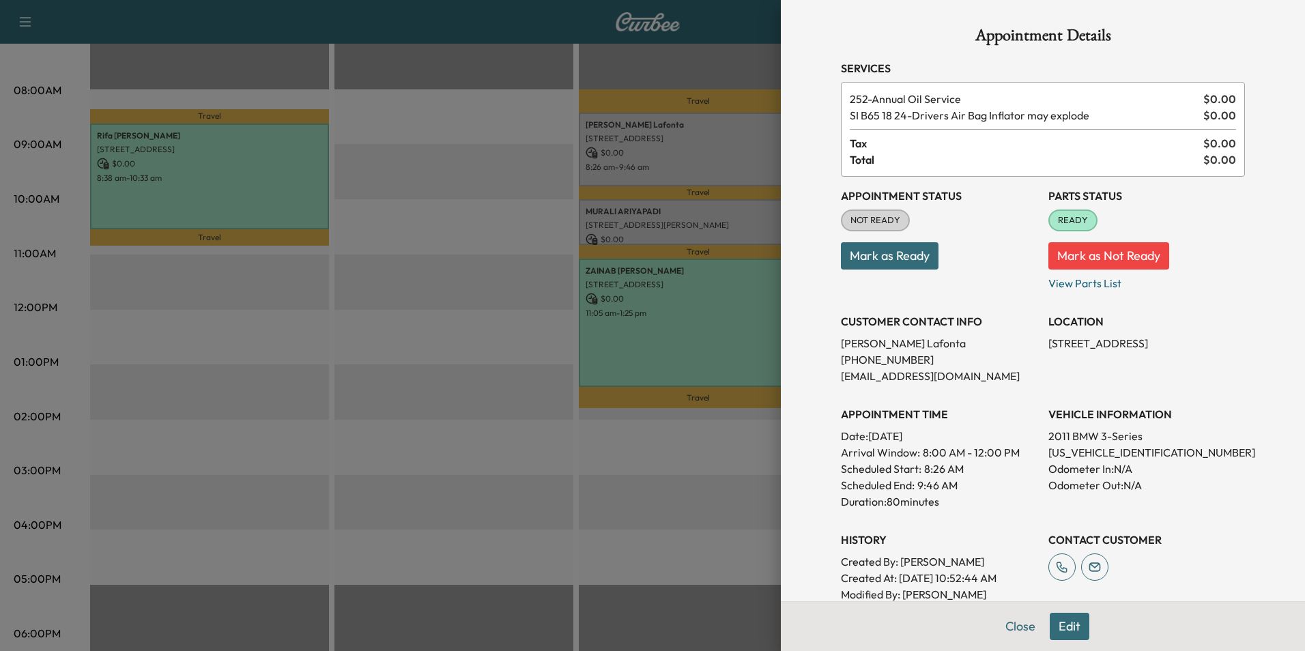
click at [1062, 621] on button "Edit" at bounding box center [1070, 626] width 40 height 27
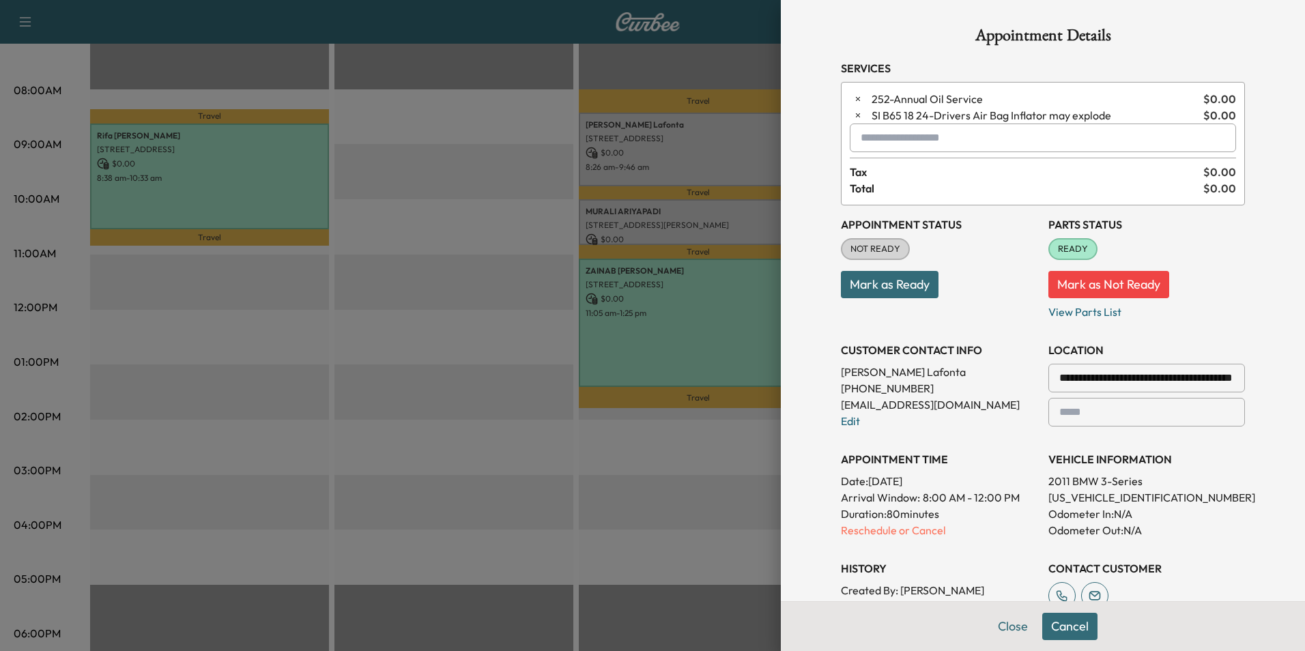
click at [930, 143] on input "text" at bounding box center [1043, 138] width 386 height 29
type input "*"
type input "********"
click at [1003, 630] on button "Close" at bounding box center [1013, 626] width 48 height 27
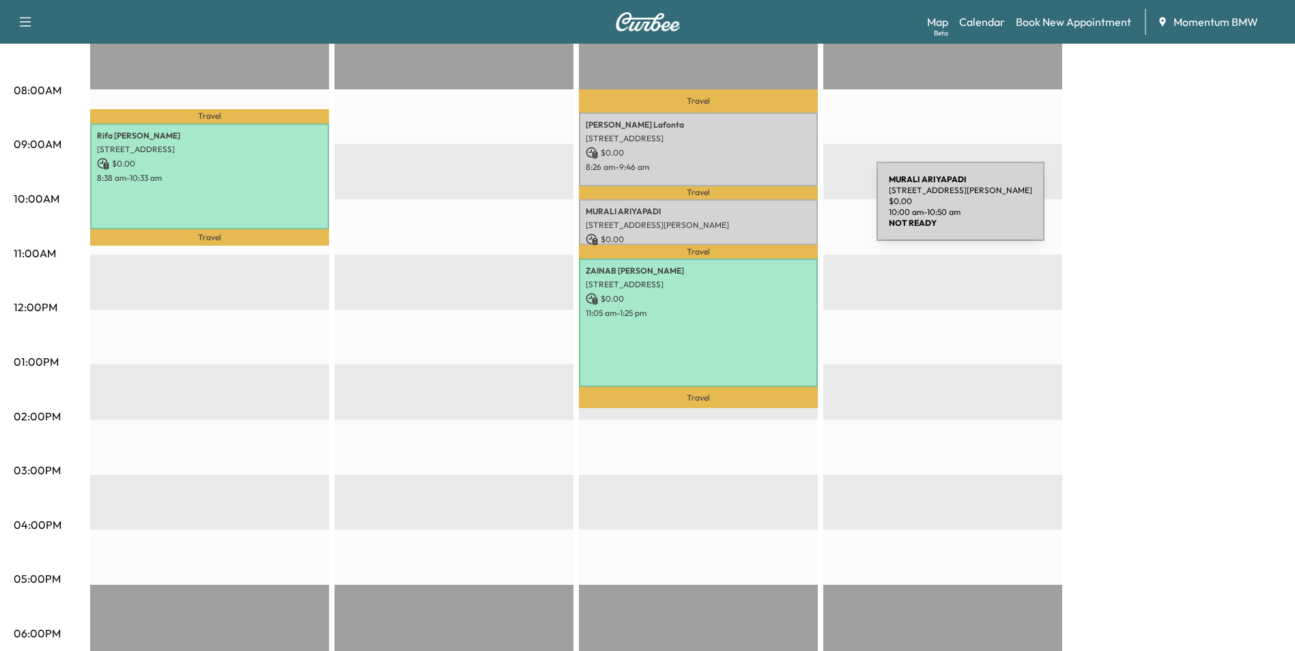
click at [774, 211] on p "[PERSON_NAME]" at bounding box center [698, 211] width 225 height 11
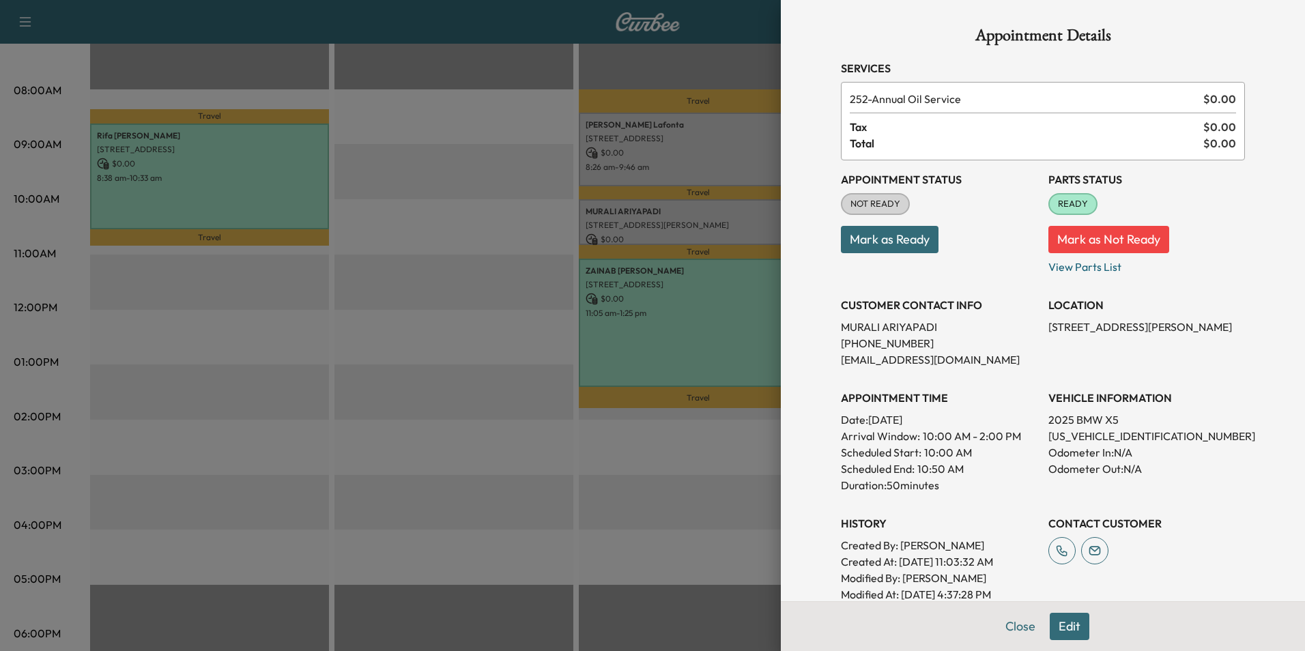
click at [1059, 631] on button "Edit" at bounding box center [1070, 626] width 40 height 27
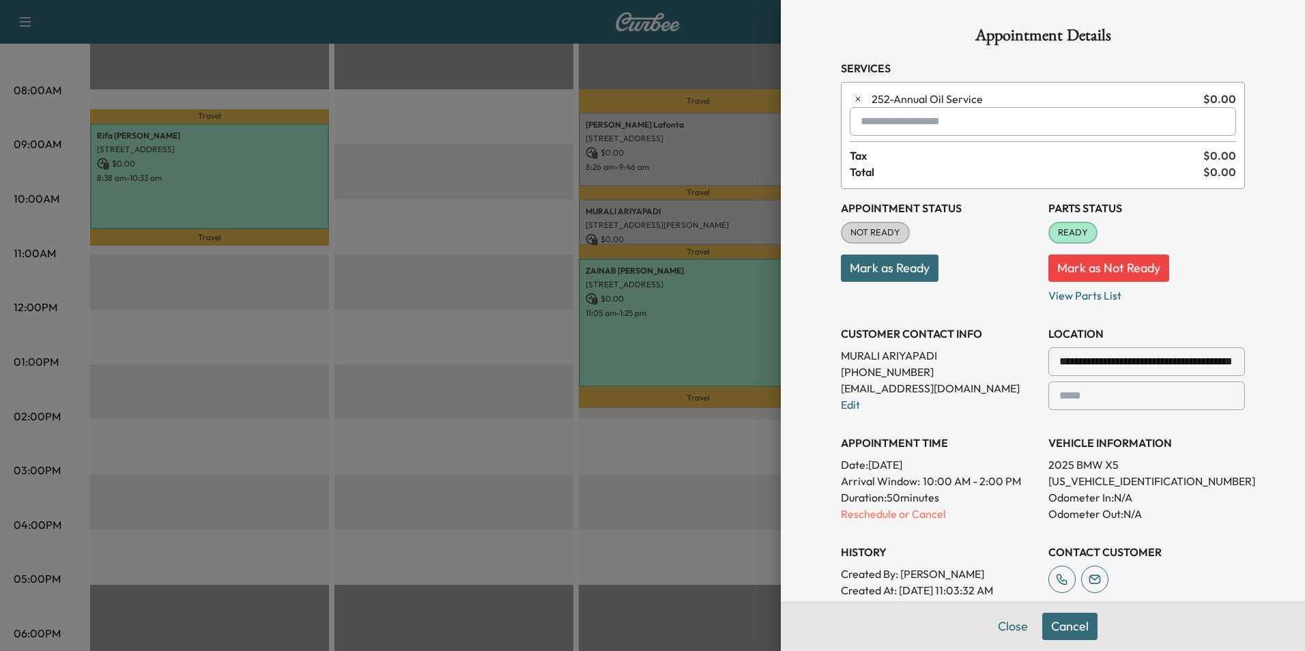
click at [908, 125] on input "text" at bounding box center [1043, 121] width 386 height 29
type input "******"
click at [1000, 629] on button "Close" at bounding box center [1013, 626] width 48 height 27
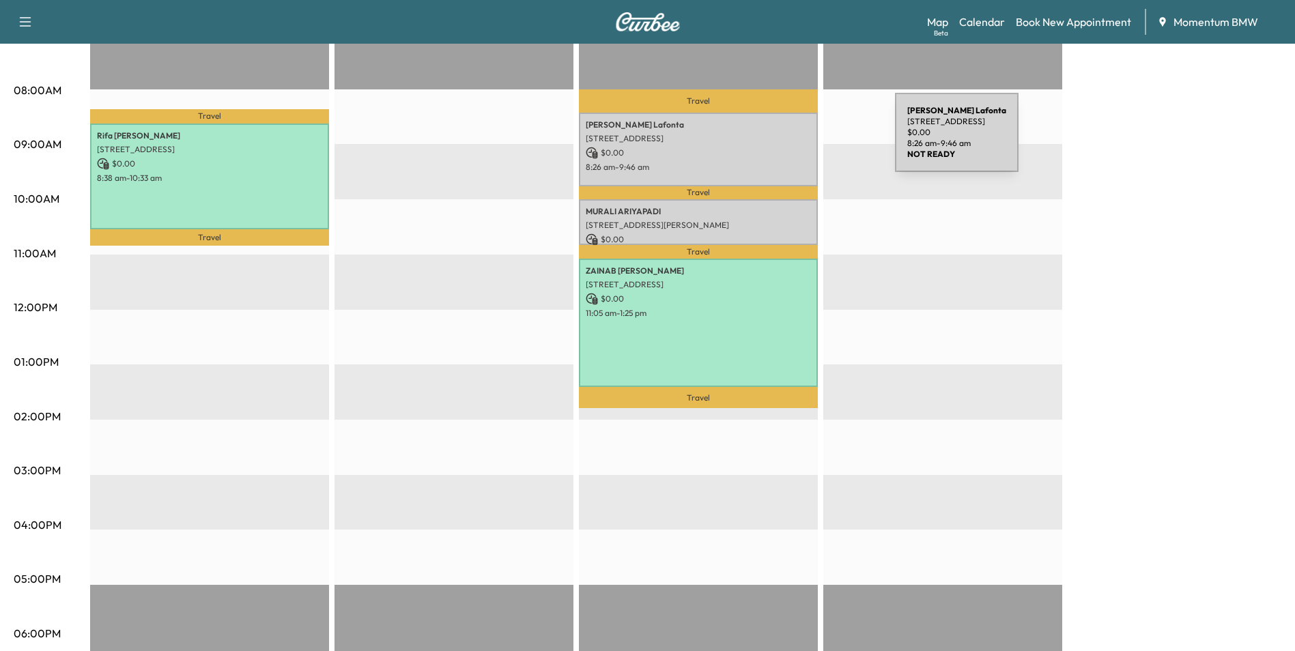
click at [792, 141] on p "[STREET_ADDRESS]" at bounding box center [698, 138] width 225 height 11
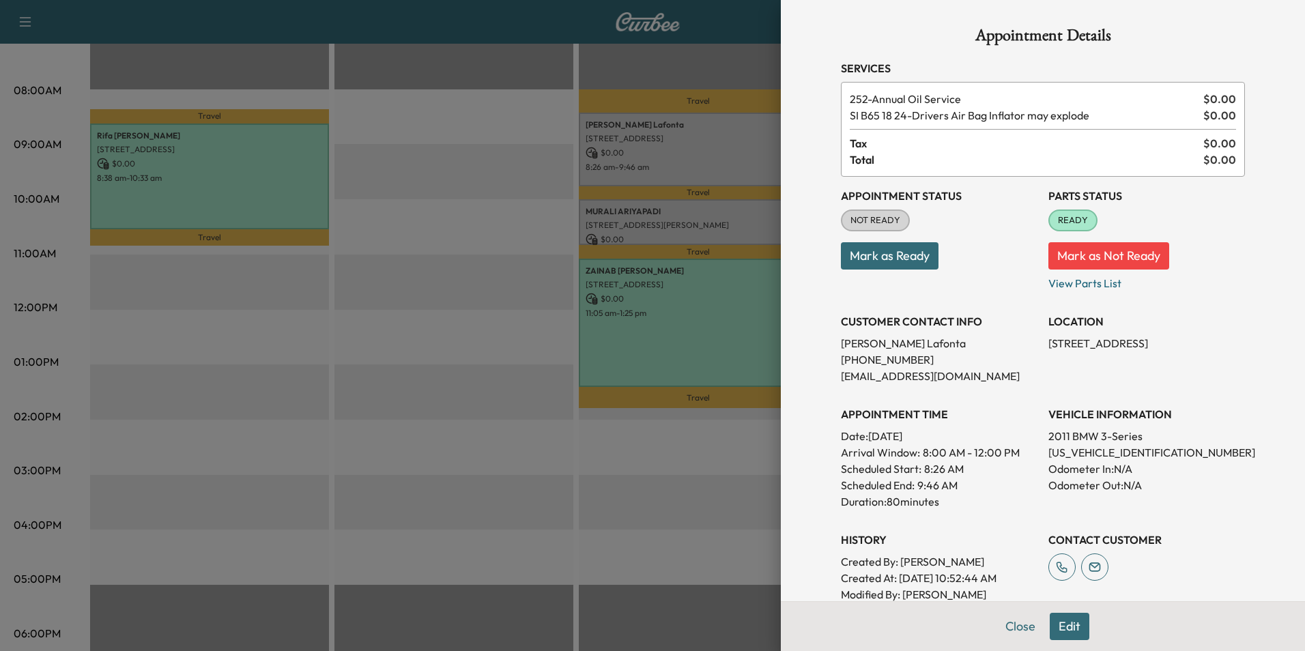
click at [907, 262] on button "Mark as Ready" at bounding box center [890, 255] width 98 height 27
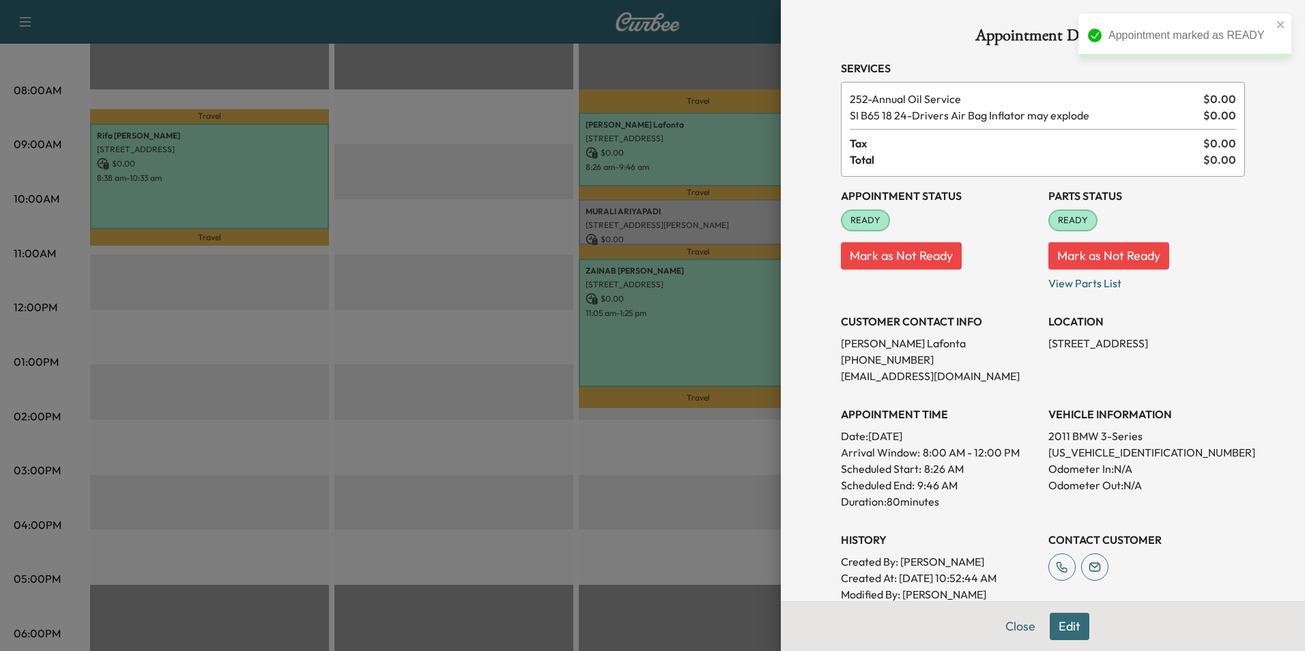
click at [1003, 628] on button "Close" at bounding box center [1020, 626] width 48 height 27
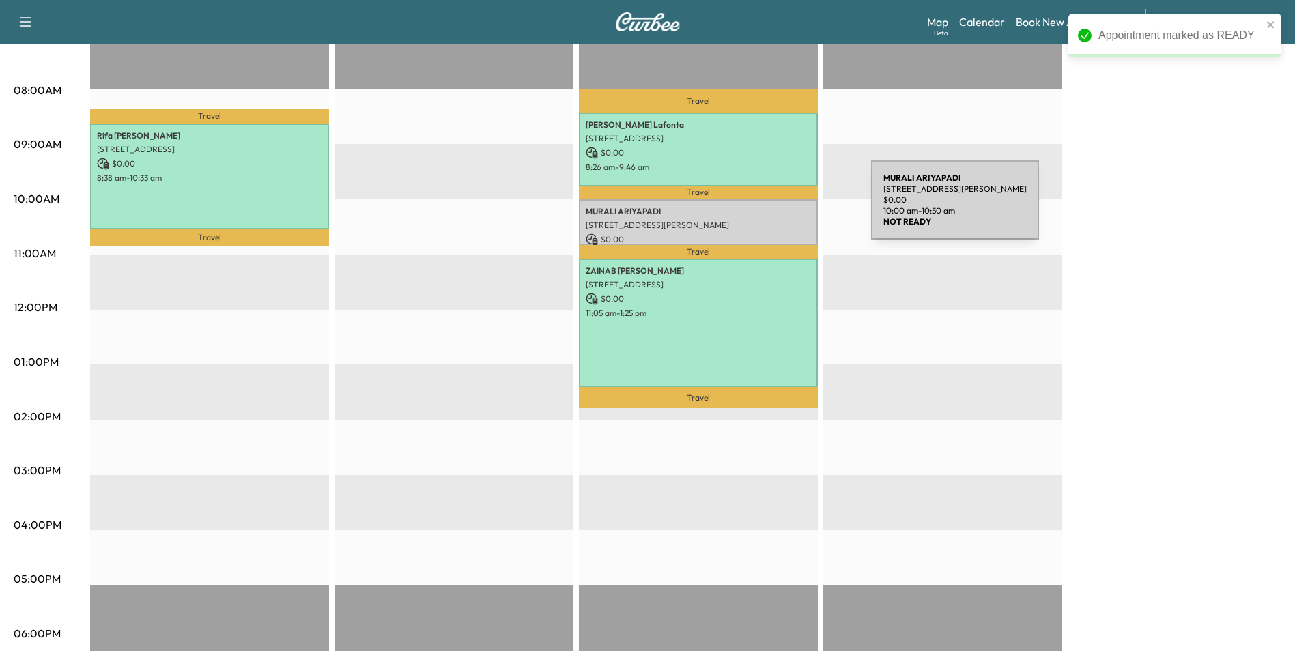
click at [768, 208] on p "[PERSON_NAME]" at bounding box center [698, 211] width 225 height 11
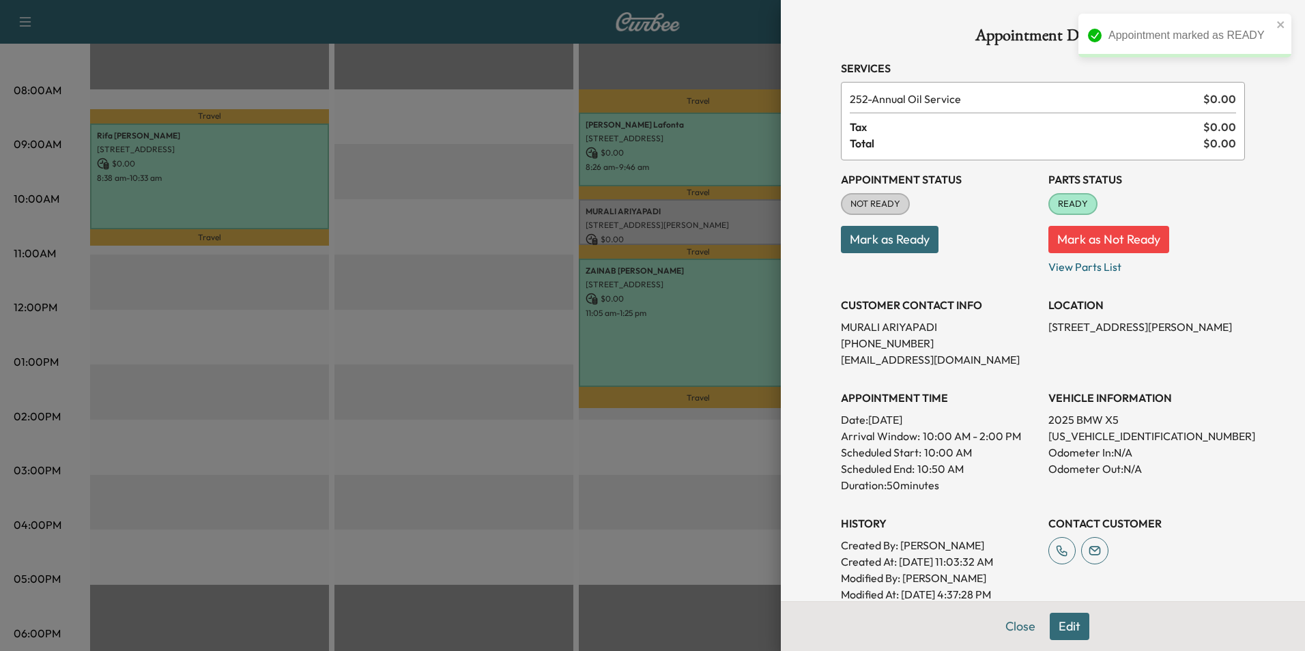
click at [876, 240] on button "Mark as Ready" at bounding box center [890, 239] width 98 height 27
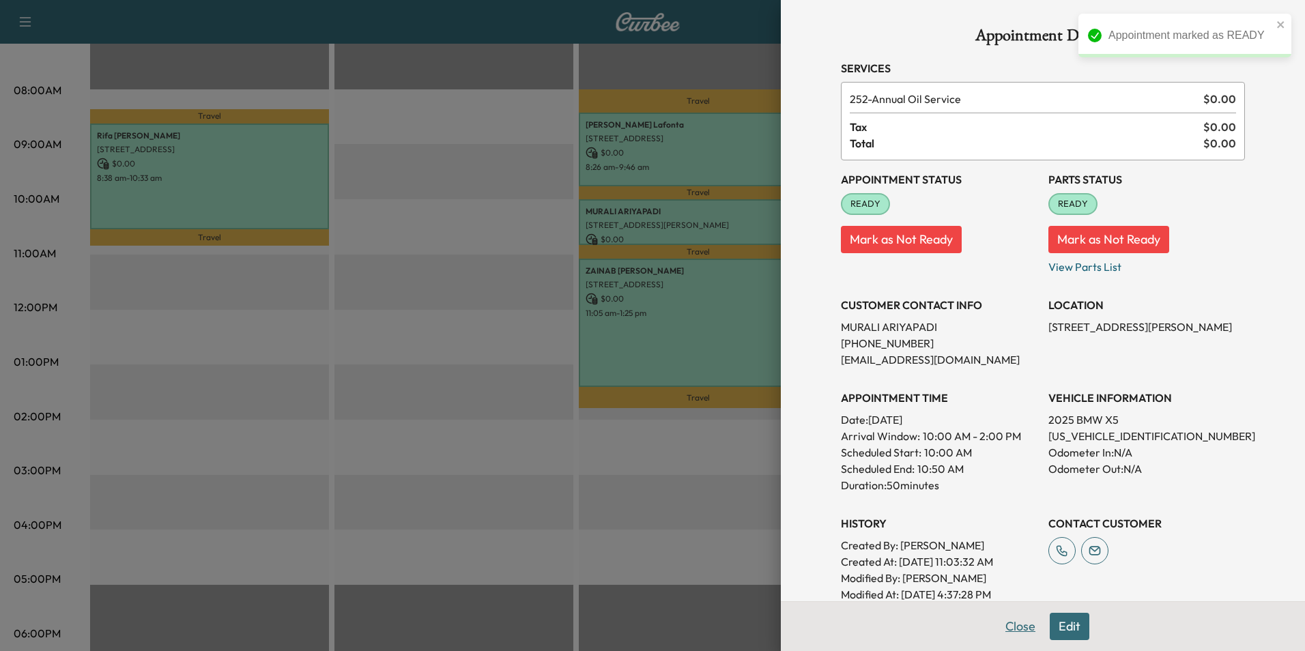
click at [1014, 623] on button "Close" at bounding box center [1020, 626] width 48 height 27
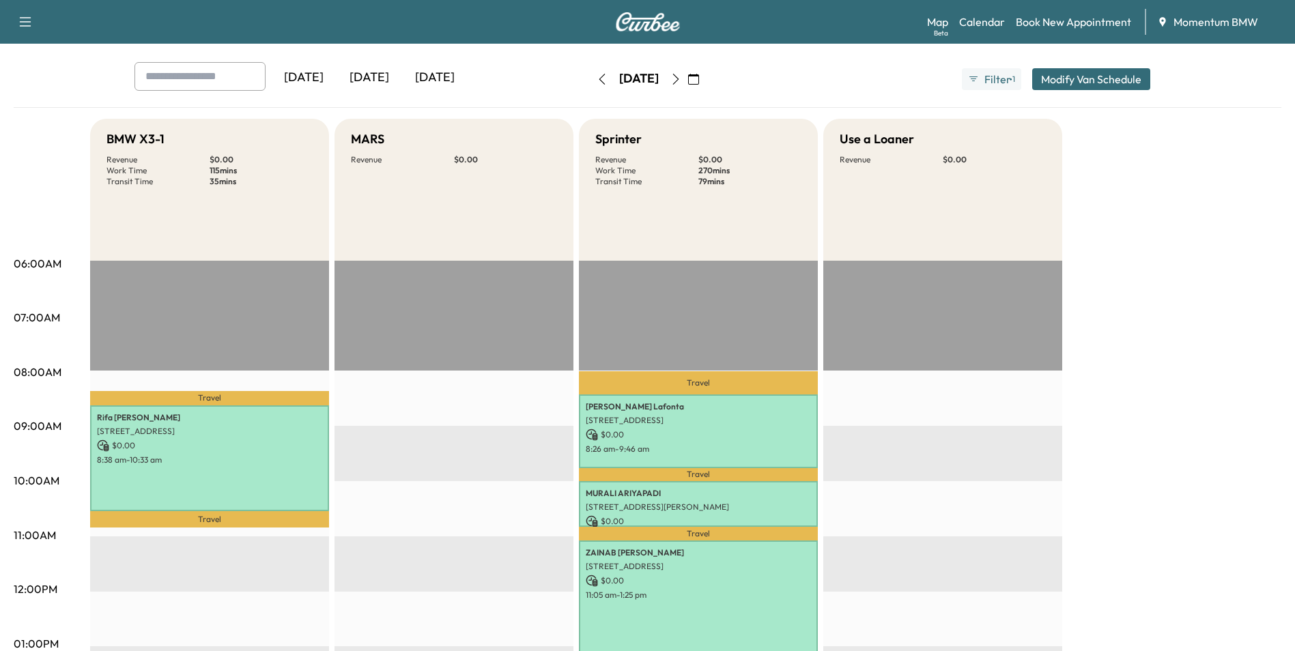
scroll to position [0, 0]
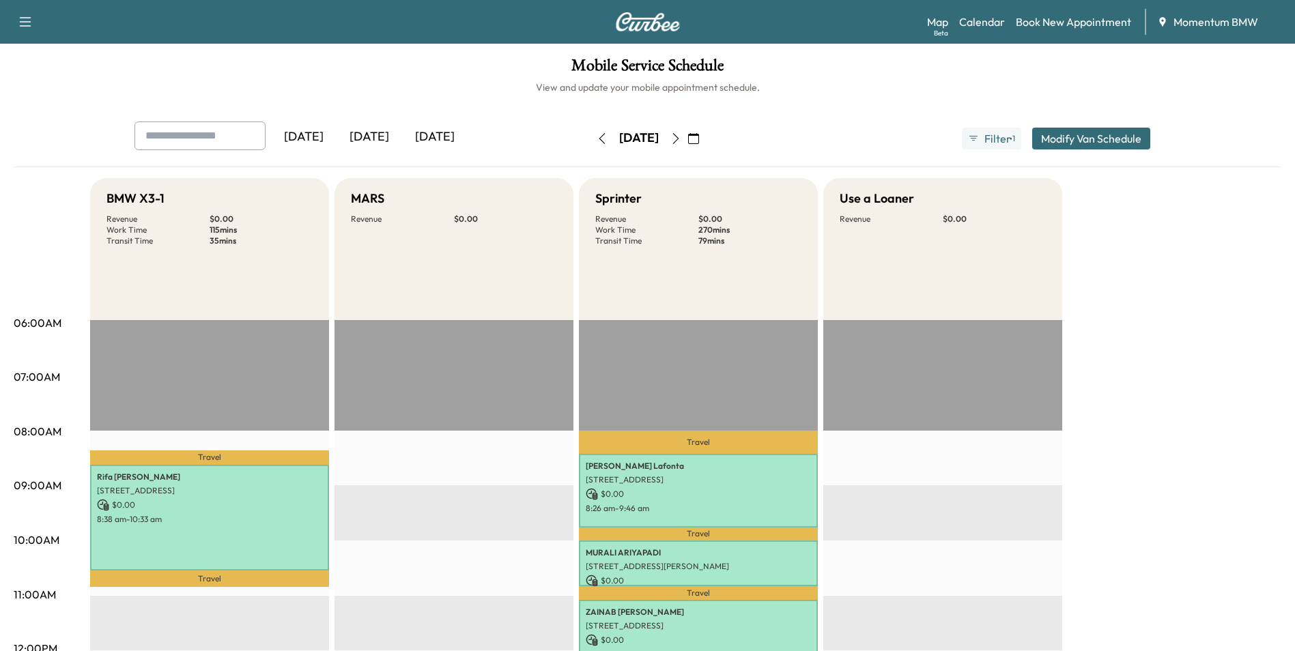
click at [597, 142] on icon "button" at bounding box center [602, 138] width 11 height 11
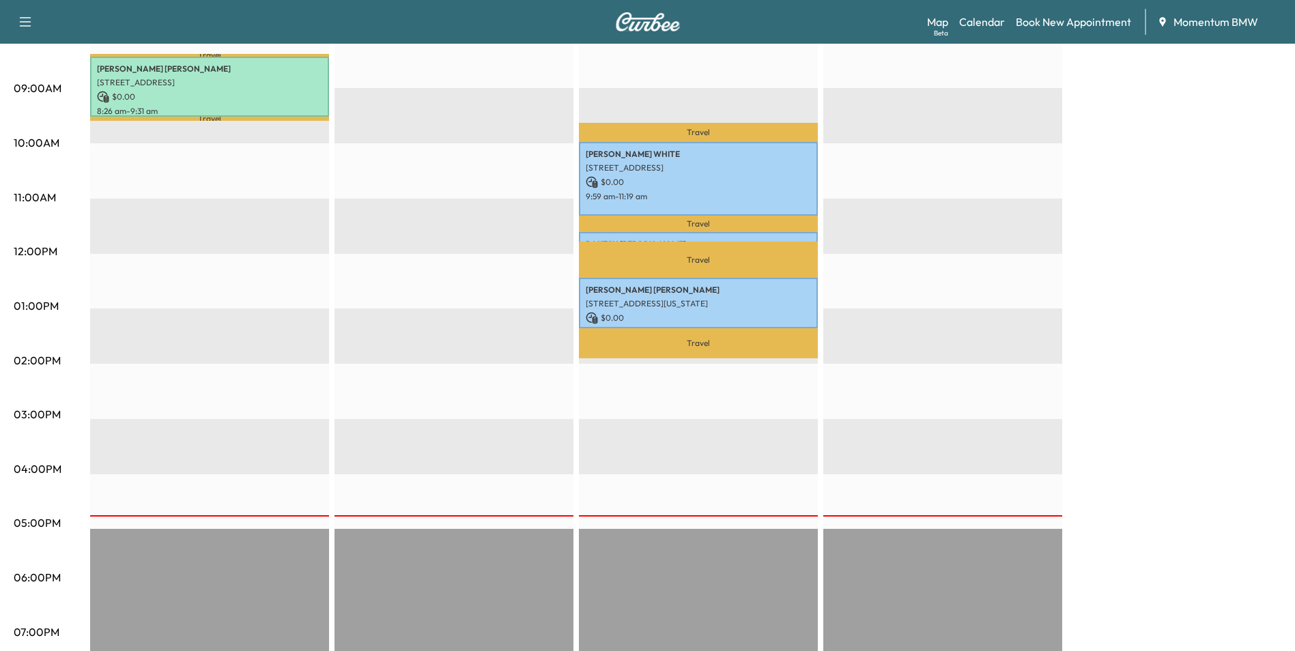
scroll to position [410, 0]
